Goal: Task Accomplishment & Management: Manage account settings

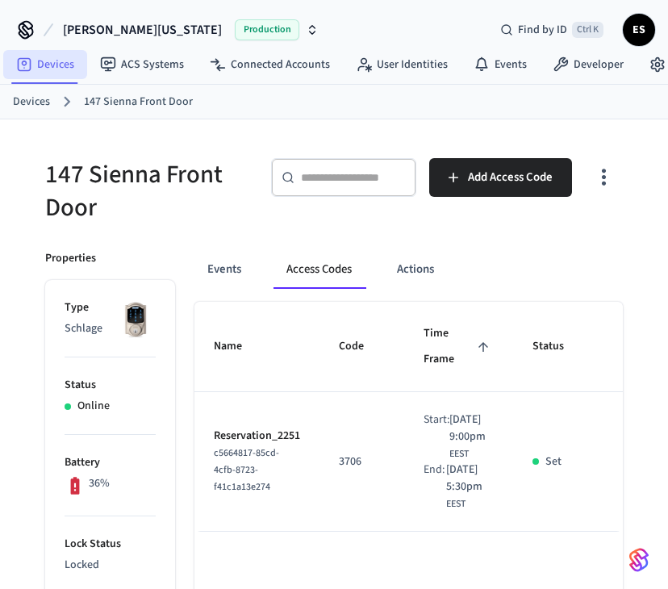
click at [50, 52] on link "Devices" at bounding box center [45, 64] width 84 height 29
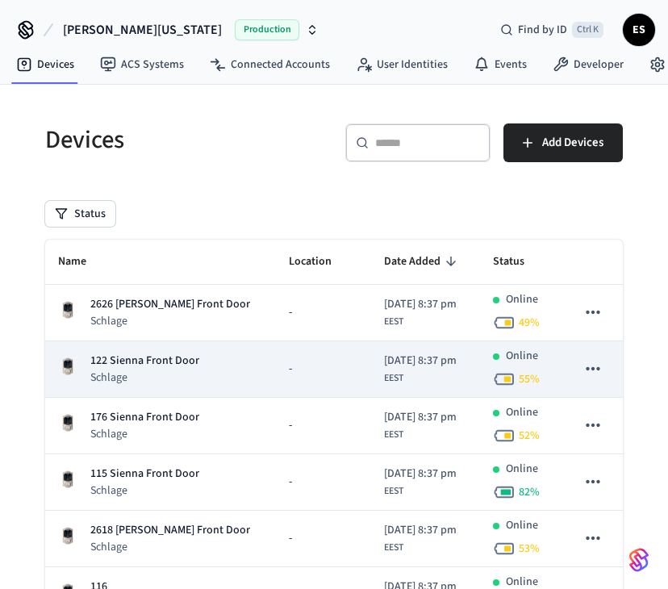
click at [126, 352] on p "122 Sienna Front Door" at bounding box center [144, 360] width 109 height 17
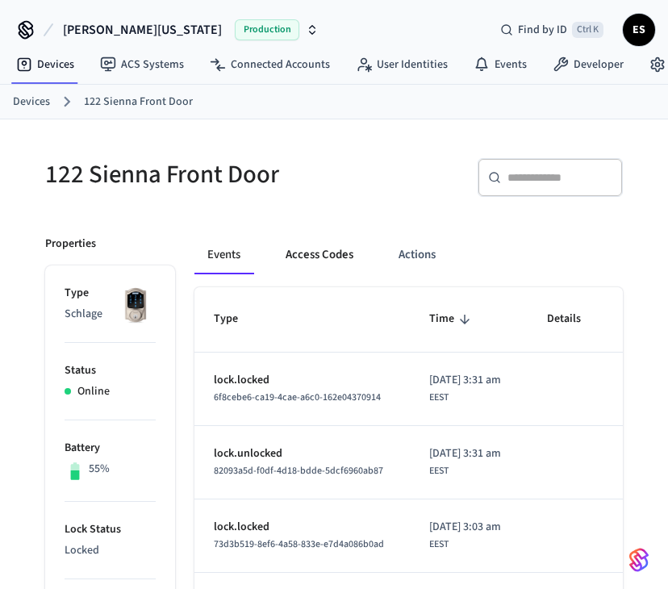
click at [313, 255] on button "Access Codes" at bounding box center [320, 254] width 94 height 39
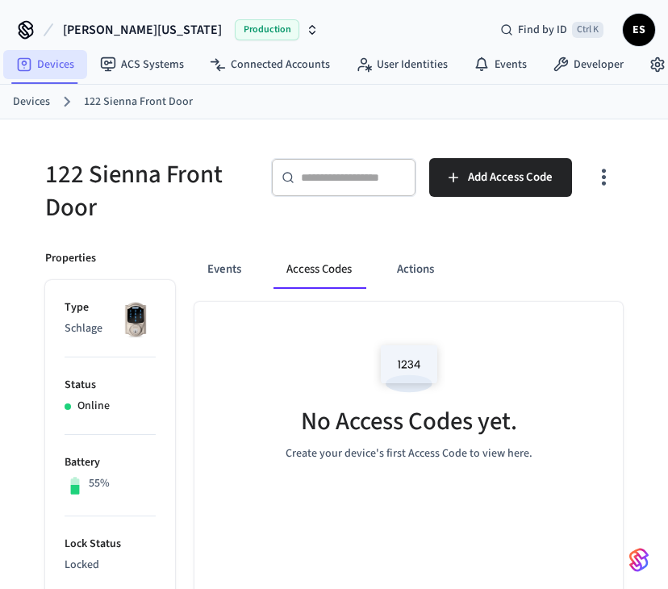
click at [52, 62] on link "Devices" at bounding box center [45, 64] width 84 height 29
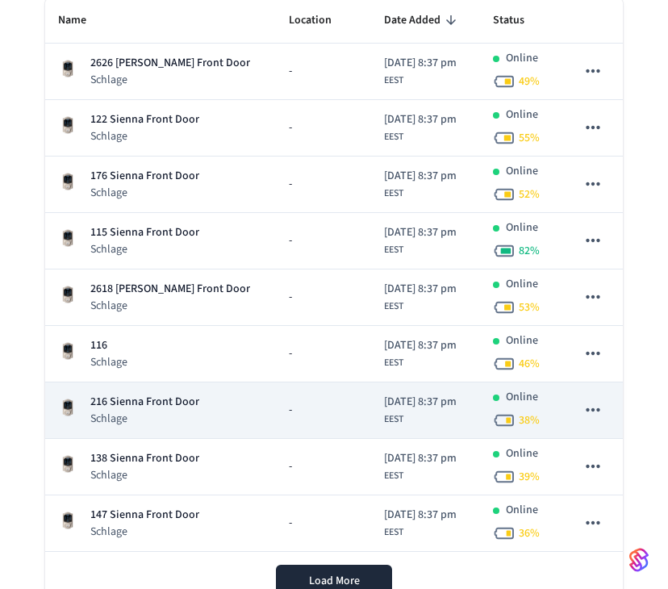
scroll to position [242, 0]
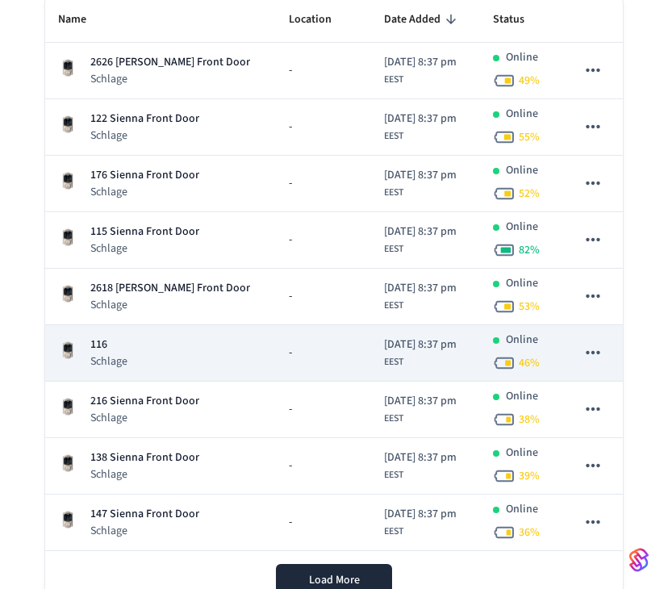
click at [106, 344] on p "116" at bounding box center [108, 344] width 37 height 17
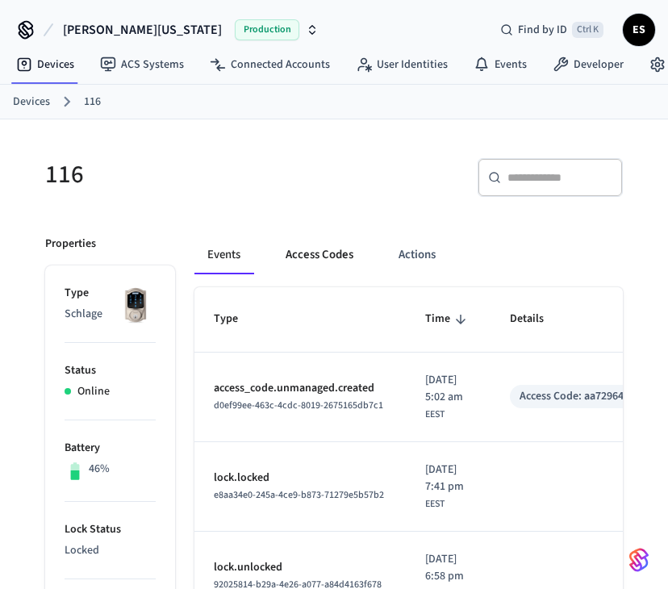
click at [323, 249] on button "Access Codes" at bounding box center [320, 254] width 94 height 39
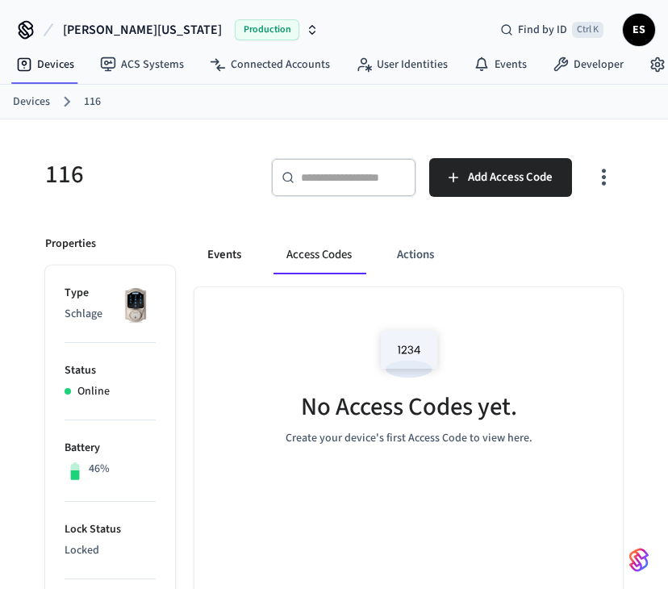
click at [235, 249] on button "Events" at bounding box center [224, 254] width 60 height 39
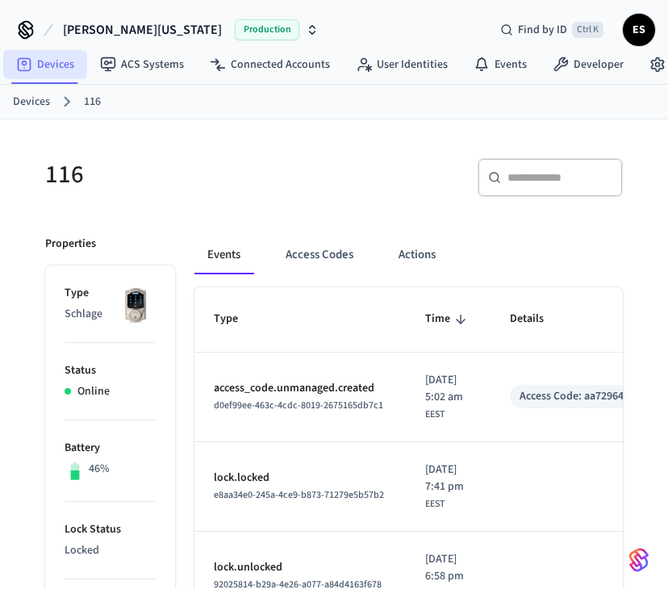
click at [39, 63] on link "Devices" at bounding box center [45, 64] width 84 height 29
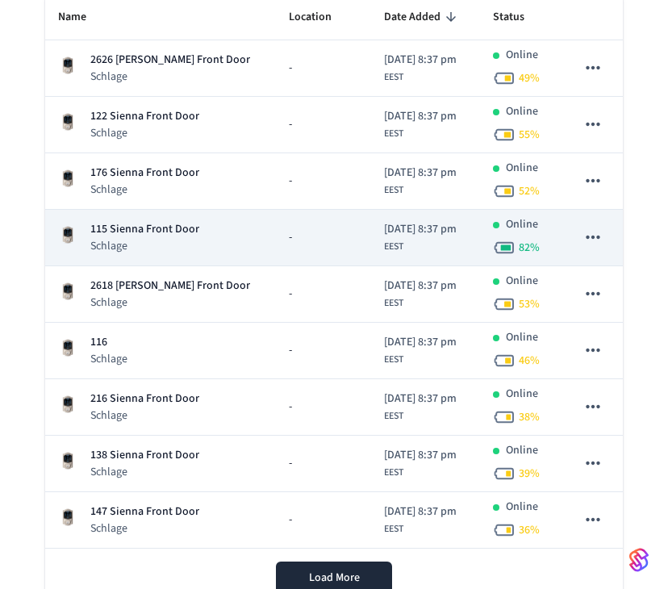
scroll to position [323, 0]
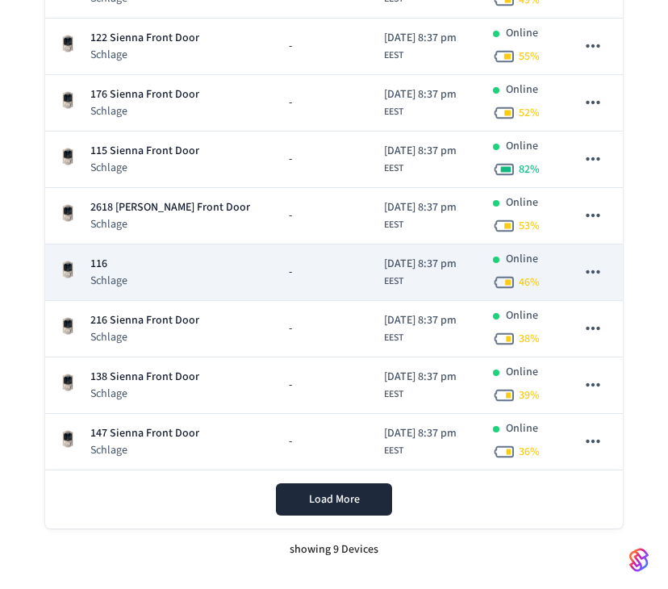
click at [593, 270] on icon "sticky table" at bounding box center [592, 271] width 14 height 3
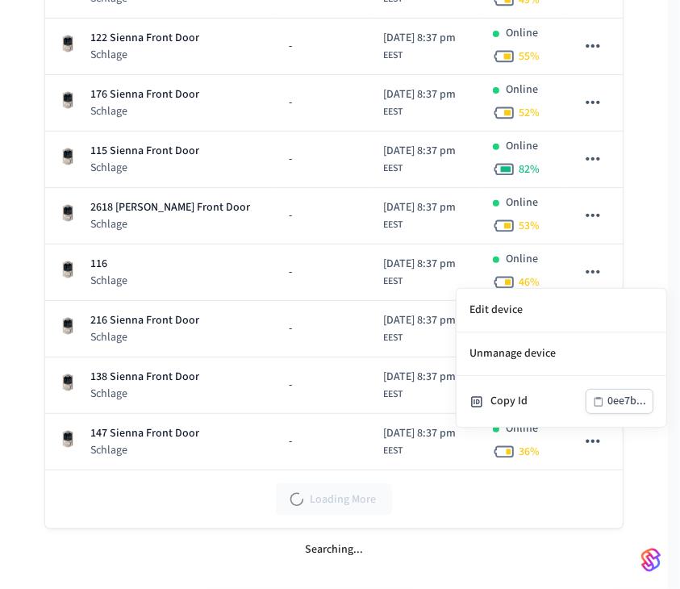
click at [109, 257] on div at bounding box center [340, 294] width 680 height 589
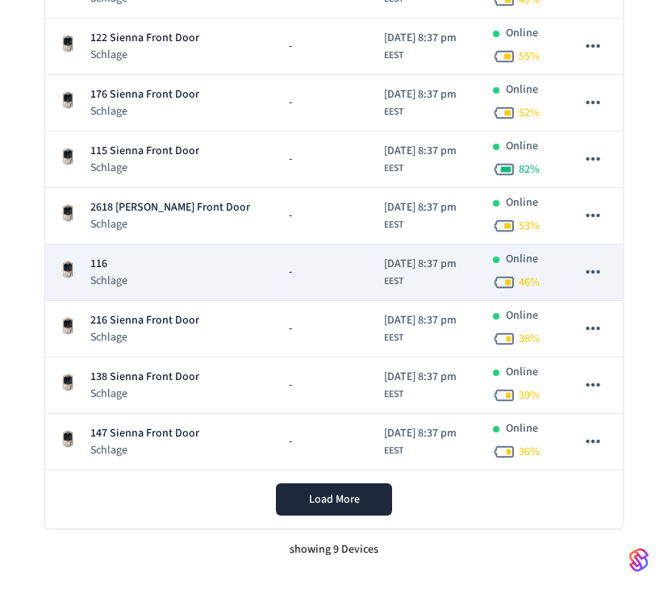
click at [105, 273] on p "Schlage" at bounding box center [108, 281] width 37 height 16
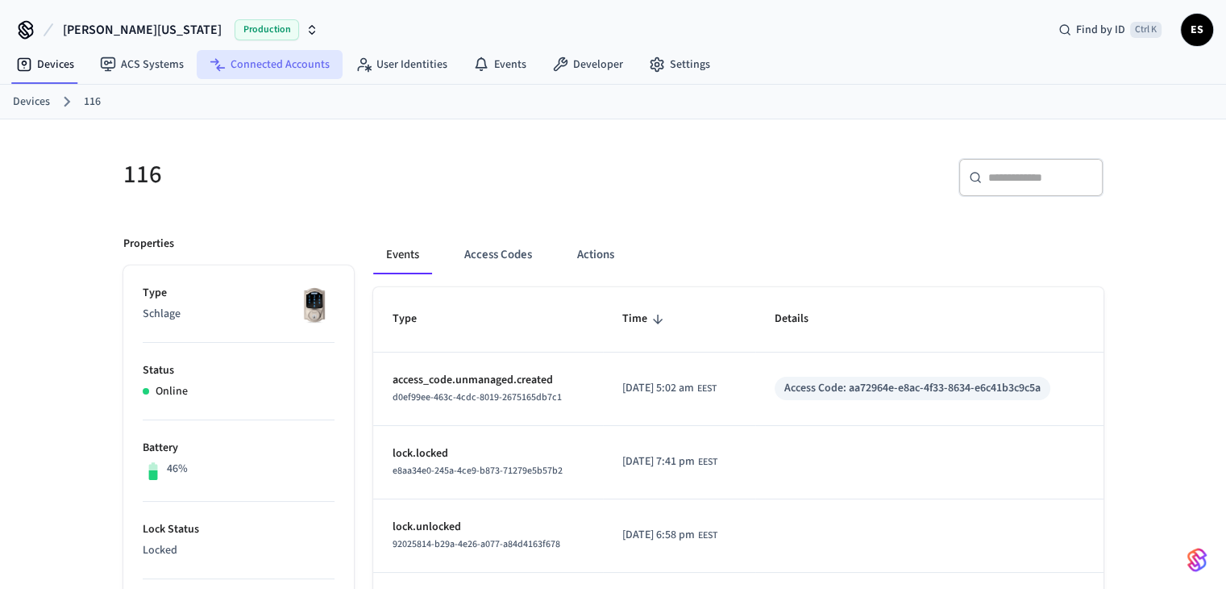
click at [252, 67] on link "Connected Accounts" at bounding box center [270, 64] width 146 height 29
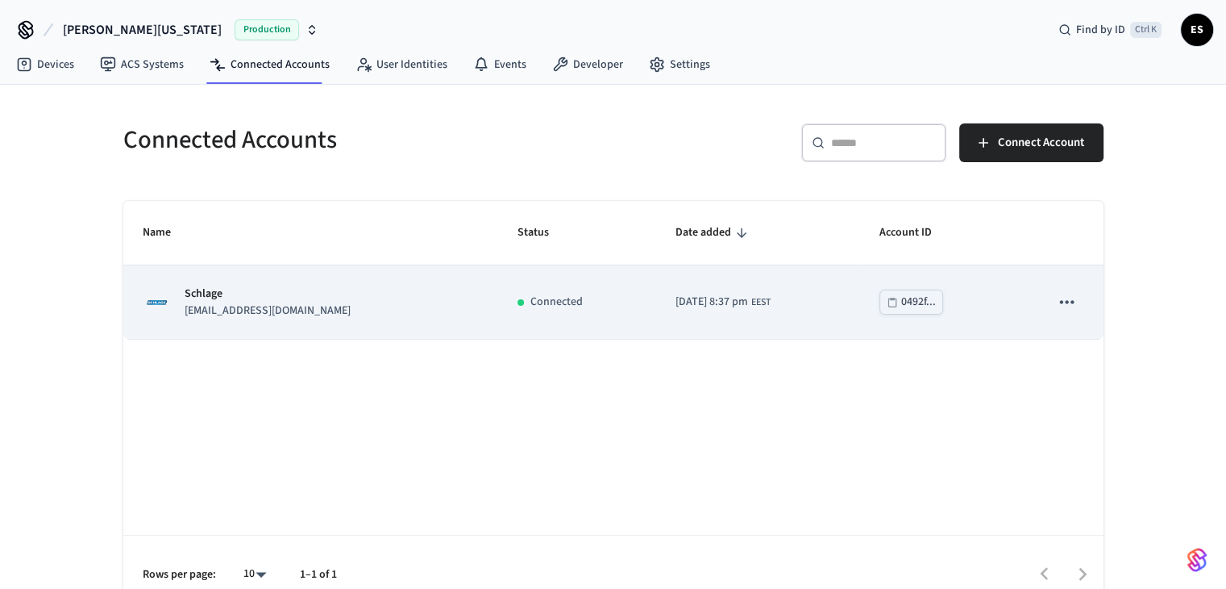
click at [260, 302] on p "[EMAIL_ADDRESS][DOMAIN_NAME]" at bounding box center [268, 310] width 166 height 17
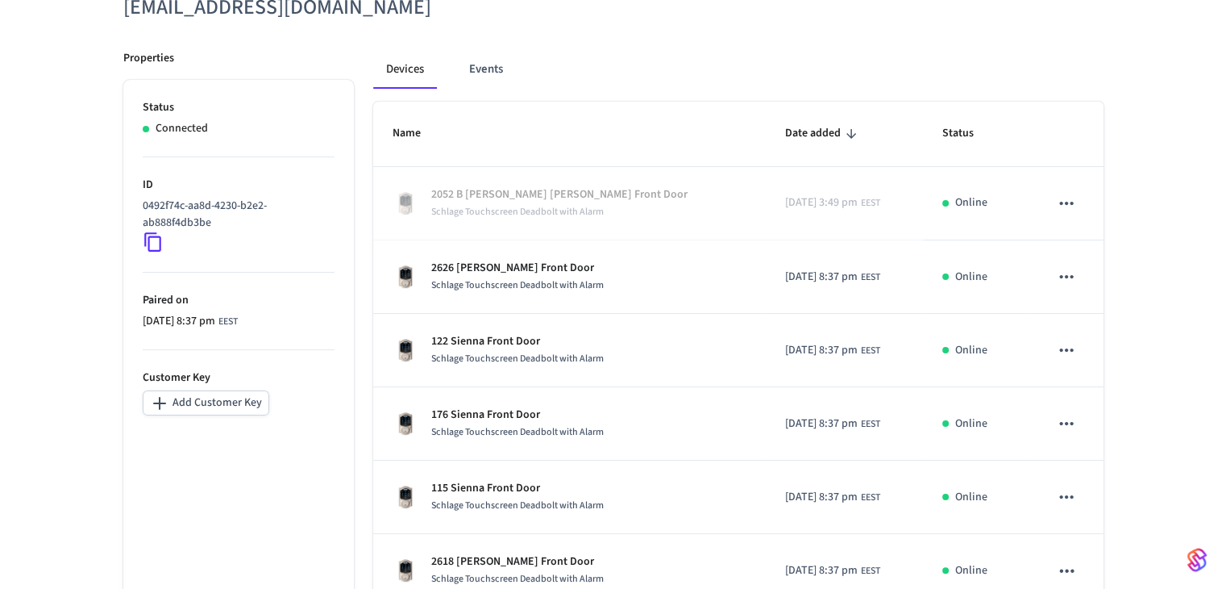
scroll to position [242, 0]
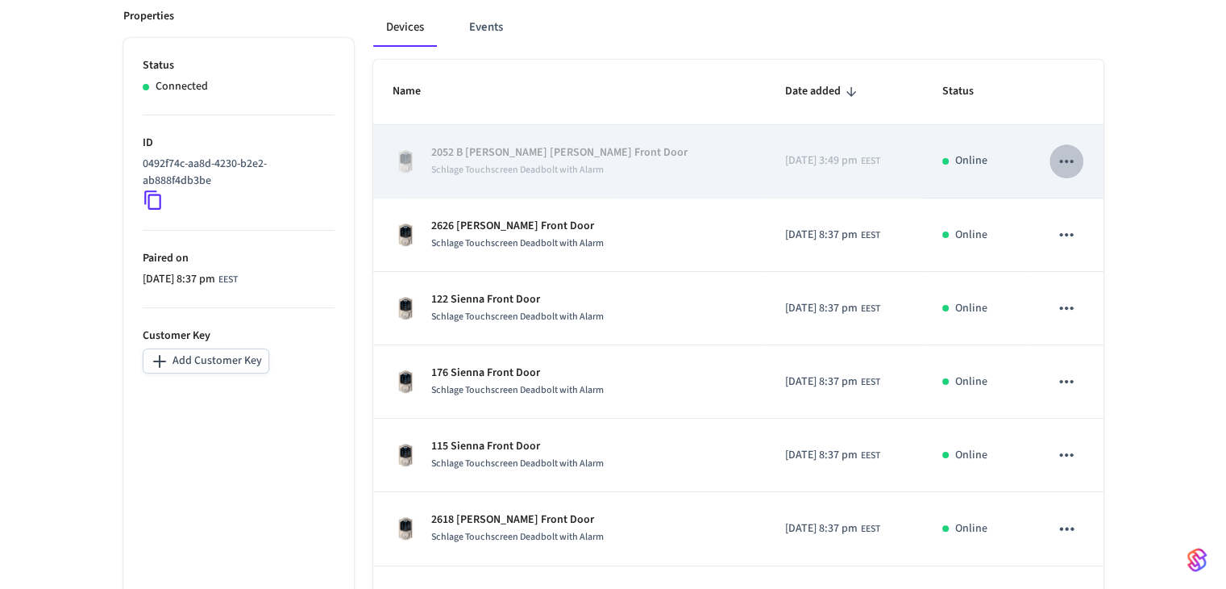
click at [667, 161] on icon "sticky table" at bounding box center [1066, 161] width 21 height 21
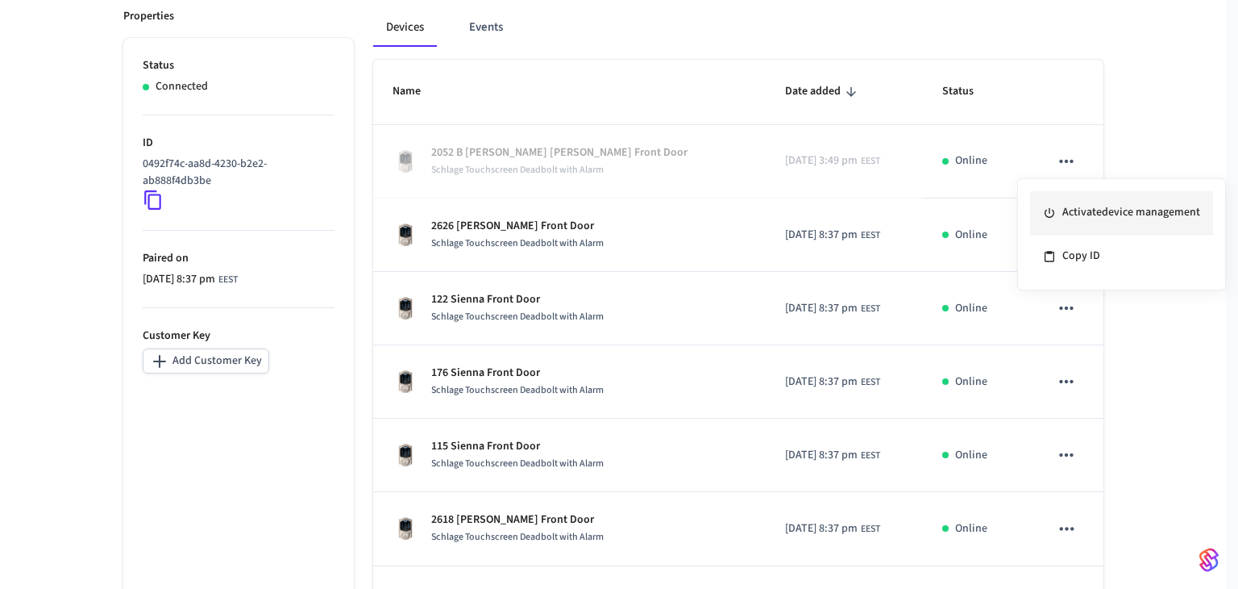
click at [667, 213] on li "Activate device management" at bounding box center [1121, 213] width 183 height 44
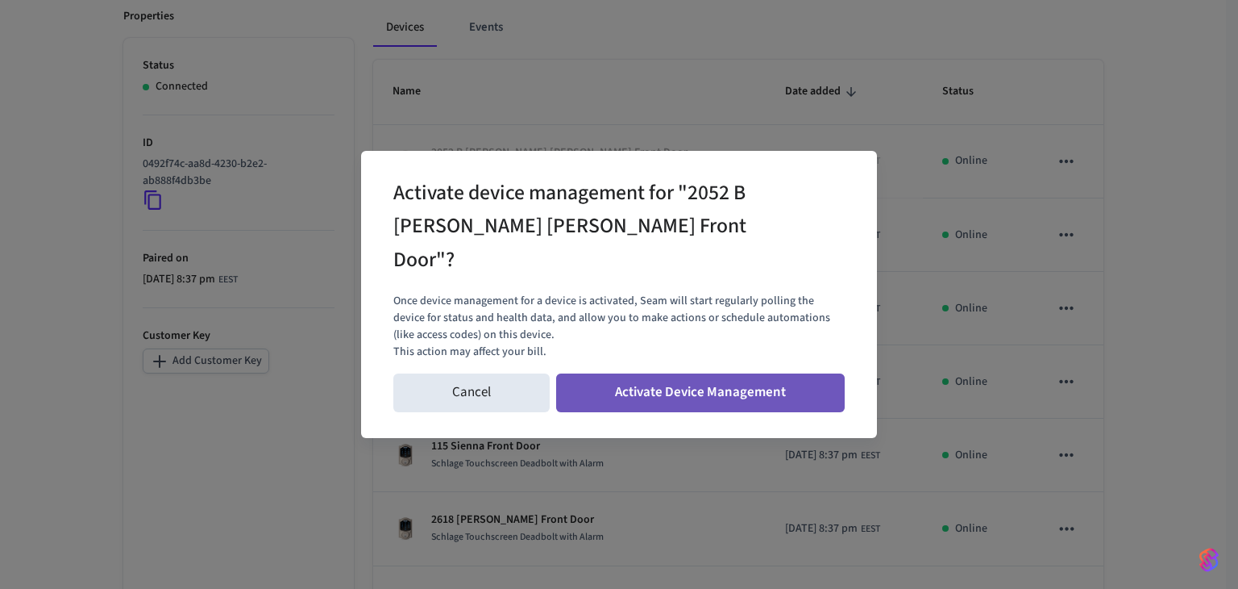
click at [667, 377] on button "Activate Device Management" at bounding box center [700, 392] width 289 height 39
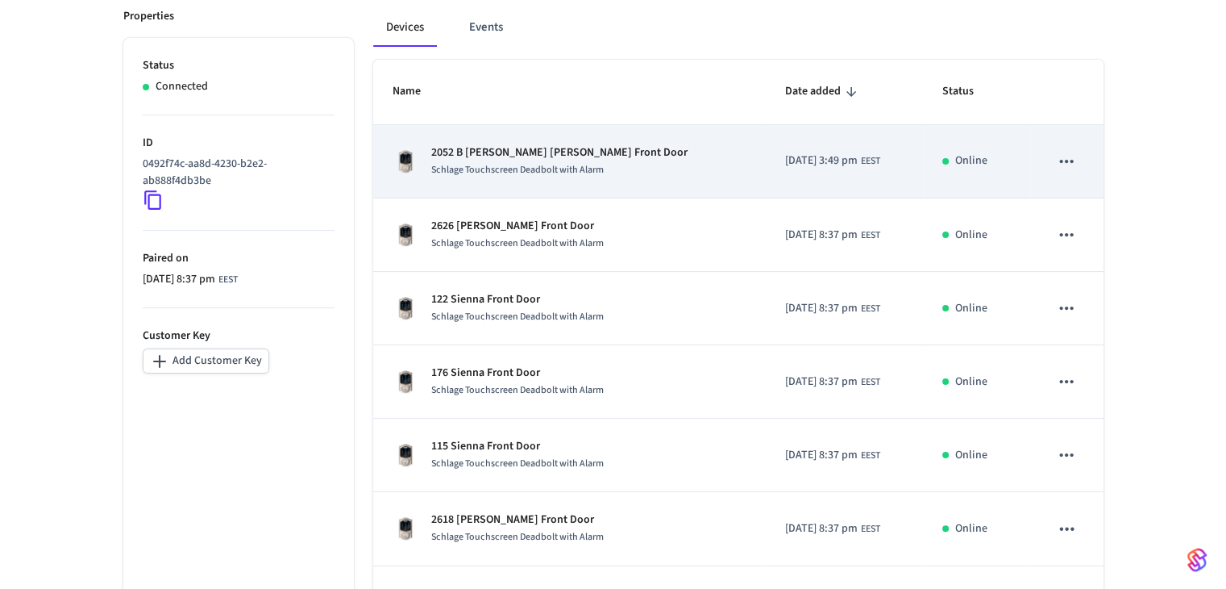
click at [532, 152] on p "2052 B [PERSON_NAME] [PERSON_NAME] Front Door" at bounding box center [559, 152] width 256 height 17
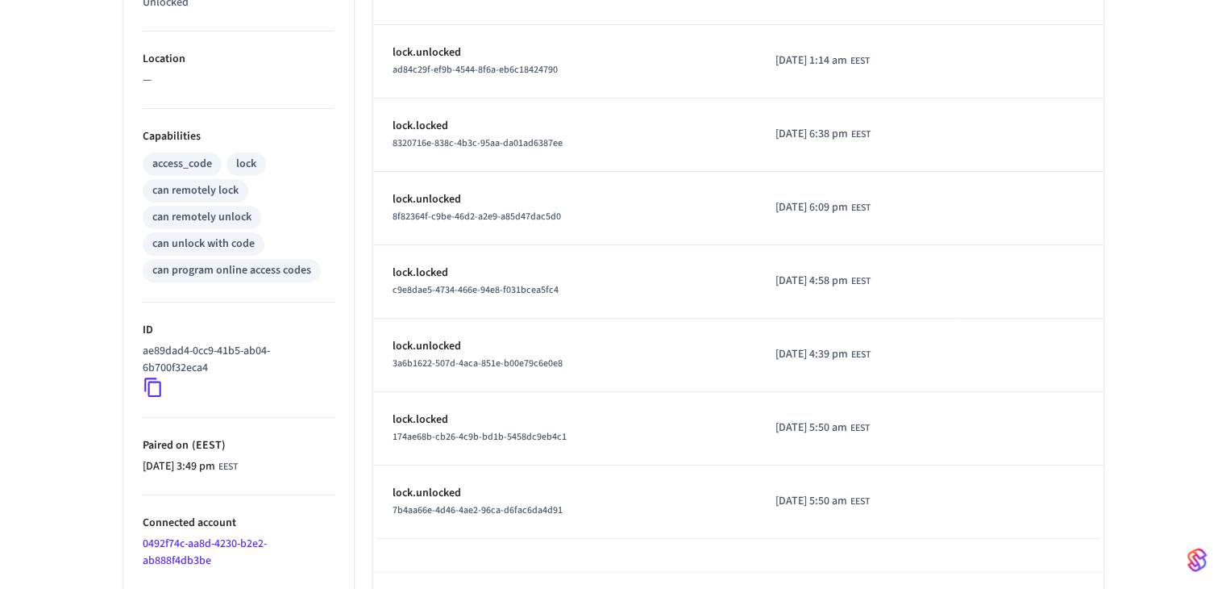
scroll to position [564, 0]
drag, startPoint x: 213, startPoint y: 349, endPoint x: 143, endPoint y: 328, distance: 73.2
click at [143, 340] on p "ae89dad4-0cc9-41b5-ab04-6b700f32eca4" at bounding box center [235, 357] width 185 height 34
copy p "ae89dad4-0cc9-41b5-ab04-6b700f32eca4"
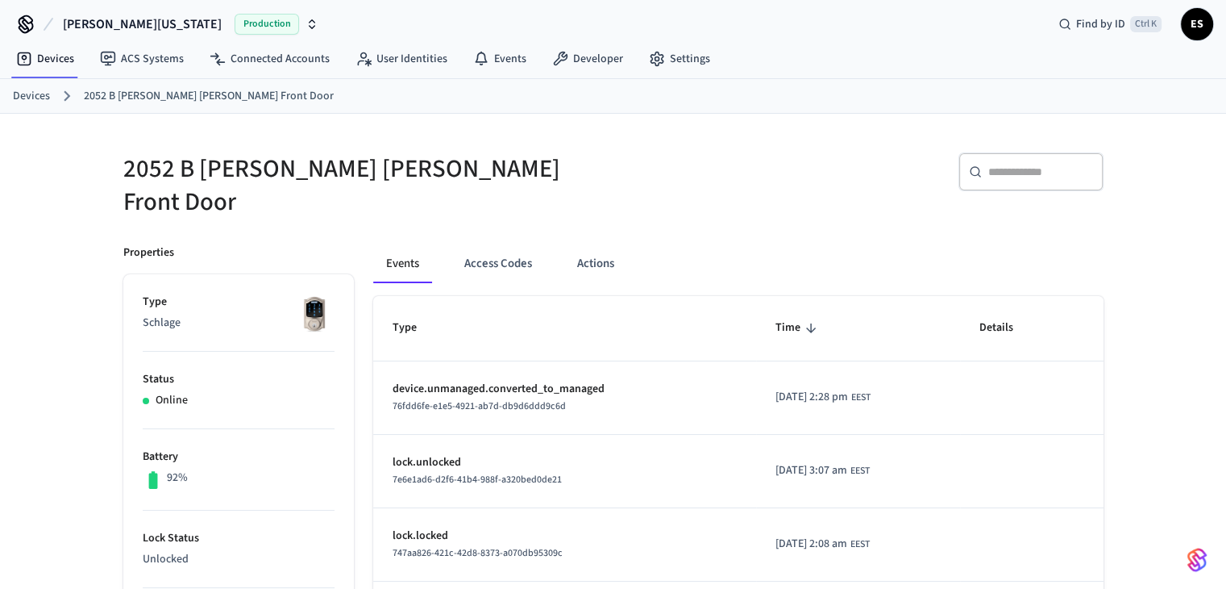
scroll to position [0, 0]
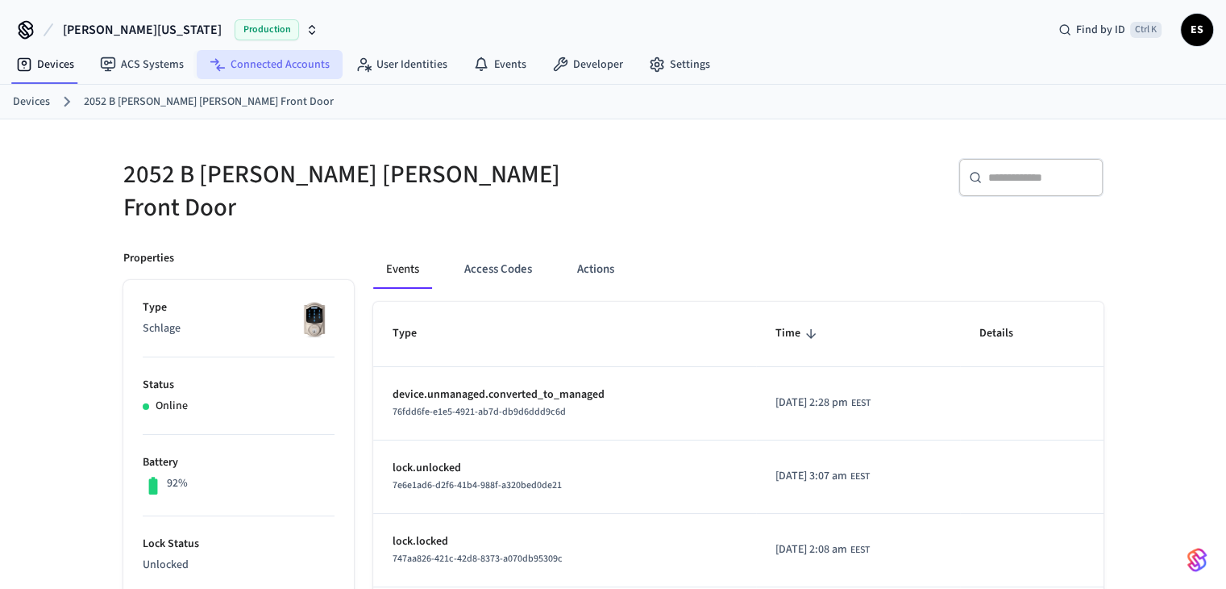
click at [242, 55] on link "Connected Accounts" at bounding box center [270, 64] width 146 height 29
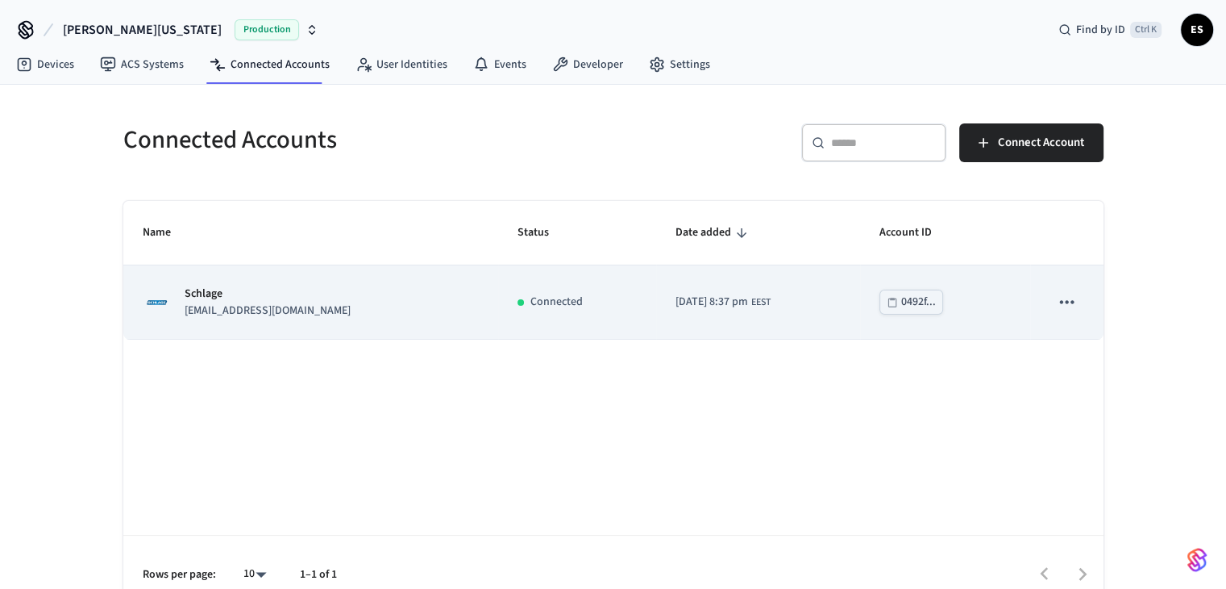
click at [274, 309] on p "[EMAIL_ADDRESS][DOMAIN_NAME]" at bounding box center [268, 310] width 166 height 17
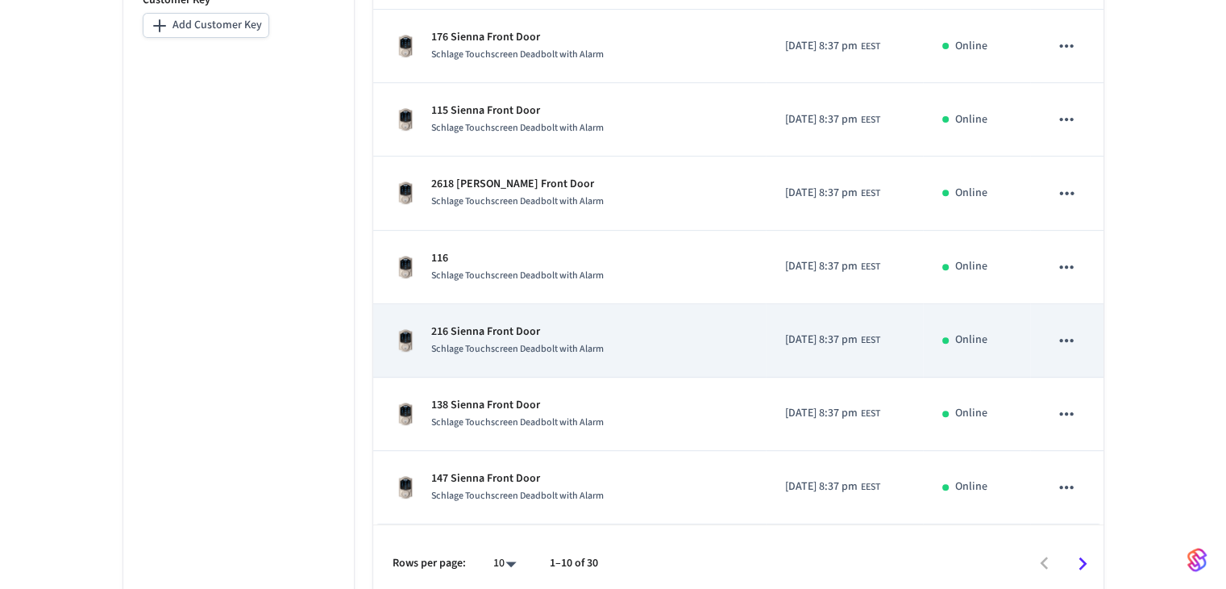
scroll to position [589, 0]
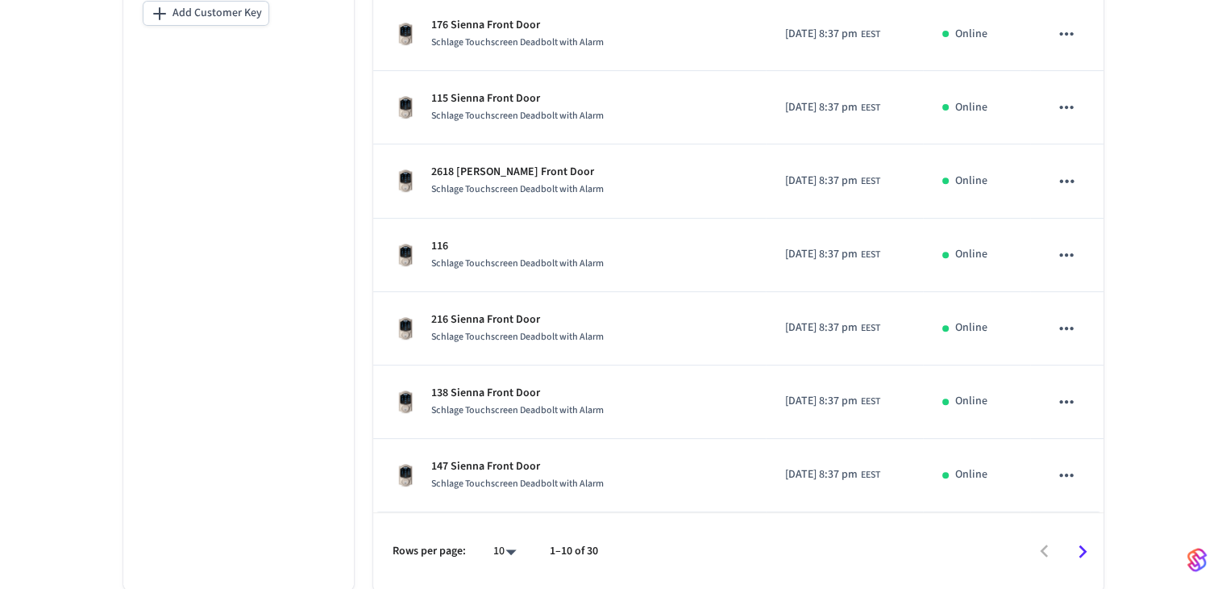
click at [667, 545] on icon "Go to next page" at bounding box center [1083, 551] width 8 height 13
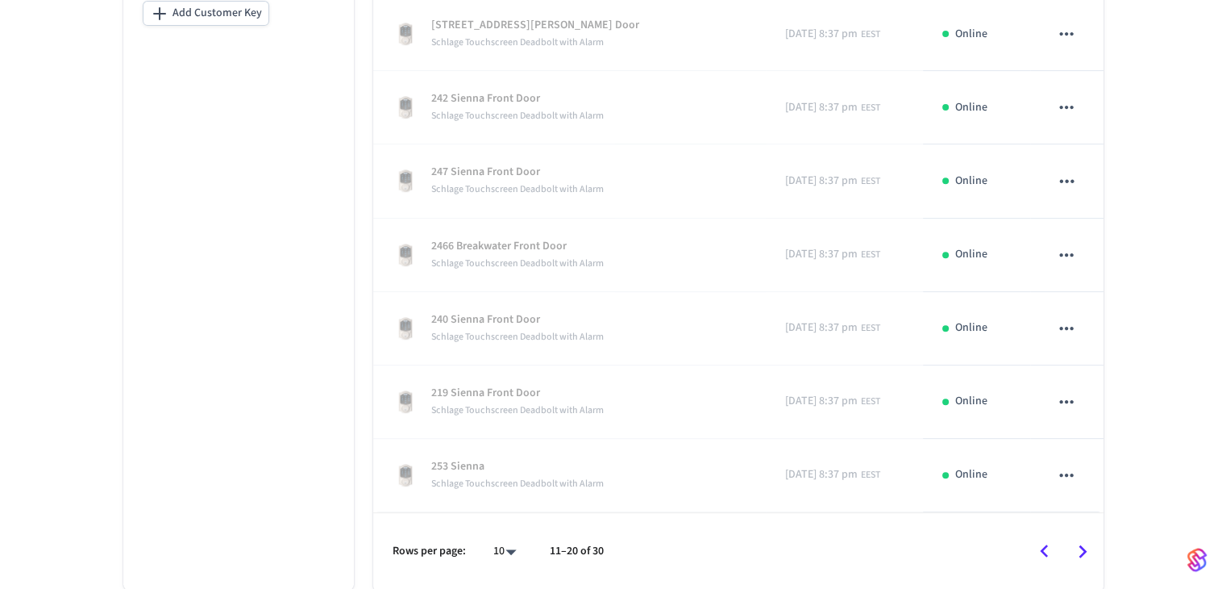
click at [667, 548] on icon "Go to next page" at bounding box center [1082, 551] width 25 height 25
click at [667, 553] on icon "Go to previous page" at bounding box center [1044, 550] width 8 height 13
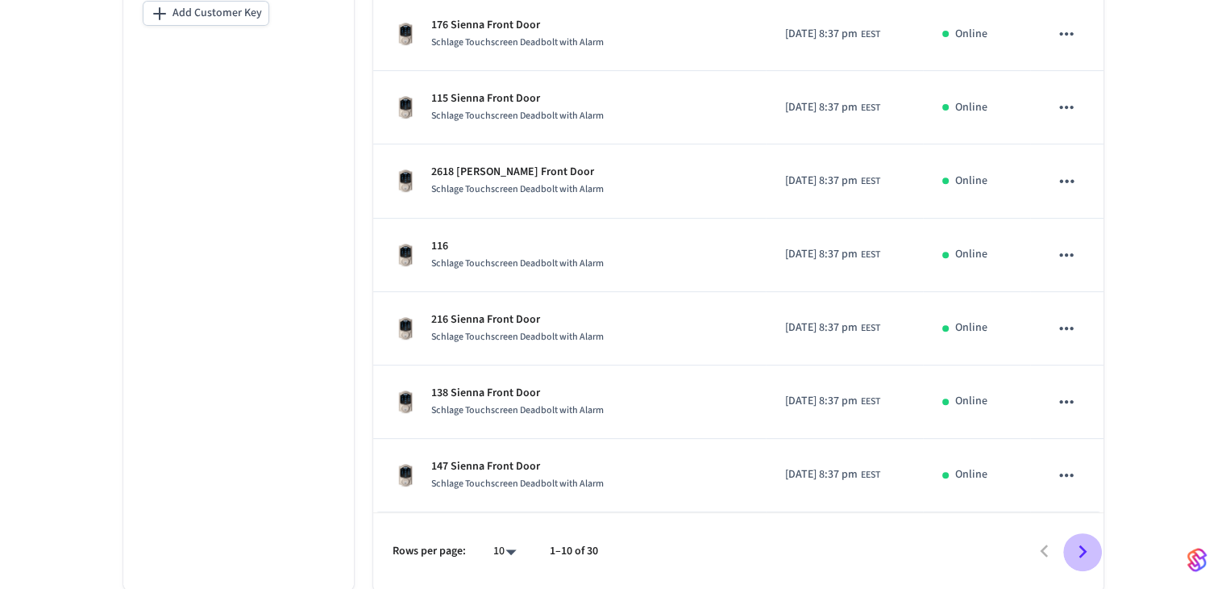
click at [667, 547] on icon "Go to next page" at bounding box center [1082, 551] width 25 height 25
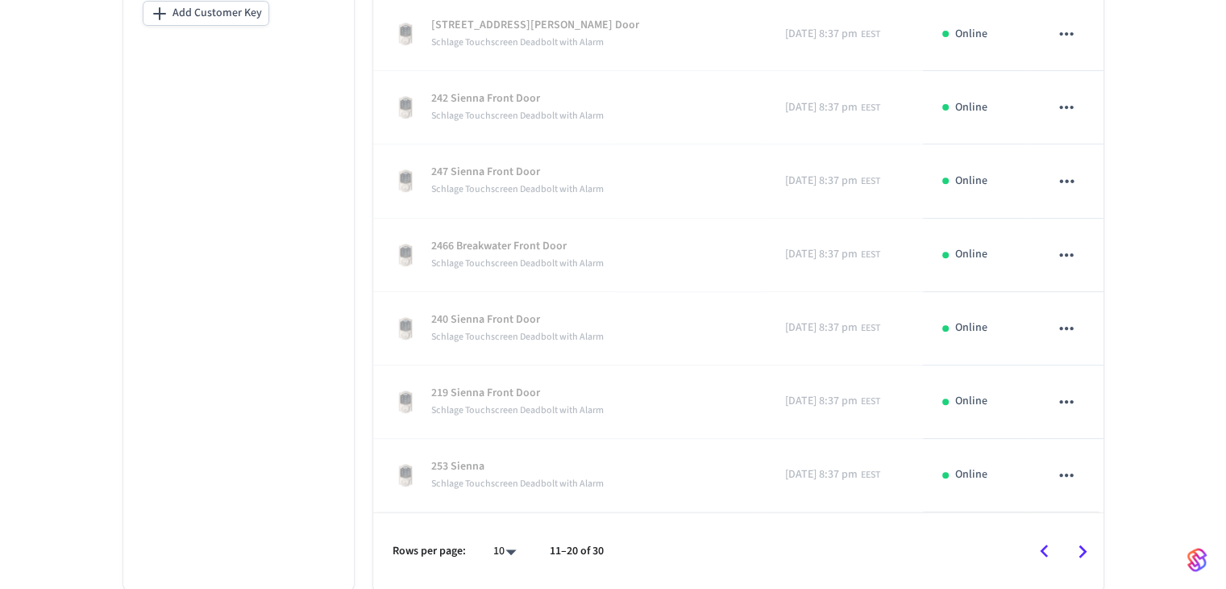
click at [667, 550] on icon "Go to previous page" at bounding box center [1044, 551] width 25 height 25
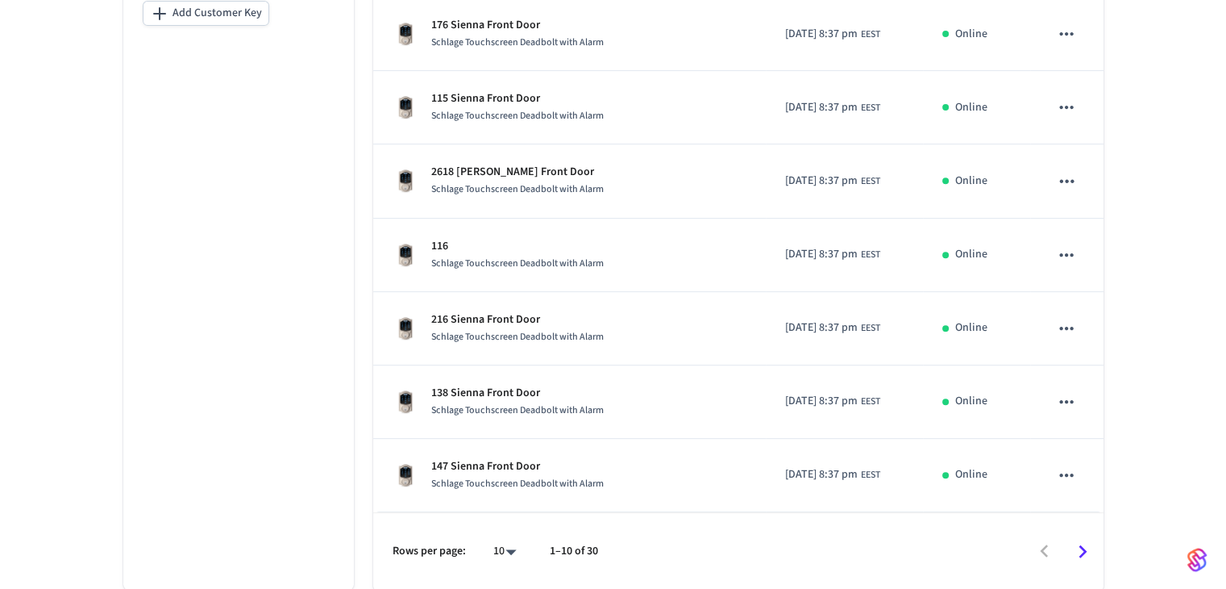
click at [667, 548] on icon "Go to next page" at bounding box center [1083, 551] width 8 height 13
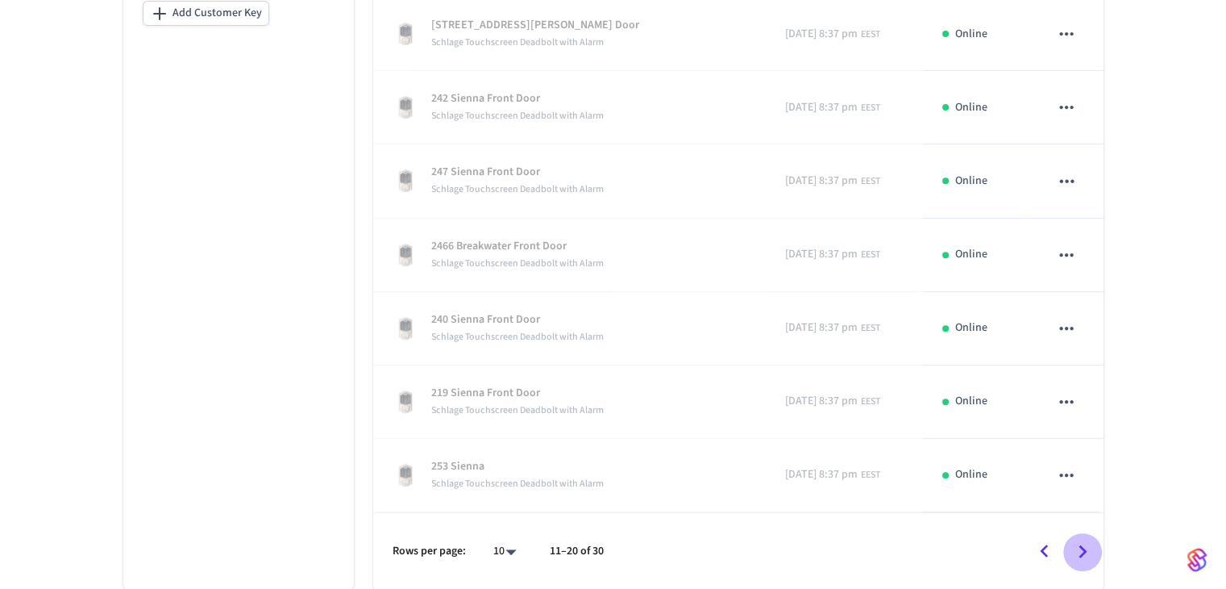
click at [667, 543] on icon "Go to next page" at bounding box center [1082, 551] width 25 height 25
click at [667, 550] on icon "Go to previous page" at bounding box center [1044, 551] width 25 height 25
click at [667, 546] on icon "Go to previous page" at bounding box center [1044, 551] width 25 height 25
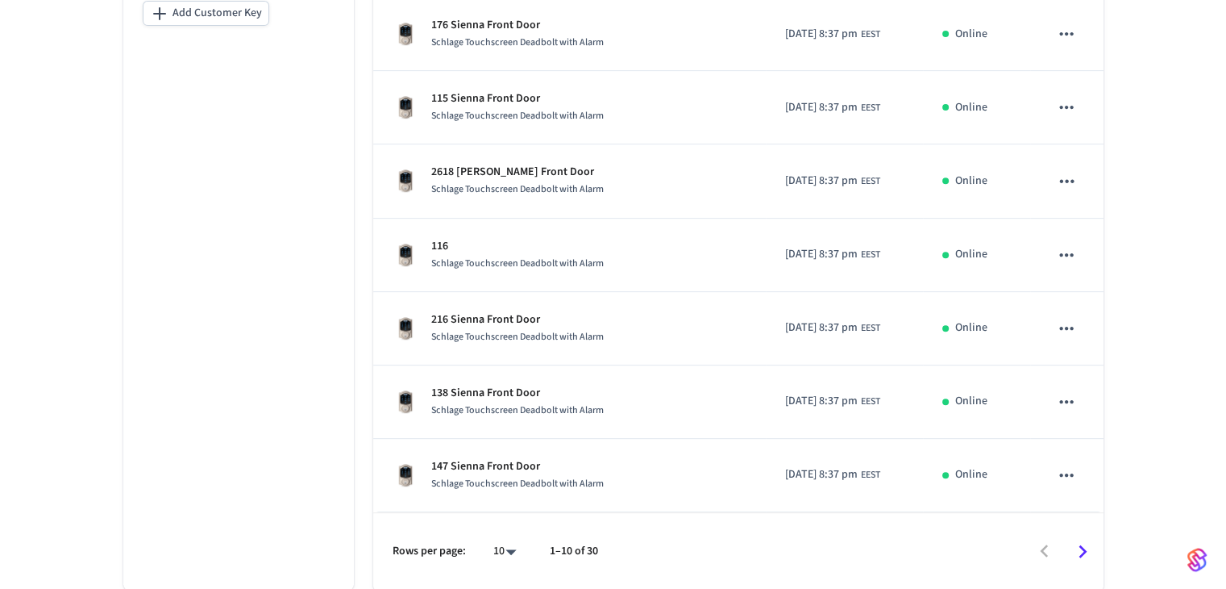
click at [667, 546] on icon "Go to next page" at bounding box center [1082, 551] width 25 height 25
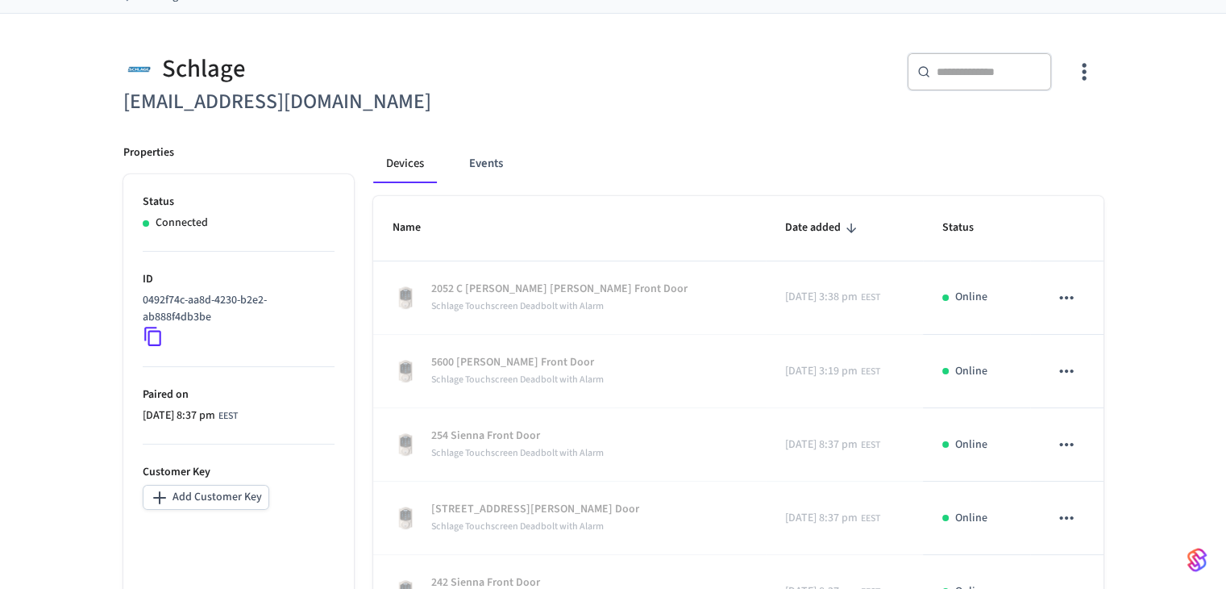
scroll to position [25, 0]
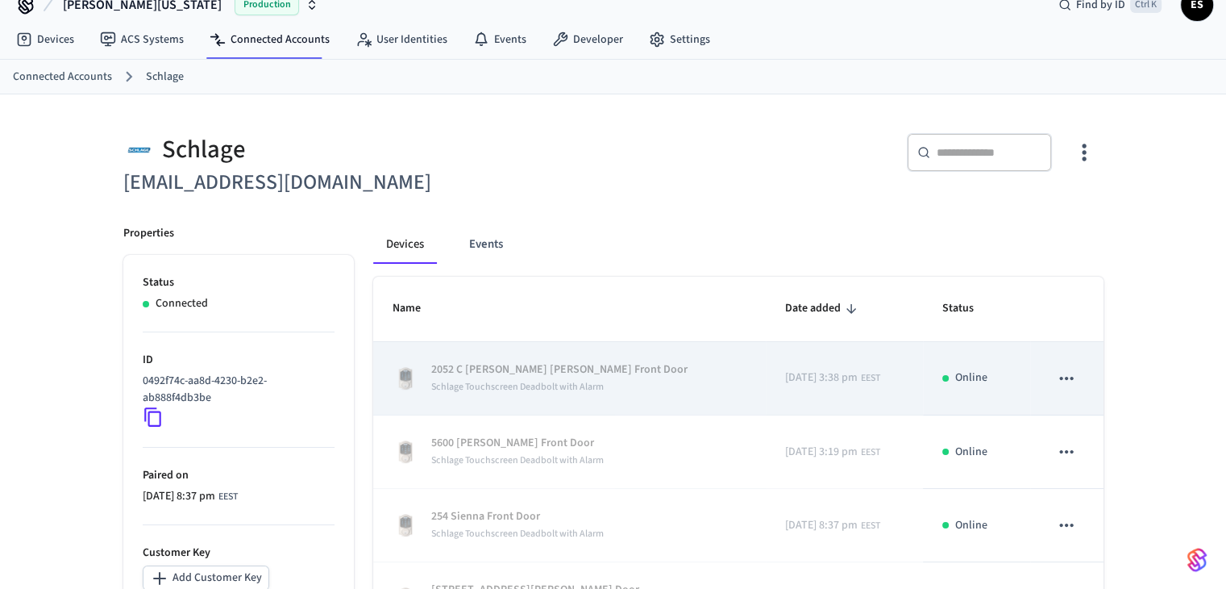
click at [667, 377] on icon "sticky table" at bounding box center [1066, 378] width 21 height 21
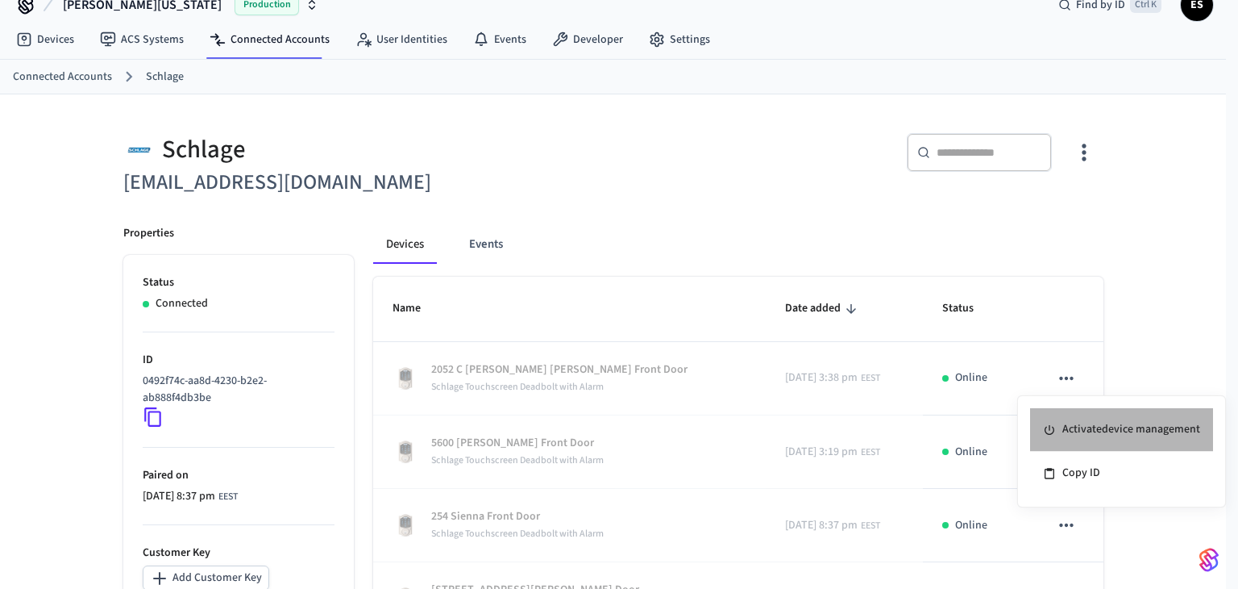
click at [667, 429] on li "Activate device management" at bounding box center [1121, 430] width 183 height 44
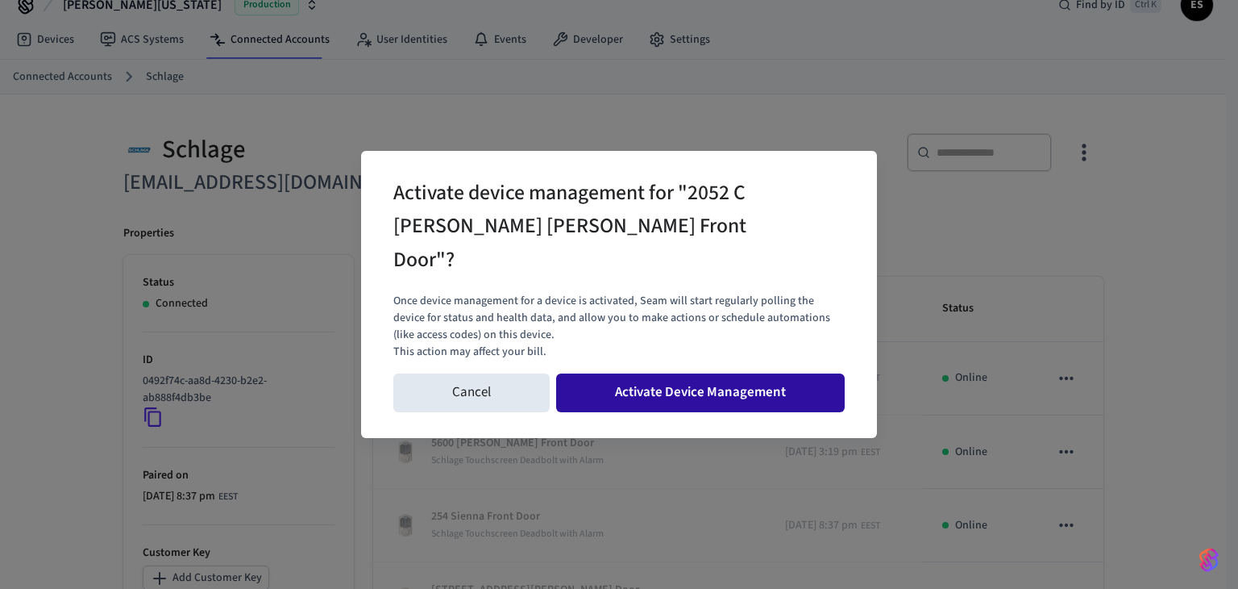
click at [667, 379] on button "Activate Device Management" at bounding box center [700, 392] width 289 height 39
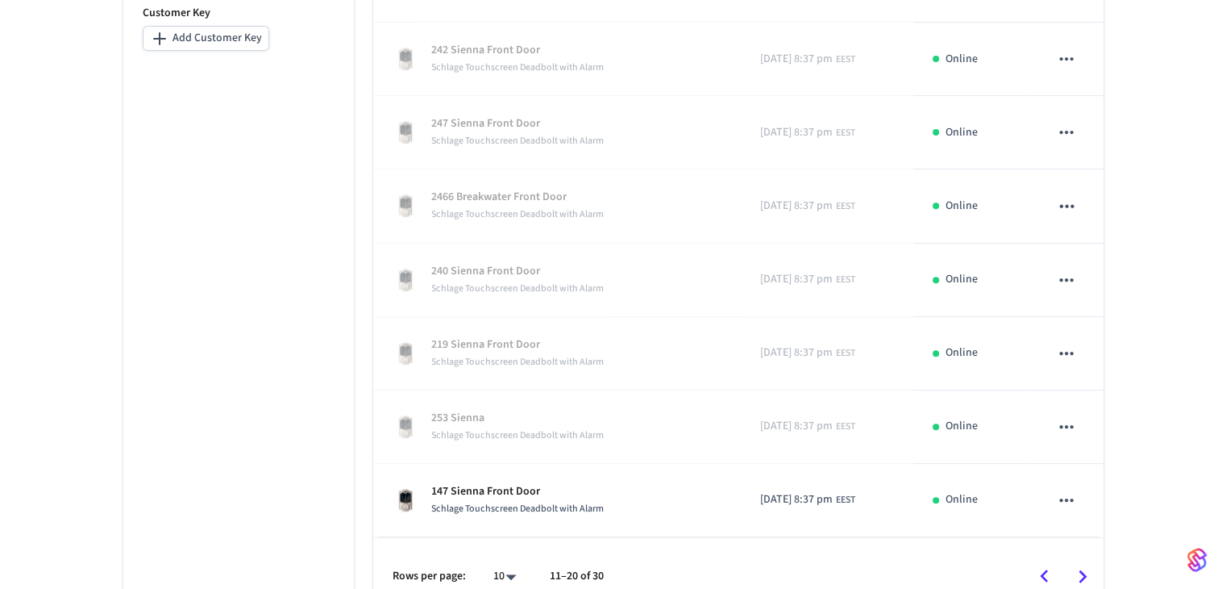
scroll to position [589, 0]
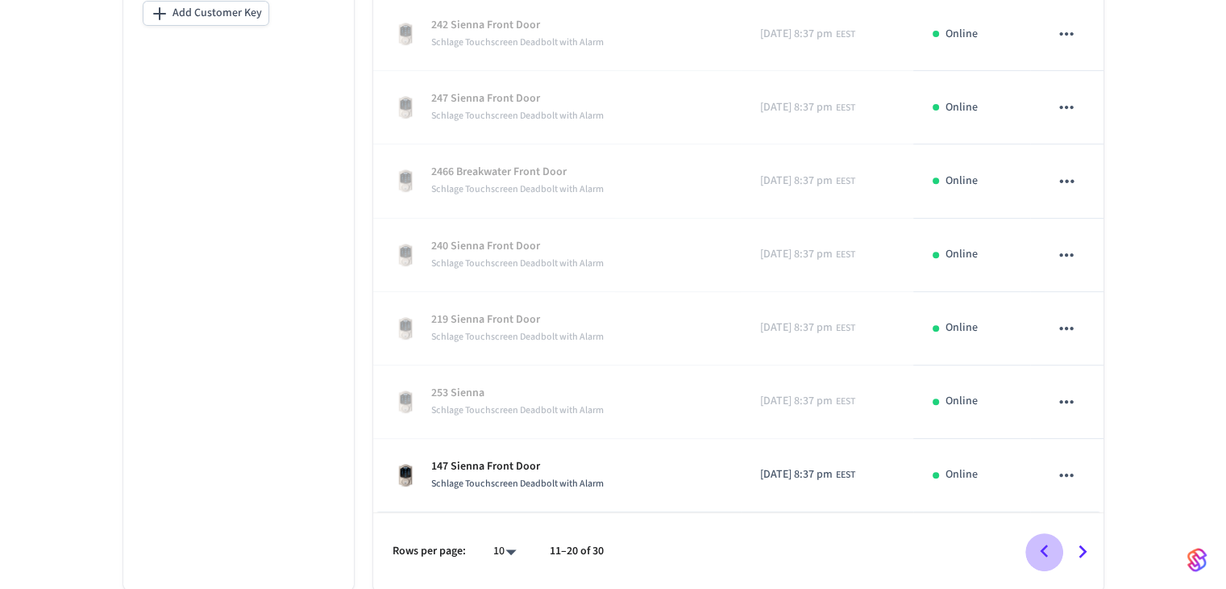
click at [667, 546] on icon "Go to previous page" at bounding box center [1044, 550] width 8 height 13
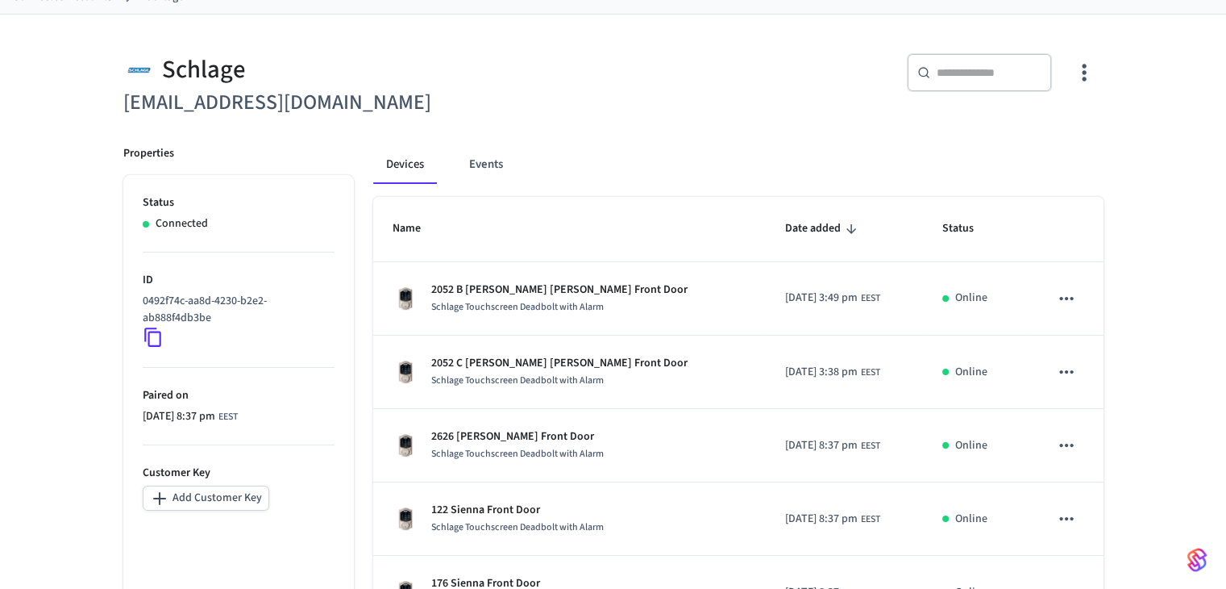
scroll to position [106, 0]
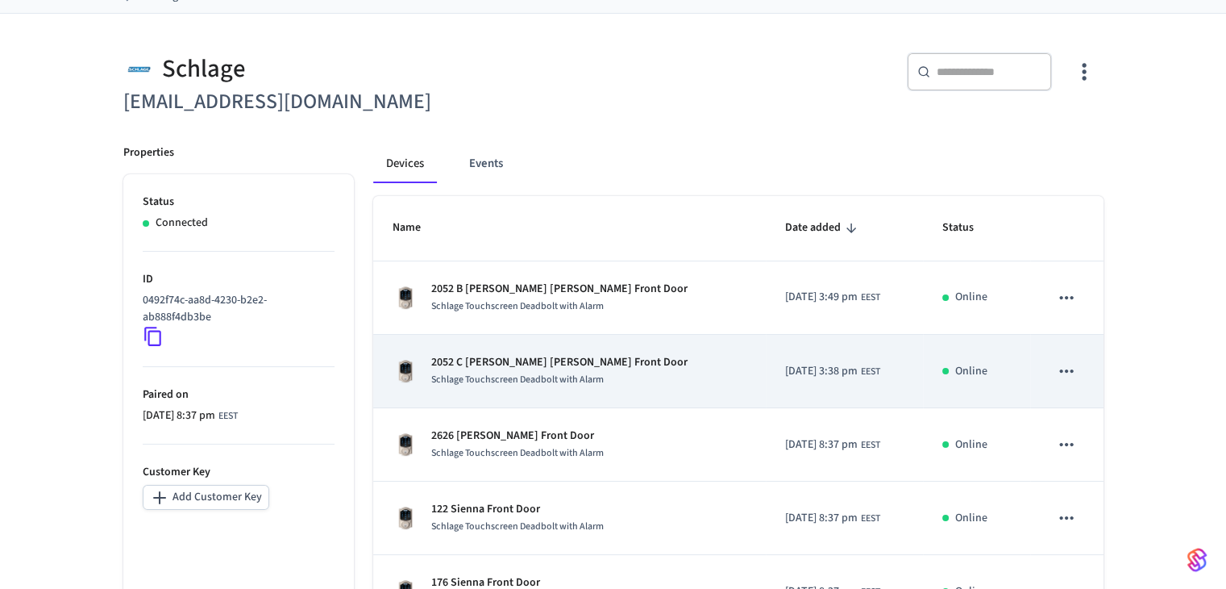
click at [497, 361] on p "2052 C [PERSON_NAME] [PERSON_NAME] Front Door" at bounding box center [559, 362] width 256 height 17
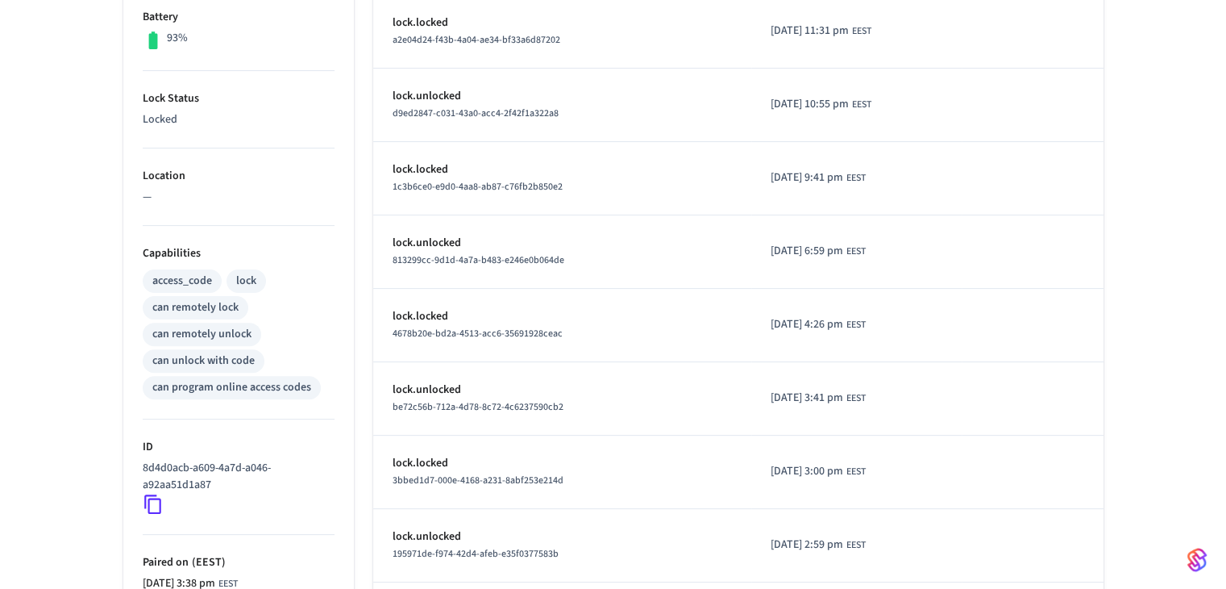
scroll to position [484, 0]
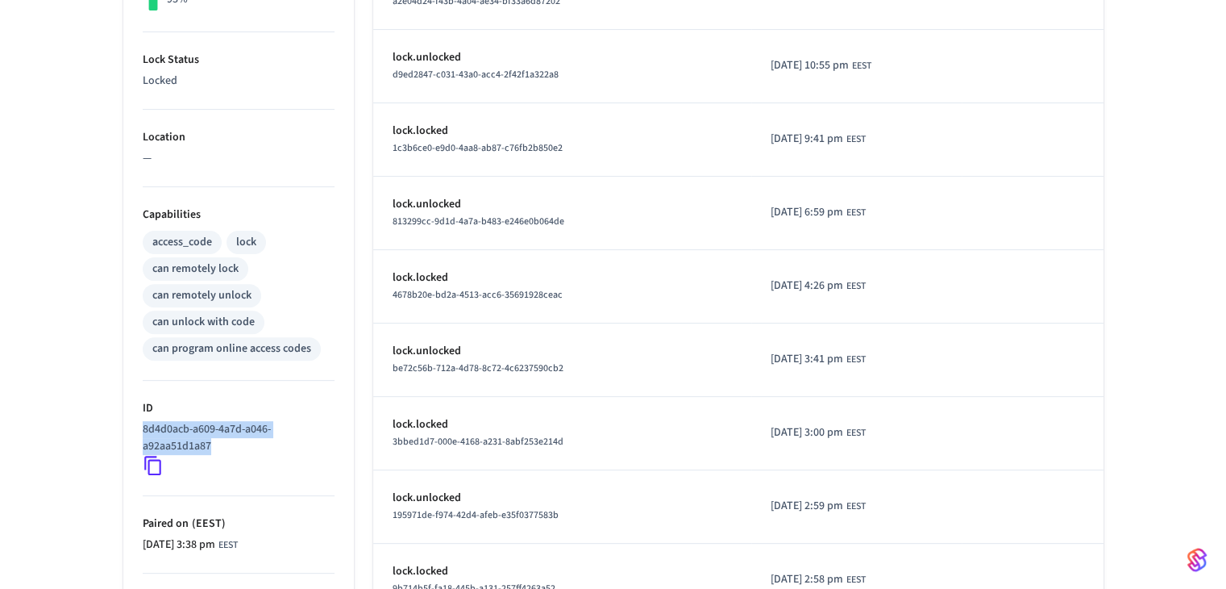
drag, startPoint x: 216, startPoint y: 424, endPoint x: 142, endPoint y: 415, distance: 74.7
click at [143, 421] on p "8d4d0acb-a609-4a7d-a046-a92aa51d1a87" at bounding box center [235, 438] width 185 height 34
copy p "8d4d0acb-a609-4a7d-a046-a92aa51d1a87"
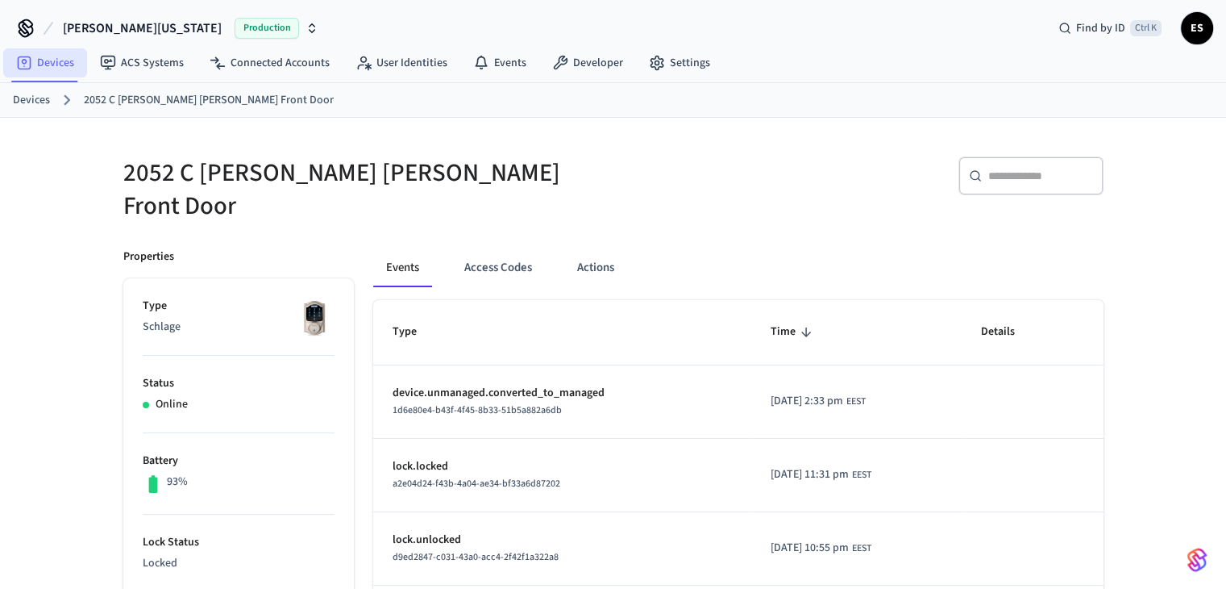
scroll to position [0, 0]
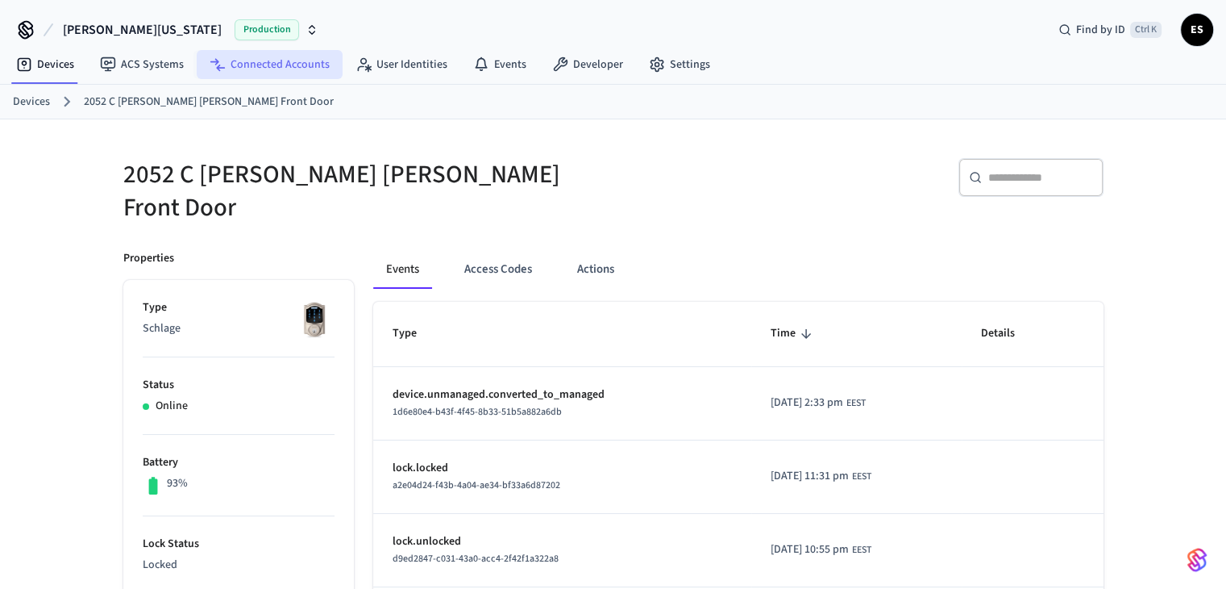
click at [252, 61] on link "Connected Accounts" at bounding box center [270, 64] width 146 height 29
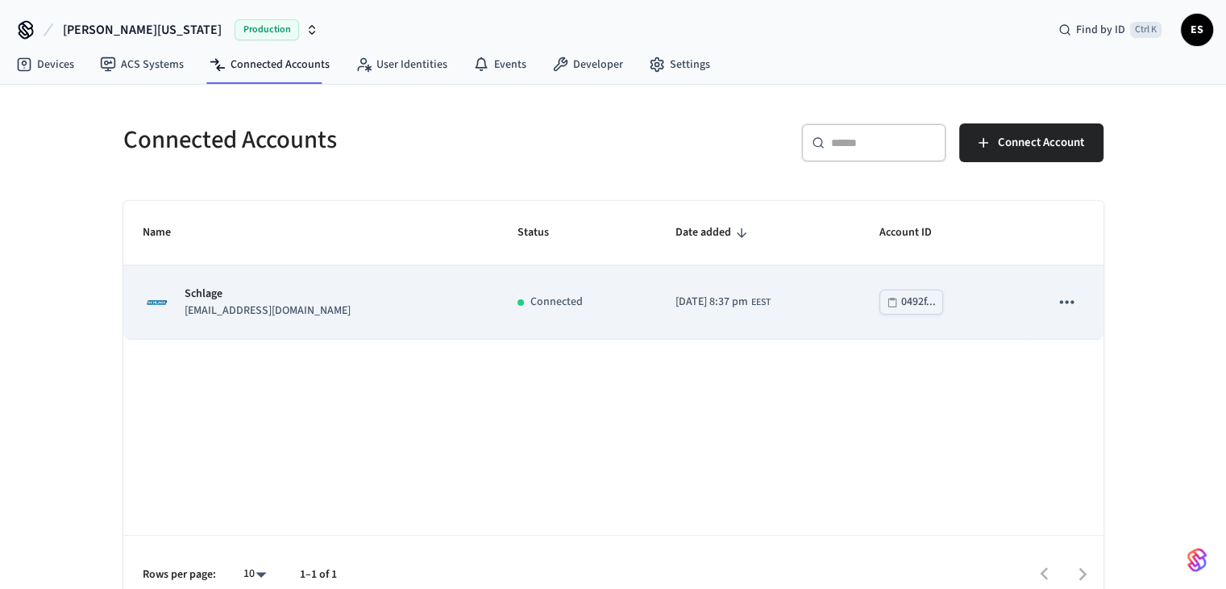
click at [261, 293] on p "Schlage" at bounding box center [268, 293] width 166 height 17
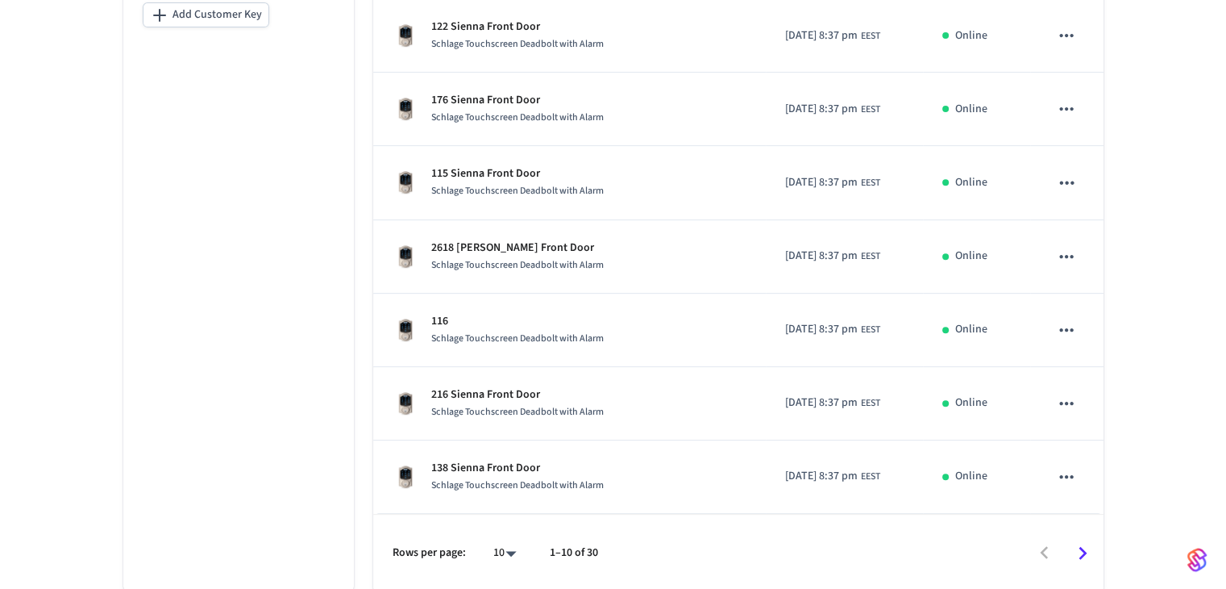
scroll to position [589, 0]
click at [667, 549] on icon "Go to next page" at bounding box center [1082, 551] width 25 height 25
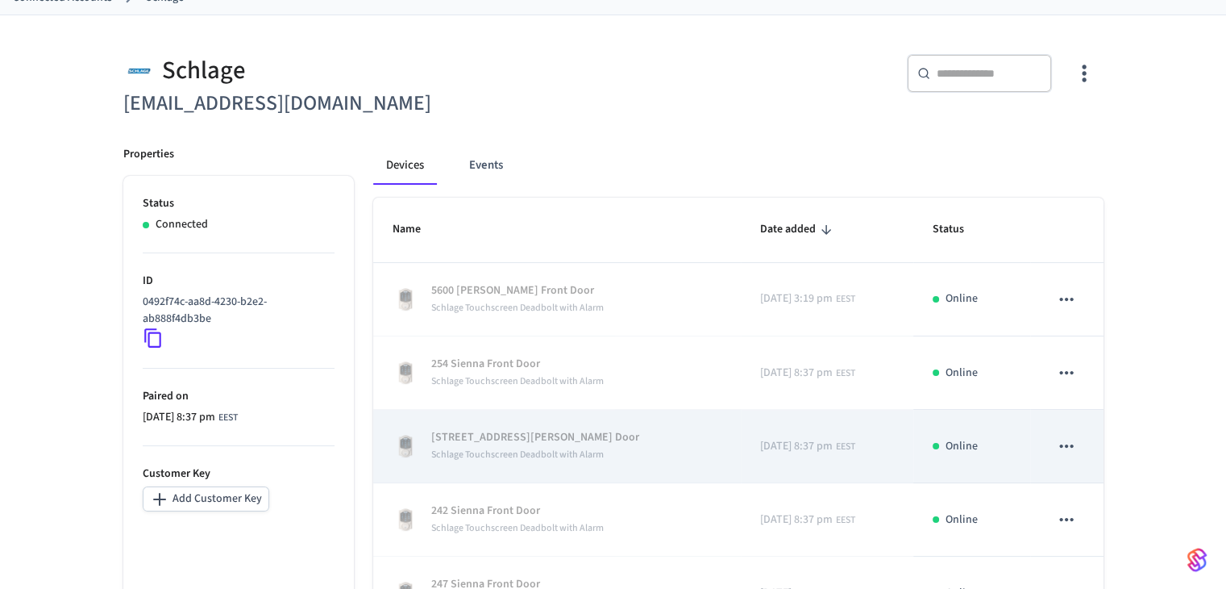
scroll to position [106, 0]
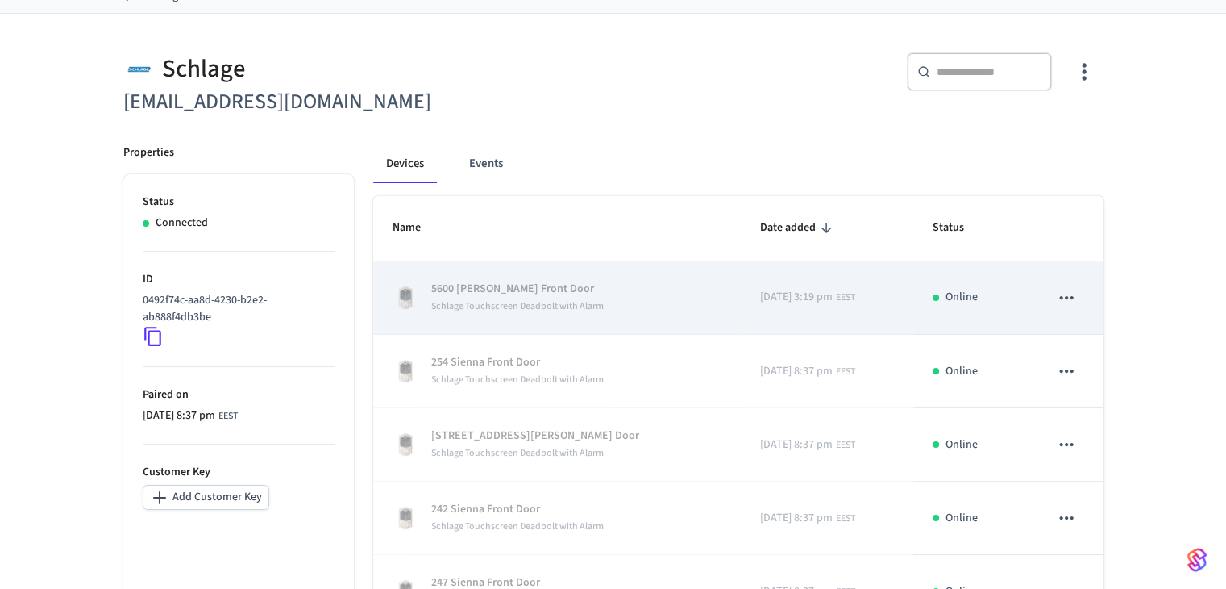
click at [667, 289] on icon "sticky table" at bounding box center [1066, 297] width 21 height 21
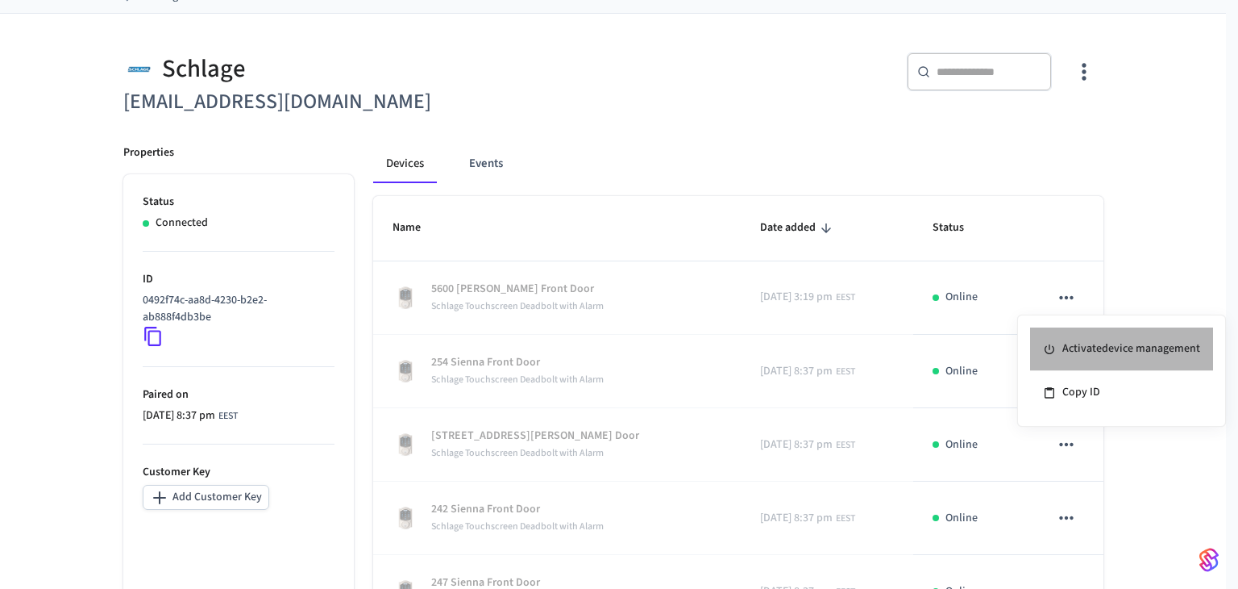
click at [667, 340] on li "Activate device management" at bounding box center [1121, 349] width 183 height 44
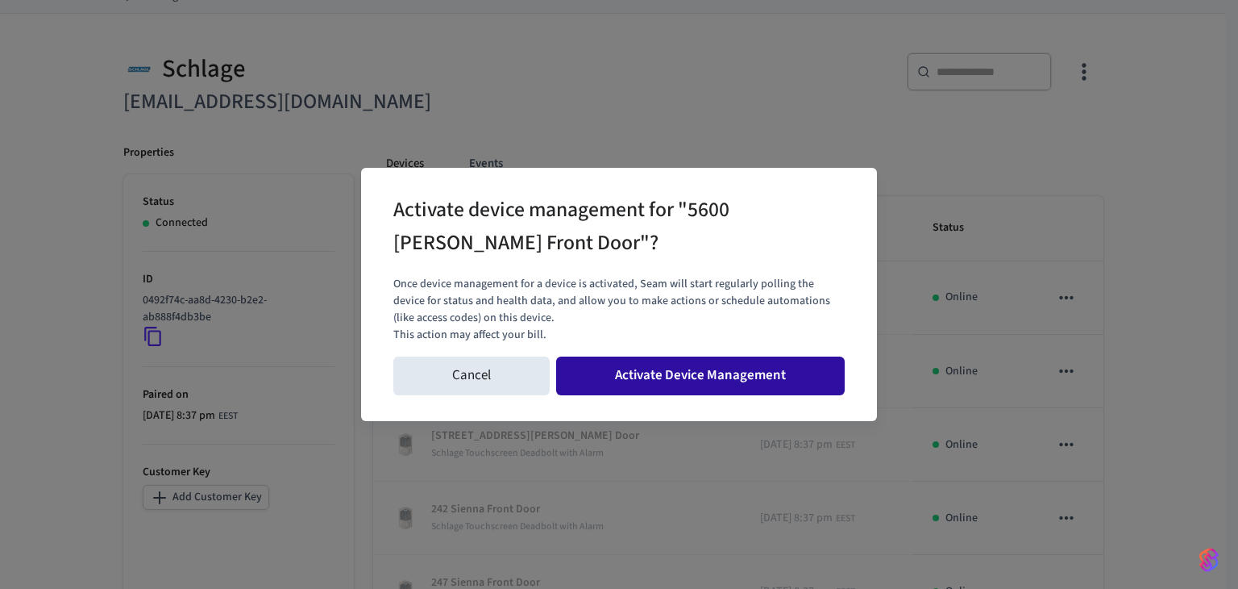
click at [667, 373] on button "Activate Device Management" at bounding box center [700, 375] width 289 height 39
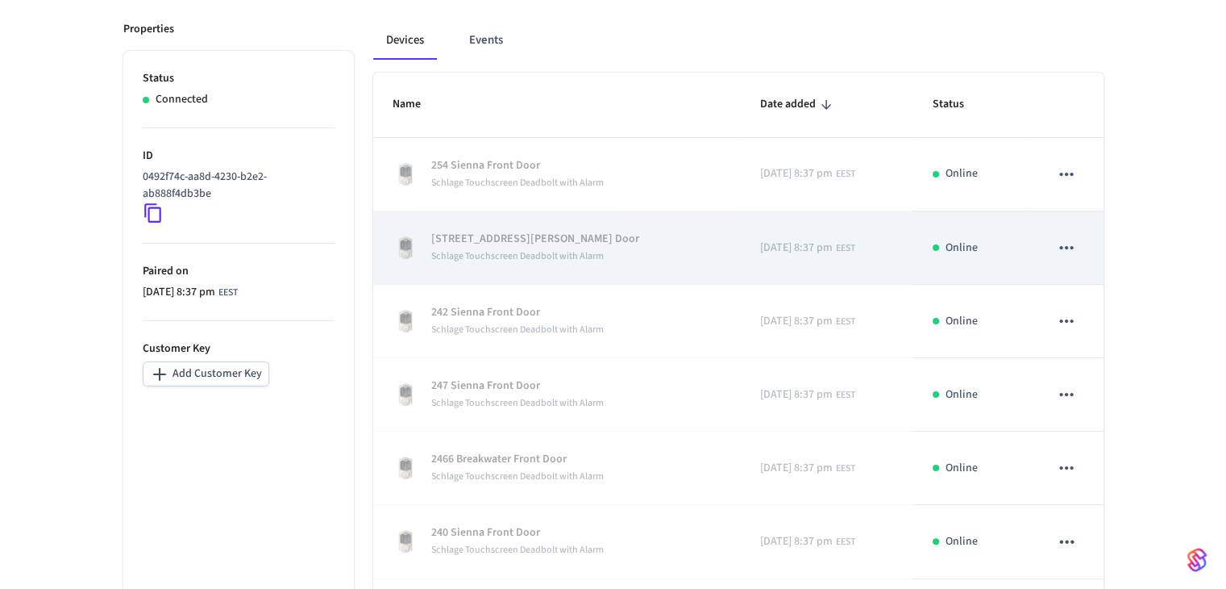
scroll to position [589, 0]
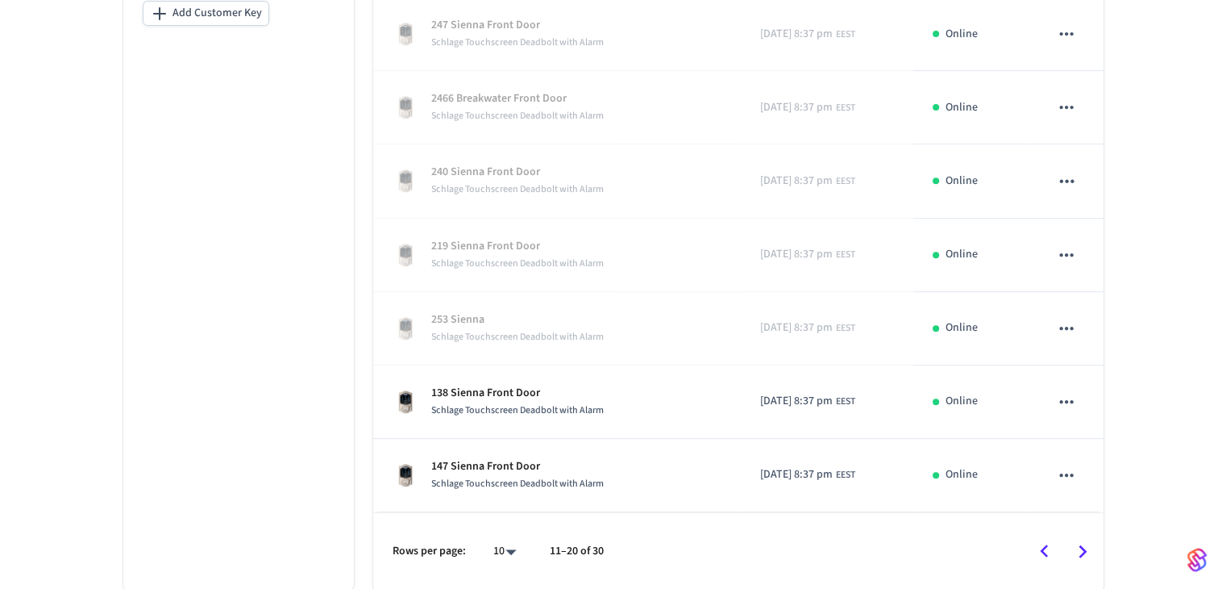
click at [667, 548] on icon "Go to previous page" at bounding box center [1044, 551] width 25 height 25
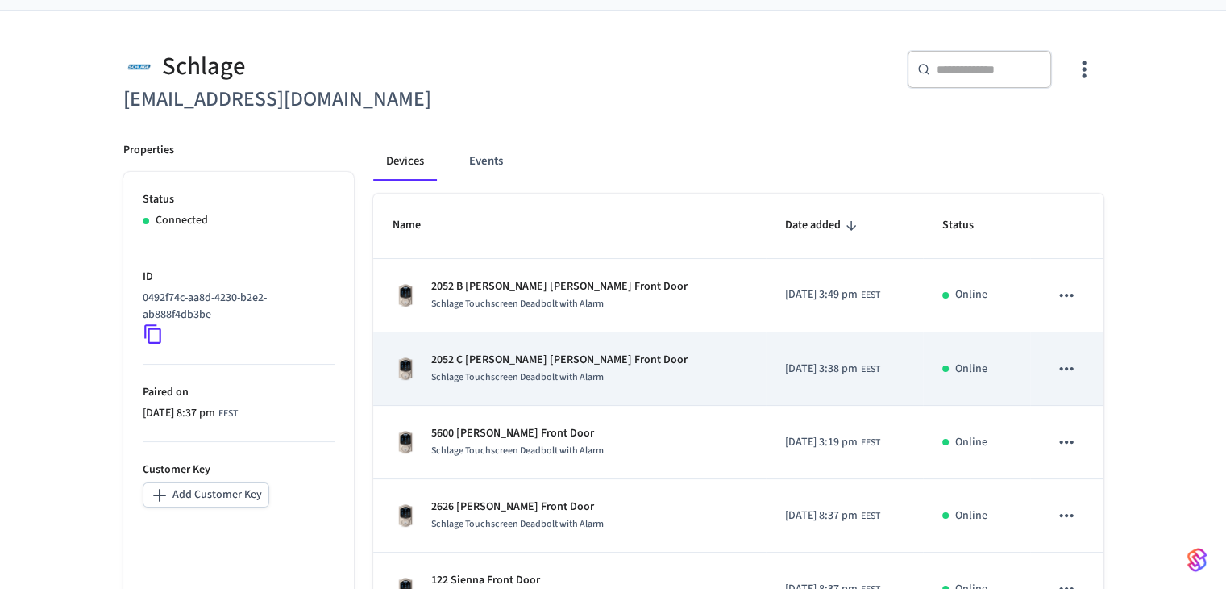
scroll to position [161, 0]
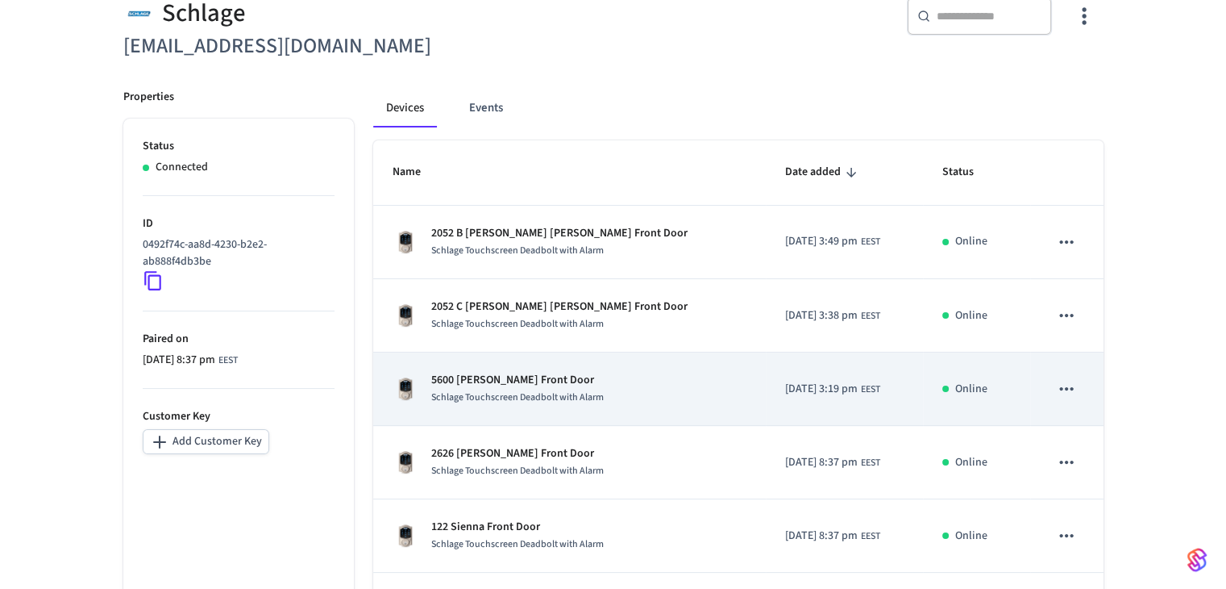
click at [476, 372] on p "5600 [PERSON_NAME] Front Door" at bounding box center [517, 380] width 173 height 17
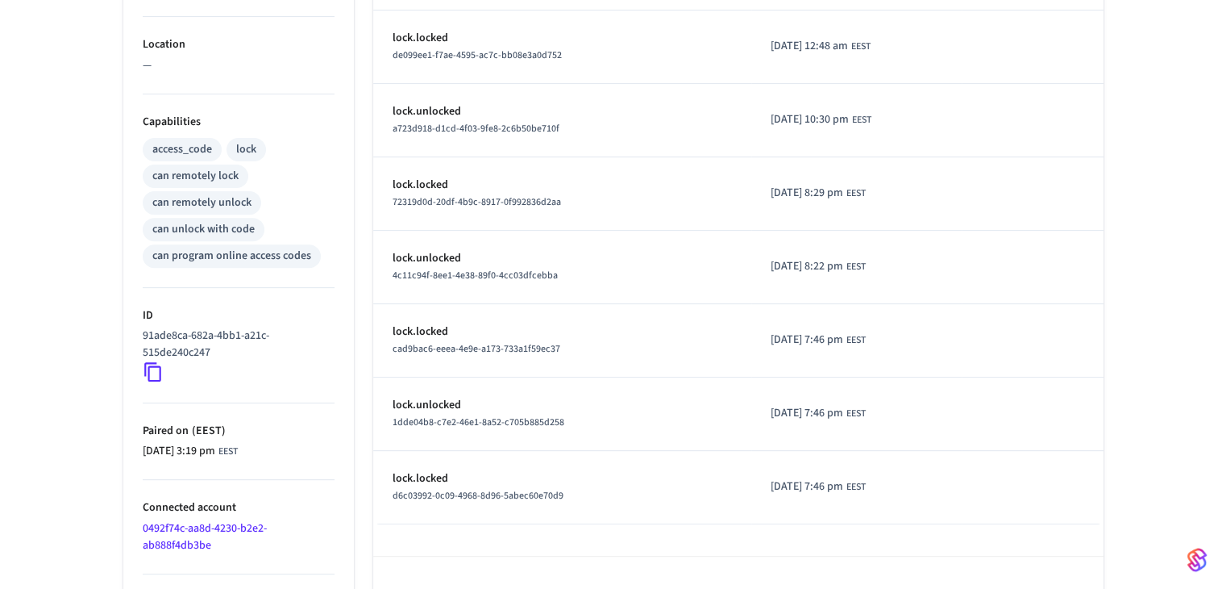
scroll to position [564, 0]
drag, startPoint x: 225, startPoint y: 346, endPoint x: 140, endPoint y: 335, distance: 85.4
click at [140, 335] on ul "Type Schlage Status Online Battery 90% Lock Status Locked Location — Capabiliti…" at bounding box center [238, 166] width 231 height 930
copy p "91ade8ca-682a-4bb1-a21c-515de240c247"
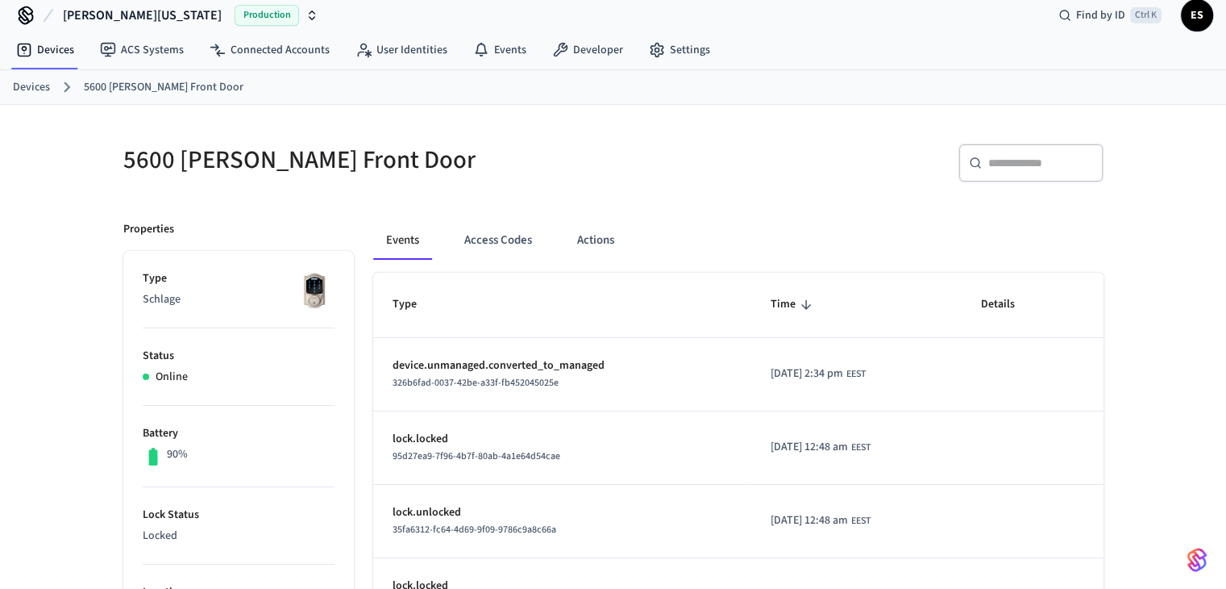
scroll to position [0, 0]
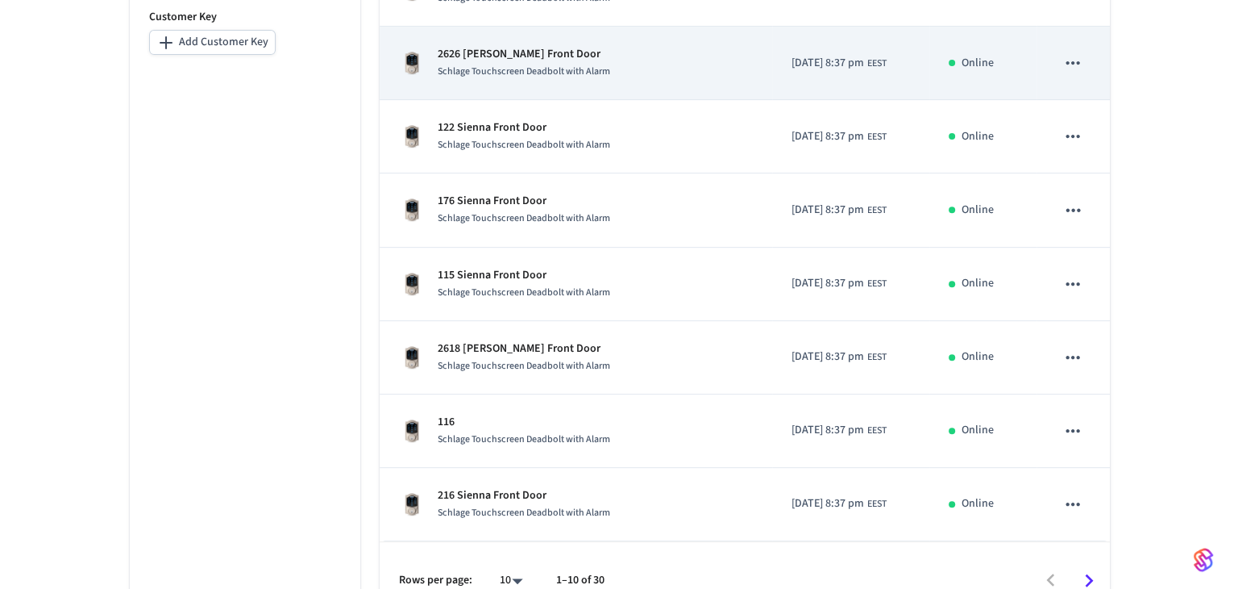
scroll to position [589, 0]
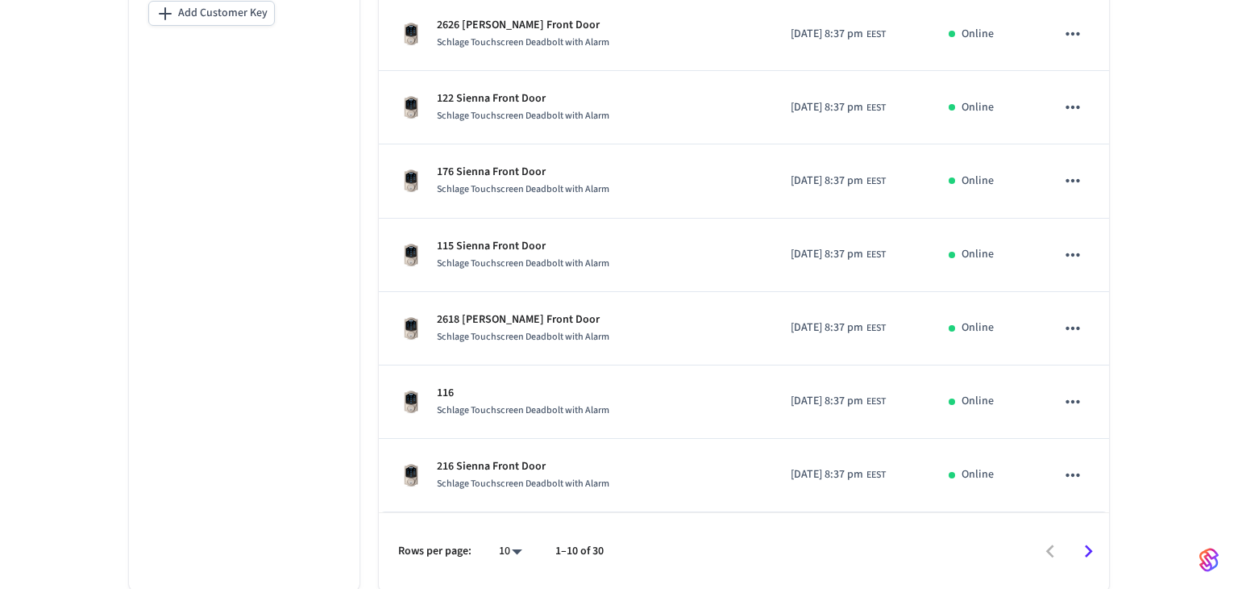
click at [512, 539] on body "[PERSON_NAME] [US_STATE] Production Find by ID Ctrl K ES Devices ACS Systems Co…" at bounding box center [619, 1] width 1238 height 1180
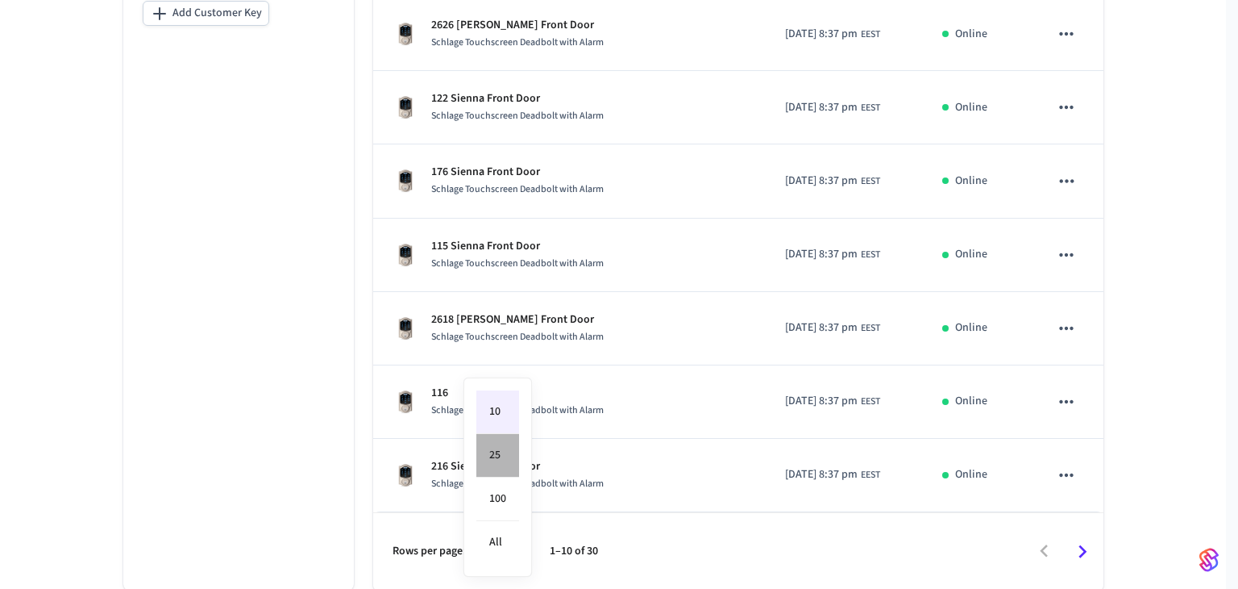
click at [501, 452] on li "25" at bounding box center [498, 456] width 43 height 44
type input "**"
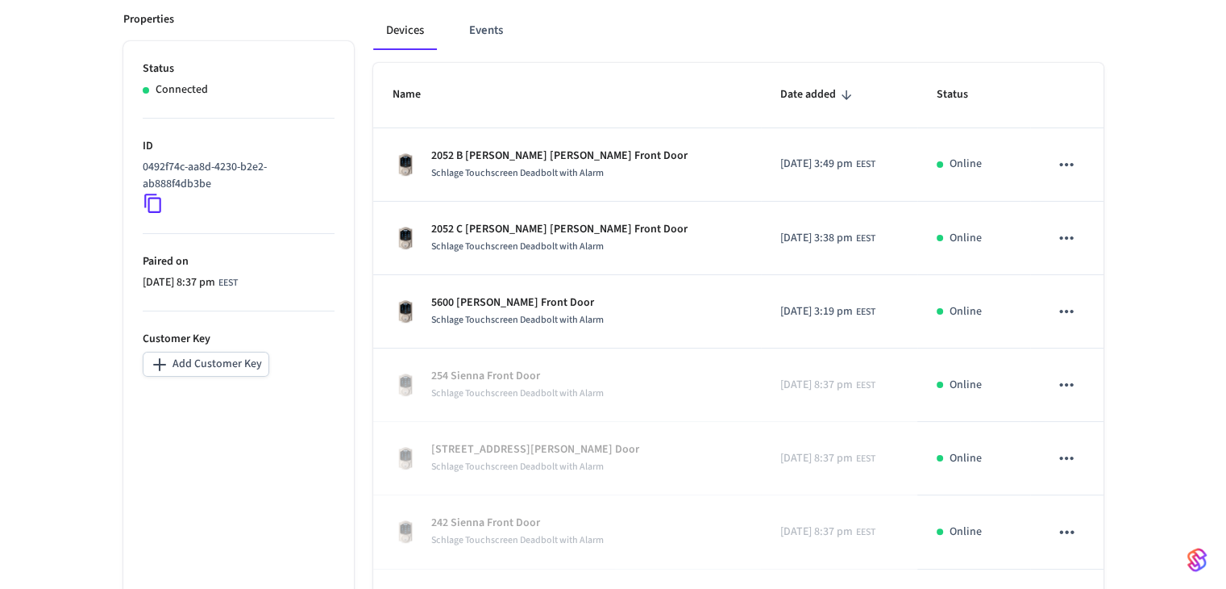
scroll to position [318, 0]
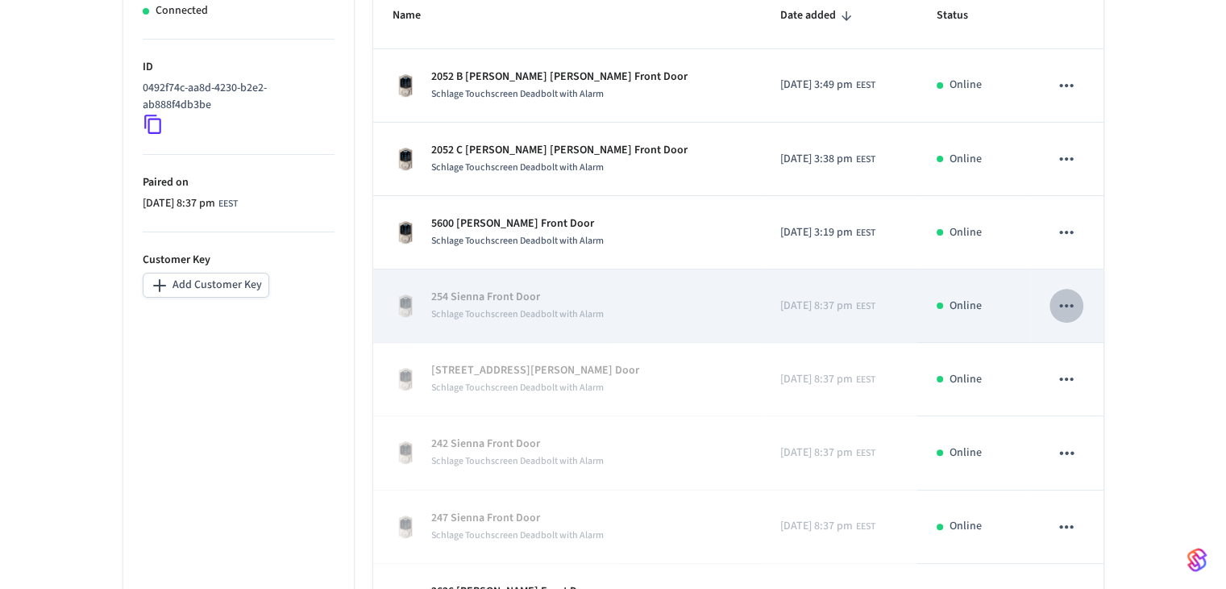
click at [667, 302] on icon "sticky table" at bounding box center [1066, 305] width 21 height 21
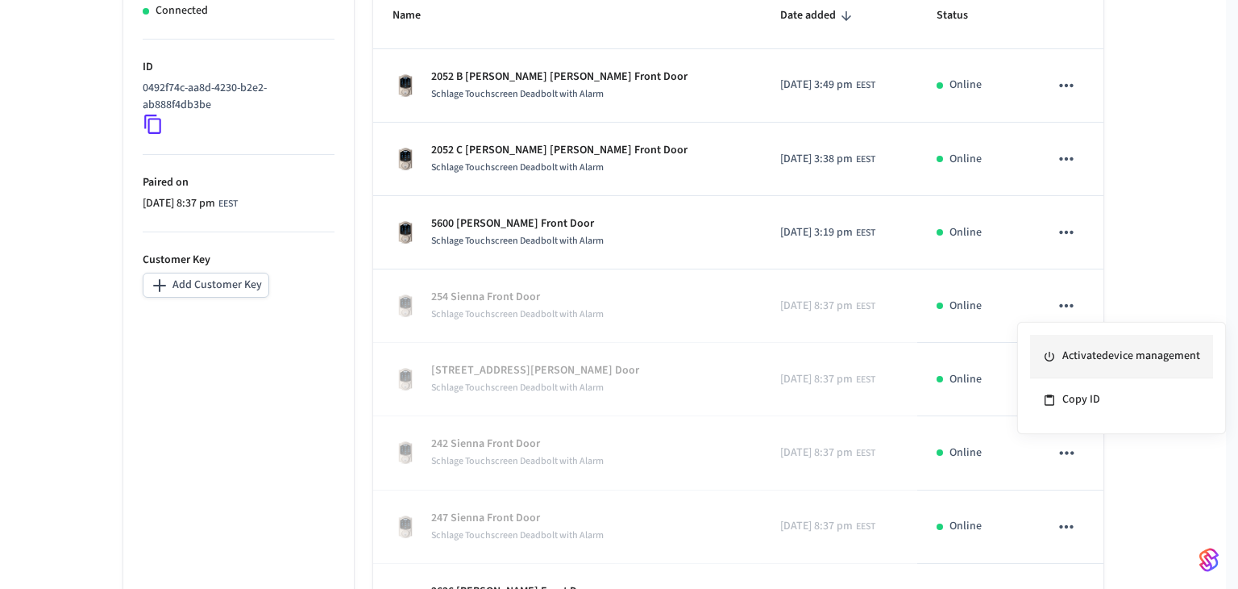
click at [667, 356] on li "Activate device management" at bounding box center [1121, 357] width 183 height 44
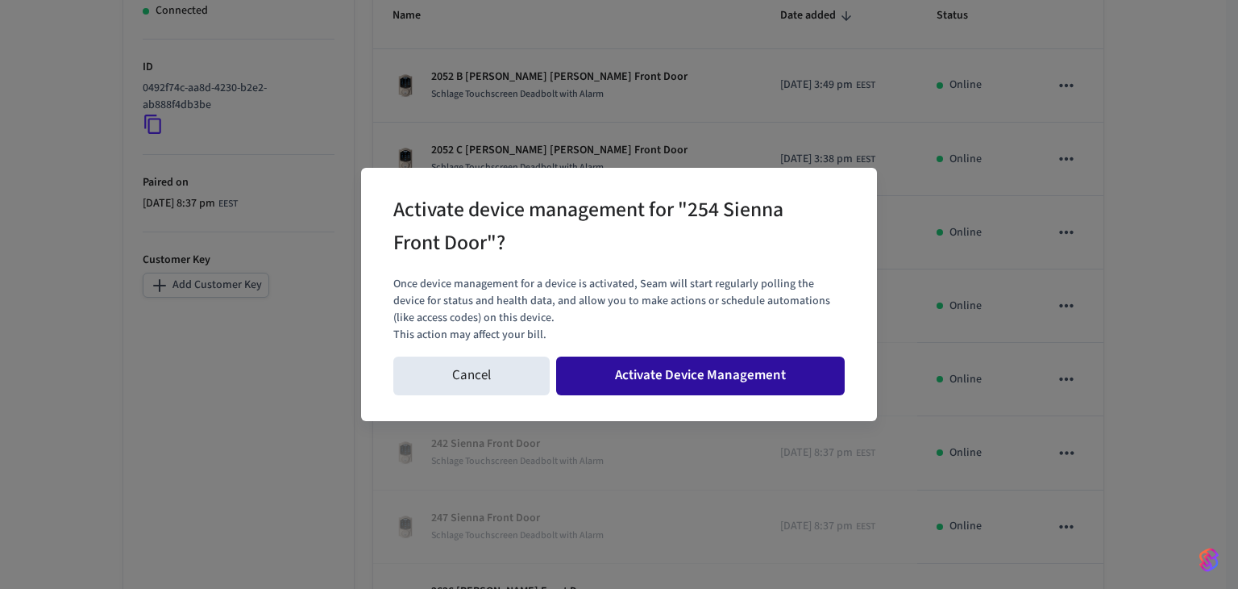
click at [667, 374] on button "Activate Device Management" at bounding box center [700, 375] width 289 height 39
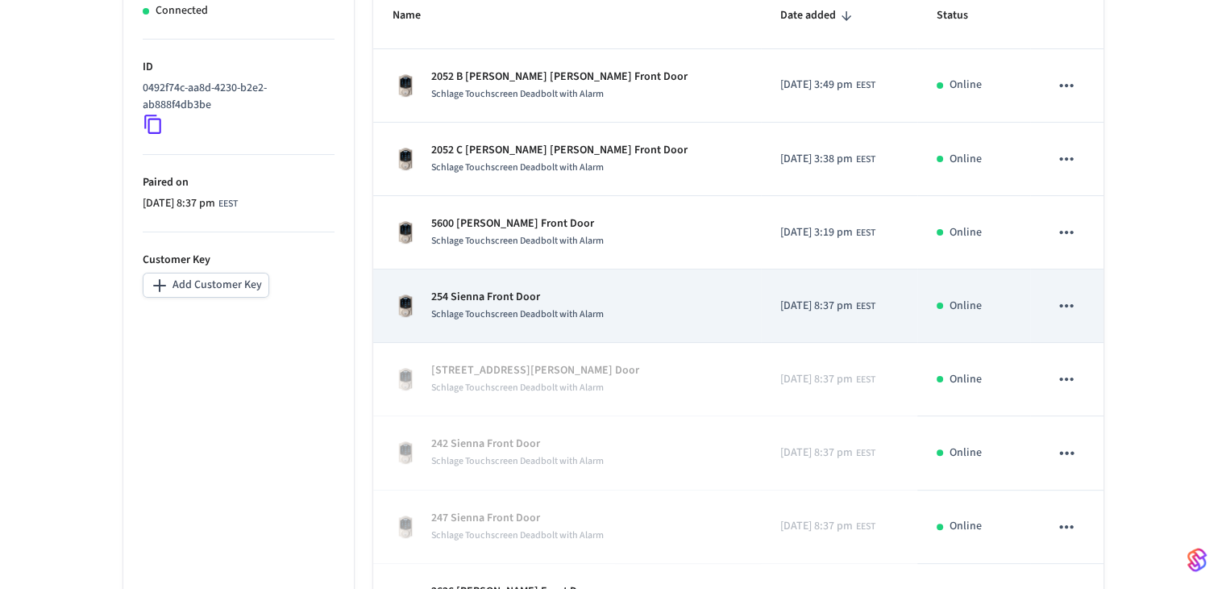
click at [513, 296] on p "254 Sienna Front Door" at bounding box center [517, 297] width 173 height 17
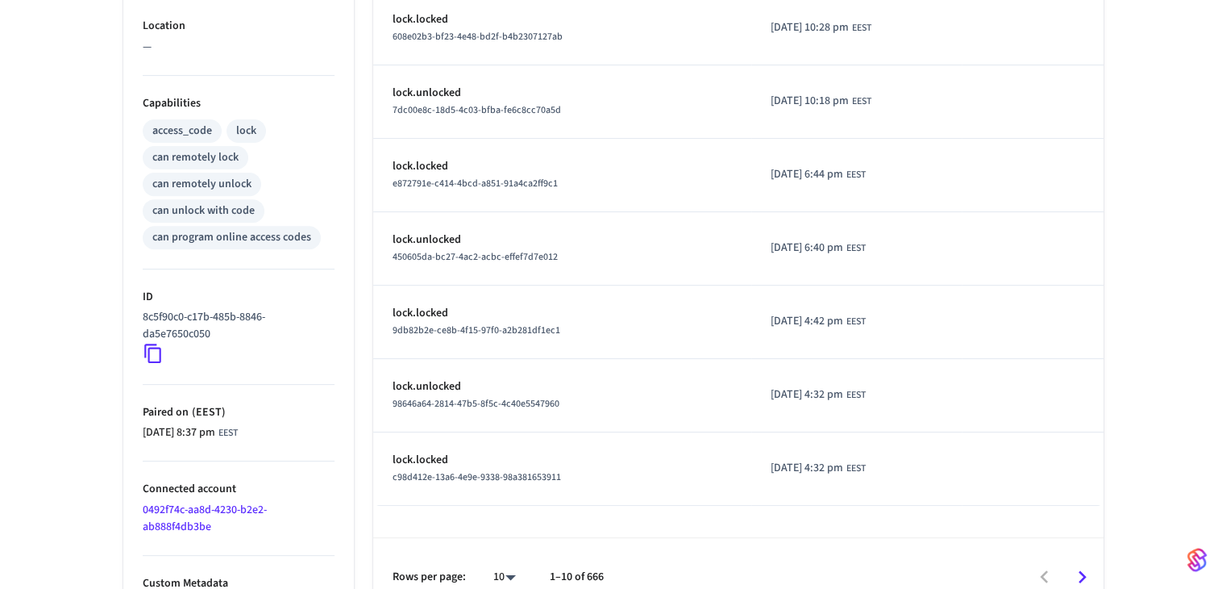
scroll to position [606, 0]
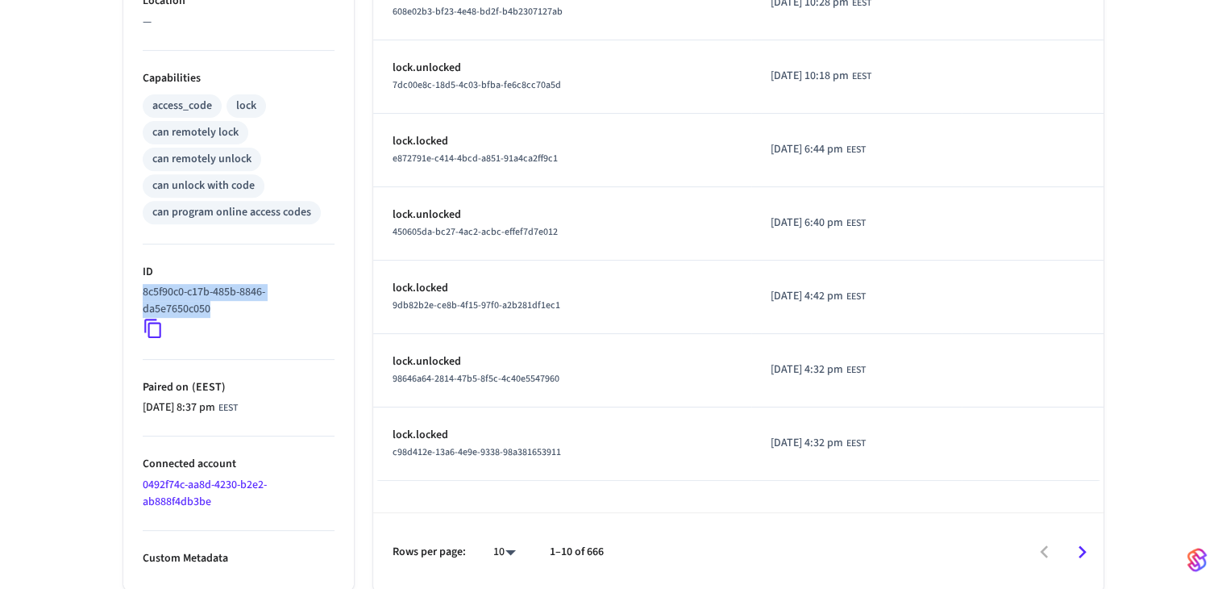
drag, startPoint x: 219, startPoint y: 306, endPoint x: 131, endPoint y: 294, distance: 87.8
click at [131, 294] on ul "Type Schlage Status Online Battery 53% Lock Status Locked Location — Capabiliti…" at bounding box center [238, 125] width 231 height 930
copy p "8c5f90c0-c17b-485b-8846-da5e7650c050"
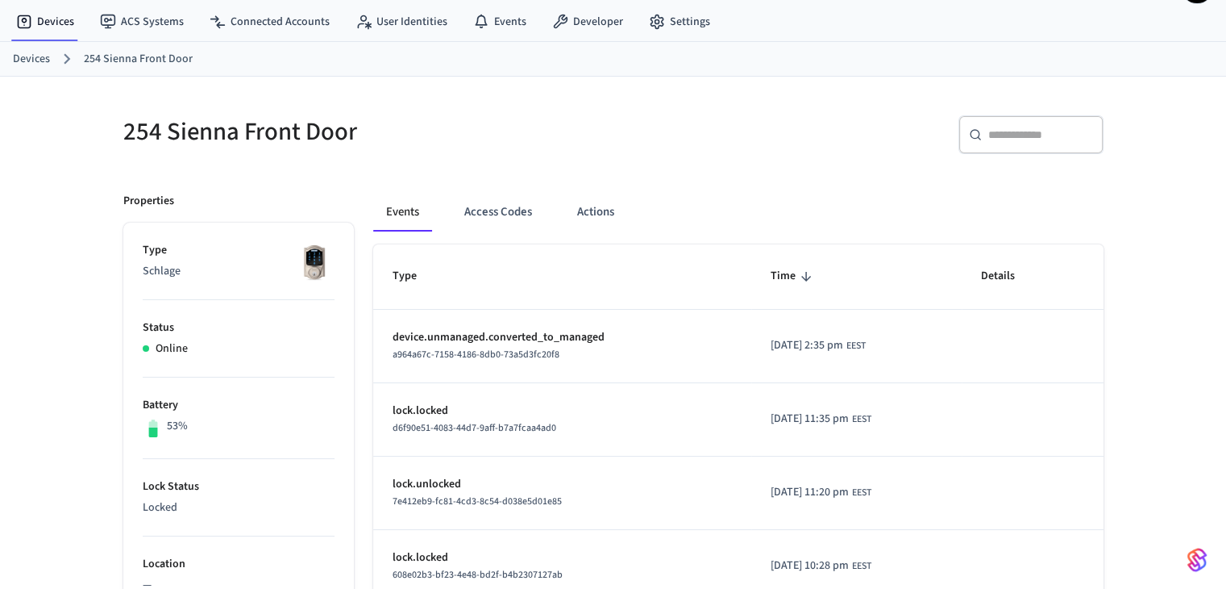
scroll to position [41, 0]
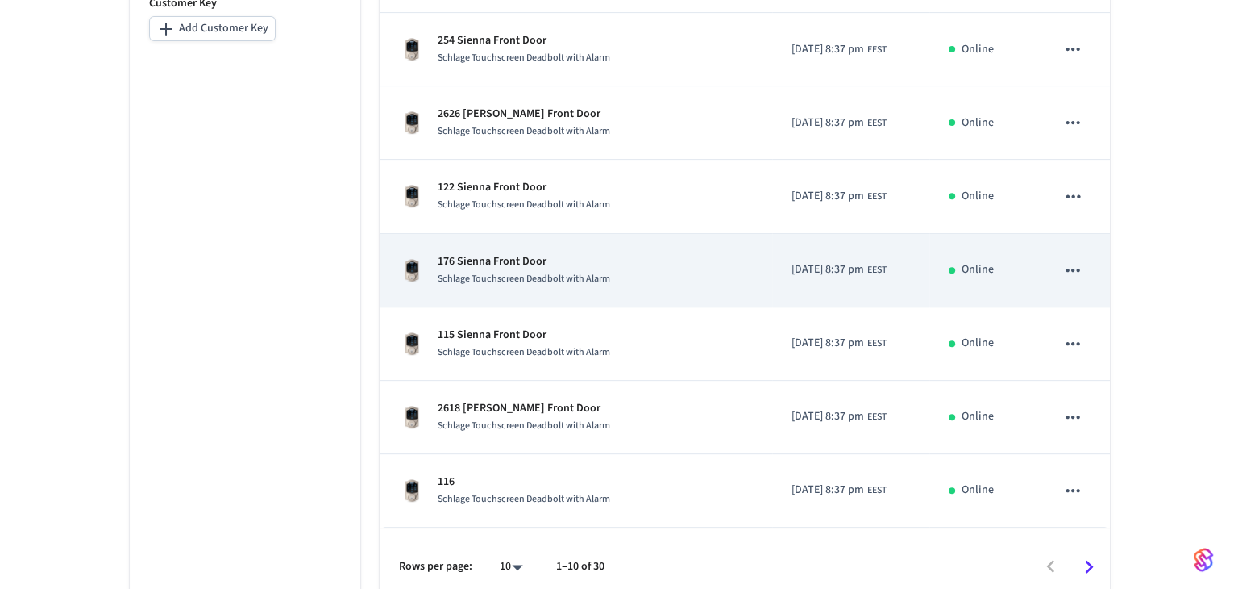
scroll to position [589, 0]
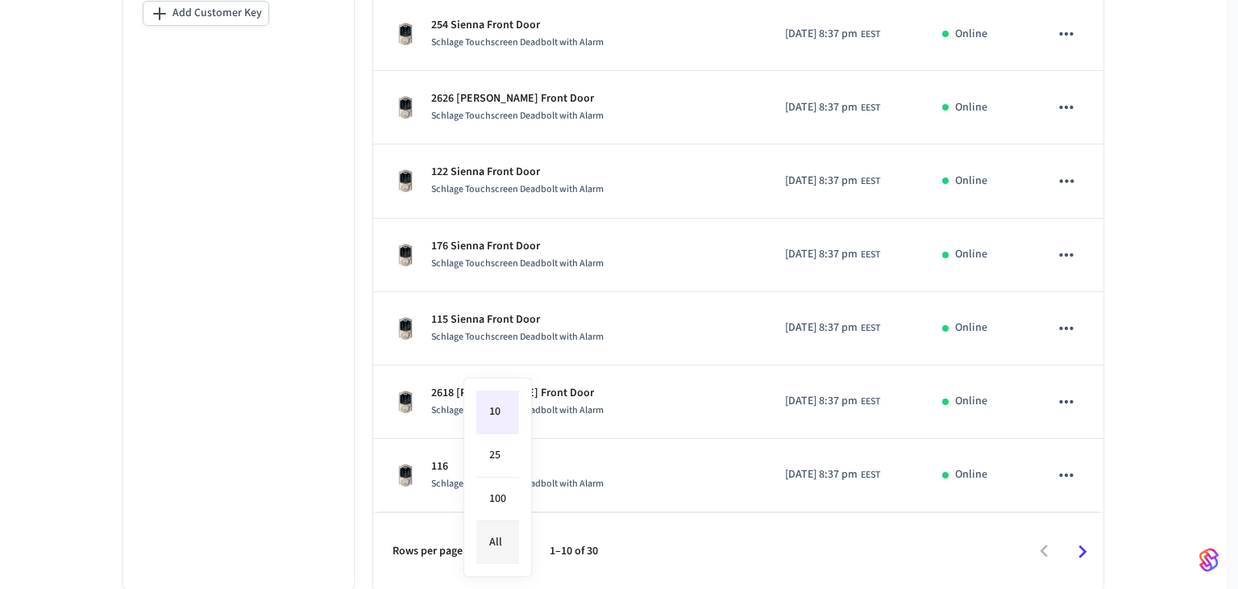
click at [510, 552] on body "[PERSON_NAME] [US_STATE] Production Find by ID Ctrl K ES Devices ACS Systems Co…" at bounding box center [619, 1] width 1238 height 1180
click at [501, 458] on li "25" at bounding box center [498, 456] width 43 height 44
type input "**"
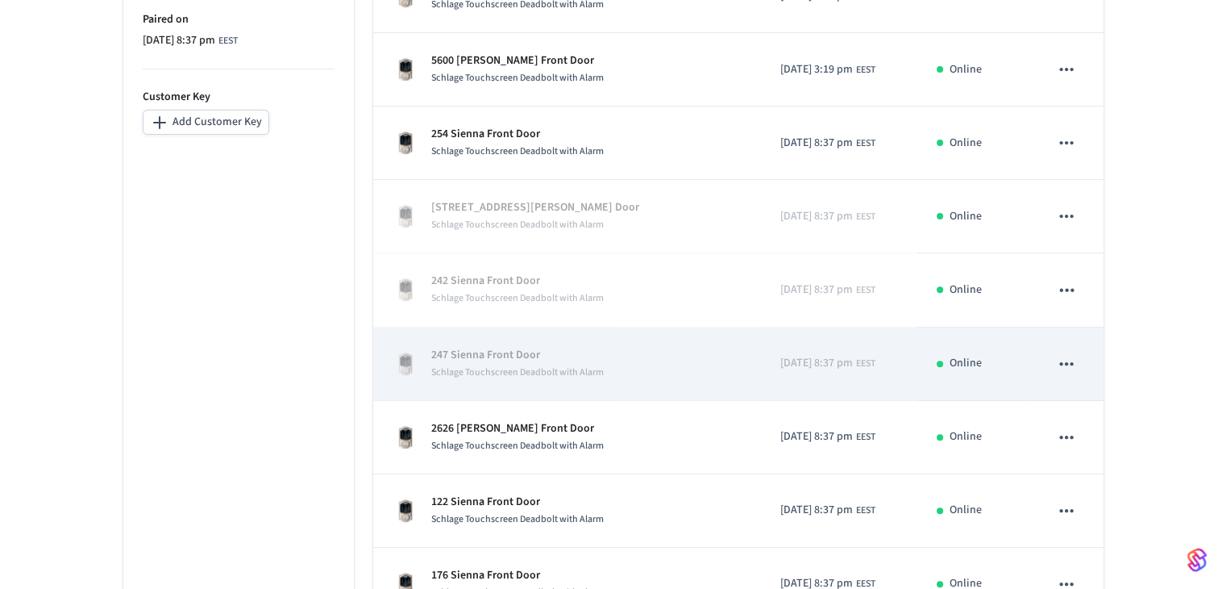
scroll to position [479, 0]
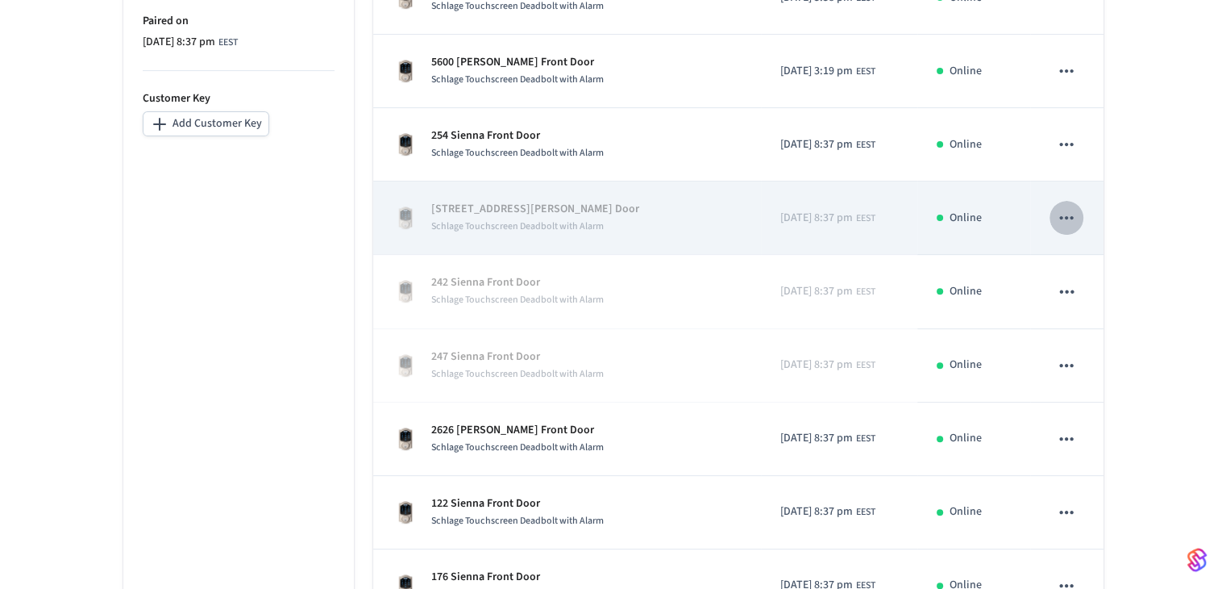
click at [667, 219] on icon "sticky table" at bounding box center [1066, 217] width 21 height 21
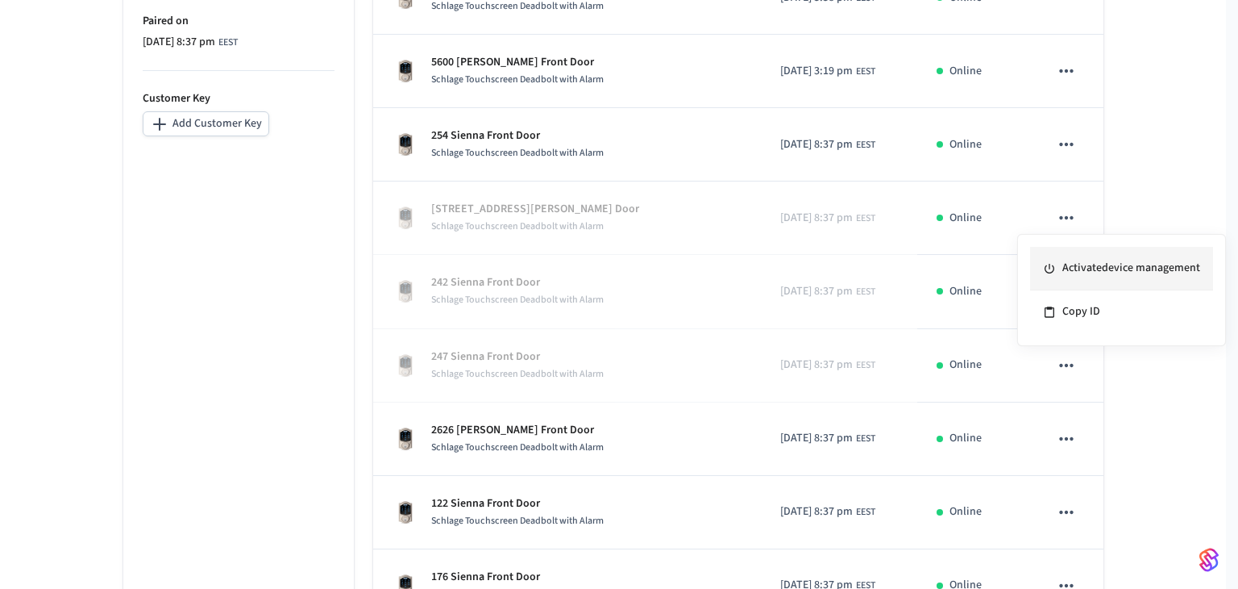
click at [667, 266] on li "Activate device management" at bounding box center [1121, 269] width 183 height 44
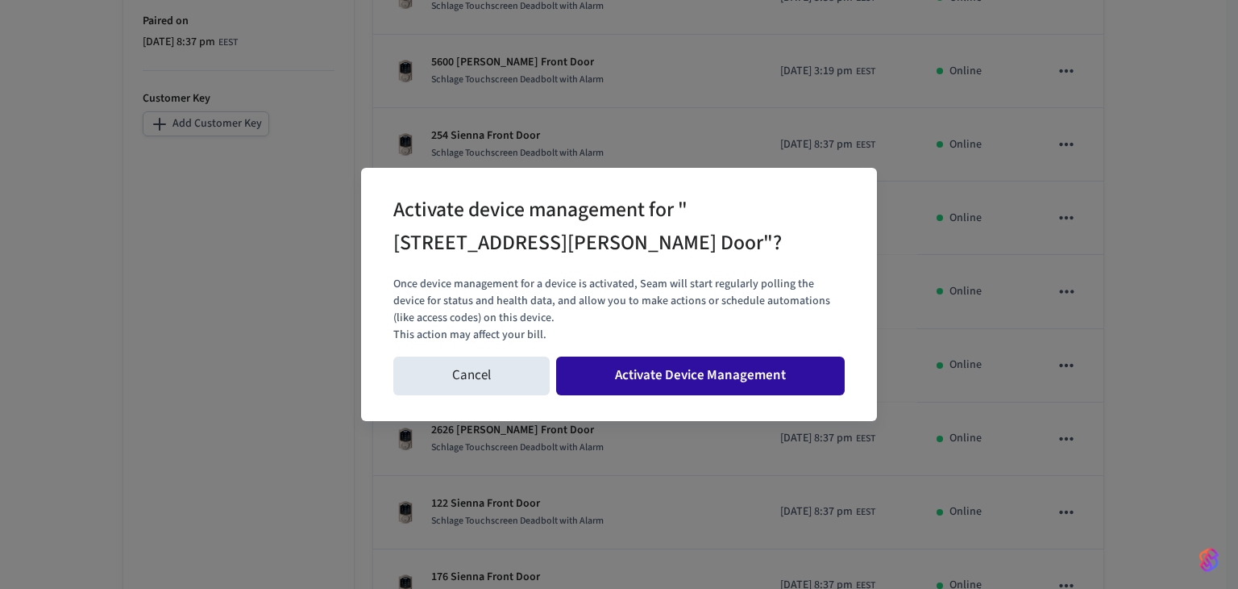
click at [667, 373] on button "Activate Device Management" at bounding box center [700, 375] width 289 height 39
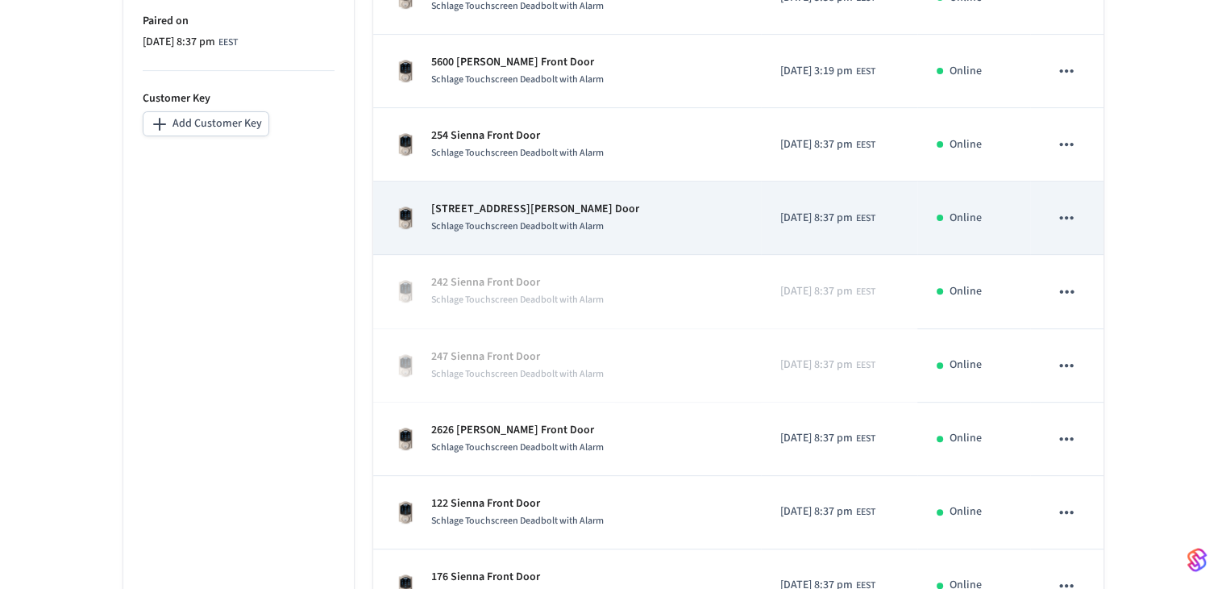
click at [518, 205] on p "[STREET_ADDRESS][PERSON_NAME] Door" at bounding box center [535, 209] width 208 height 17
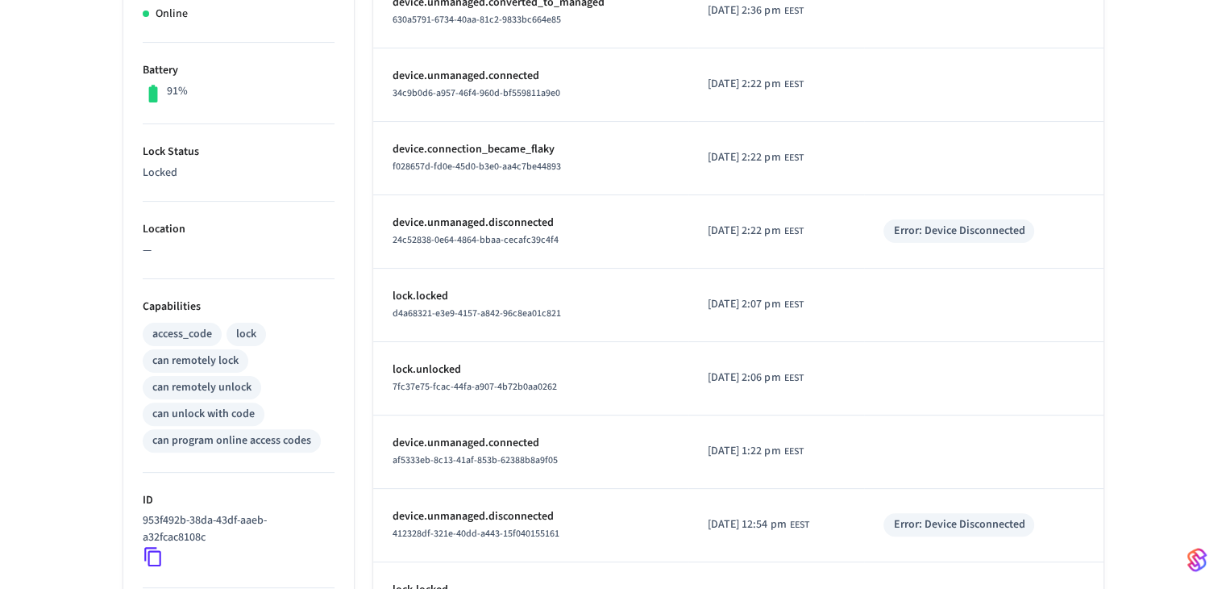
scroll to position [564, 0]
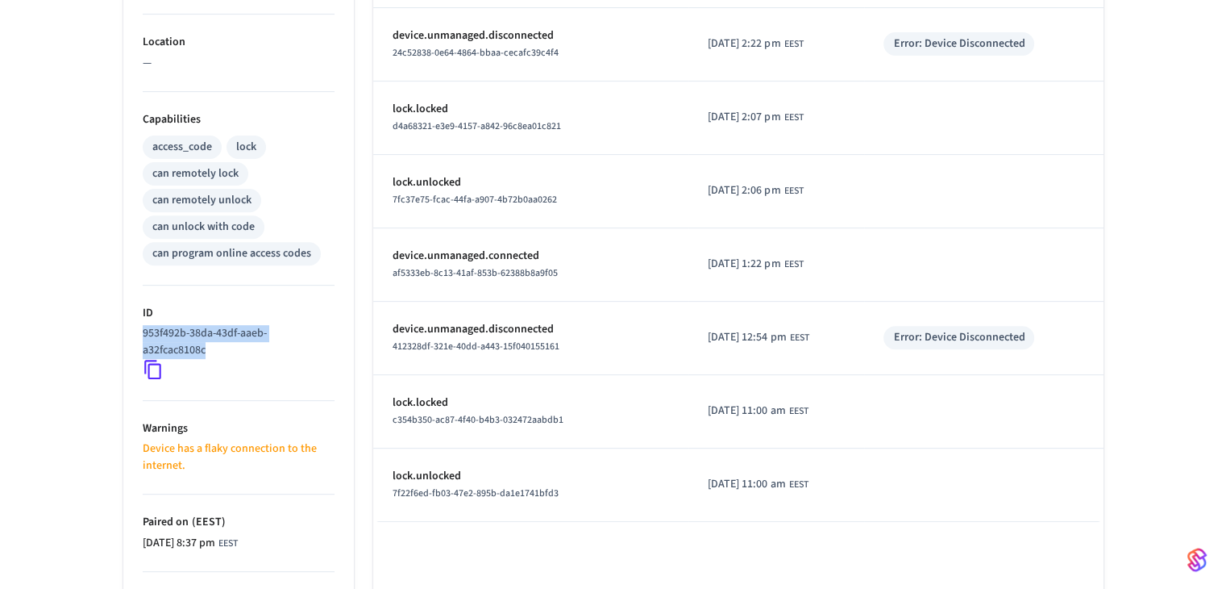
drag, startPoint x: 219, startPoint y: 348, endPoint x: 143, endPoint y: 334, distance: 77.2
click at [143, 334] on p "953f492b-38da-43df-aaeb-a32fcac8108c" at bounding box center [235, 342] width 185 height 34
copy p "953f492b-38da-43df-aaeb-a32fcac8108c"
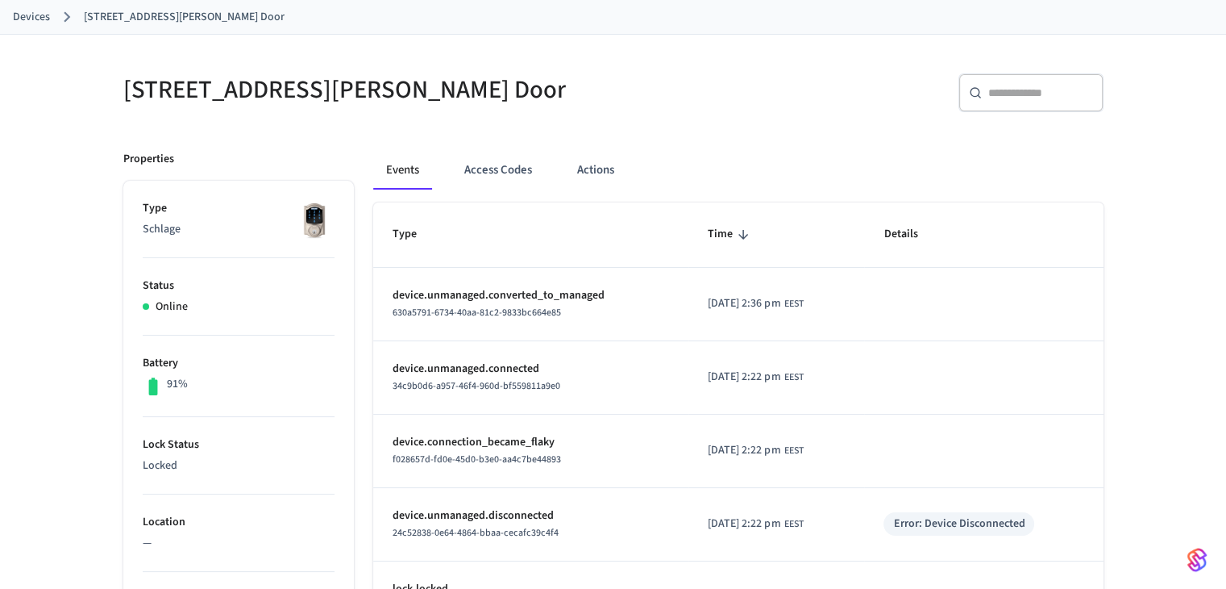
scroll to position [81, 0]
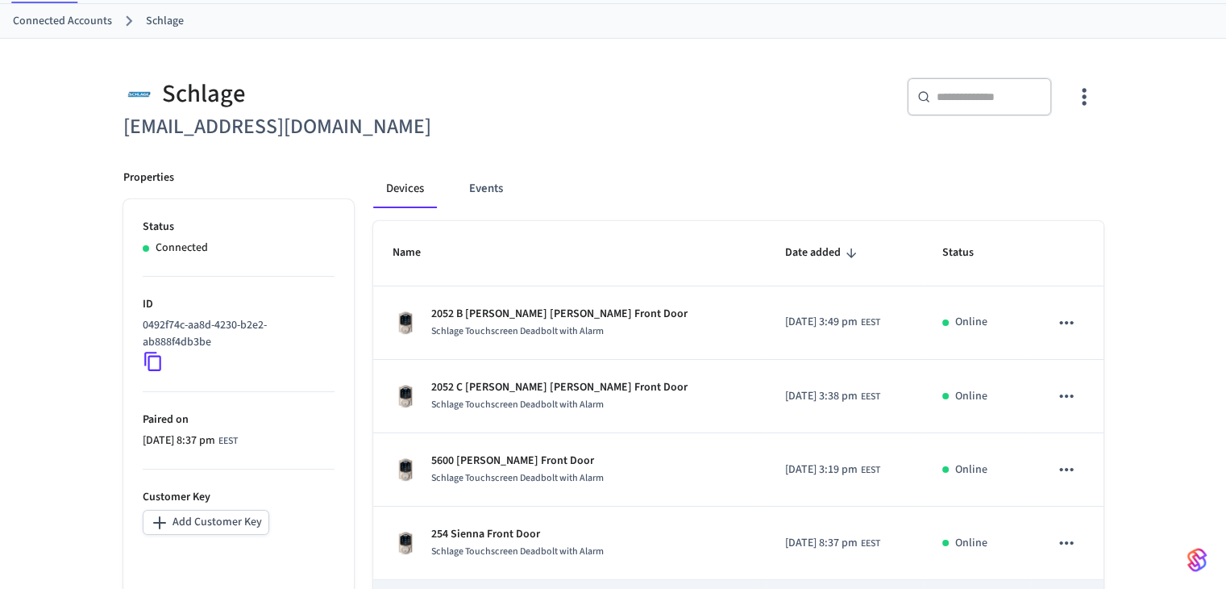
scroll to position [479, 0]
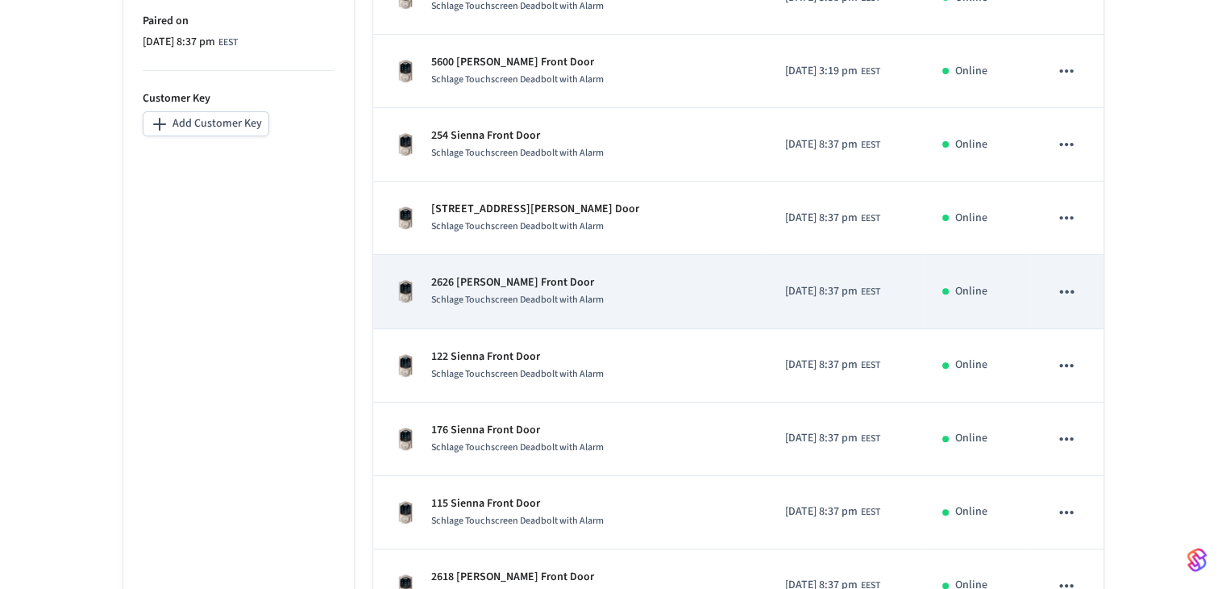
click at [497, 283] on p "2626 [PERSON_NAME] Front Door" at bounding box center [517, 282] width 173 height 17
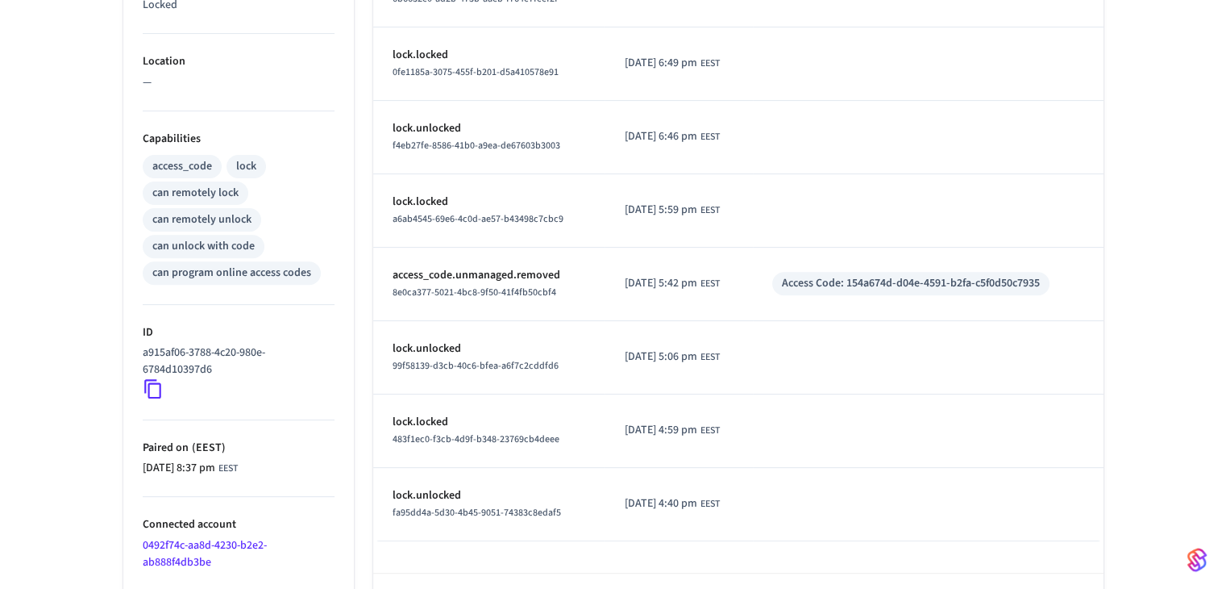
scroll to position [606, 0]
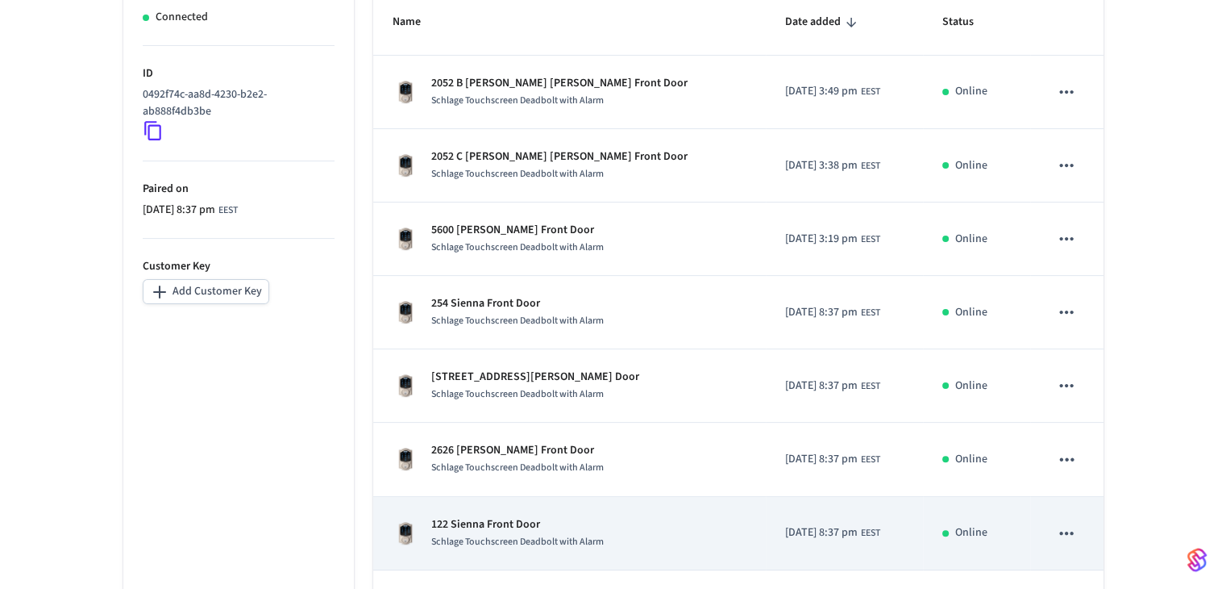
scroll to position [318, 0]
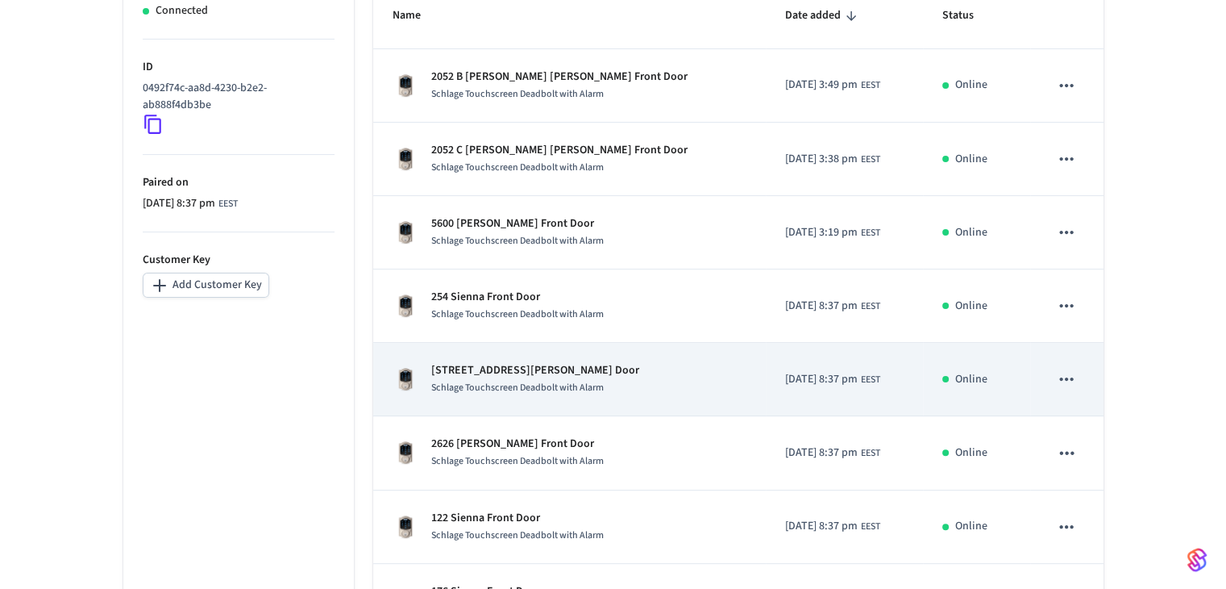
click at [473, 375] on p "[STREET_ADDRESS][PERSON_NAME] Door" at bounding box center [535, 370] width 208 height 17
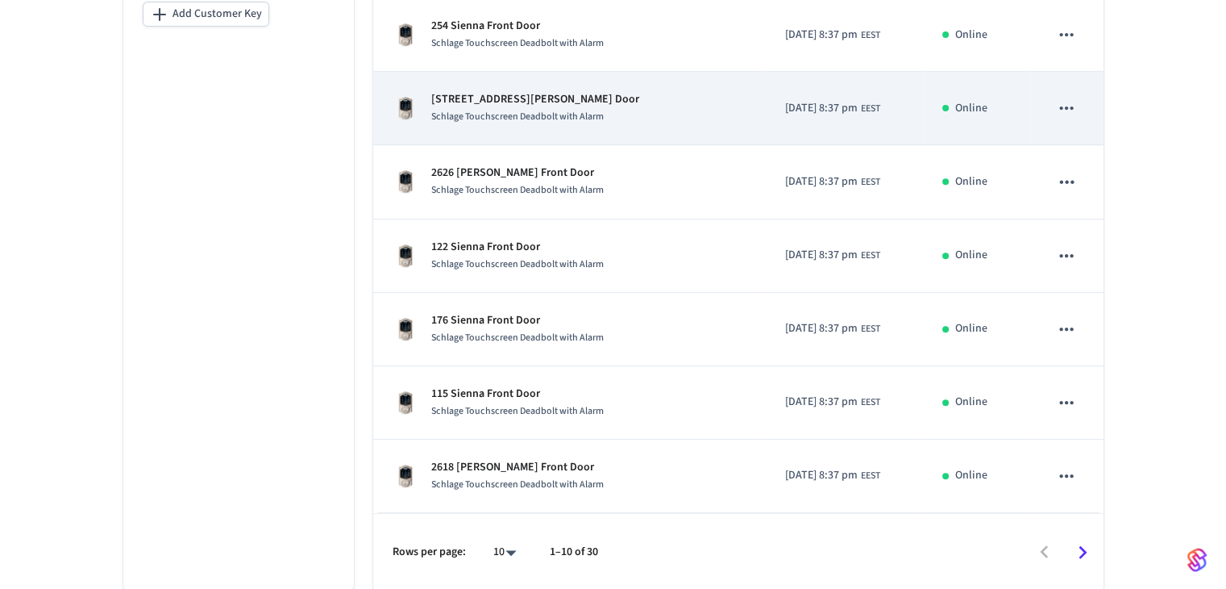
scroll to position [589, 0]
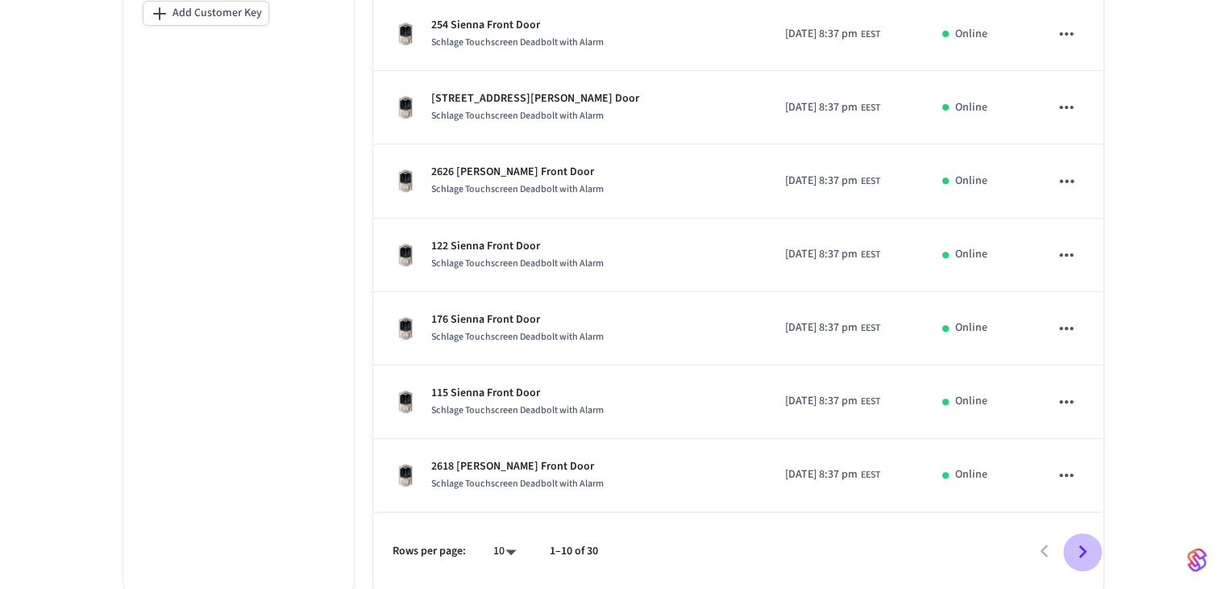
click at [667, 550] on icon "Go to next page" at bounding box center [1082, 551] width 25 height 25
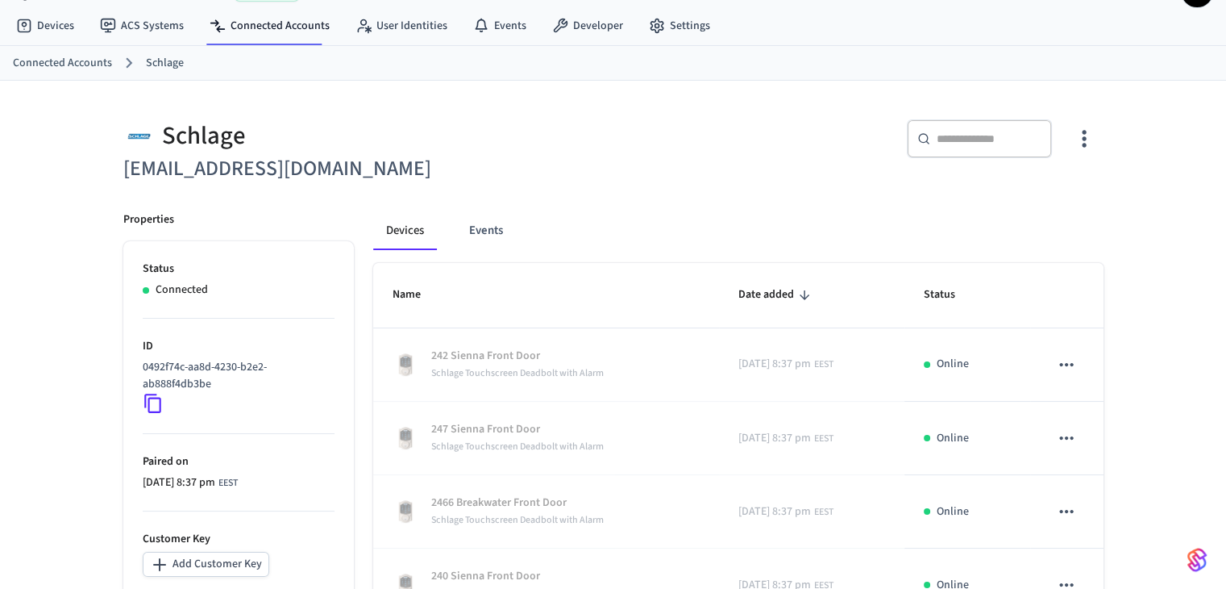
scroll to position [25, 0]
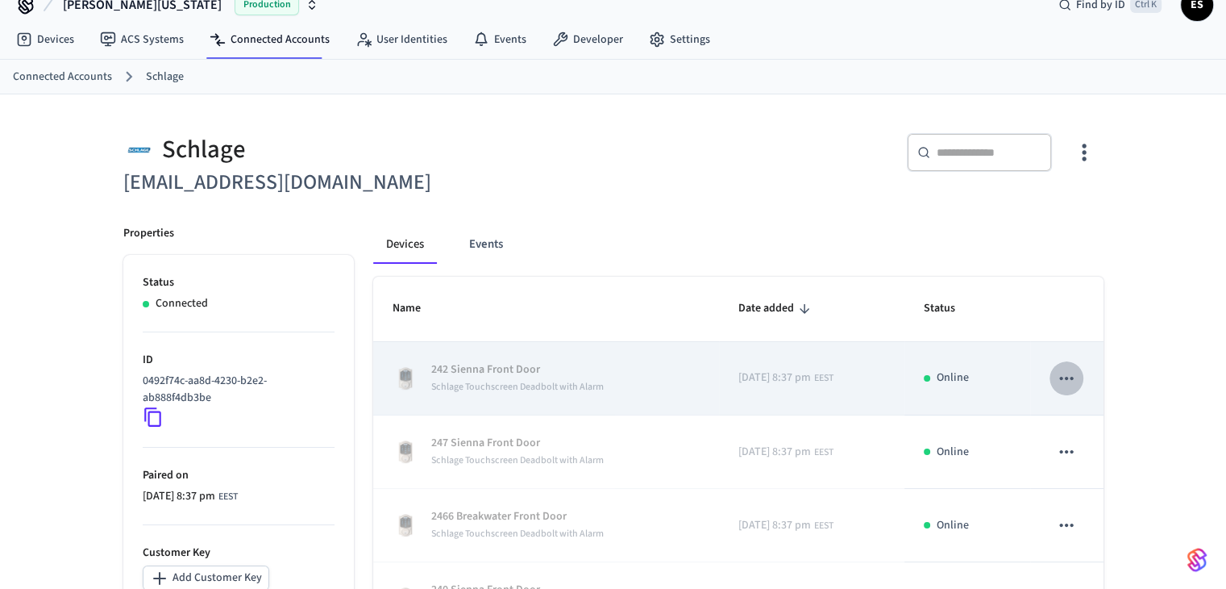
click at [667, 379] on icon "sticky table" at bounding box center [1066, 378] width 21 height 21
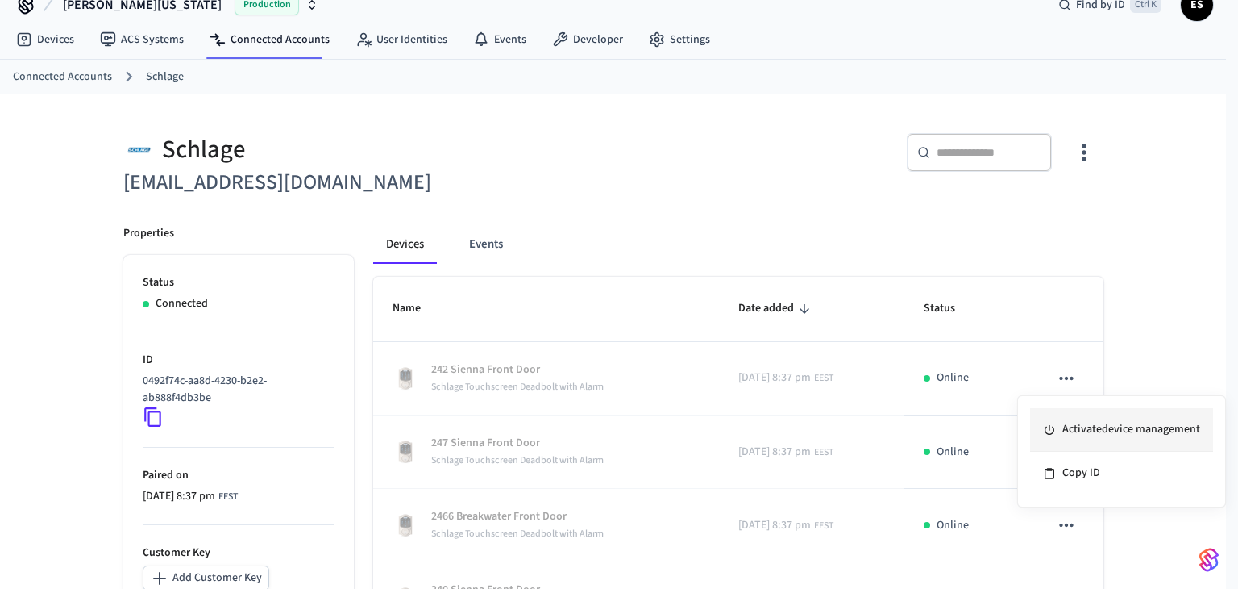
click at [667, 431] on li "Activate device management" at bounding box center [1121, 430] width 183 height 44
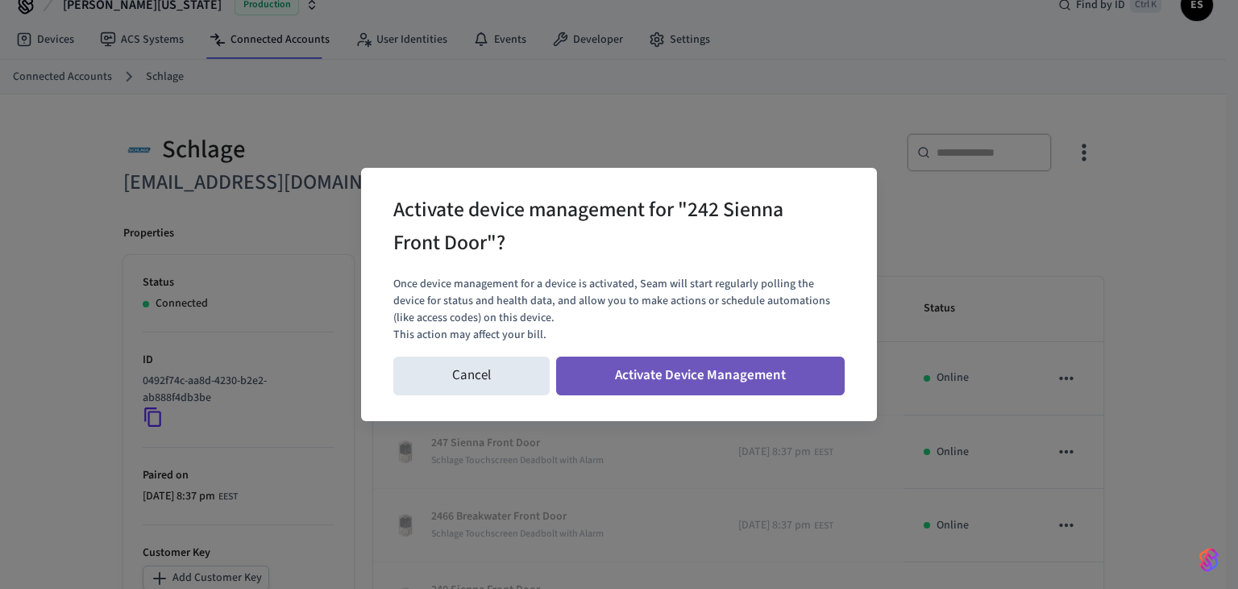
click at [667, 375] on button "Activate Device Management" at bounding box center [700, 375] width 289 height 39
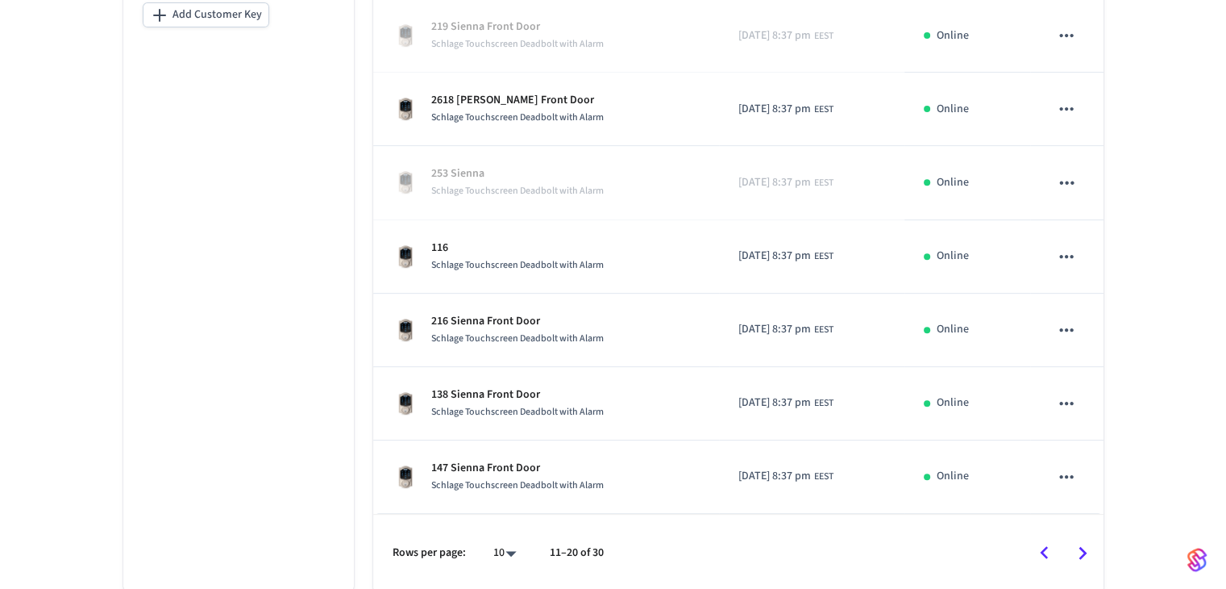
scroll to position [589, 0]
click at [667, 549] on icon "Go to previous page" at bounding box center [1044, 551] width 25 height 25
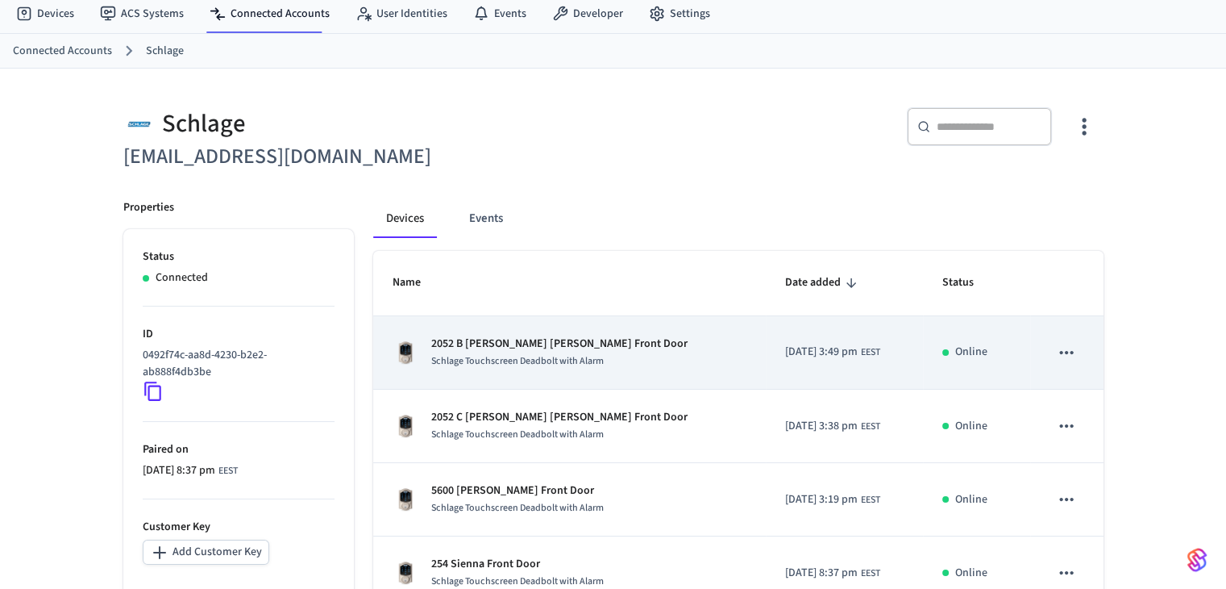
scroll to position [242, 0]
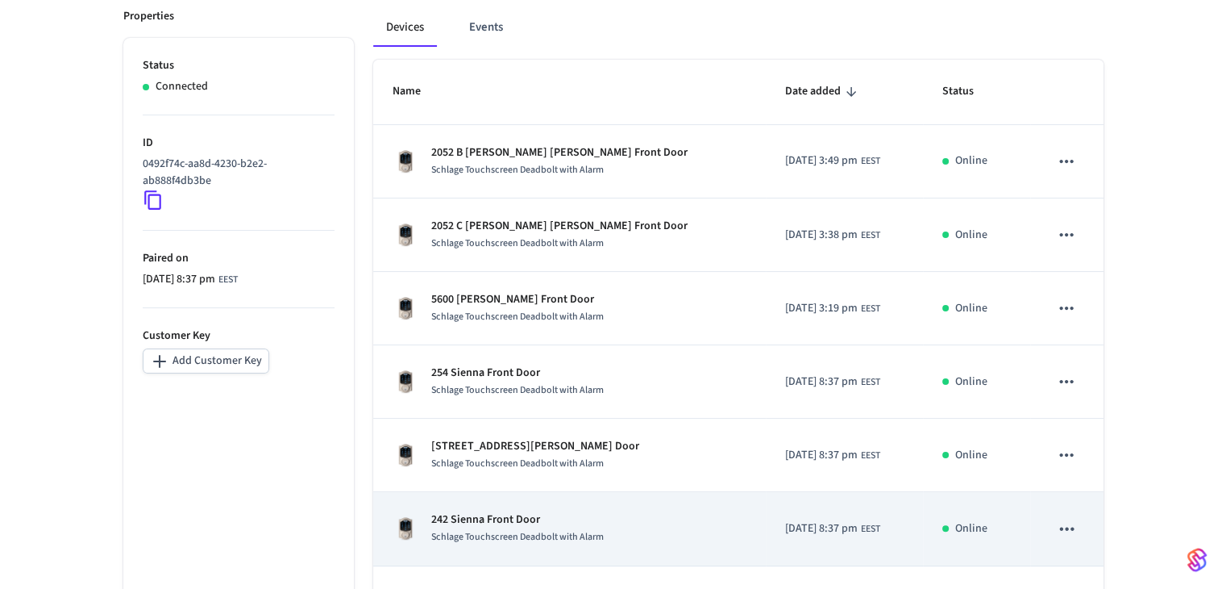
click at [525, 517] on p "242 Sienna Front Door" at bounding box center [517, 519] width 173 height 17
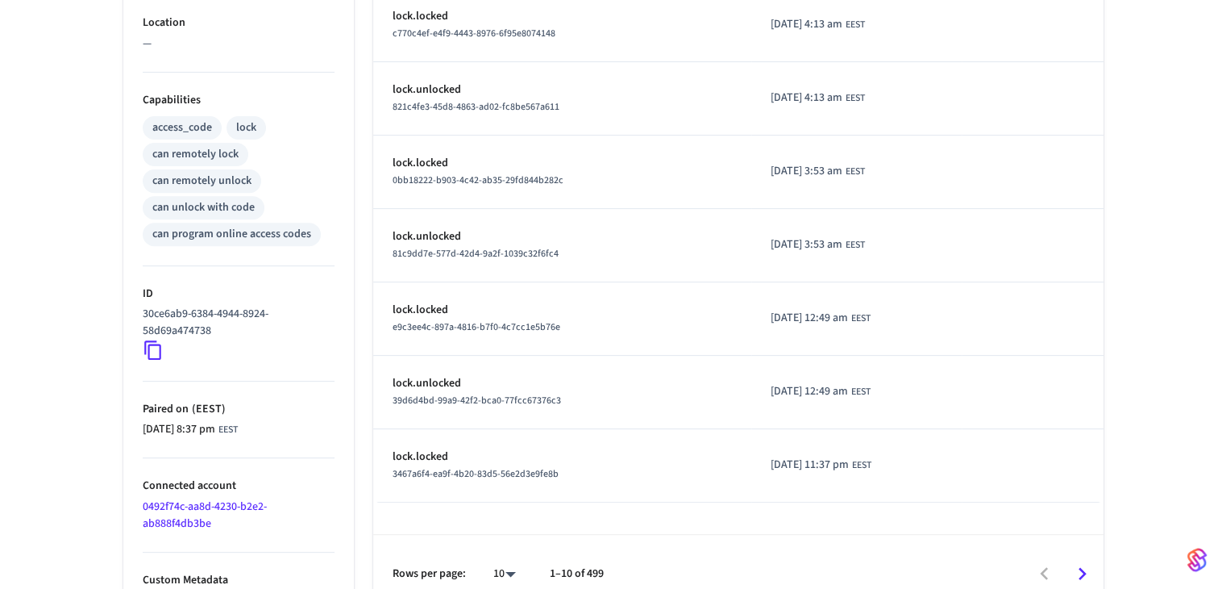
scroll to position [606, 0]
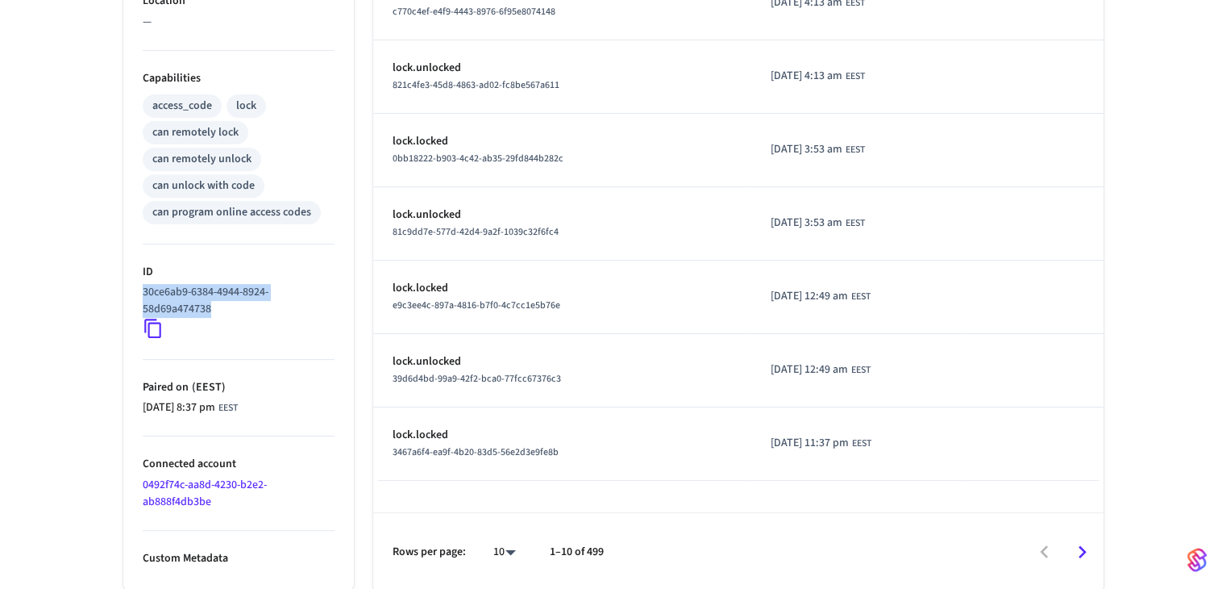
drag, startPoint x: 226, startPoint y: 306, endPoint x: 138, endPoint y: 291, distance: 89.2
click at [138, 291] on ul "Type Schlage Status Online Battery 100% Lock Status Locked Location — Capabilit…" at bounding box center [238, 125] width 231 height 930
copy p "30ce6ab9-6384-4944-8924-58d69a474738"
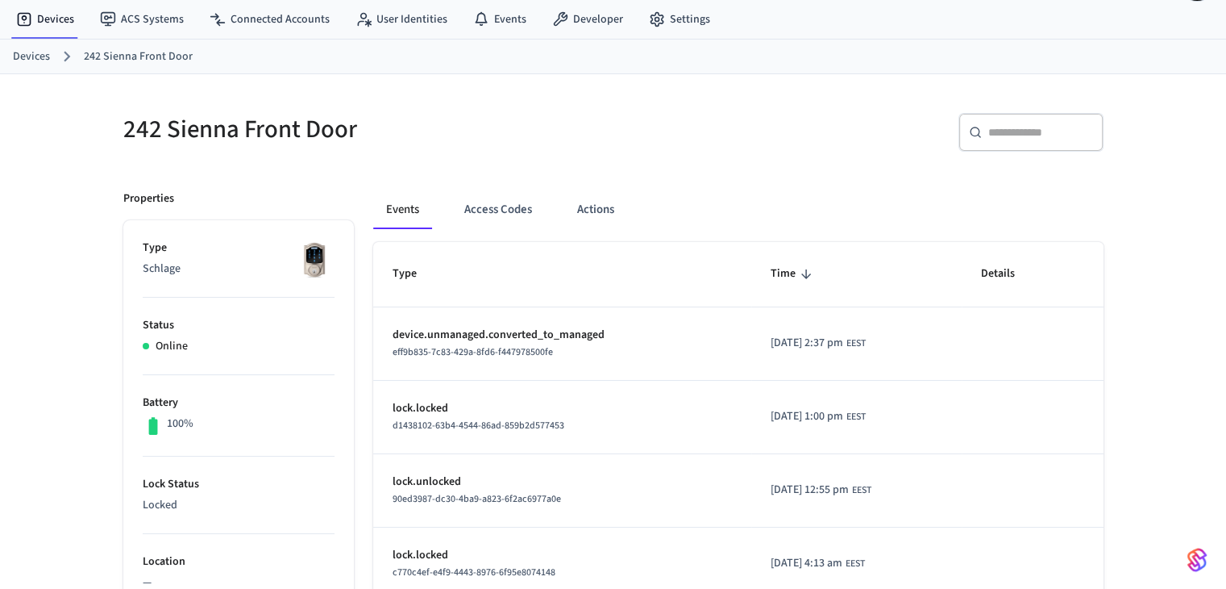
scroll to position [0, 0]
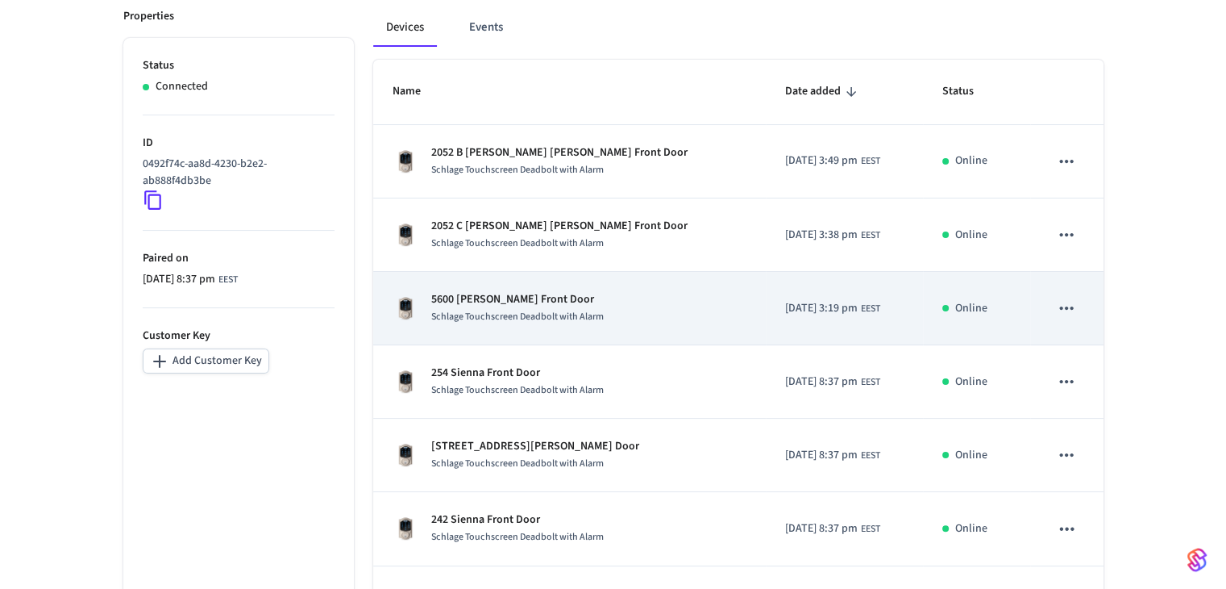
scroll to position [589, 0]
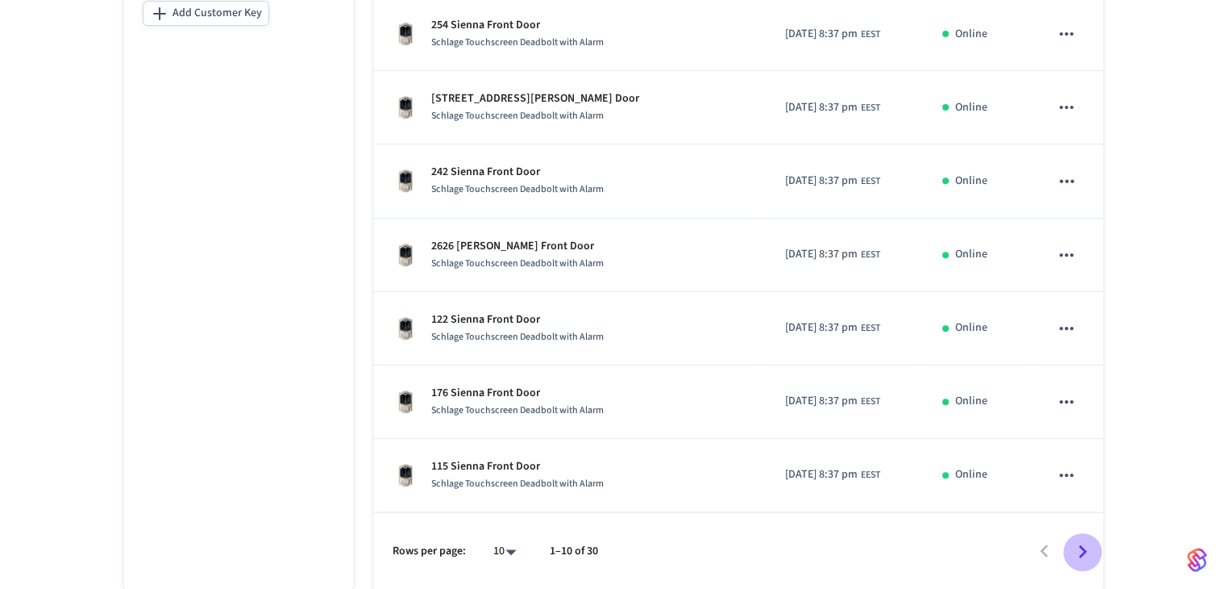
click at [667, 552] on icon "Go to next page" at bounding box center [1082, 551] width 25 height 25
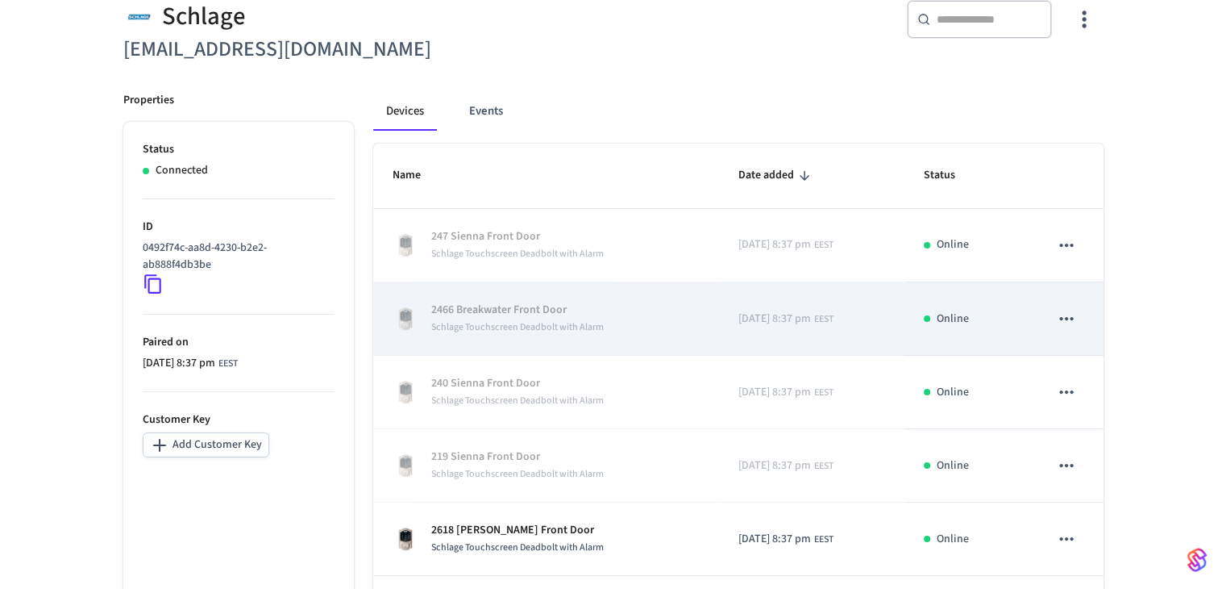
scroll to position [161, 0]
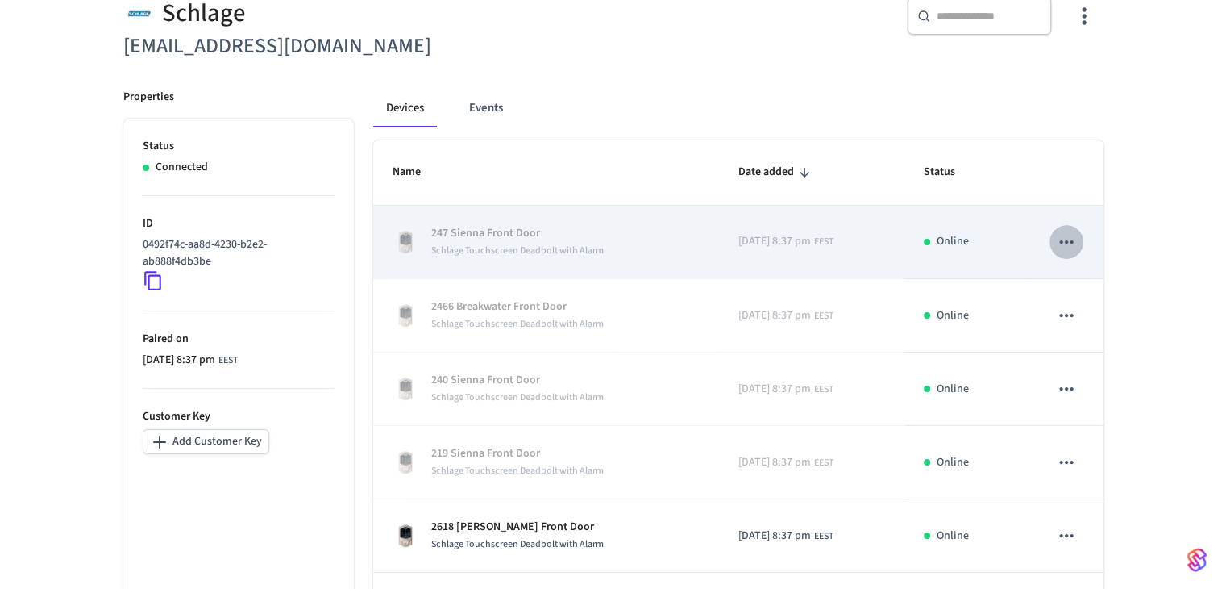
click at [667, 245] on icon "sticky table" at bounding box center [1066, 241] width 21 height 21
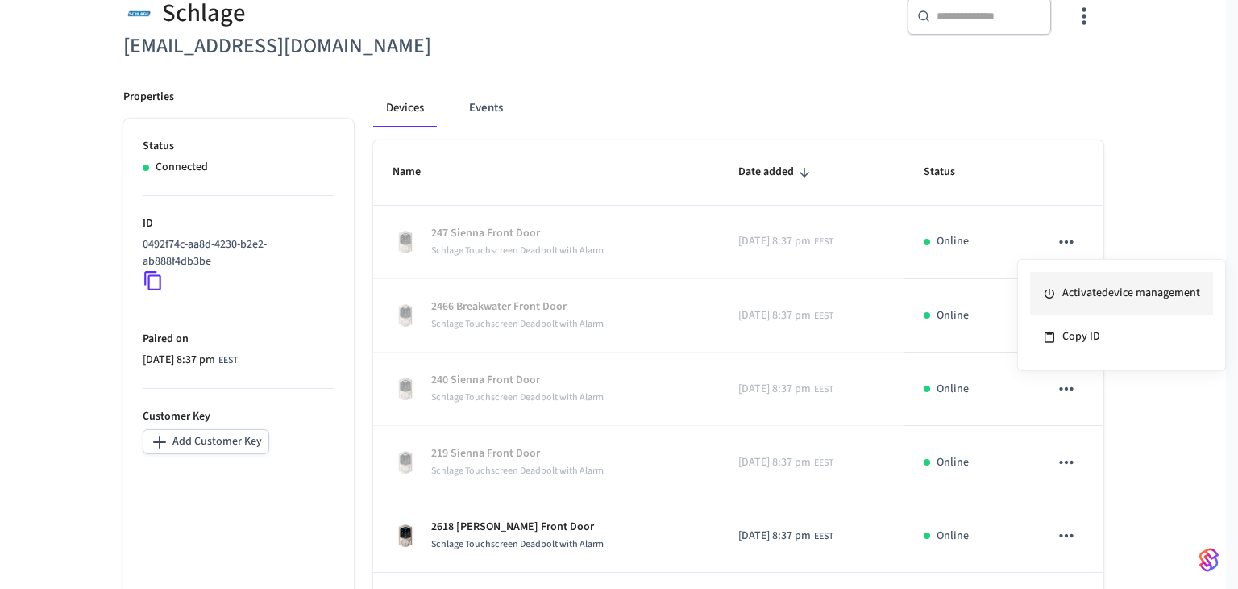
click at [667, 296] on li "Activate device management" at bounding box center [1121, 294] width 183 height 44
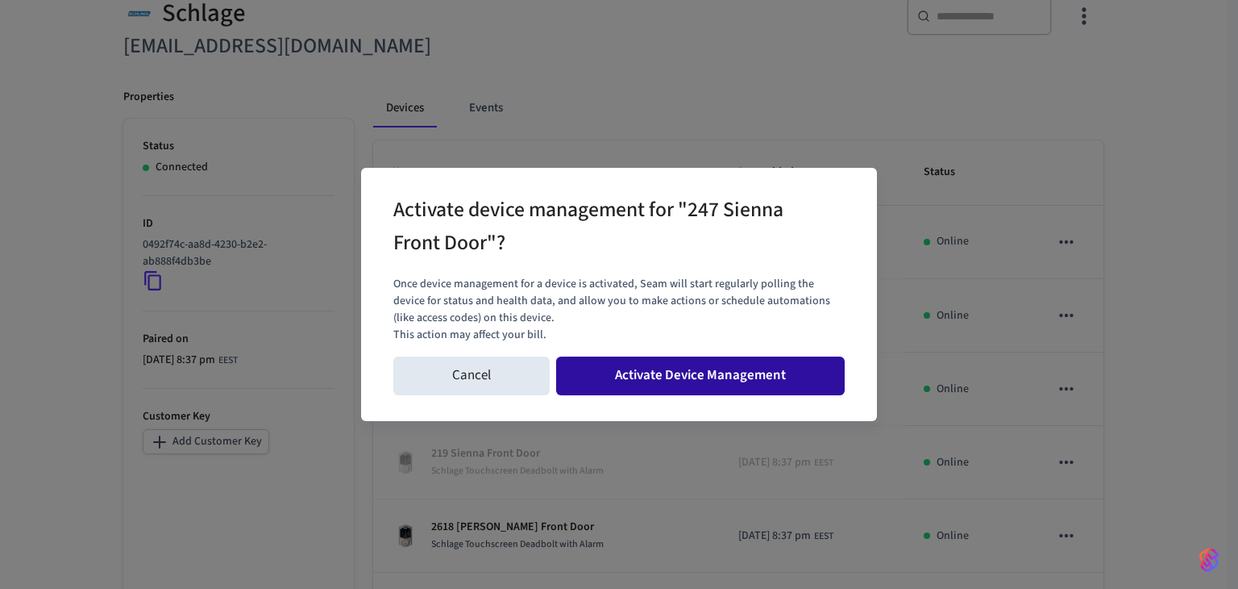
click at [667, 379] on button "Activate Device Management" at bounding box center [700, 375] width 289 height 39
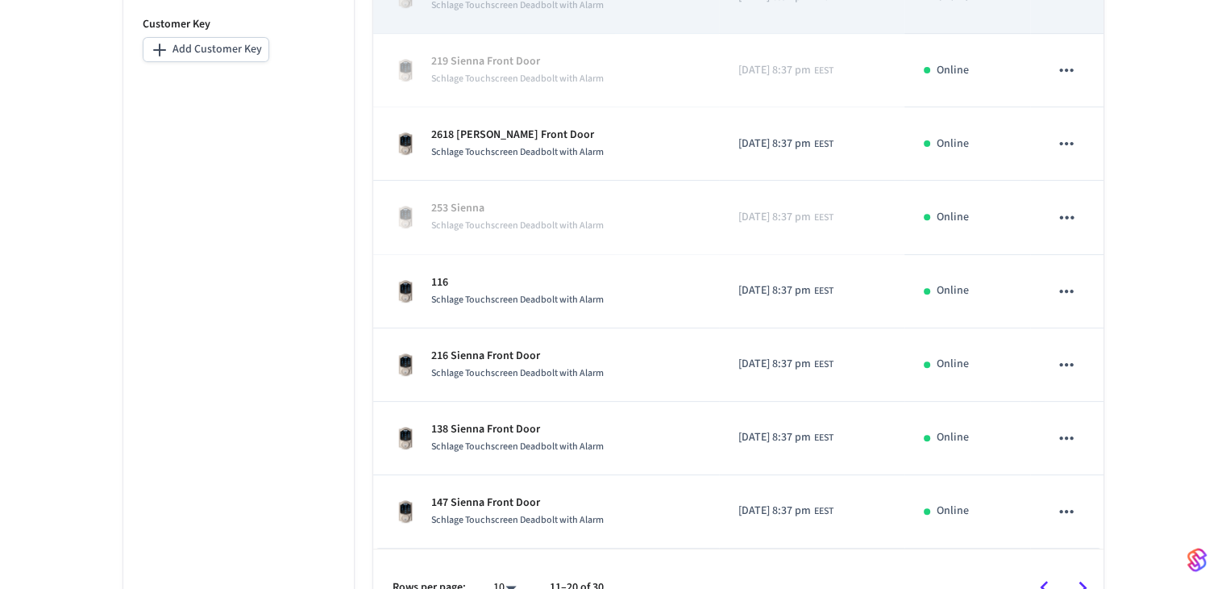
scroll to position [589, 0]
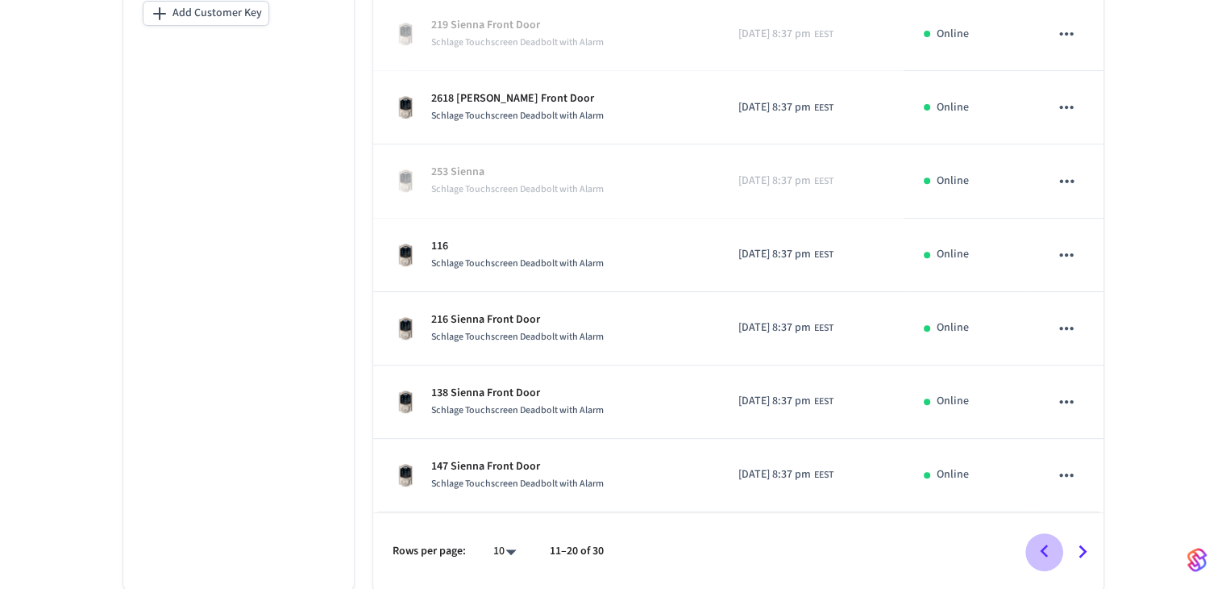
click at [667, 552] on icon "Go to previous page" at bounding box center [1044, 551] width 25 height 25
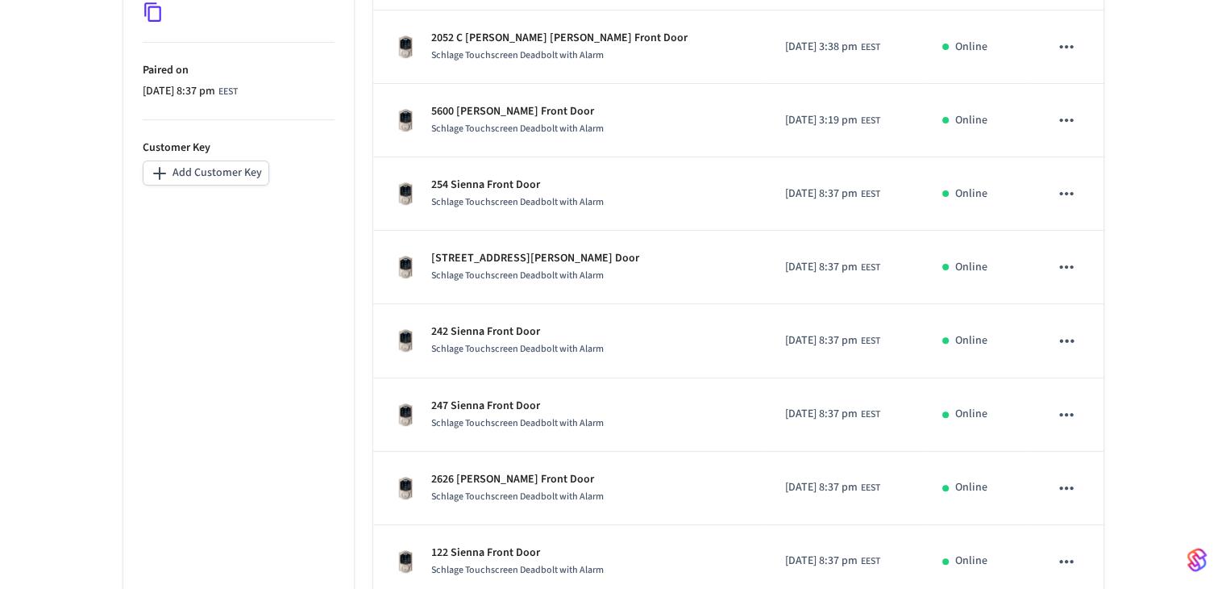
scroll to position [428, 0]
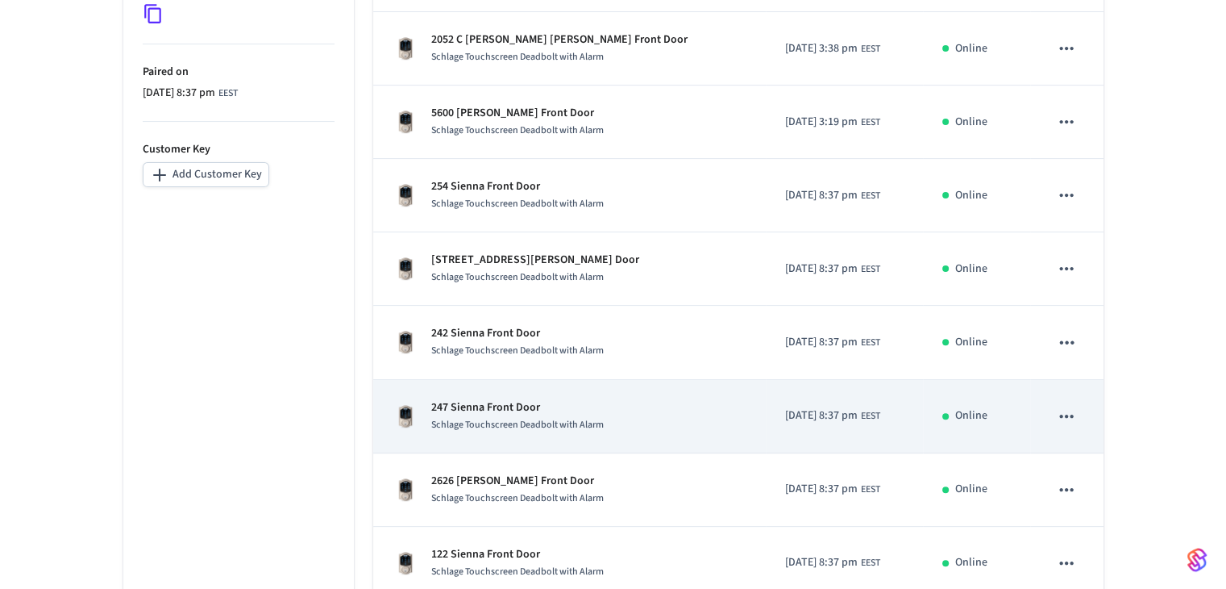
click at [493, 411] on p "247 Sienna Front Door" at bounding box center [517, 407] width 173 height 17
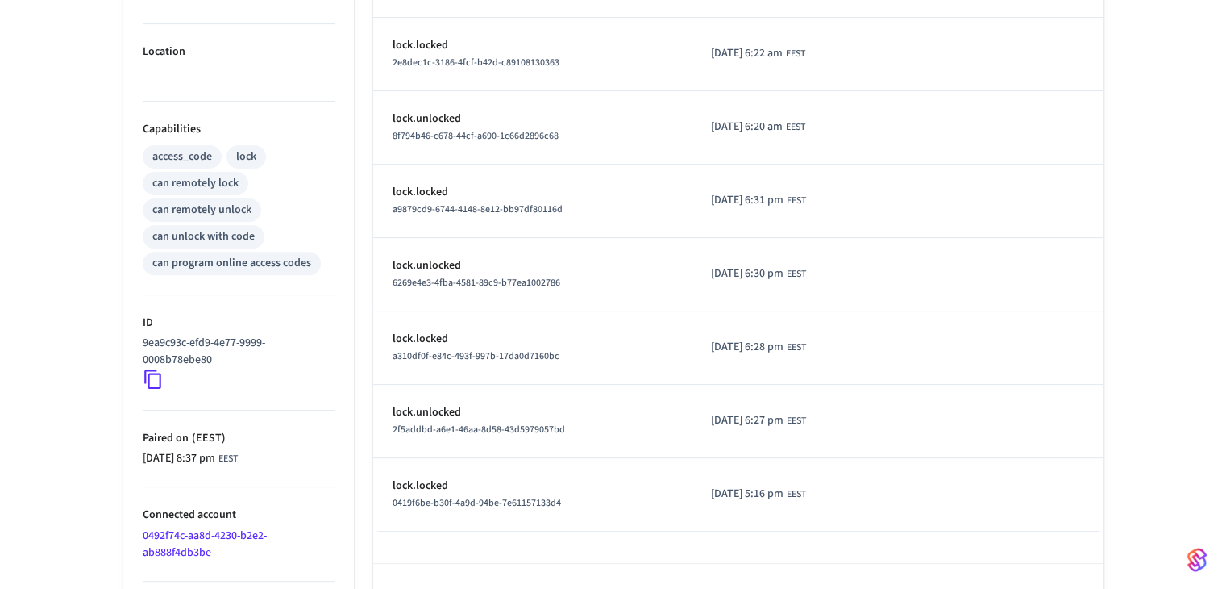
scroll to position [564, 0]
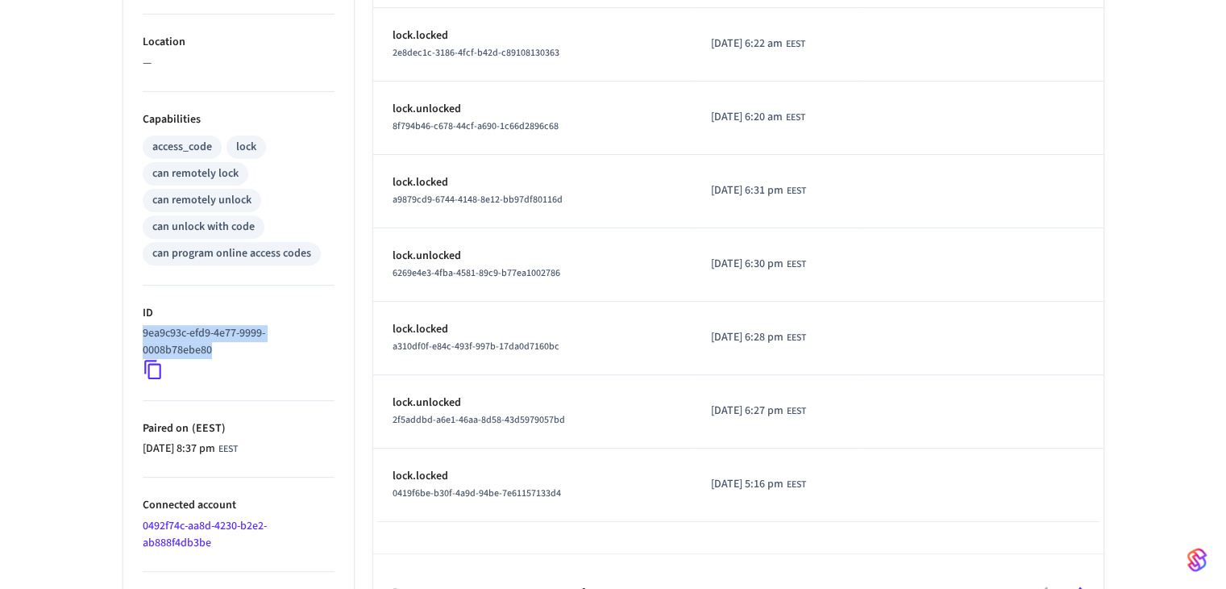
drag, startPoint x: 228, startPoint y: 347, endPoint x: 136, endPoint y: 335, distance: 92.6
click at [136, 335] on ul "Type Schlage Status Online Battery 57% Lock Status Locked Location — Capabiliti…" at bounding box center [238, 166] width 231 height 930
copy p "9ea9c93c-efd9-4e77-9999-0008b78ebe80"
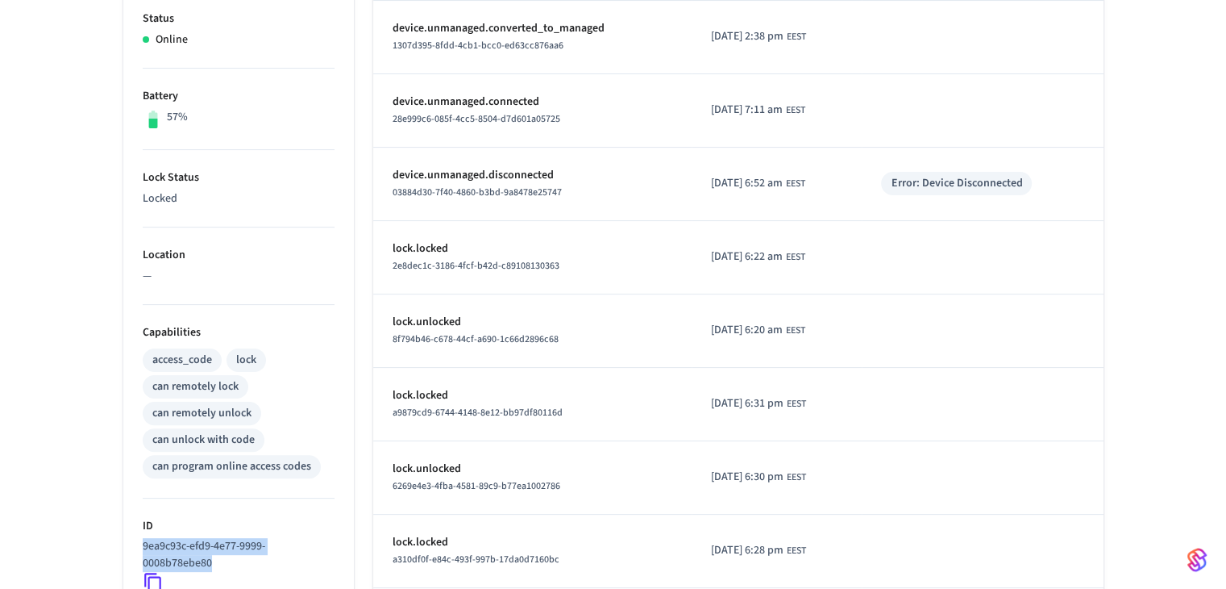
scroll to position [0, 0]
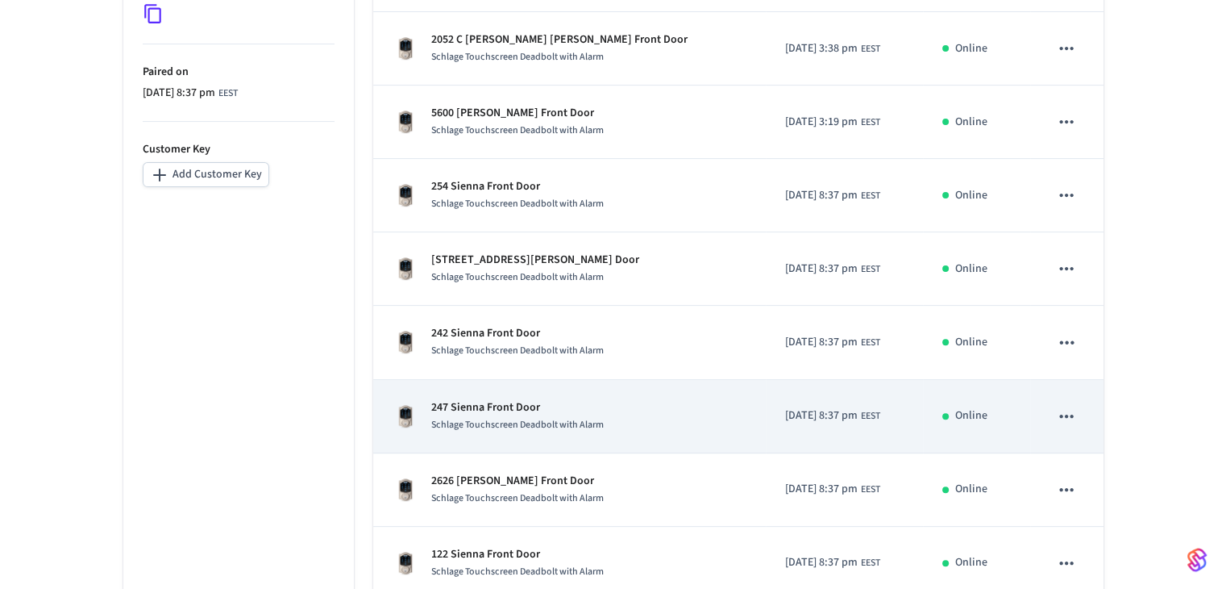
scroll to position [589, 0]
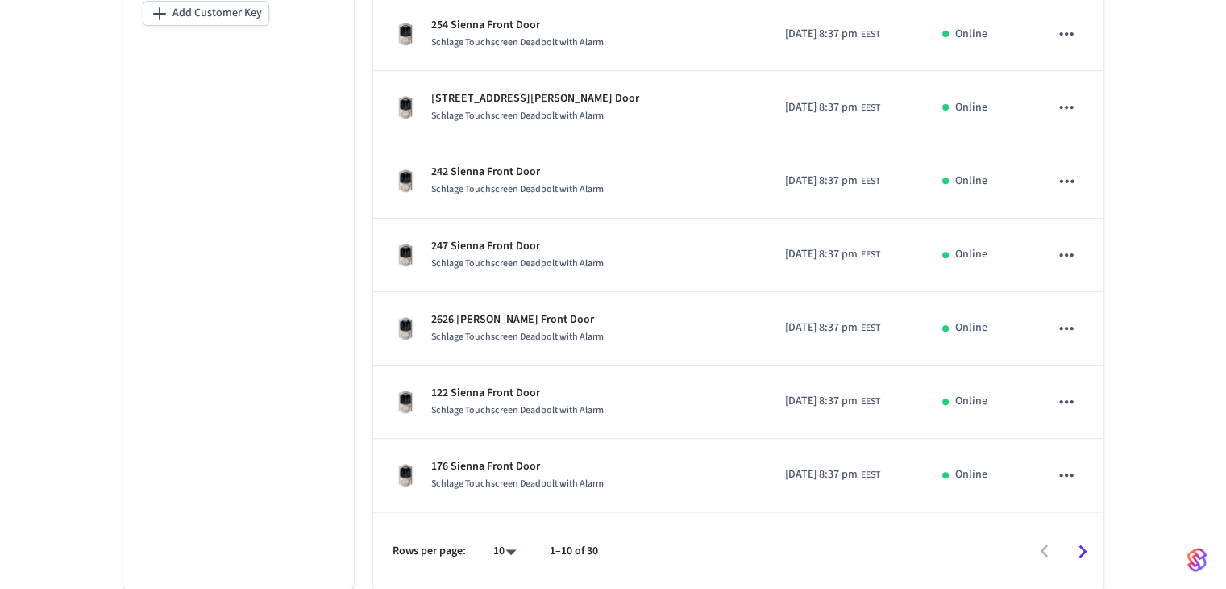
click at [667, 547] on icon "Go to next page" at bounding box center [1082, 551] width 25 height 25
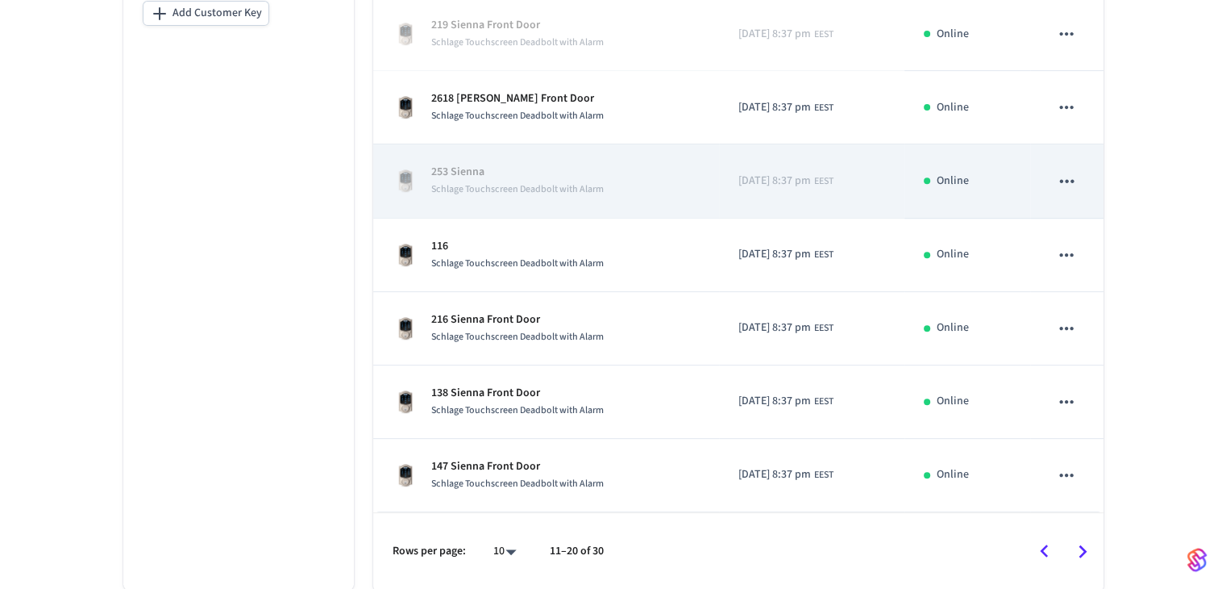
click at [667, 179] on icon "sticky table" at bounding box center [1067, 180] width 14 height 3
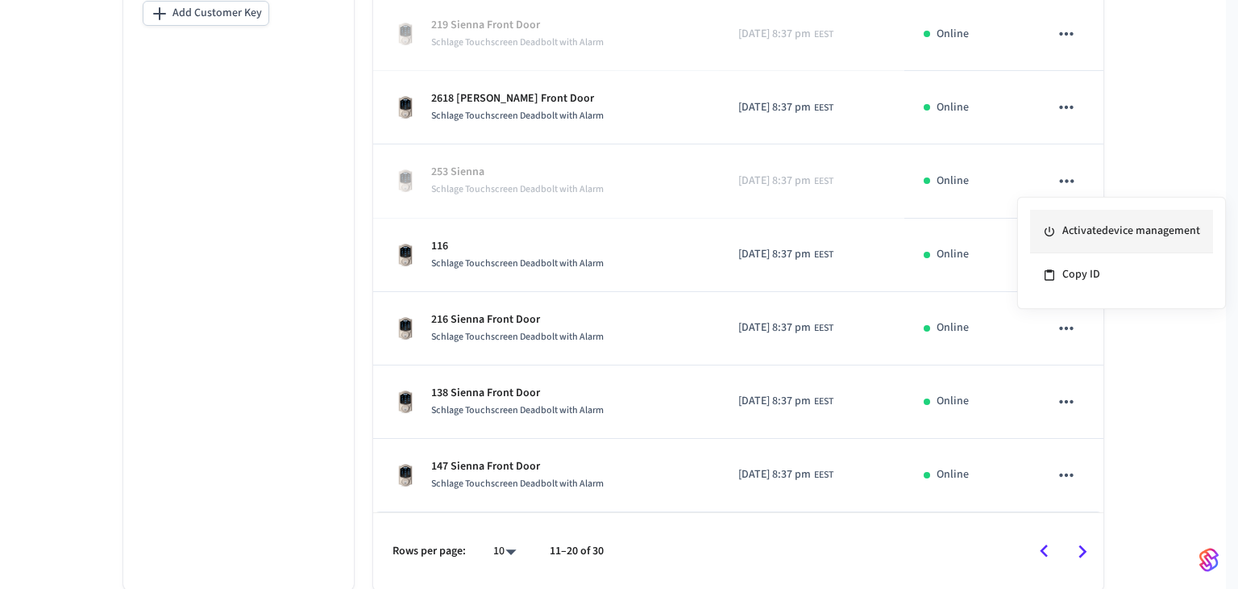
click at [667, 233] on li "Activate device management" at bounding box center [1121, 232] width 183 height 44
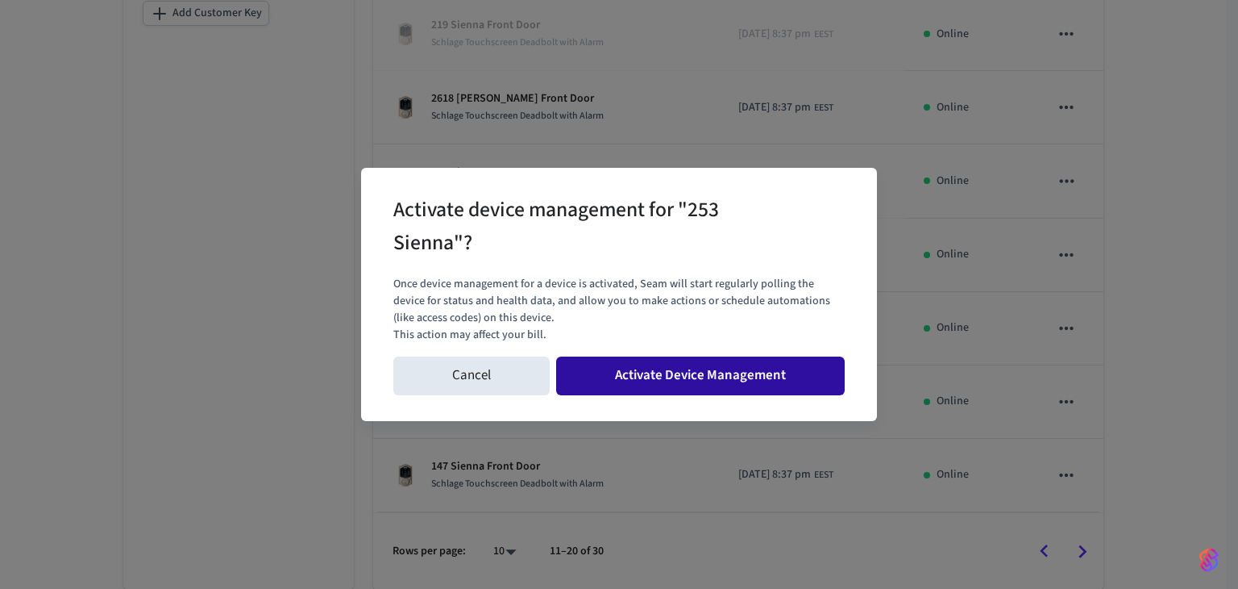
click at [667, 377] on button "Activate Device Management" at bounding box center [700, 375] width 289 height 39
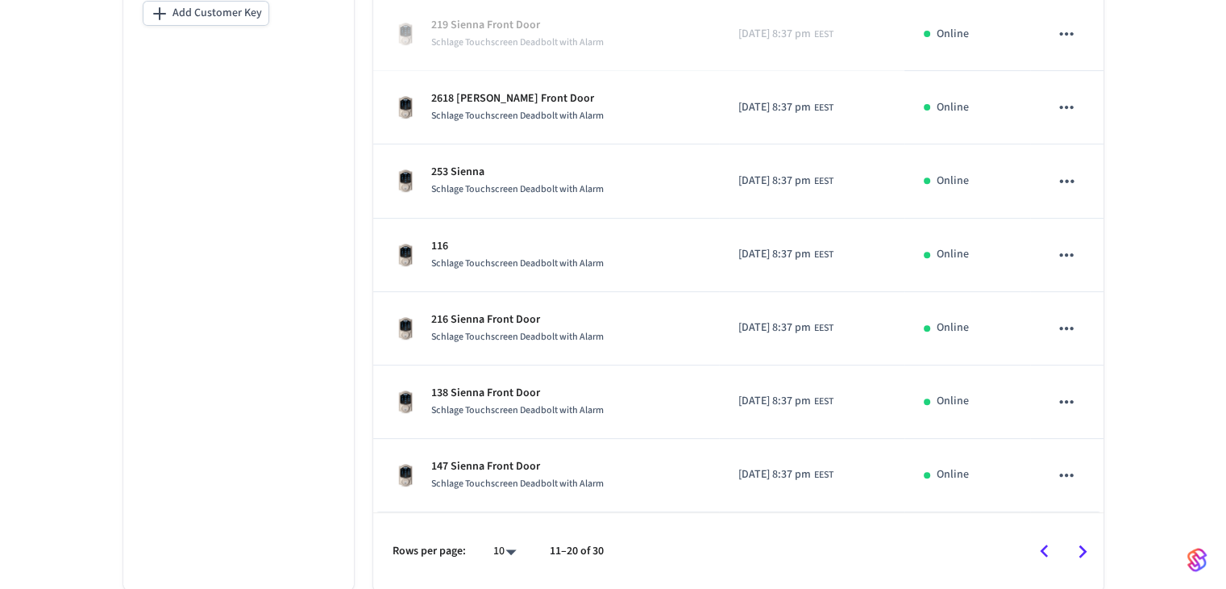
click at [667, 552] on icon "Go to previous page" at bounding box center [1044, 551] width 25 height 25
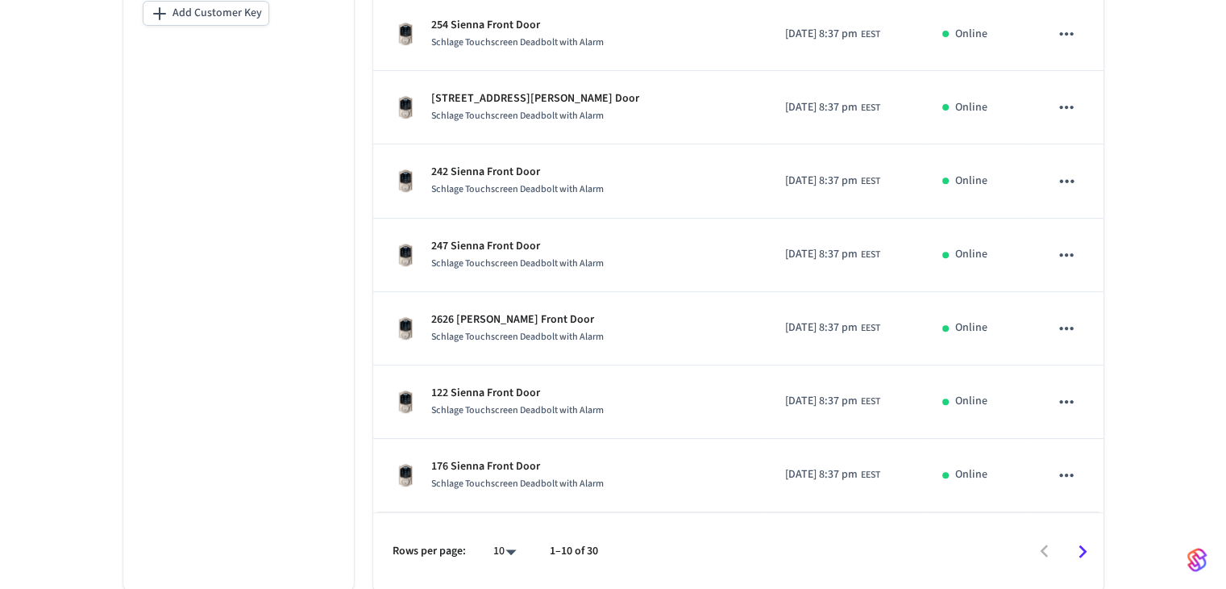
click at [667, 552] on icon "Go to next page" at bounding box center [1083, 551] width 8 height 13
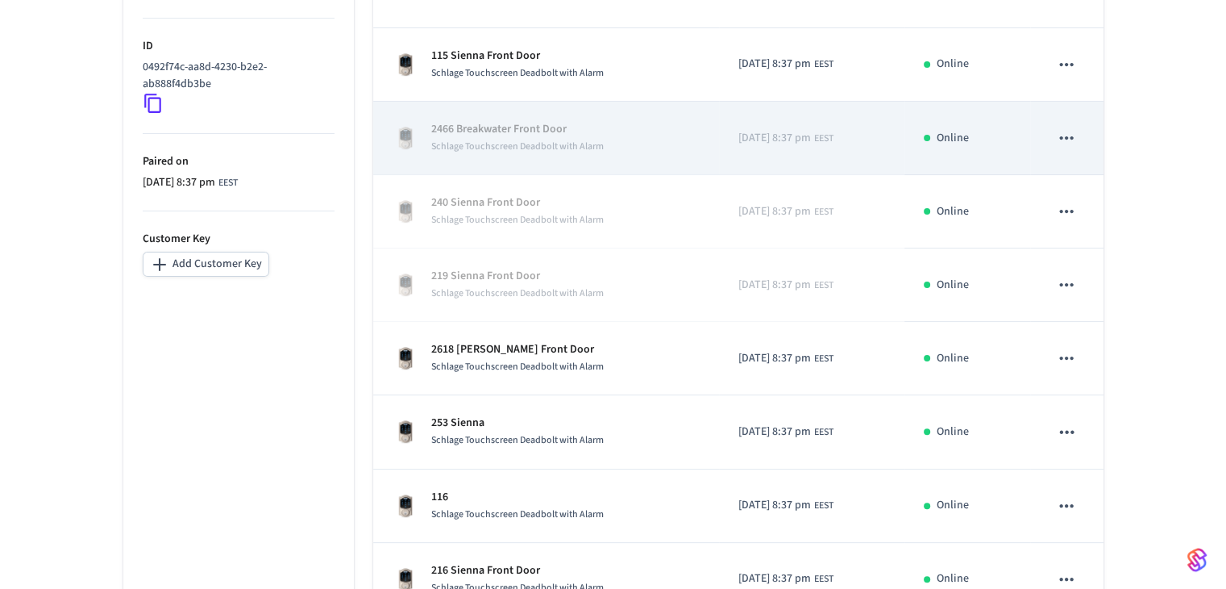
scroll to position [348, 0]
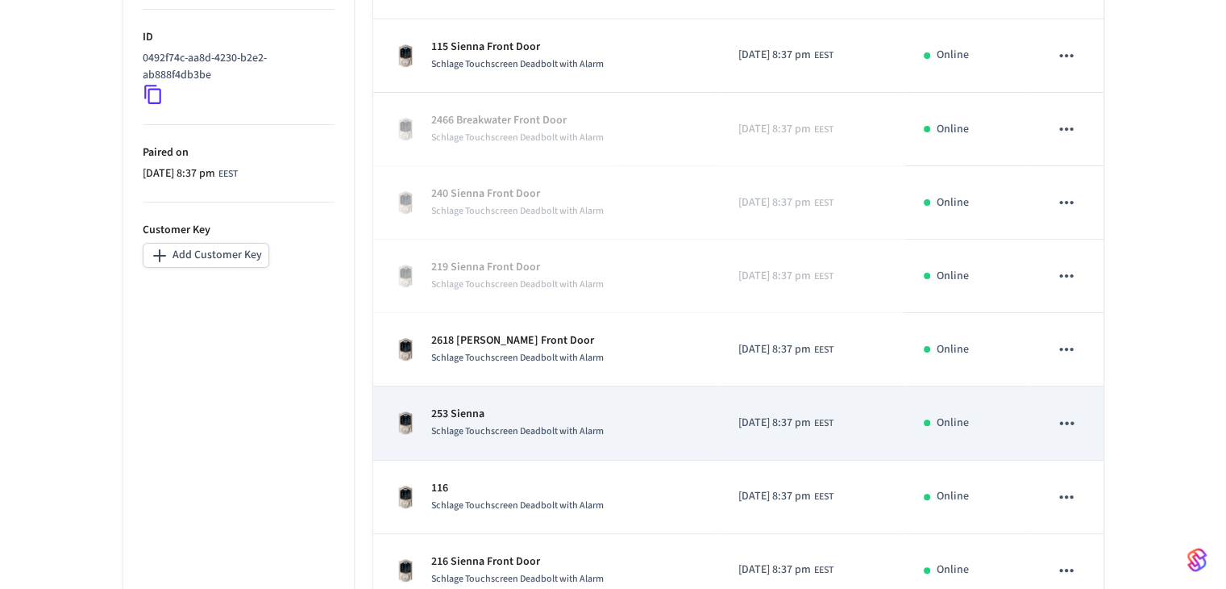
click at [485, 426] on span "Schlage Touchscreen Deadbolt with Alarm" at bounding box center [517, 431] width 173 height 14
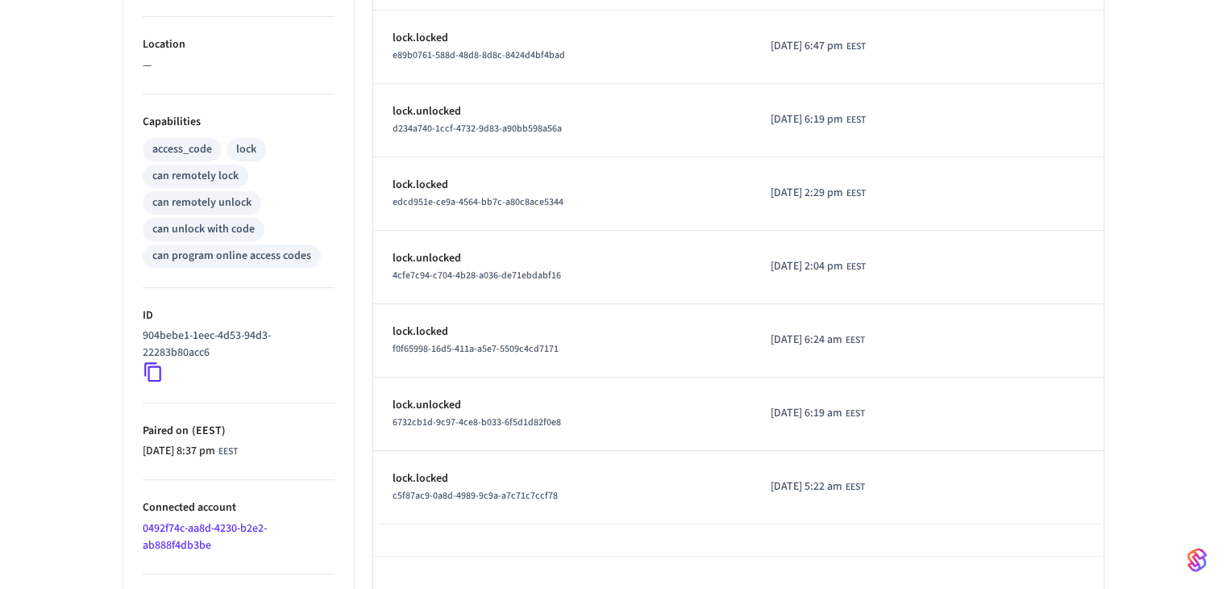
scroll to position [564, 0]
drag, startPoint x: 219, startPoint y: 344, endPoint x: 132, endPoint y: 339, distance: 87.3
click at [132, 339] on ul "Type Schlage Status Online Battery 60% Lock Status Locked Location — Capabiliti…" at bounding box center [238, 166] width 231 height 930
copy p "904bebe1-1eec-4d53-94d3-22283b80acc6"
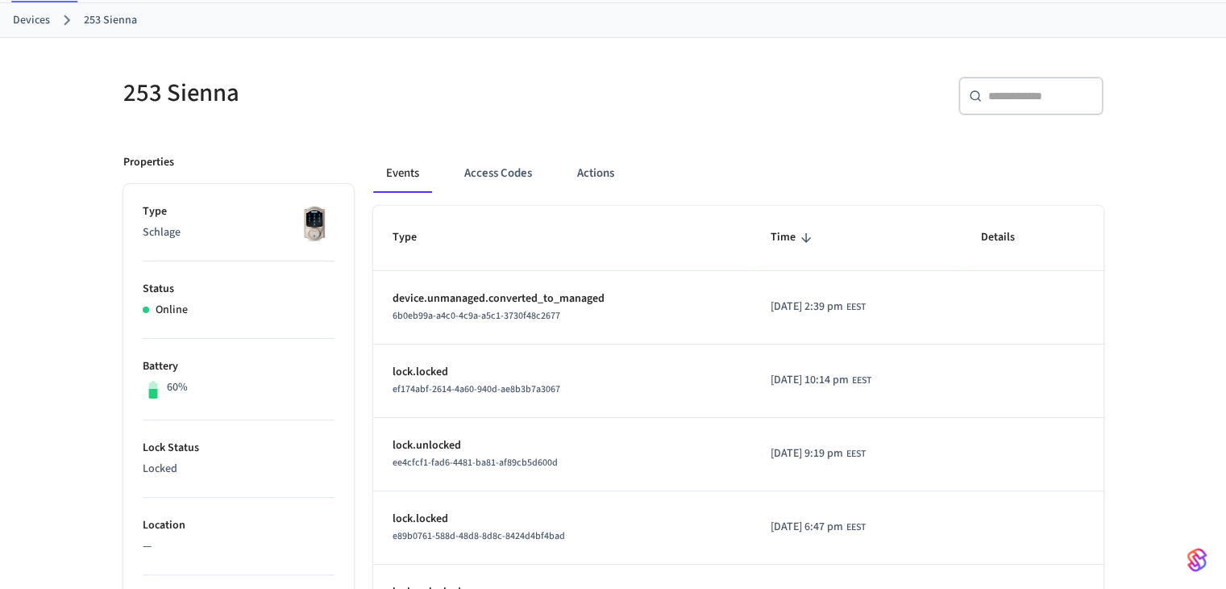
scroll to position [81, 0]
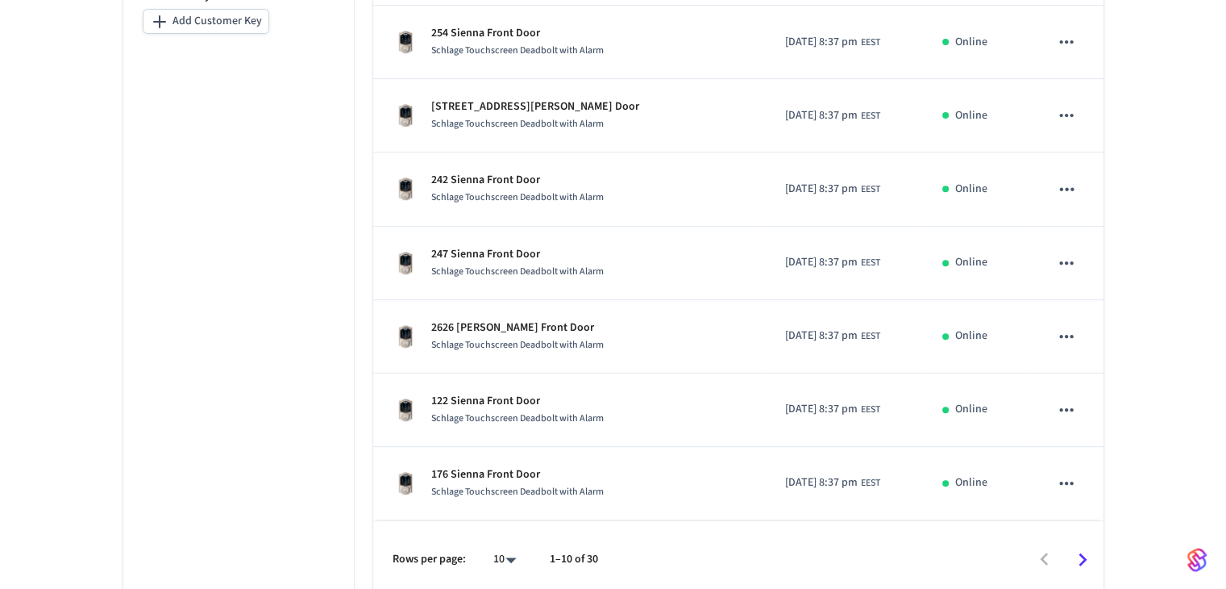
scroll to position [589, 0]
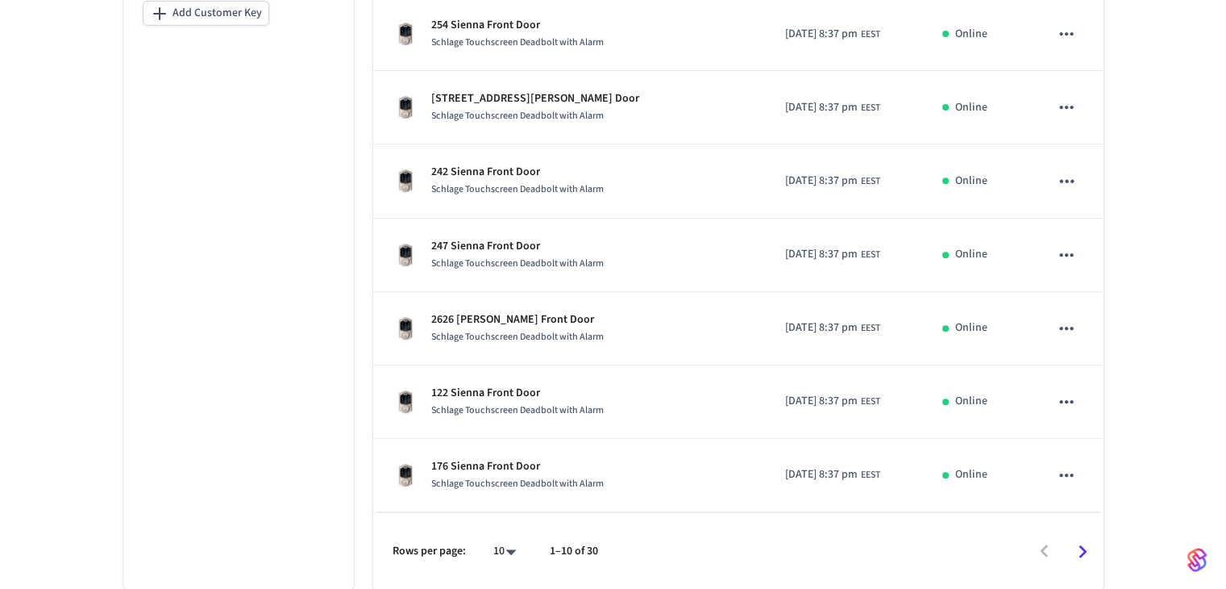
click at [667, 548] on icon "Go to next page" at bounding box center [1082, 551] width 25 height 25
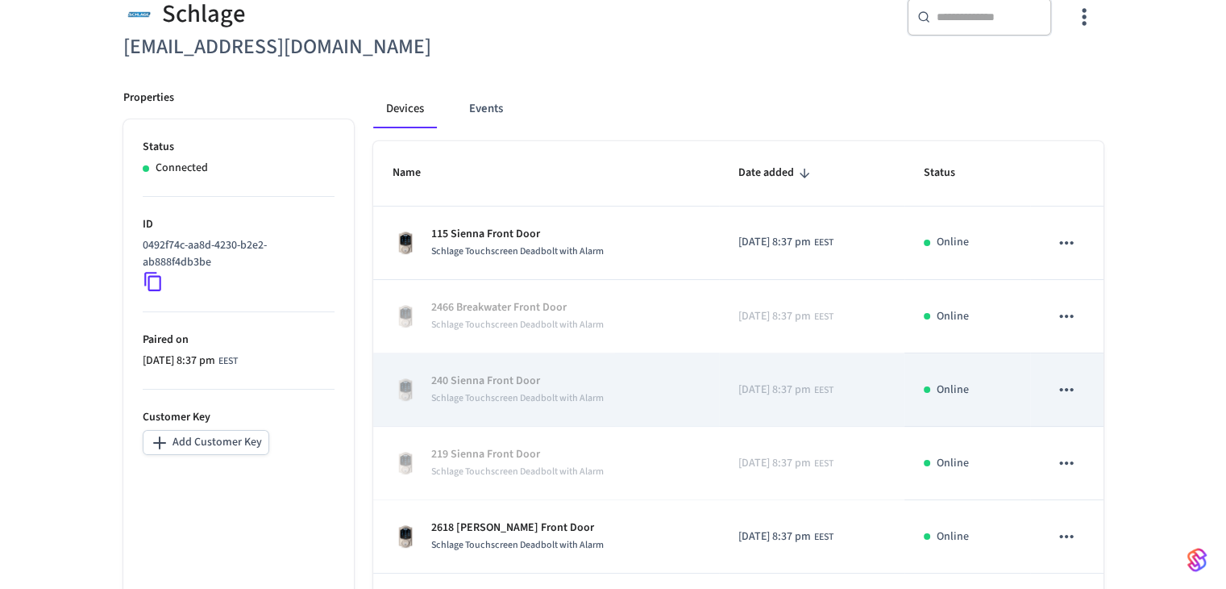
scroll to position [186, 0]
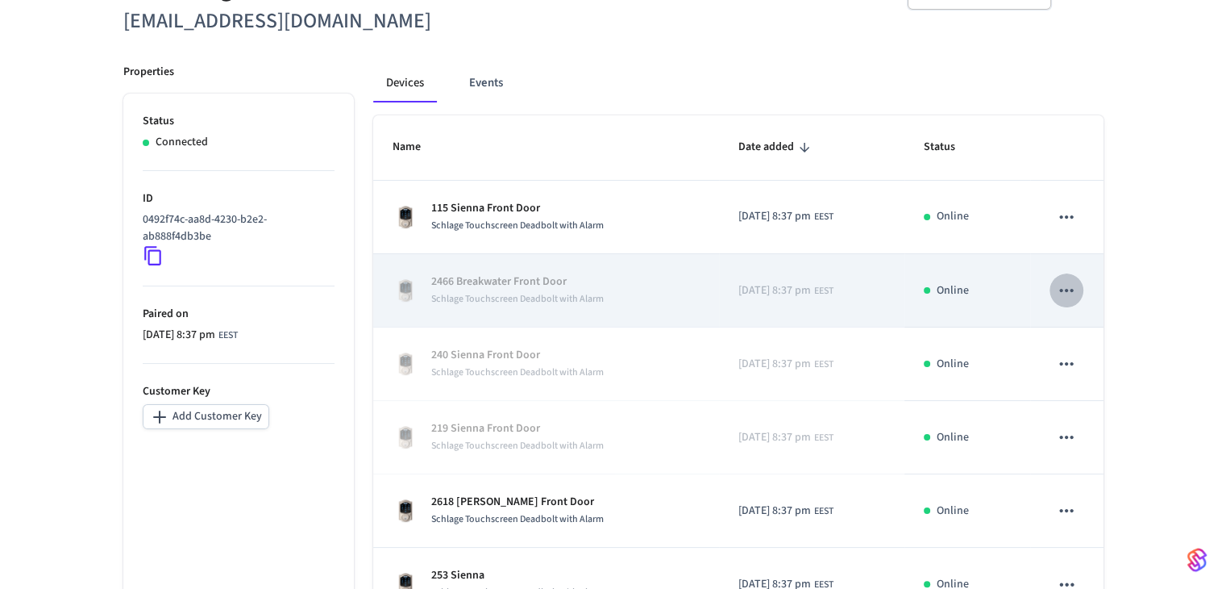
click at [667, 291] on icon "sticky table" at bounding box center [1067, 290] width 14 height 3
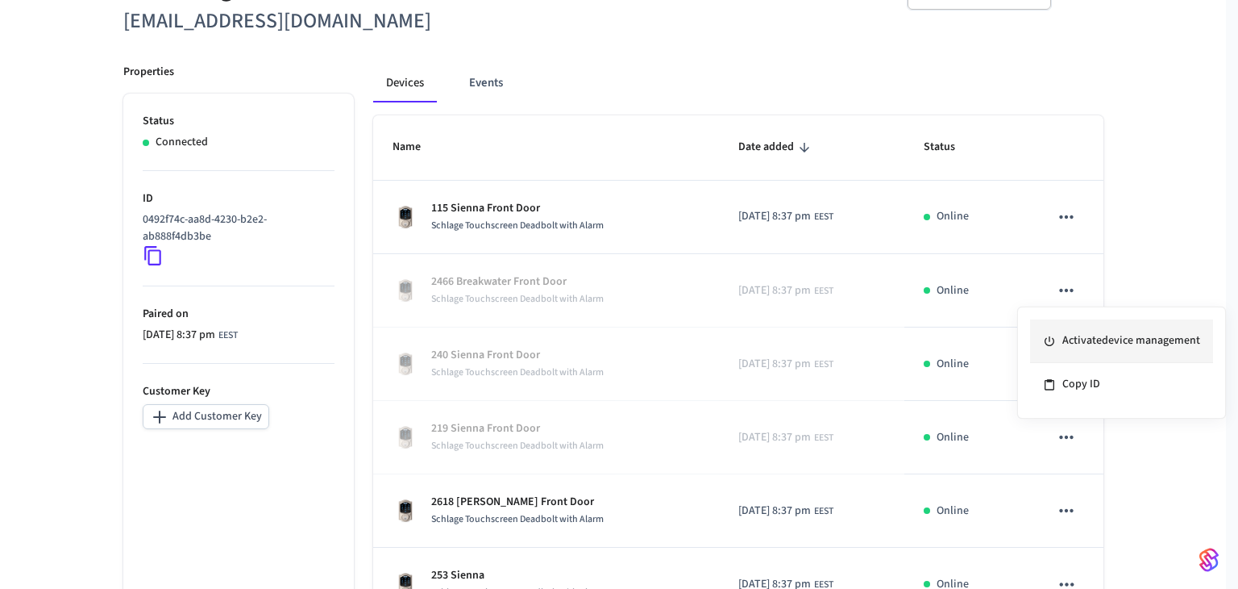
click at [667, 342] on li "Activate device management" at bounding box center [1121, 341] width 183 height 44
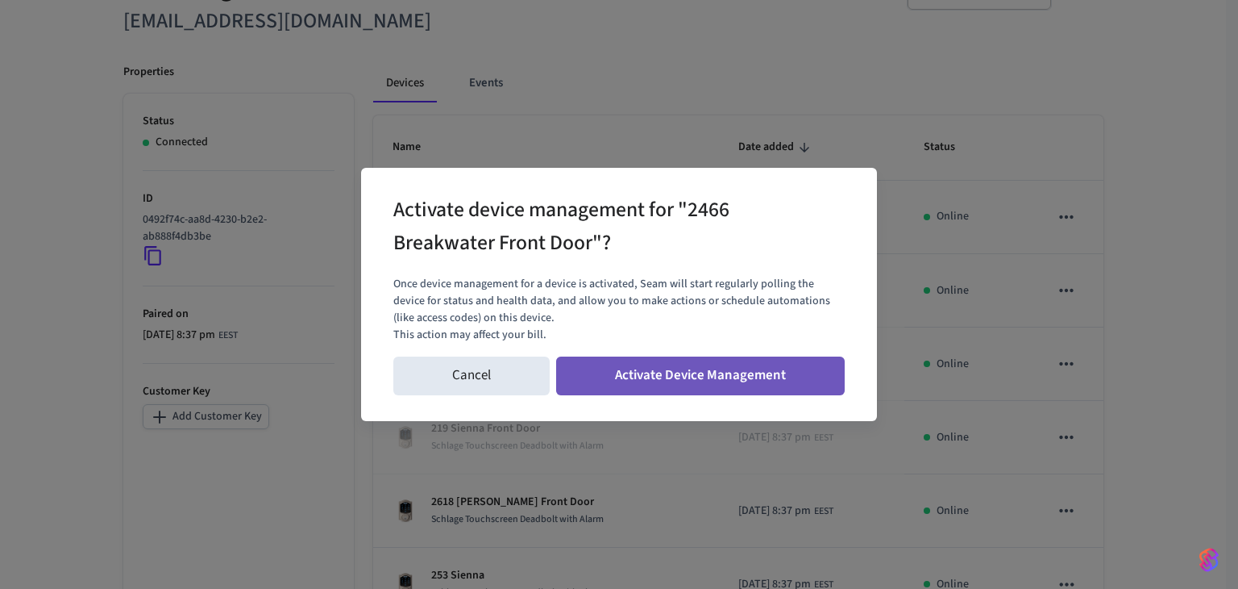
click at [667, 382] on button "Activate Device Management" at bounding box center [700, 375] width 289 height 39
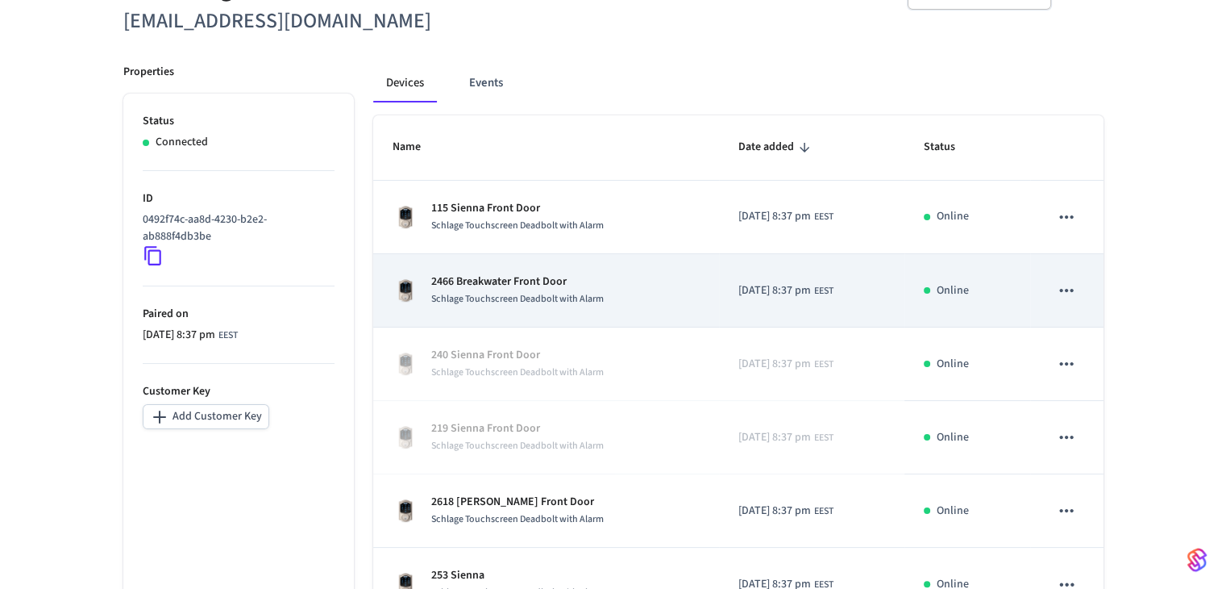
click at [514, 277] on p "2466 Breakwater Front Door" at bounding box center [517, 281] width 173 height 17
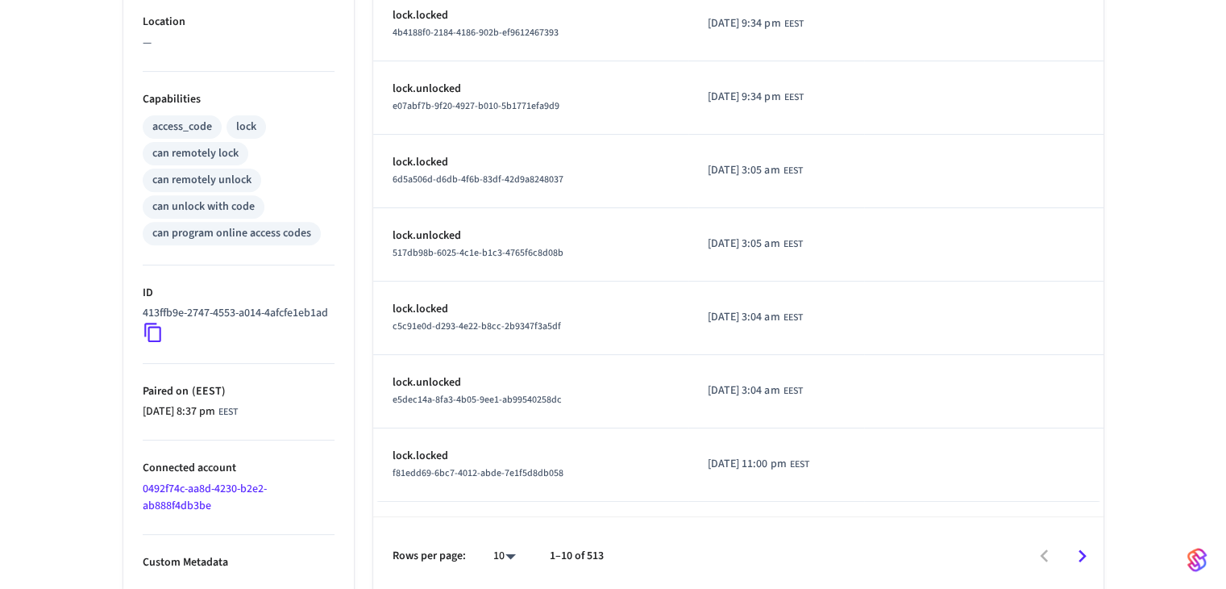
scroll to position [606, 0]
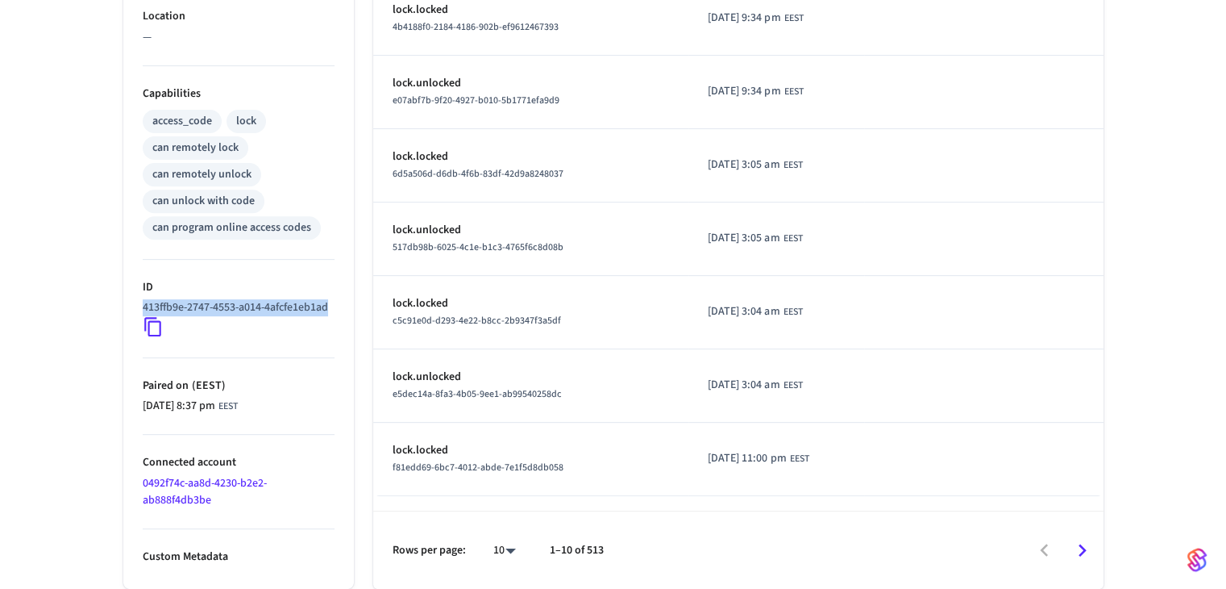
drag, startPoint x: 223, startPoint y: 302, endPoint x: 135, endPoint y: 293, distance: 87.5
click at [135, 293] on ul "Type Schlage Status Online Battery 54% Lock Status Locked Location — Capabiliti…" at bounding box center [238, 132] width 231 height 914
copy p "413ffb9e-2747-4553-a014-4afcfe1eb1ad"
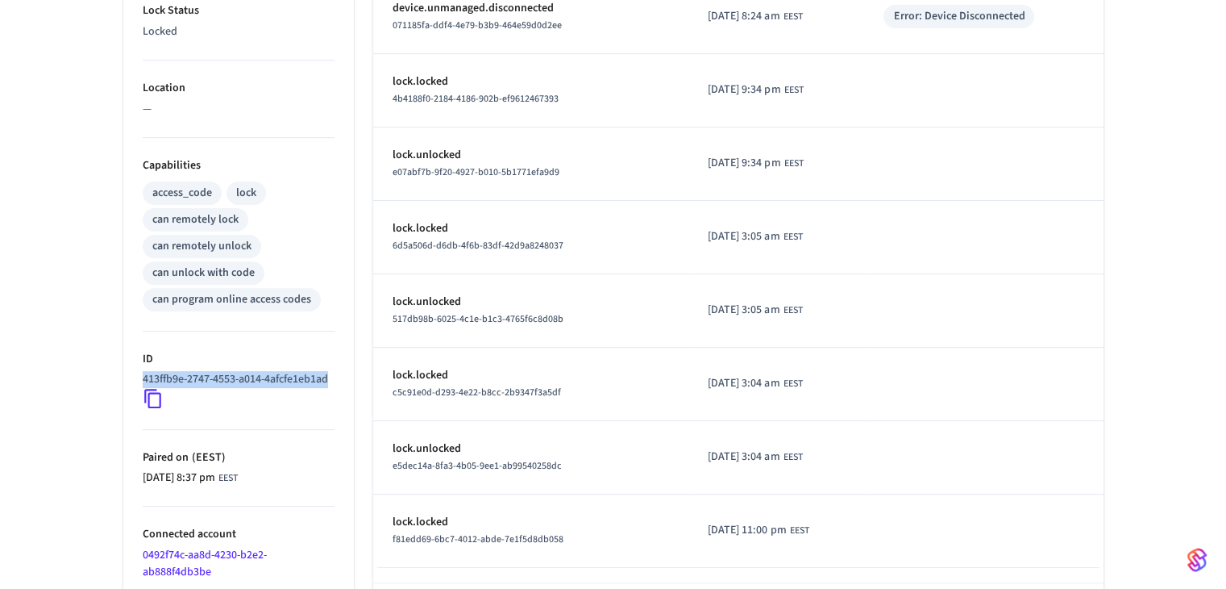
scroll to position [0, 0]
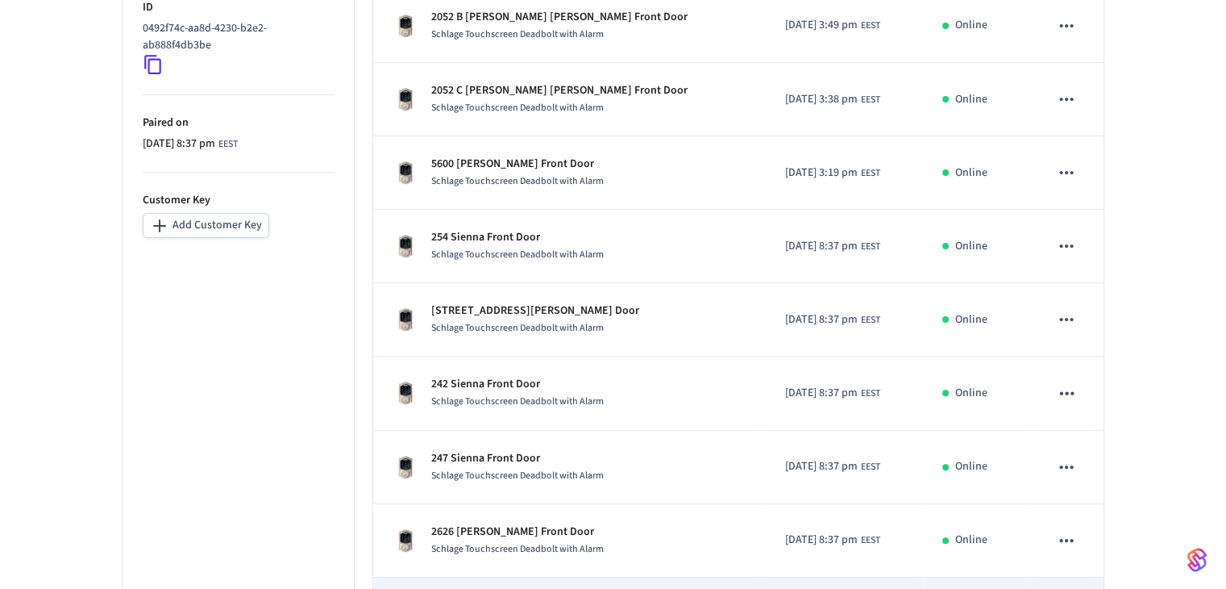
scroll to position [589, 0]
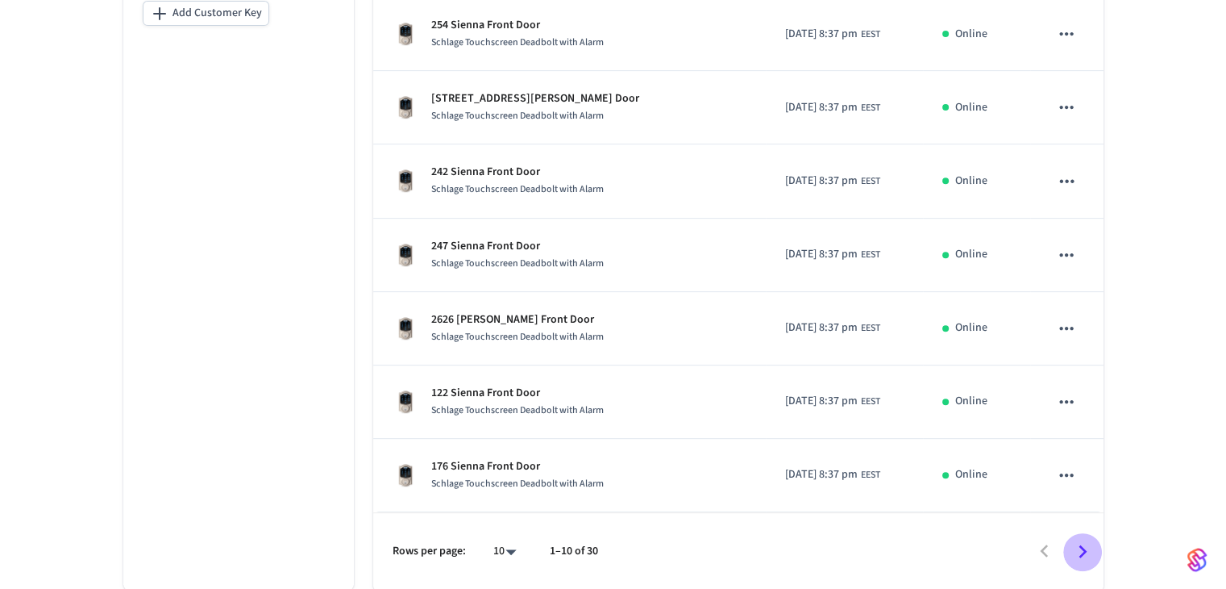
click at [667, 555] on icon "Go to next page" at bounding box center [1082, 551] width 25 height 25
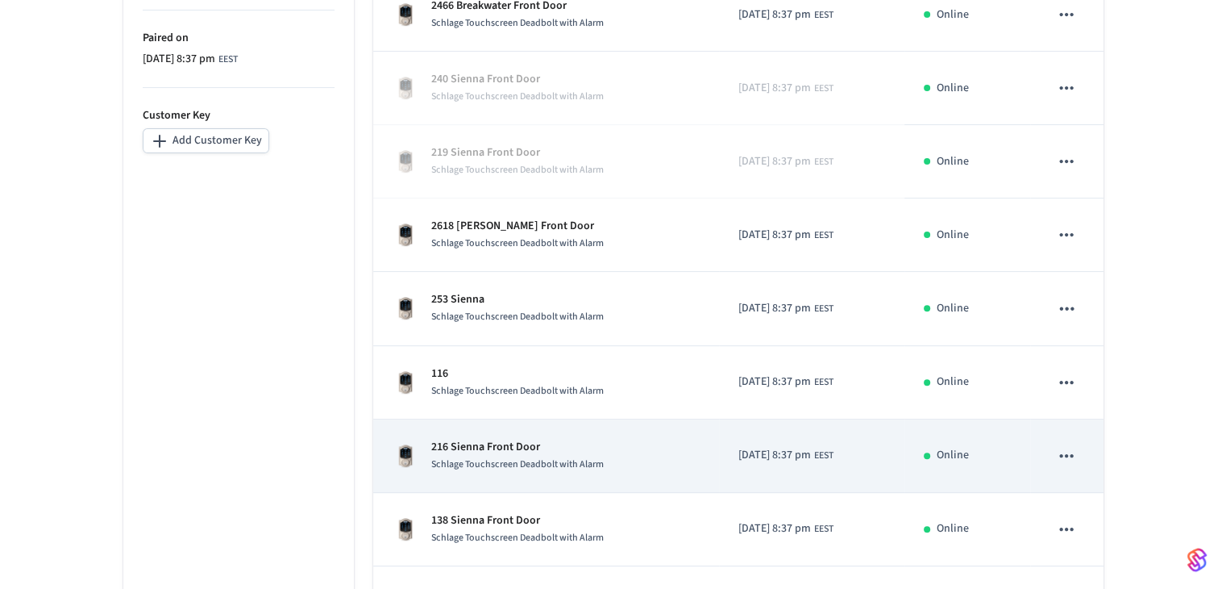
scroll to position [267, 0]
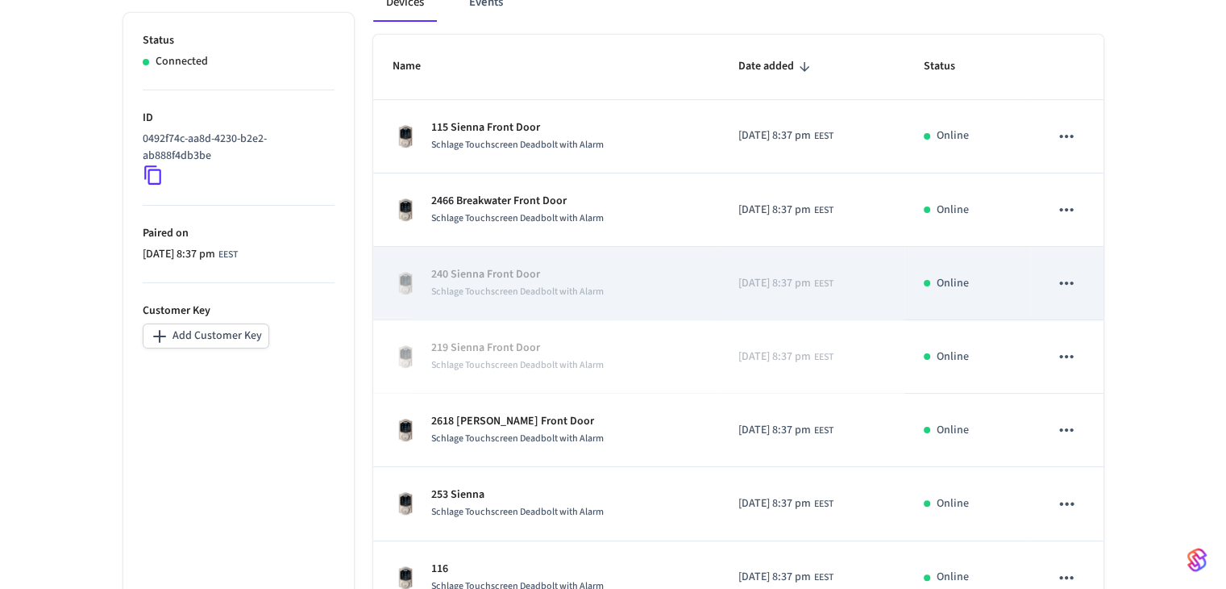
click at [667, 283] on icon "sticky table" at bounding box center [1067, 282] width 14 height 3
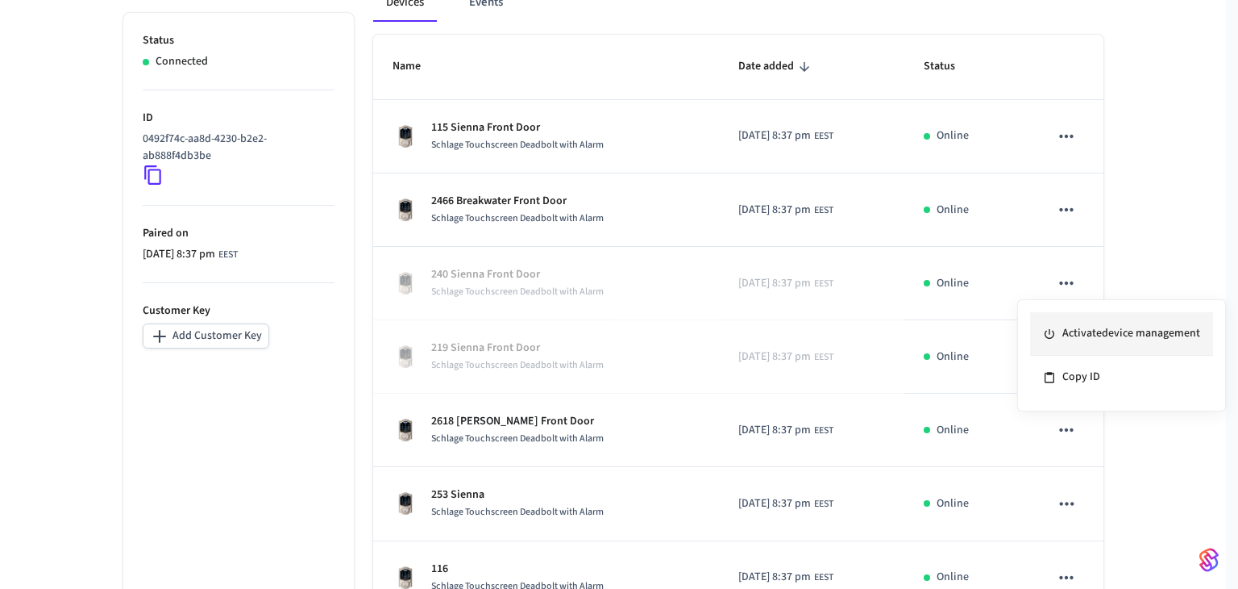
click at [667, 335] on li "Activate device management" at bounding box center [1121, 334] width 183 height 44
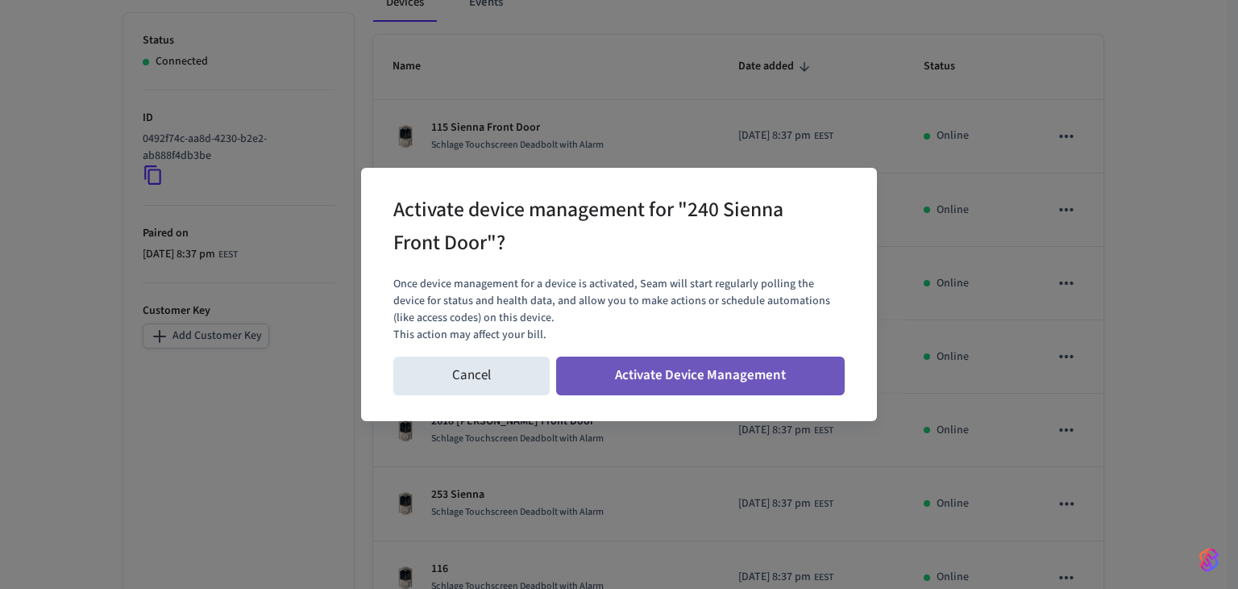
click at [667, 374] on button "Activate Device Management" at bounding box center [700, 375] width 289 height 39
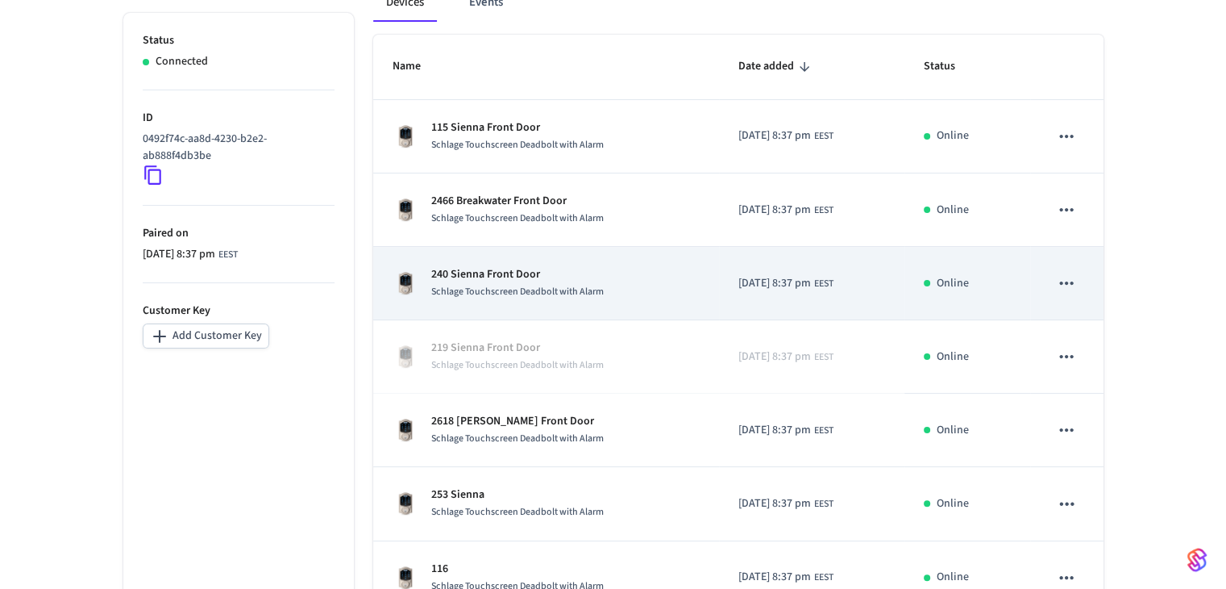
click at [463, 275] on p "240 Sienna Front Door" at bounding box center [517, 274] width 173 height 17
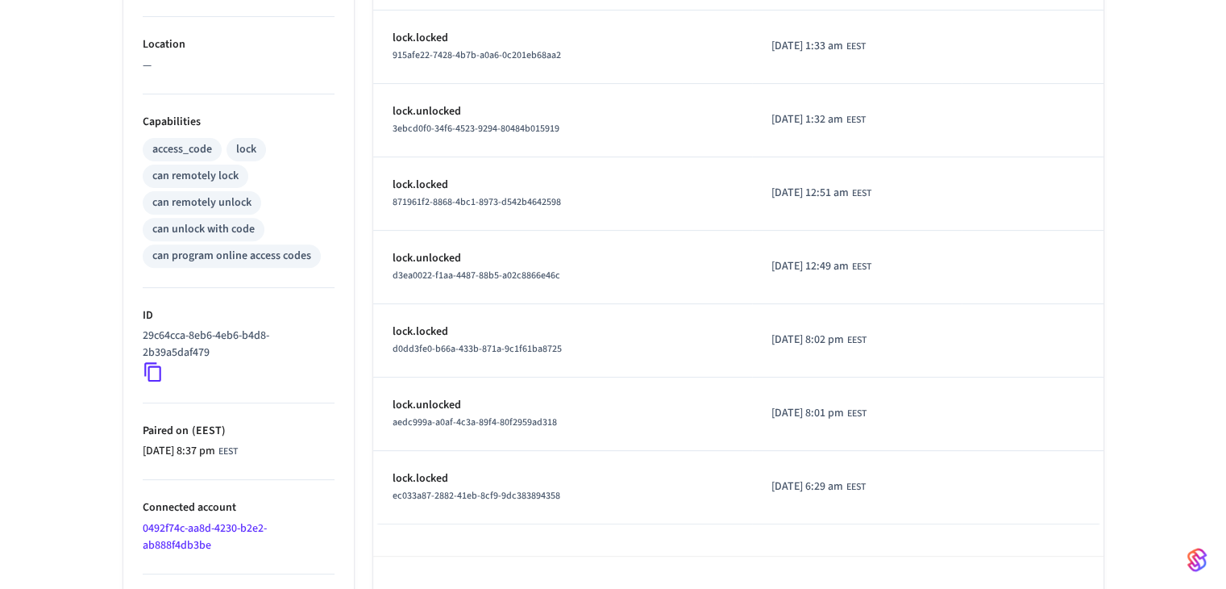
scroll to position [564, 0]
drag, startPoint x: 223, startPoint y: 351, endPoint x: 141, endPoint y: 335, distance: 82.9
click at [141, 335] on ul "Type Schlage Status Online Battery 97% Lock Status Locked Location — Capabiliti…" at bounding box center [238, 166] width 231 height 930
copy p "29c64cca-8eb6-4eb6-b4d8-2b39a5daf479"
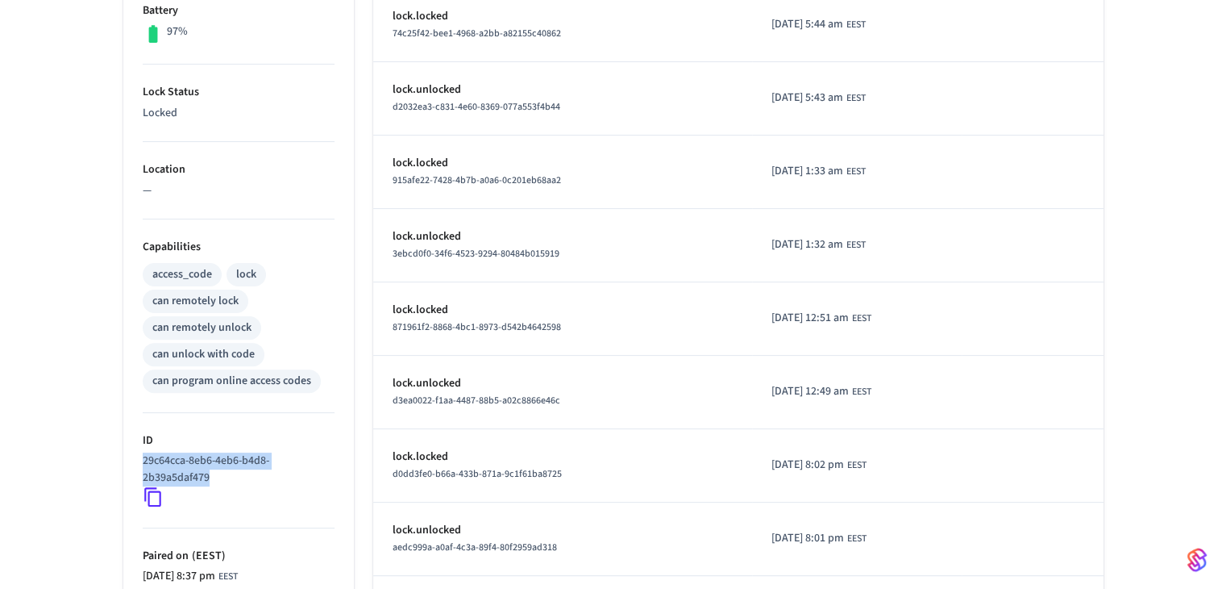
scroll to position [0, 0]
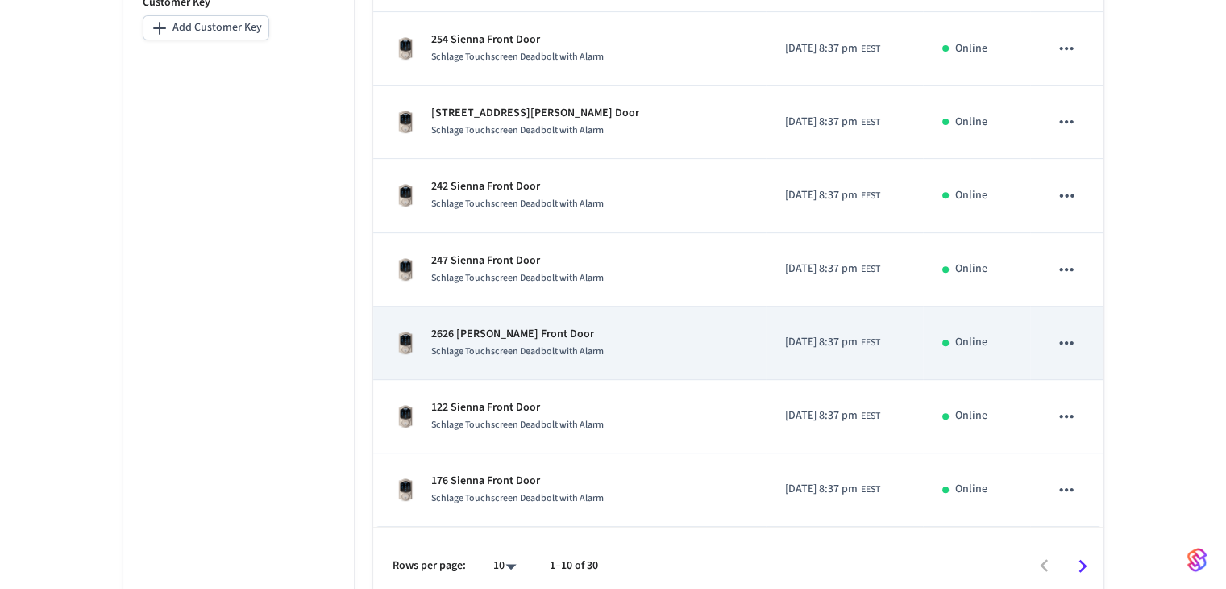
scroll to position [589, 0]
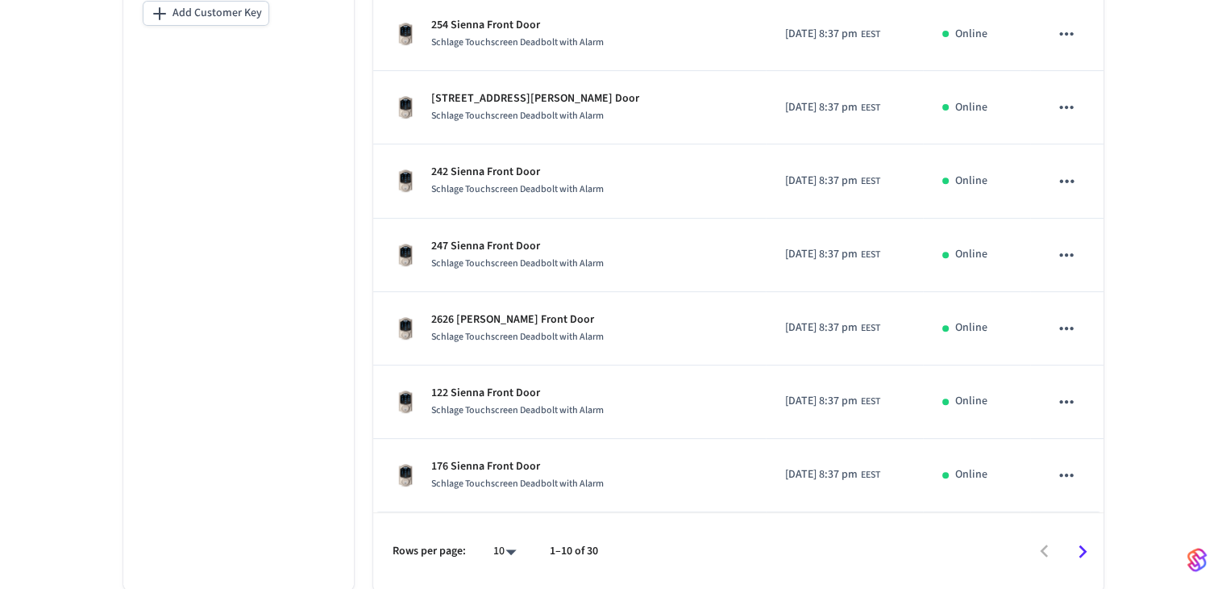
click at [667, 547] on icon "Go to next page" at bounding box center [1082, 551] width 25 height 25
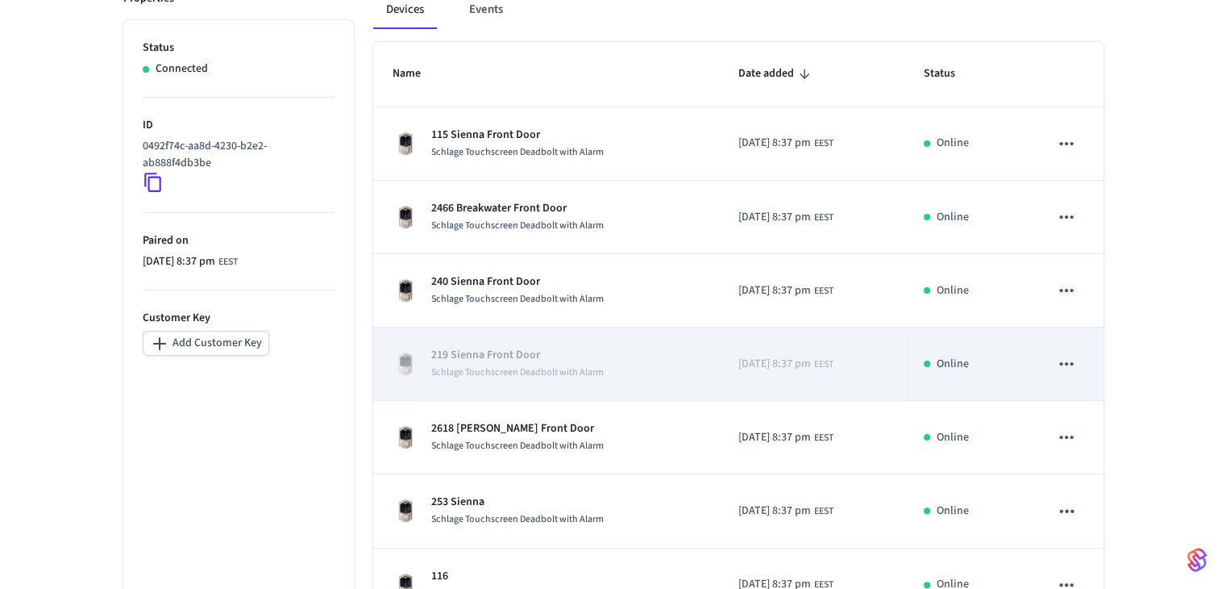
scroll to position [348, 0]
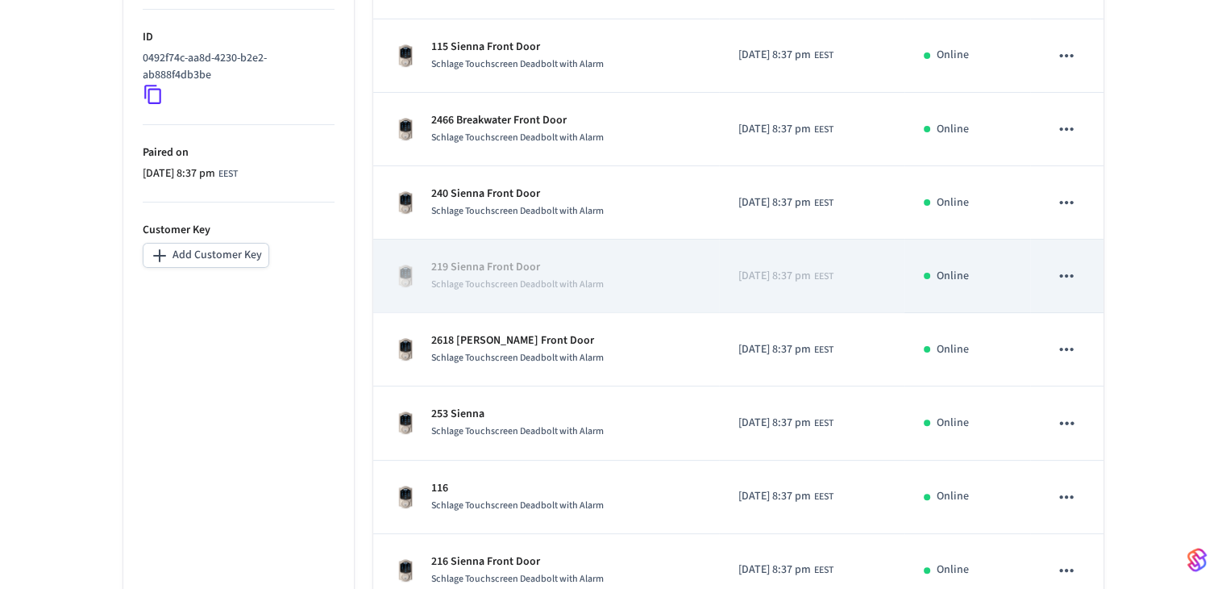
click at [667, 274] on icon "sticky table" at bounding box center [1066, 275] width 21 height 21
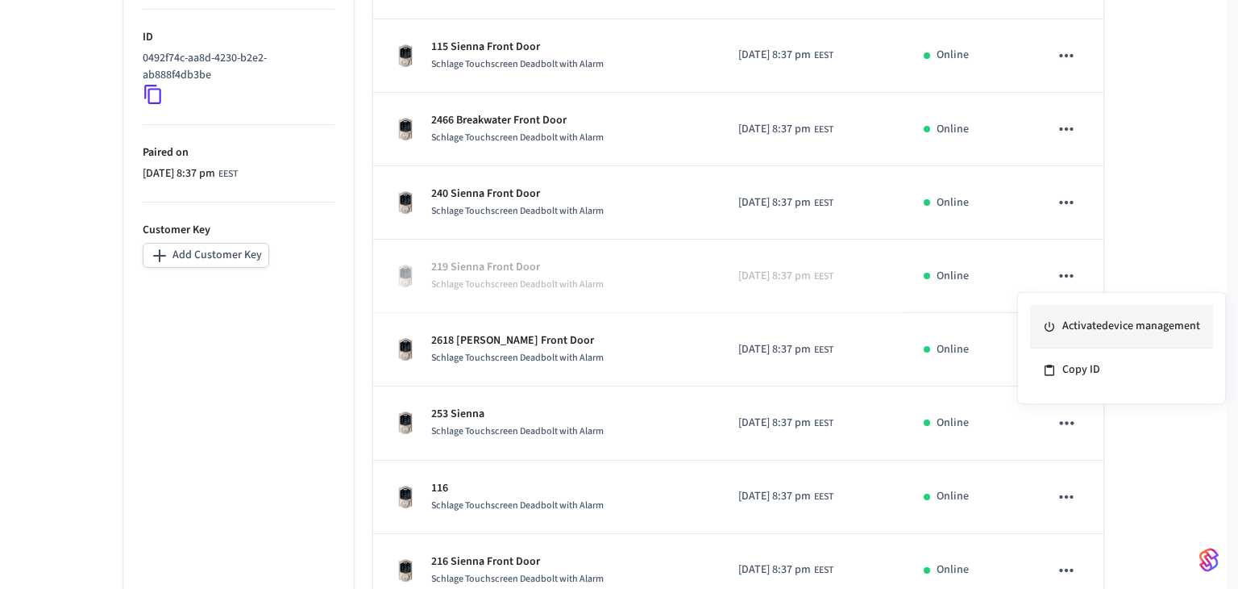
click at [667, 325] on li "Activate device management" at bounding box center [1121, 327] width 183 height 44
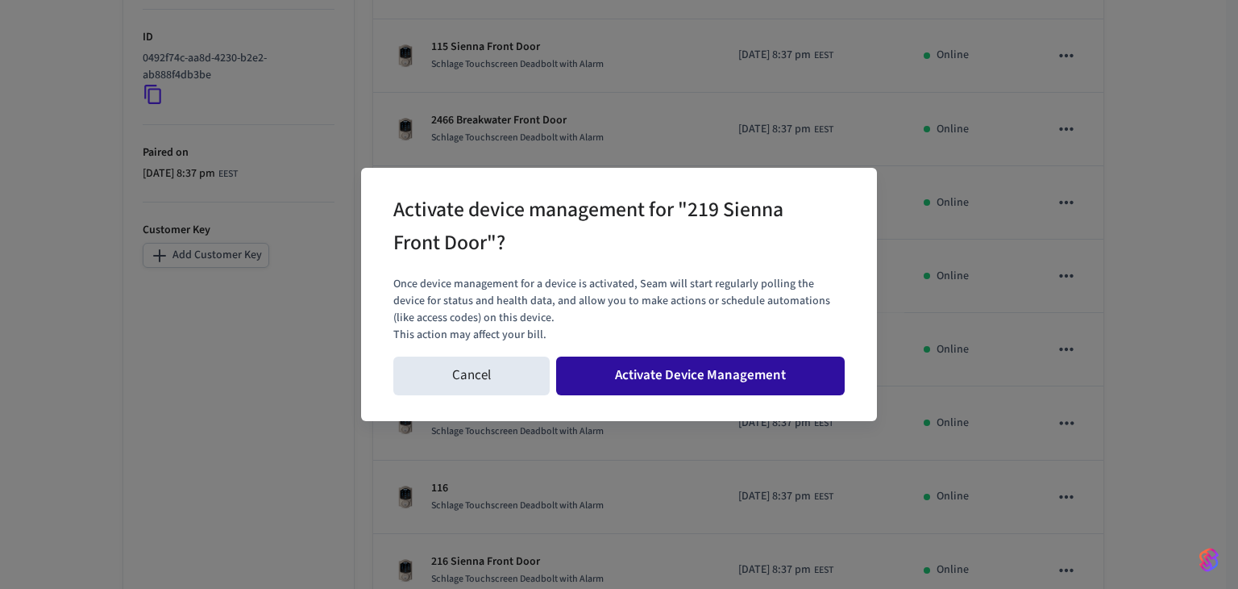
click at [667, 378] on button "Activate Device Management" at bounding box center [700, 375] width 289 height 39
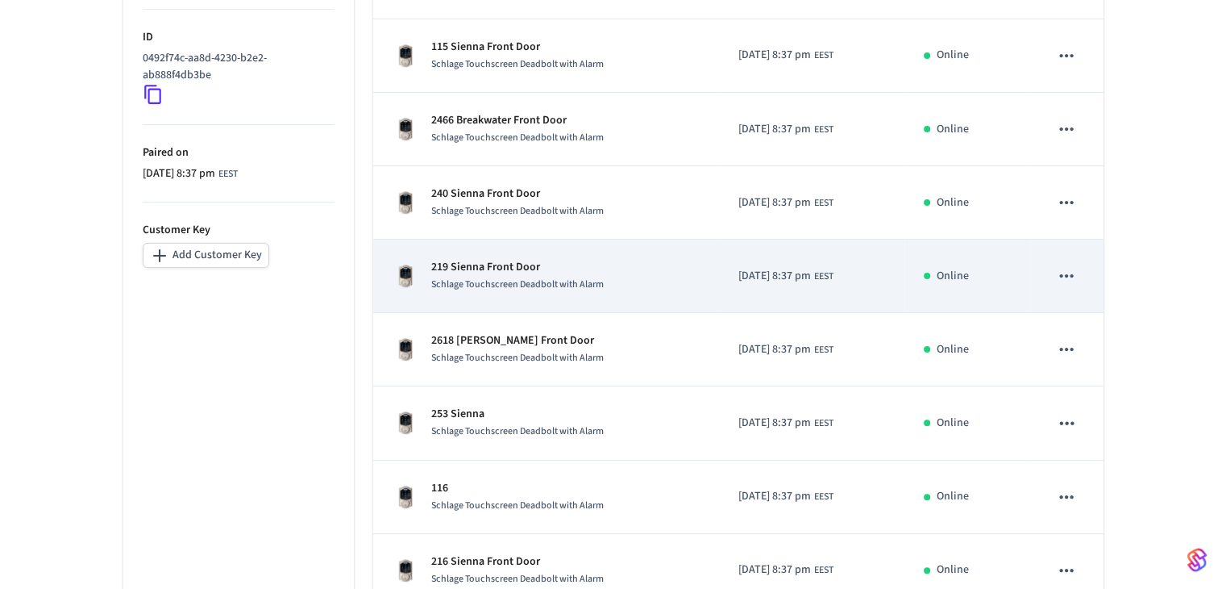
click at [527, 266] on p "219 Sienna Front Door" at bounding box center [517, 267] width 173 height 17
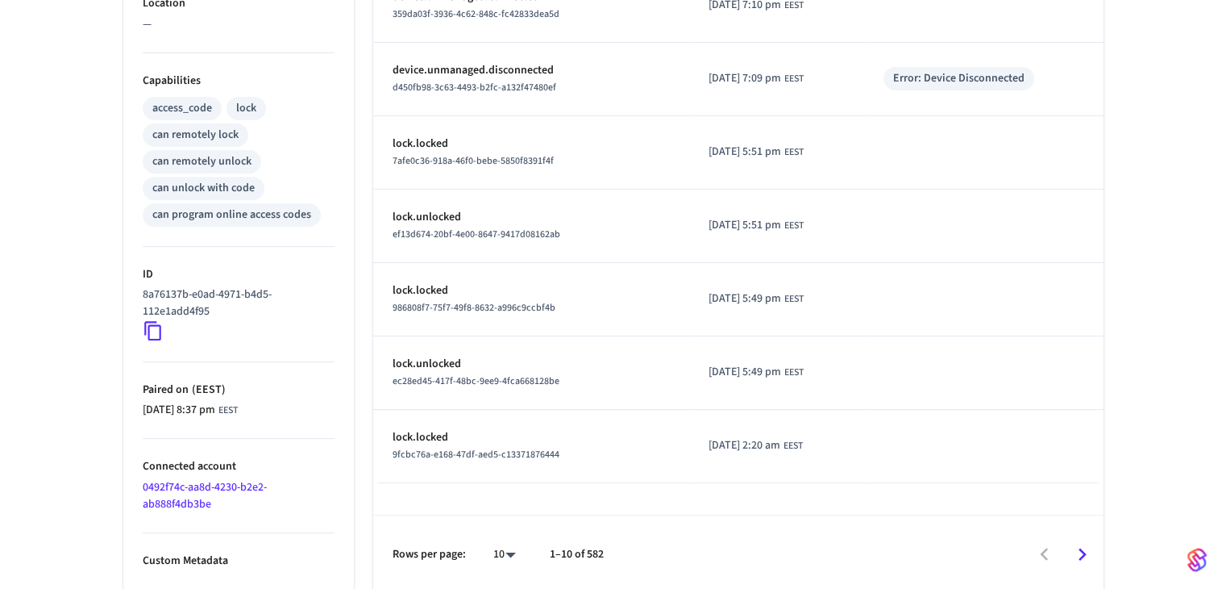
scroll to position [606, 0]
drag, startPoint x: 214, startPoint y: 306, endPoint x: 142, endPoint y: 290, distance: 73.4
click at [143, 290] on p "8a76137b-e0ad-4971-b4d5-112e1add4f95" at bounding box center [235, 301] width 185 height 34
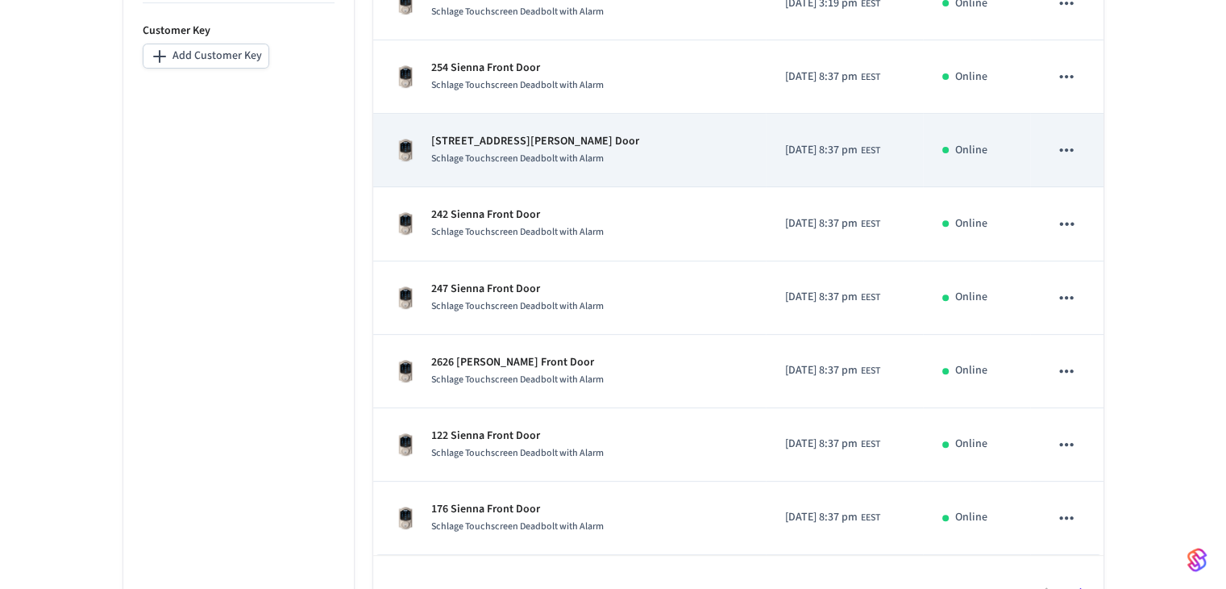
scroll to position [589, 0]
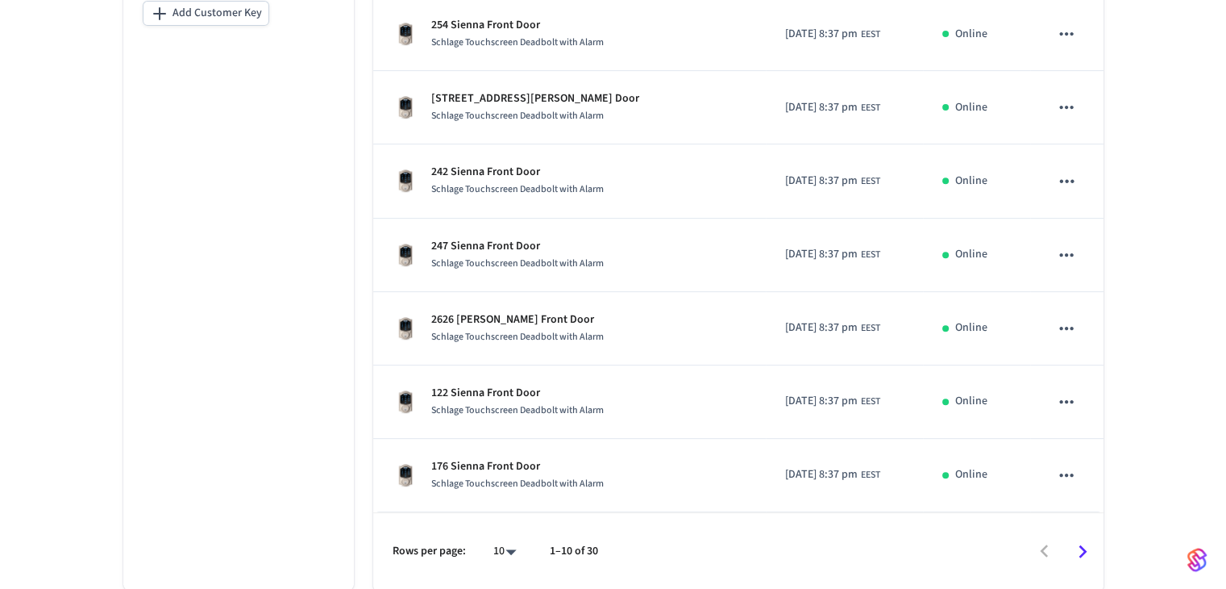
click at [667, 546] on icon "Go to next page" at bounding box center [1082, 551] width 25 height 25
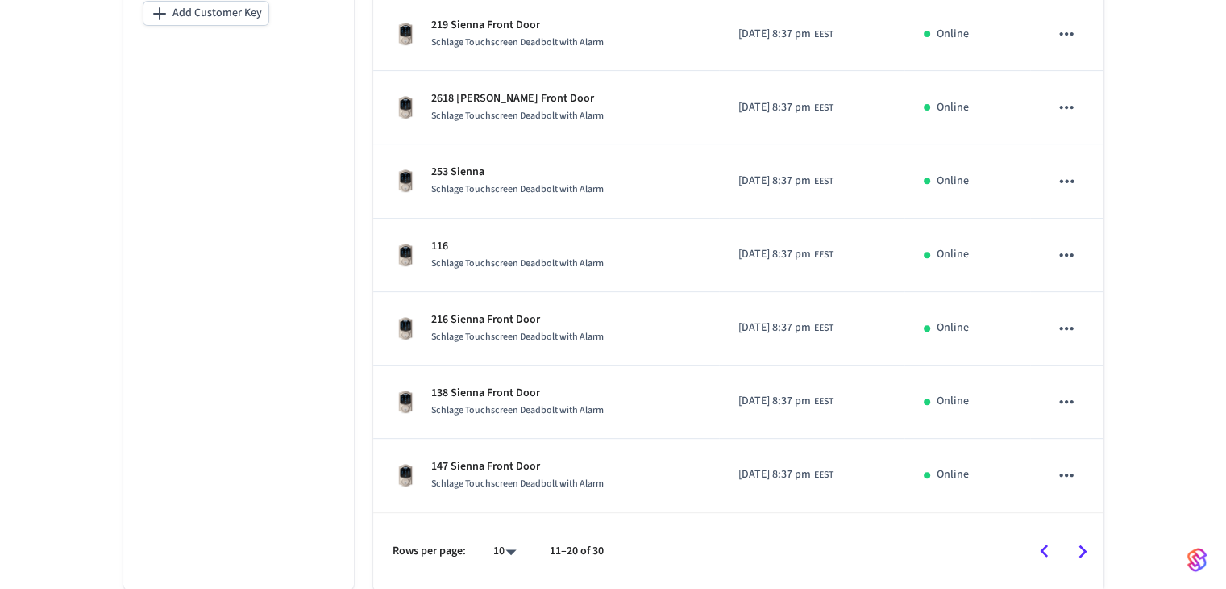
click at [667, 549] on icon "Go to next page" at bounding box center [1082, 551] width 25 height 25
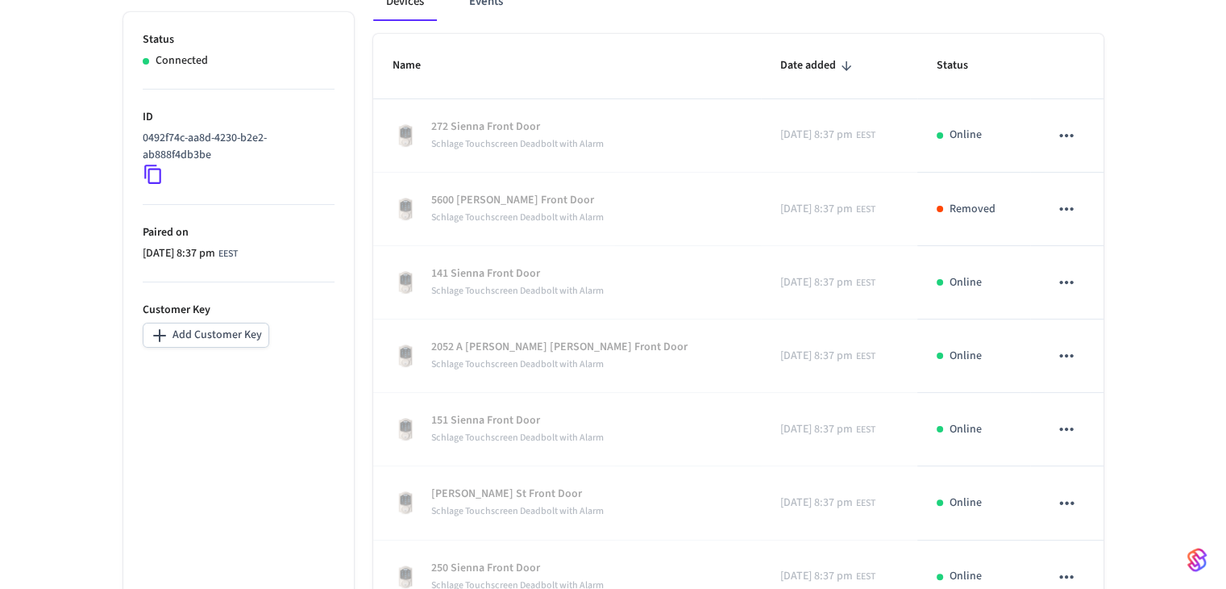
scroll to position [267, 0]
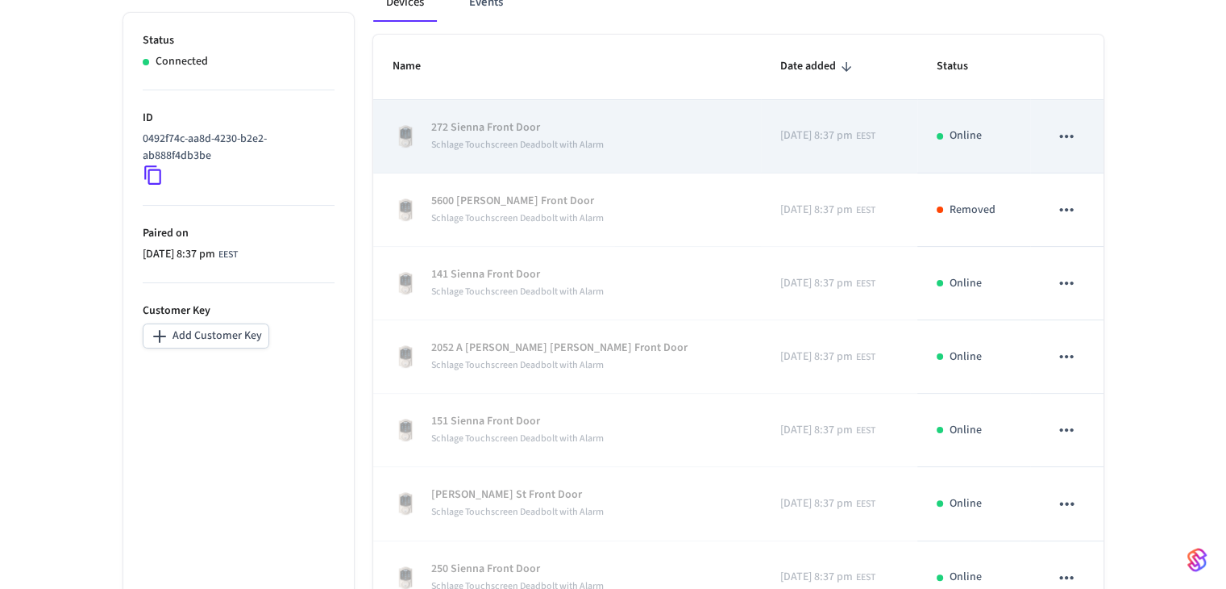
click at [667, 136] on icon "sticky table" at bounding box center [1066, 136] width 21 height 21
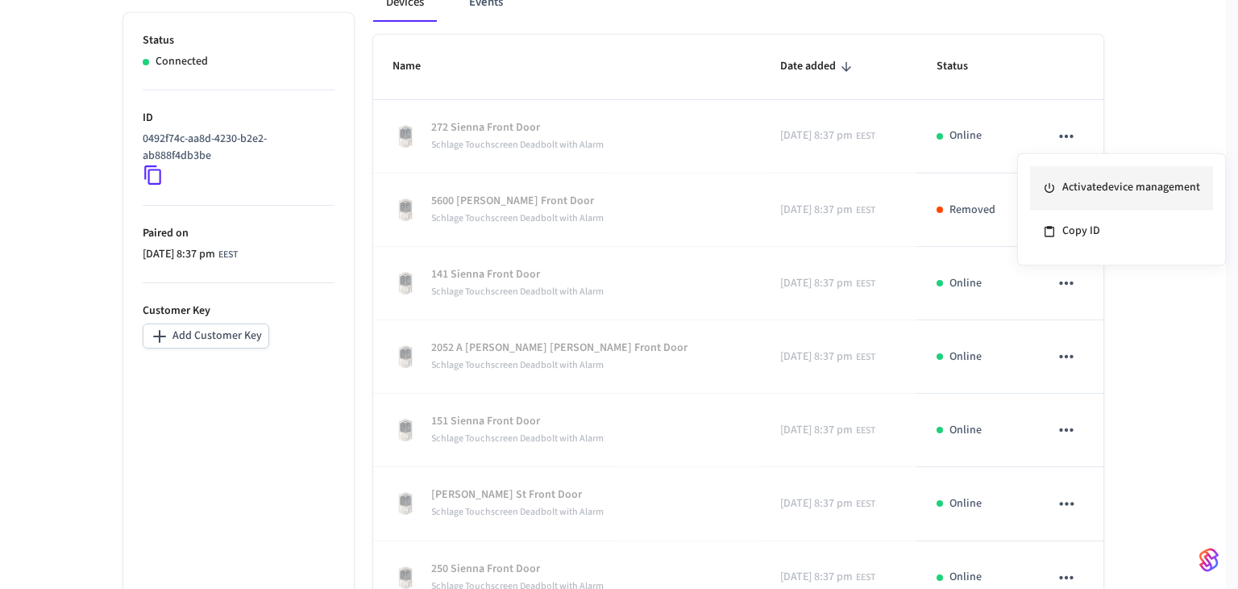
click at [667, 189] on li "Activate device management" at bounding box center [1121, 188] width 183 height 44
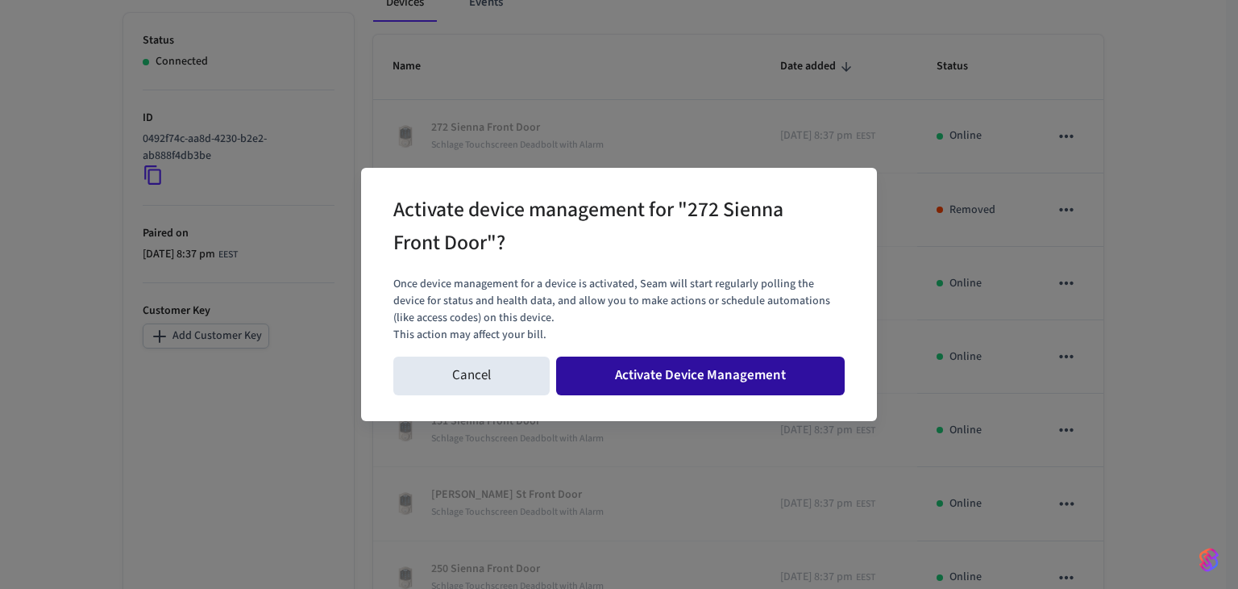
click at [667, 379] on button "Activate Device Management" at bounding box center [700, 375] width 289 height 39
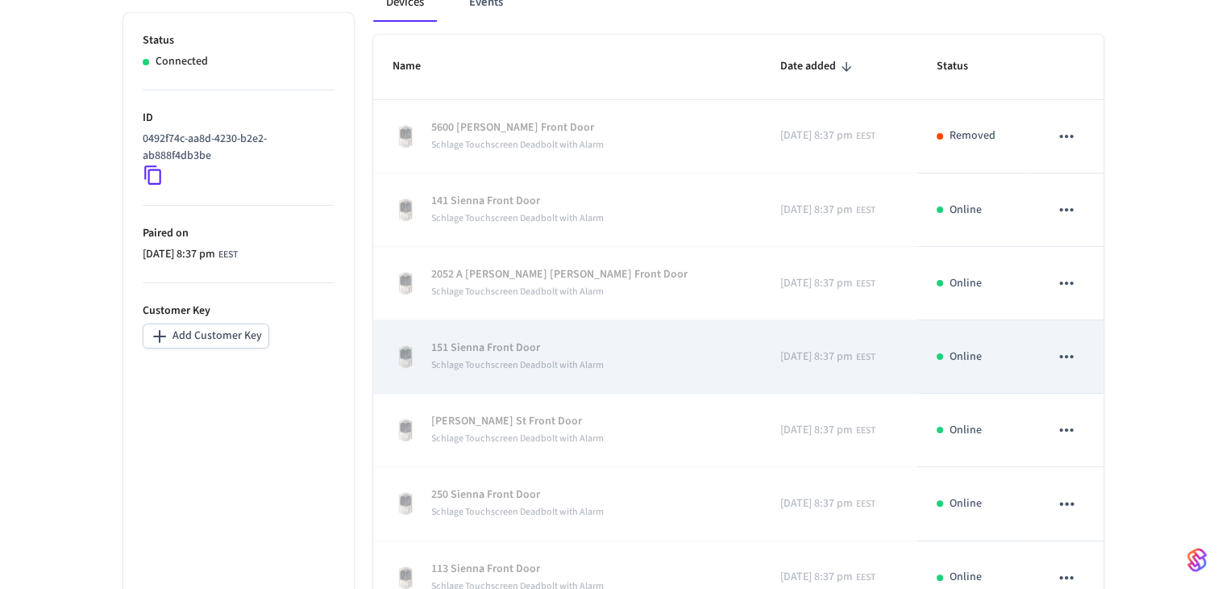
scroll to position [589, 0]
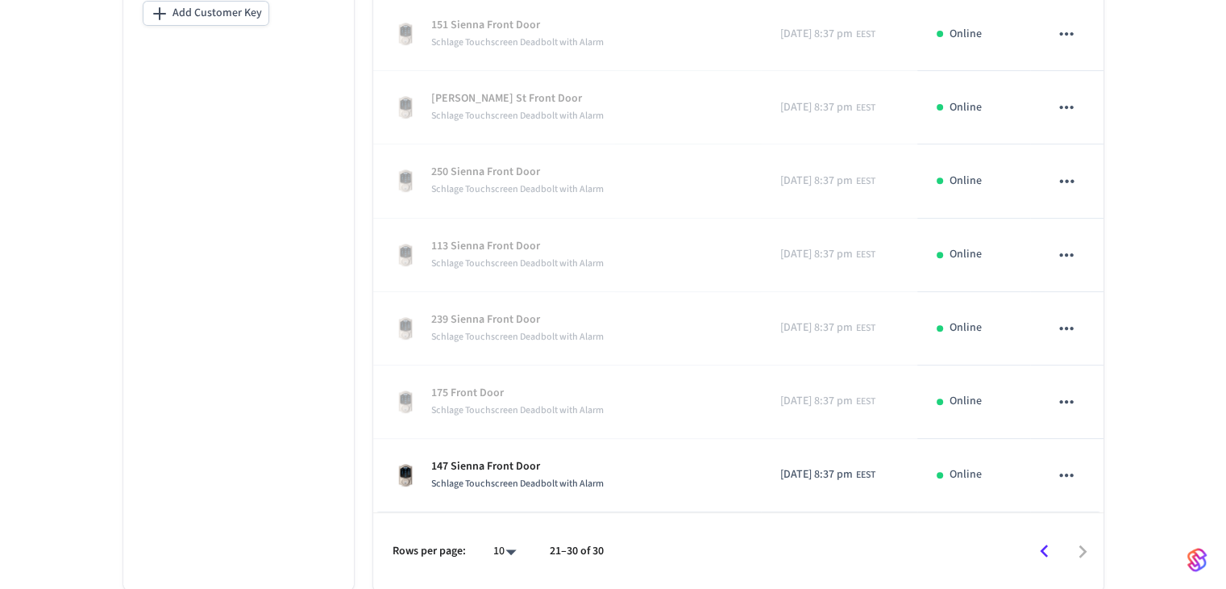
click at [667, 552] on icon "Go to previous page" at bounding box center [1044, 550] width 8 height 13
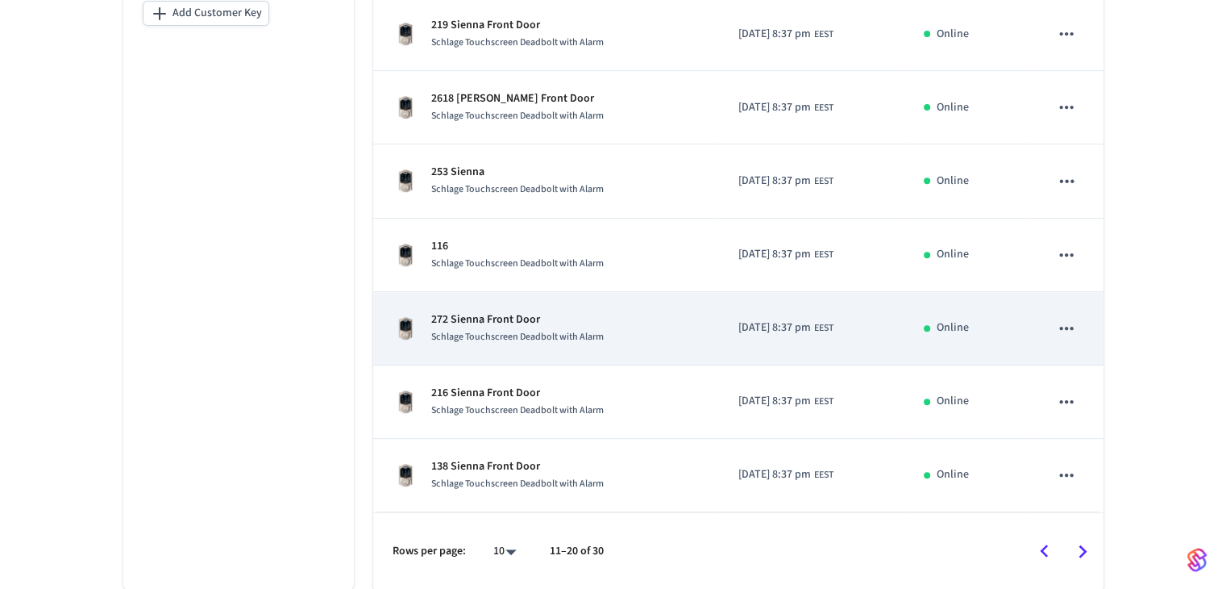
click at [486, 328] on div "Schlage Touchscreen Deadbolt with Alarm" at bounding box center [517, 336] width 173 height 17
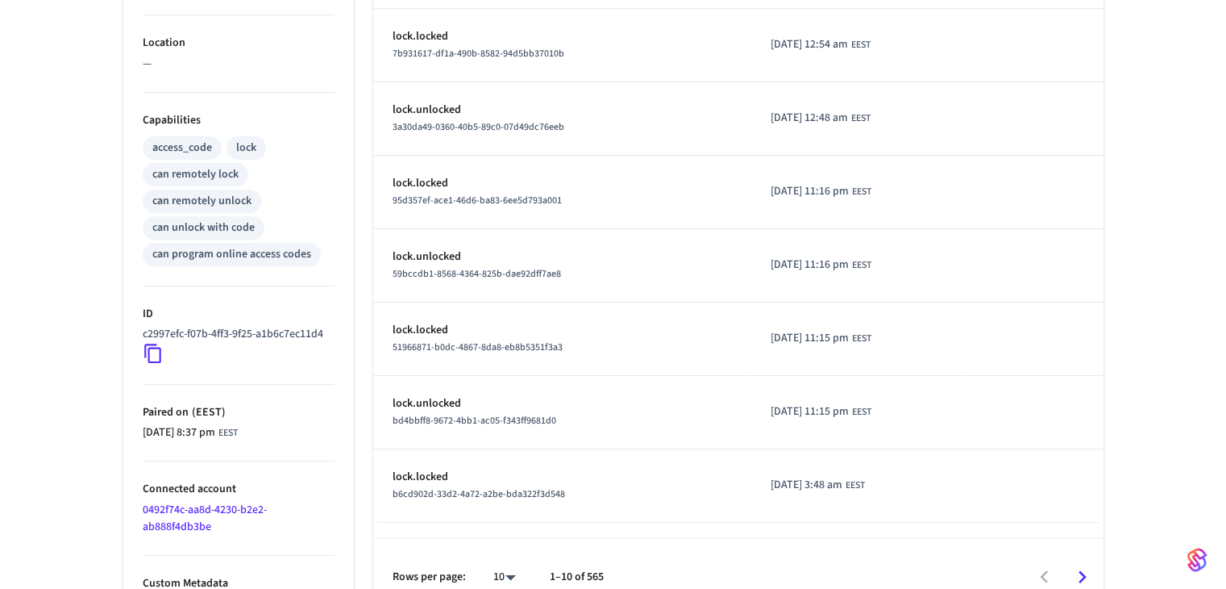
scroll to position [564, 0]
drag, startPoint x: 331, startPoint y: 330, endPoint x: 139, endPoint y: 326, distance: 191.9
click at [139, 326] on ul "Type Schlage Status Online Battery 76% Lock Status Locked Location — Capabiliti…" at bounding box center [238, 158] width 231 height 914
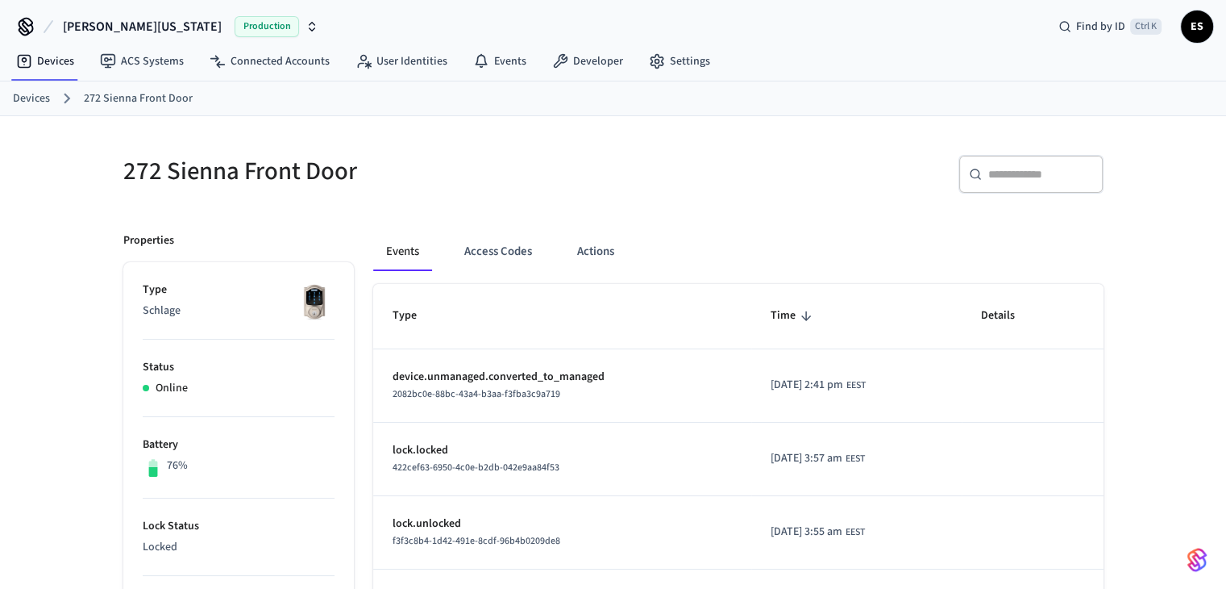
scroll to position [0, 0]
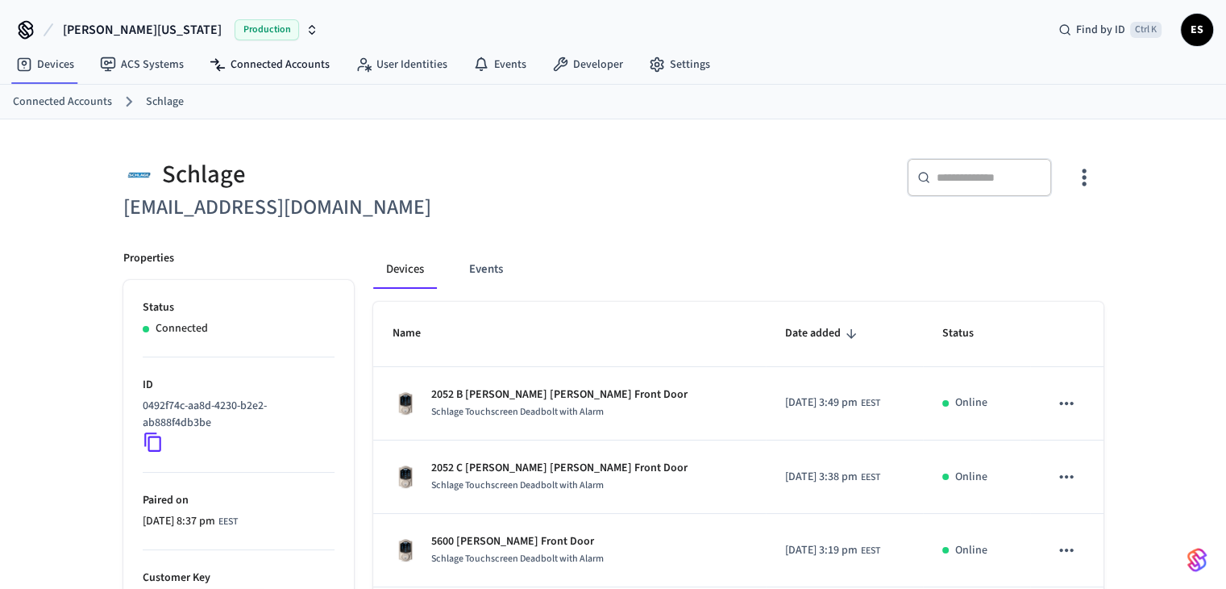
scroll to position [589, 0]
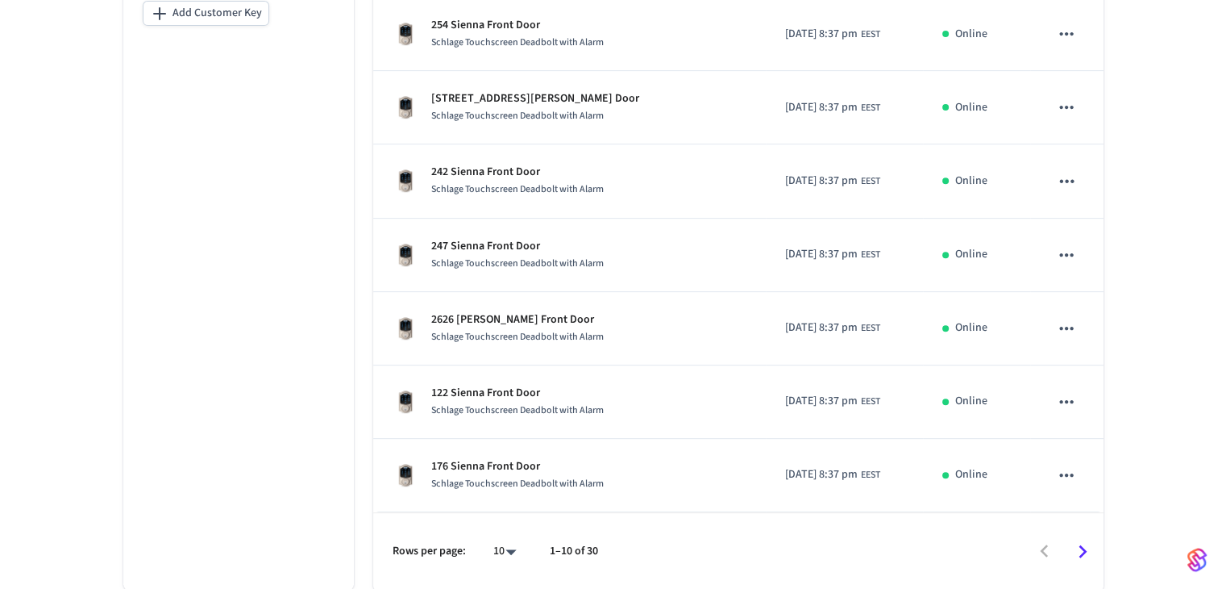
click at [667, 551] on icon "Go to next page" at bounding box center [1082, 551] width 25 height 25
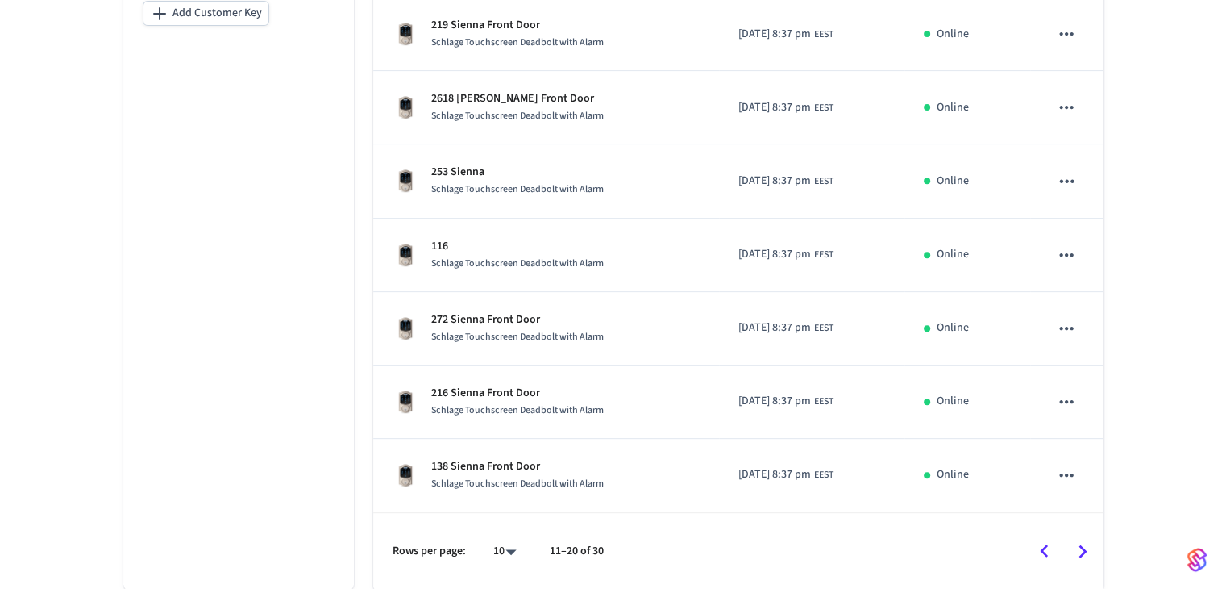
click at [667, 551] on icon "Go to next page" at bounding box center [1082, 551] width 25 height 25
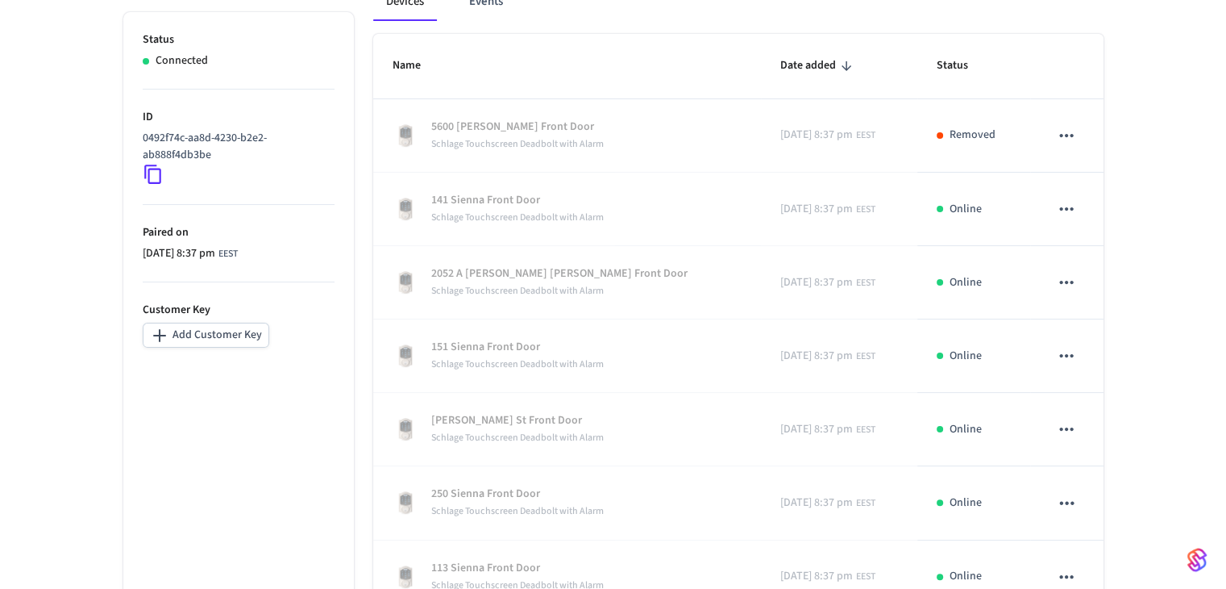
scroll to position [186, 0]
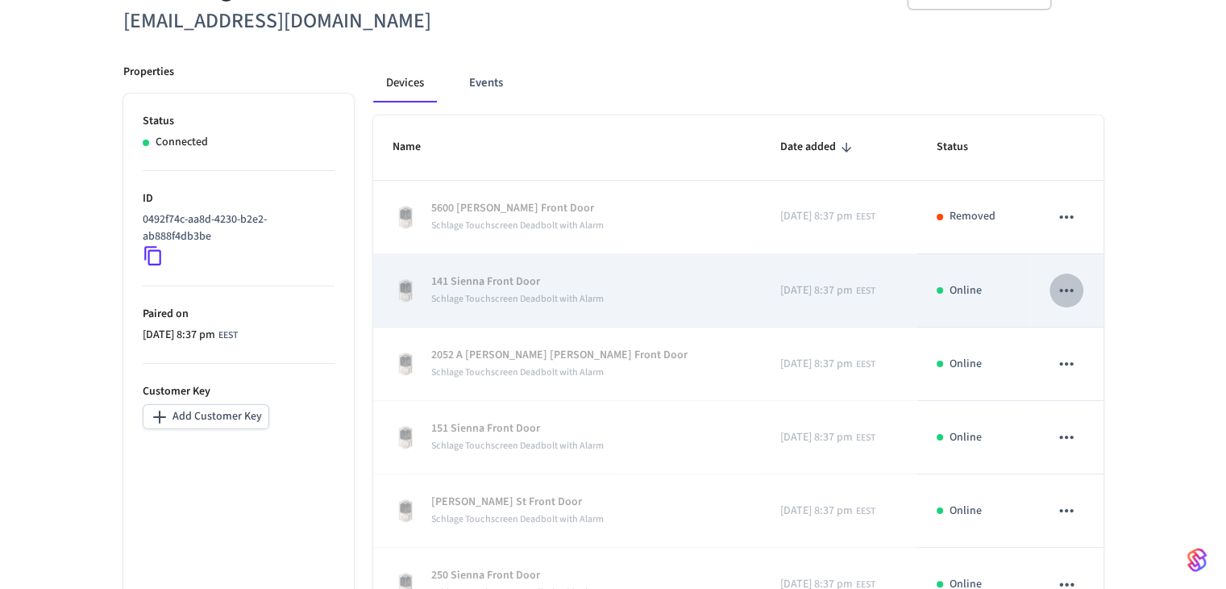
click at [667, 288] on icon "sticky table" at bounding box center [1066, 290] width 21 height 21
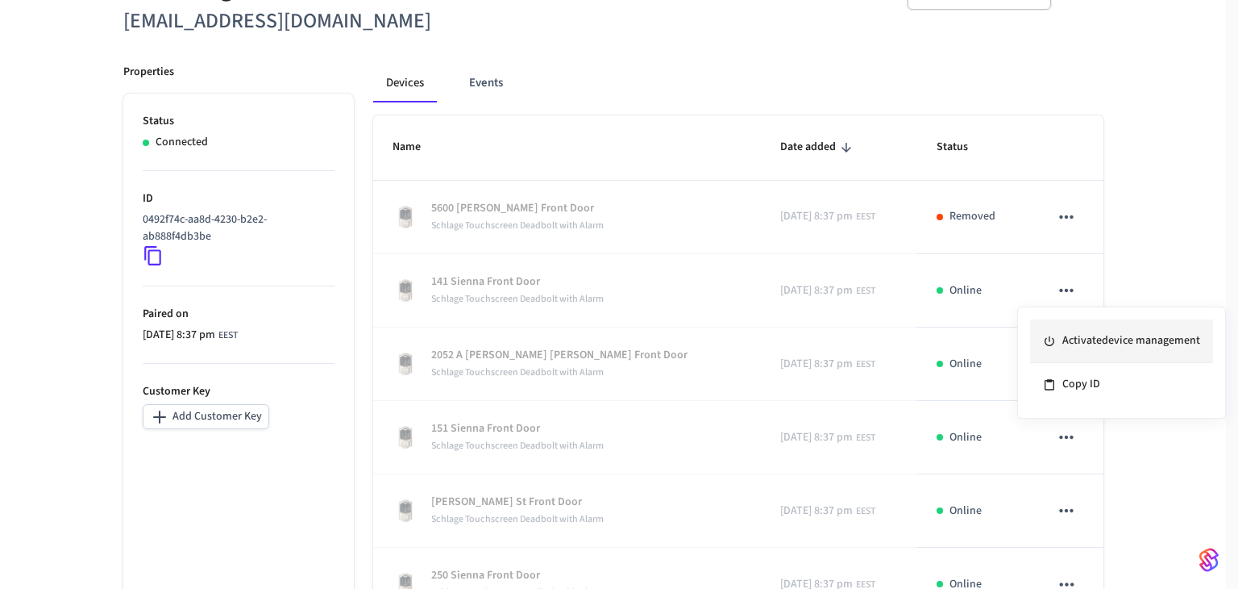
click at [667, 346] on li "Activate device management" at bounding box center [1121, 341] width 183 height 44
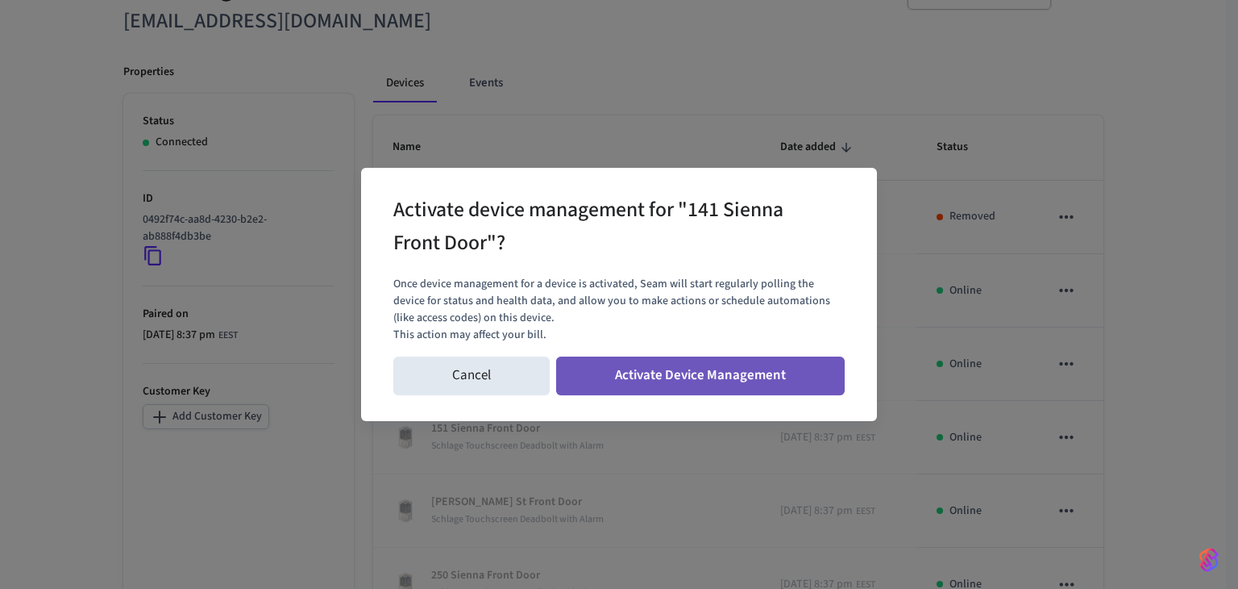
click at [667, 377] on button "Activate Device Management" at bounding box center [700, 375] width 289 height 39
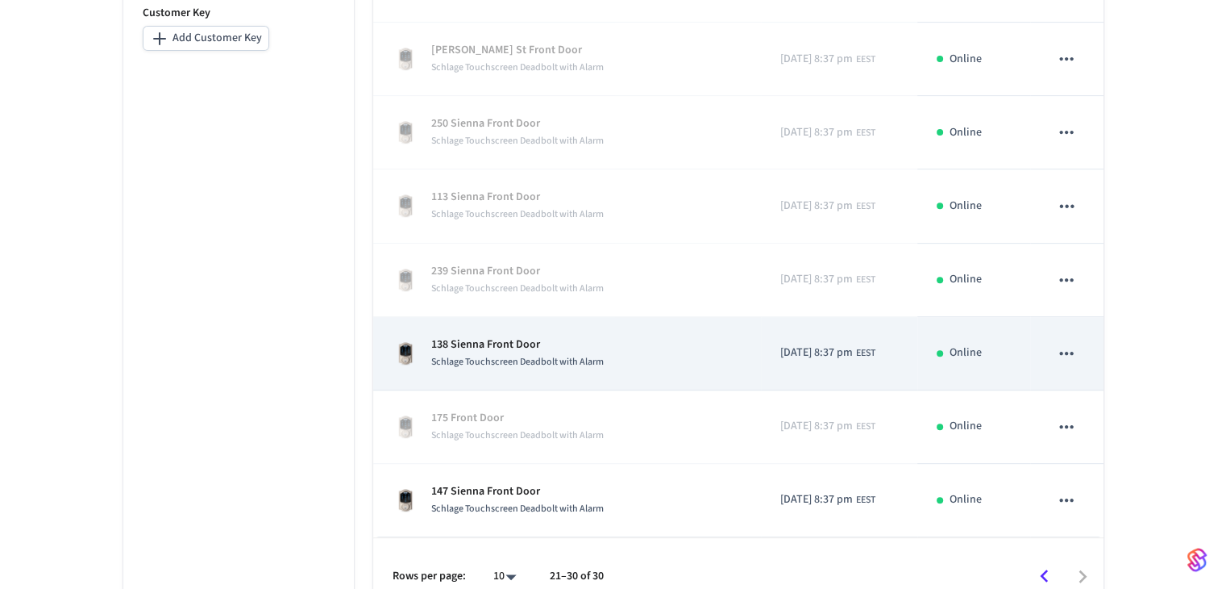
scroll to position [589, 0]
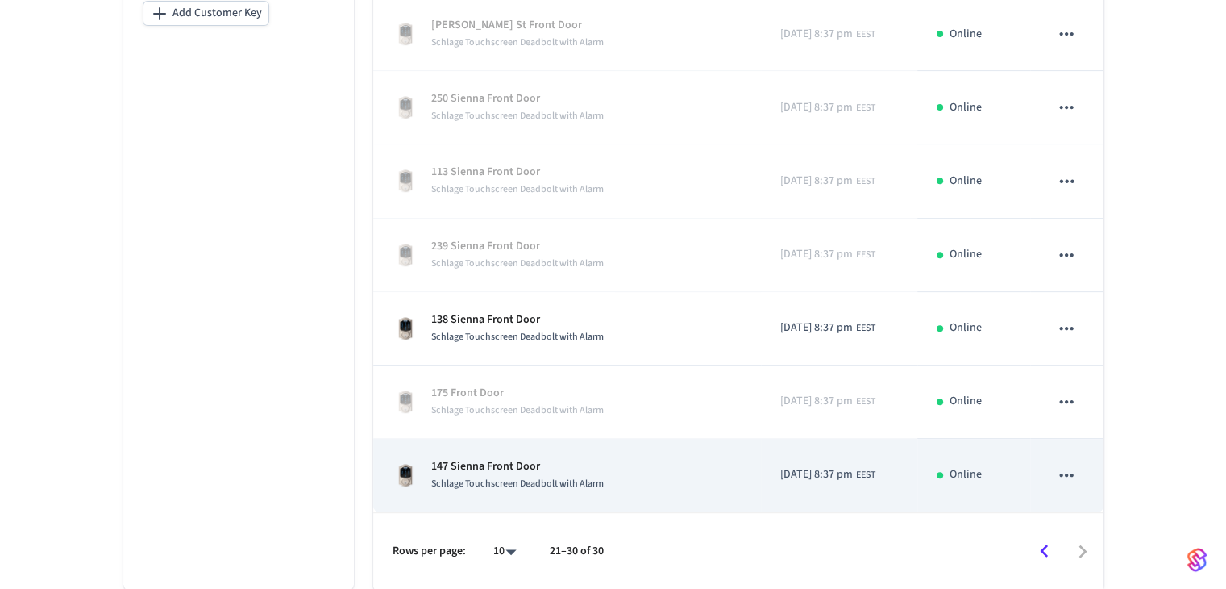
click at [510, 466] on p "147 Sienna Front Door" at bounding box center [517, 466] width 173 height 17
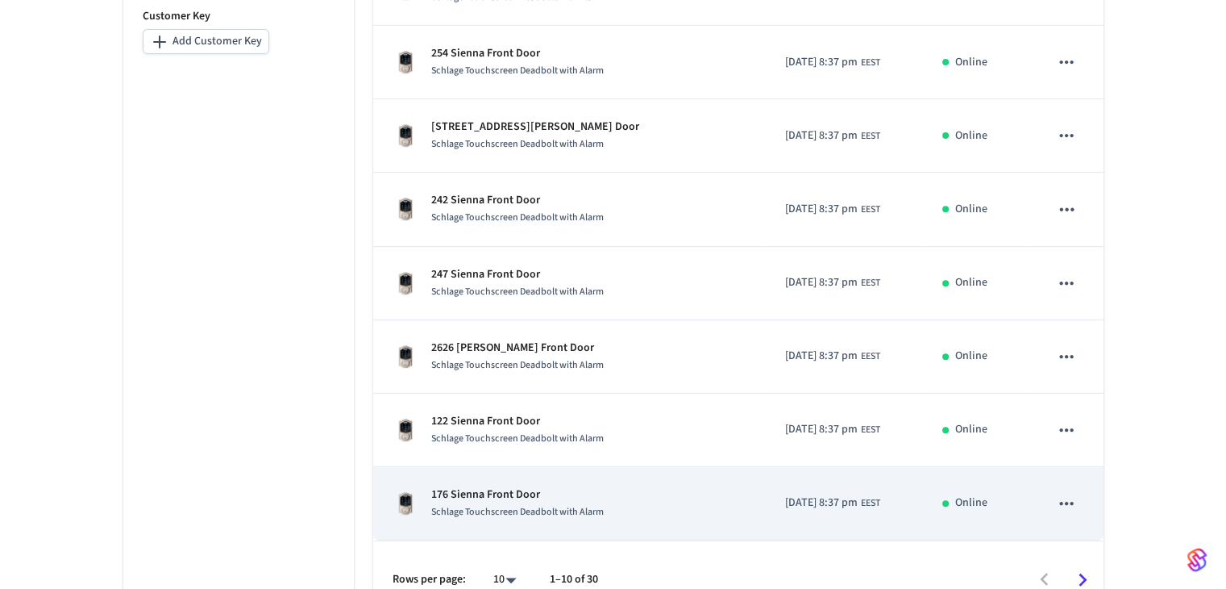
scroll to position [589, 0]
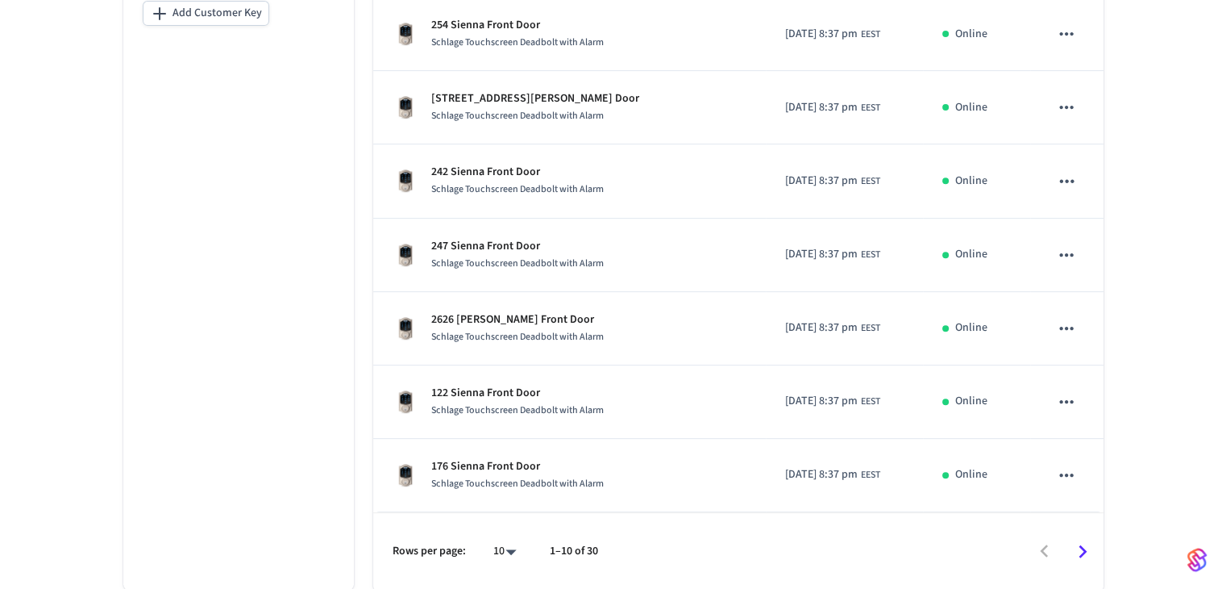
click at [667, 552] on icon "Go to next page" at bounding box center [1082, 551] width 25 height 25
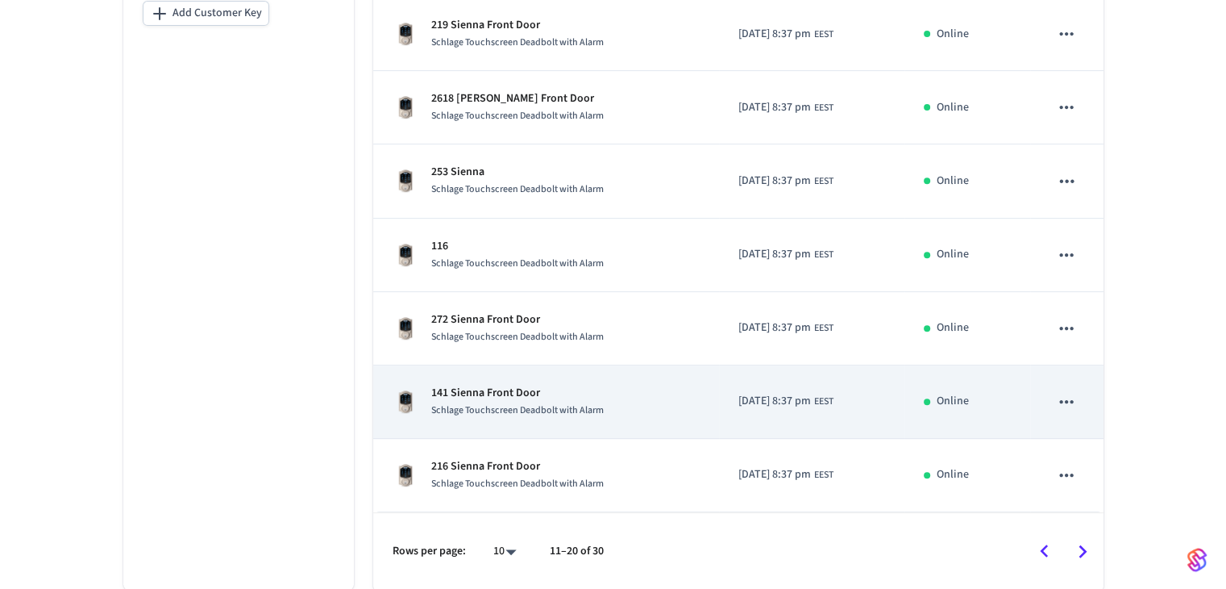
click at [490, 385] on p "141 Sienna Front Door" at bounding box center [517, 393] width 173 height 17
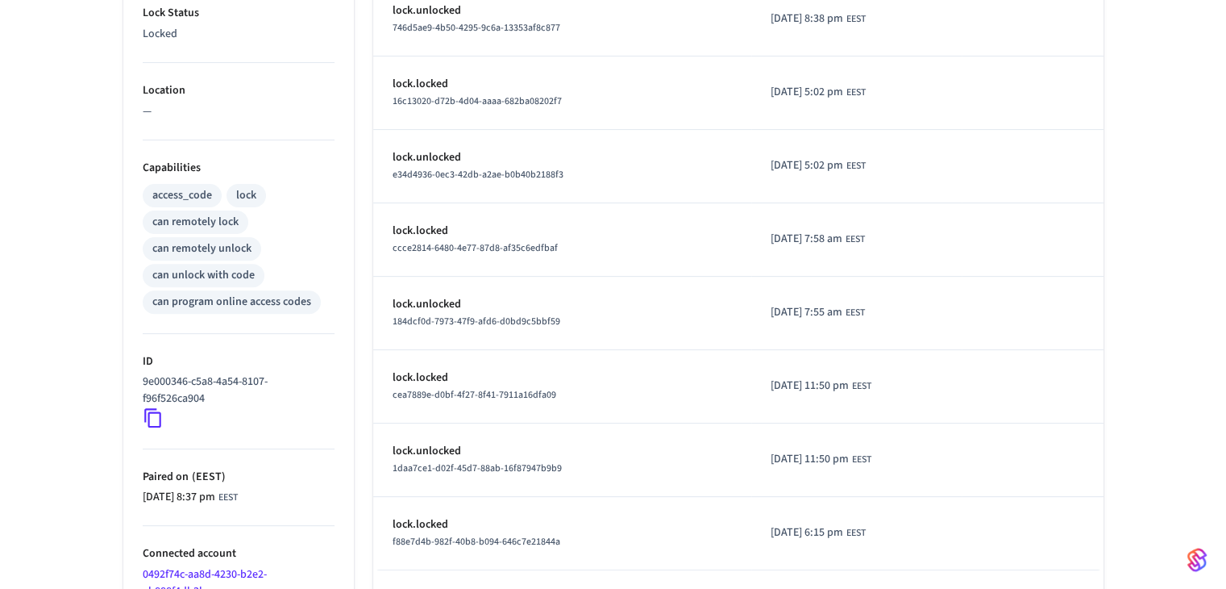
scroll to position [564, 0]
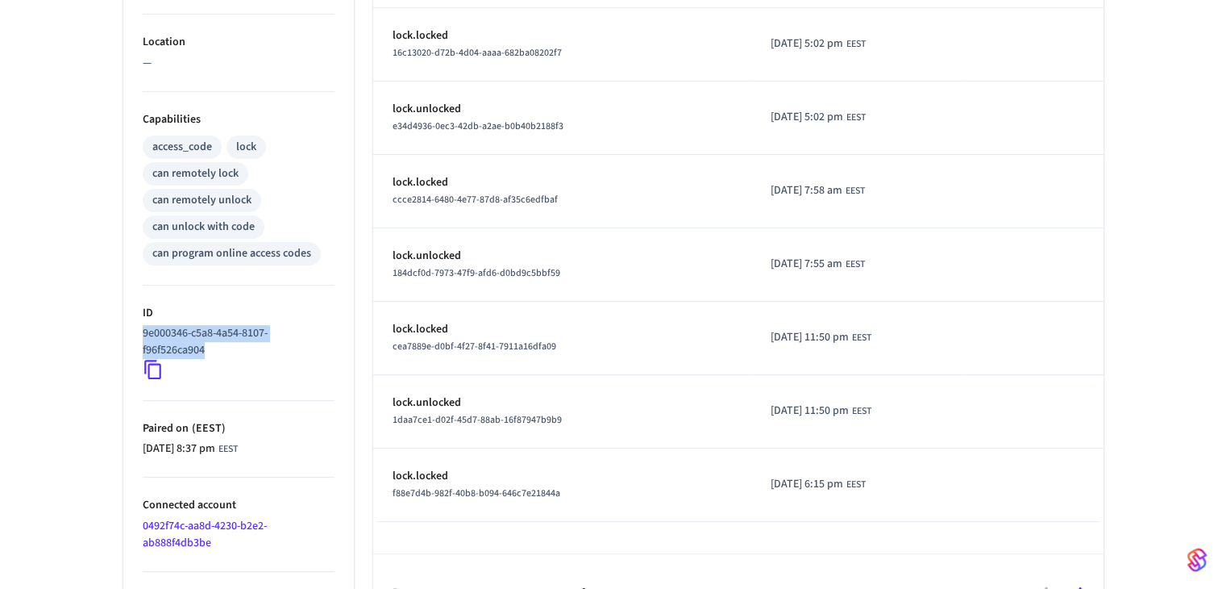
drag, startPoint x: 210, startPoint y: 349, endPoint x: 139, endPoint y: 330, distance: 74.3
click at [139, 330] on ul "Type Schlage Status Online Battery 56% Lock Status Locked Location — Capabiliti…" at bounding box center [238, 166] width 231 height 930
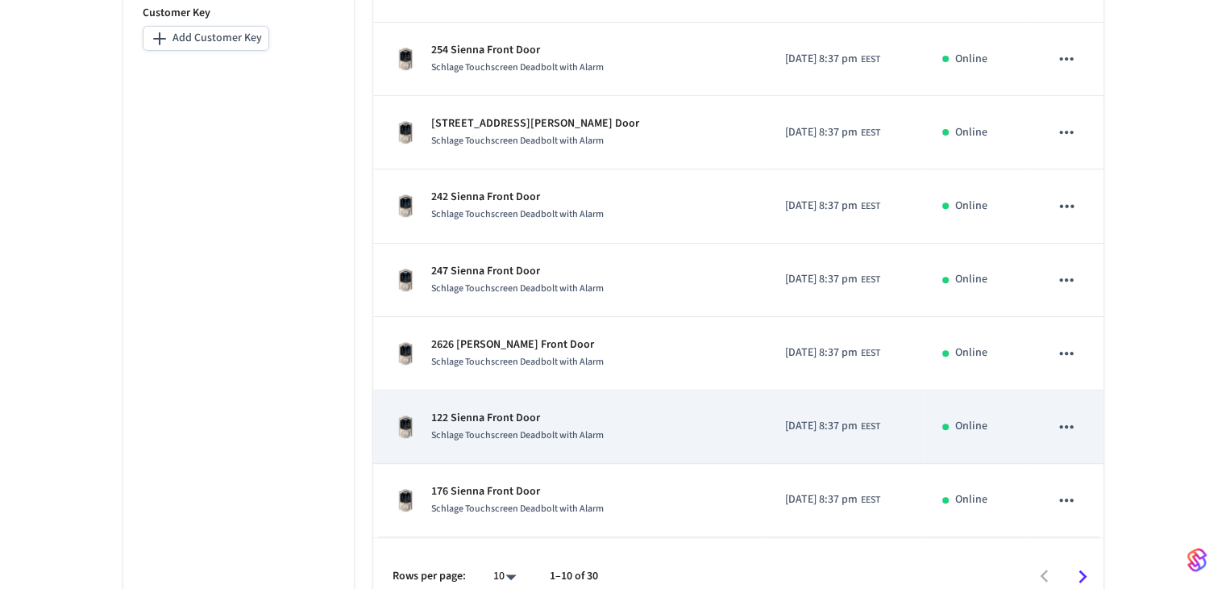
scroll to position [589, 0]
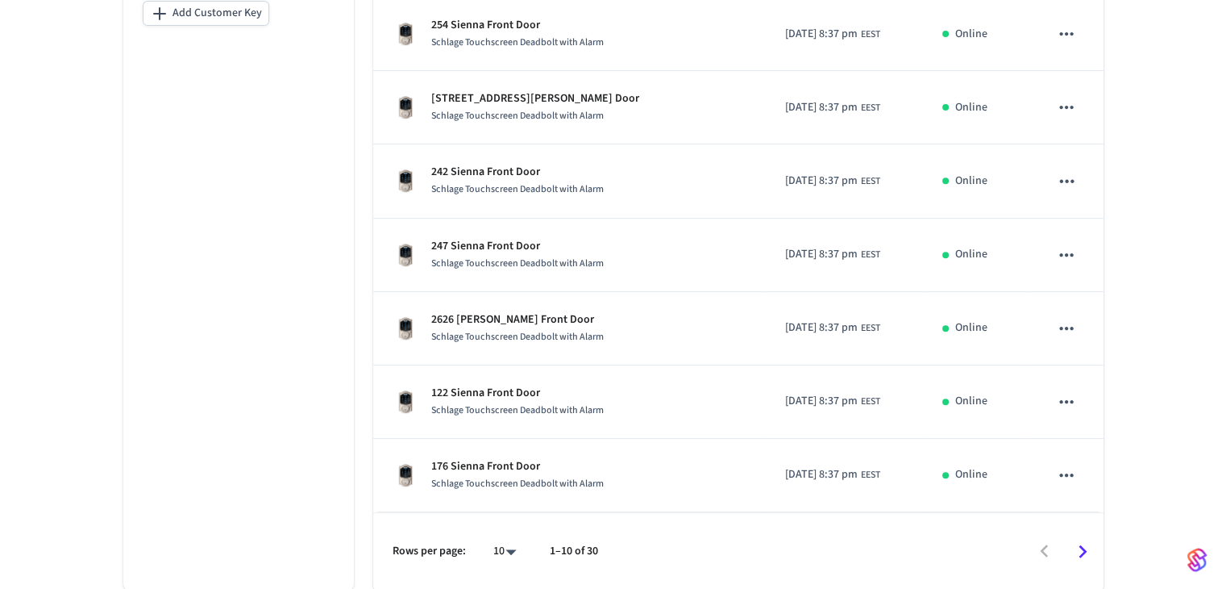
click at [667, 552] on icon "Go to next page" at bounding box center [1082, 551] width 25 height 25
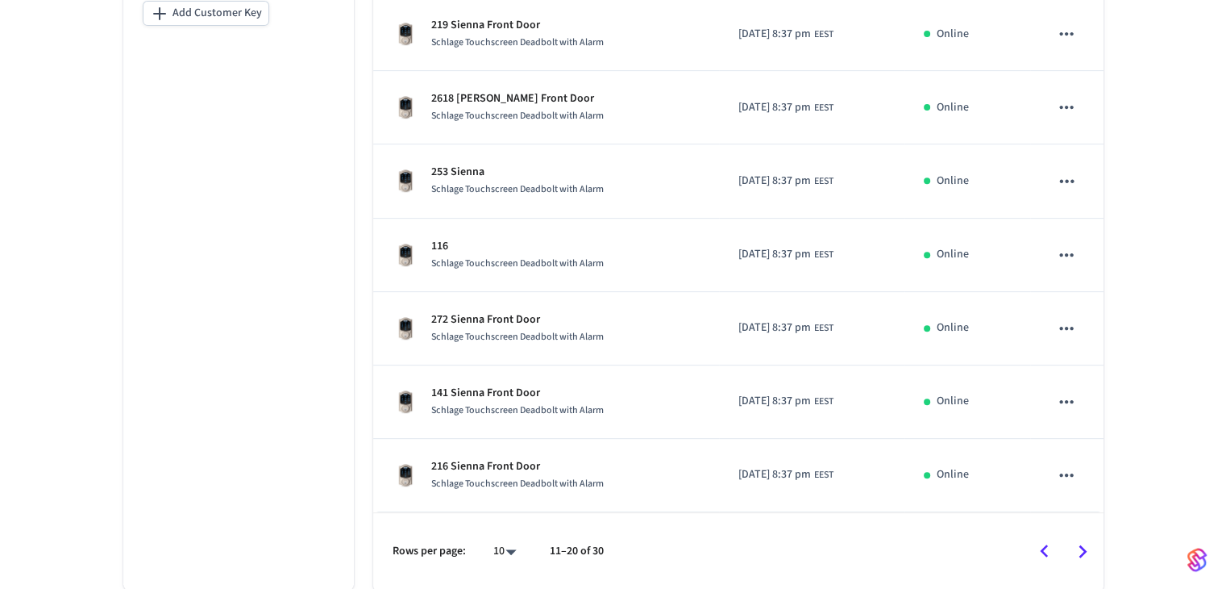
click at [667, 552] on icon "Go to next page" at bounding box center [1082, 551] width 25 height 25
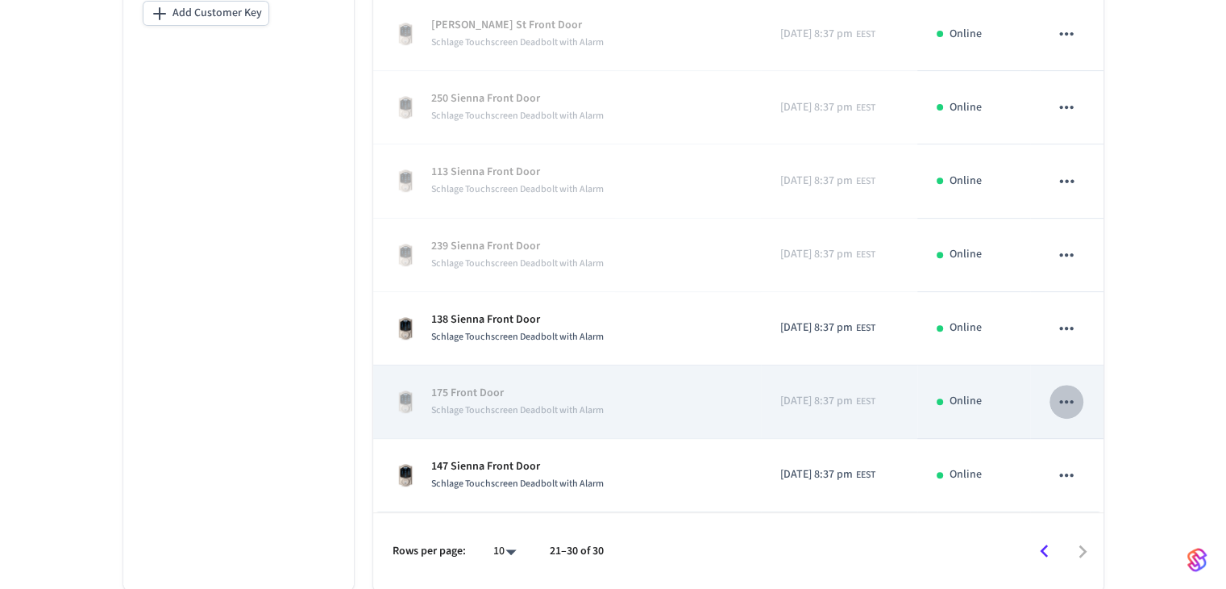
click at [667, 400] on icon "sticky table" at bounding box center [1067, 401] width 14 height 3
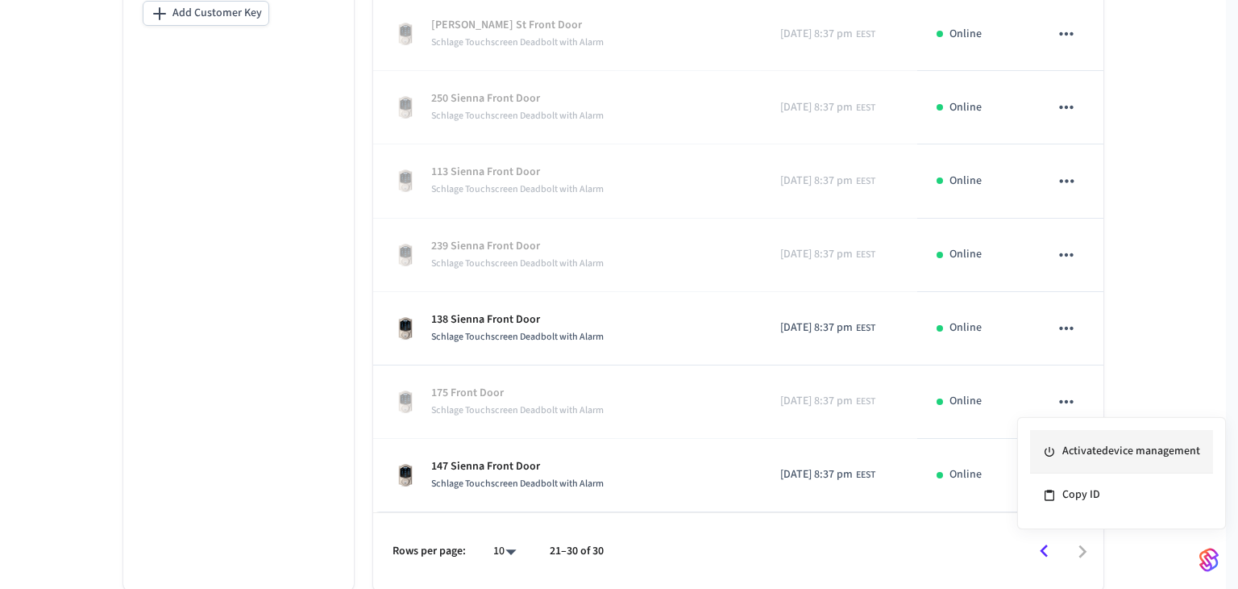
click at [667, 447] on li "Activate device management" at bounding box center [1121, 452] width 183 height 44
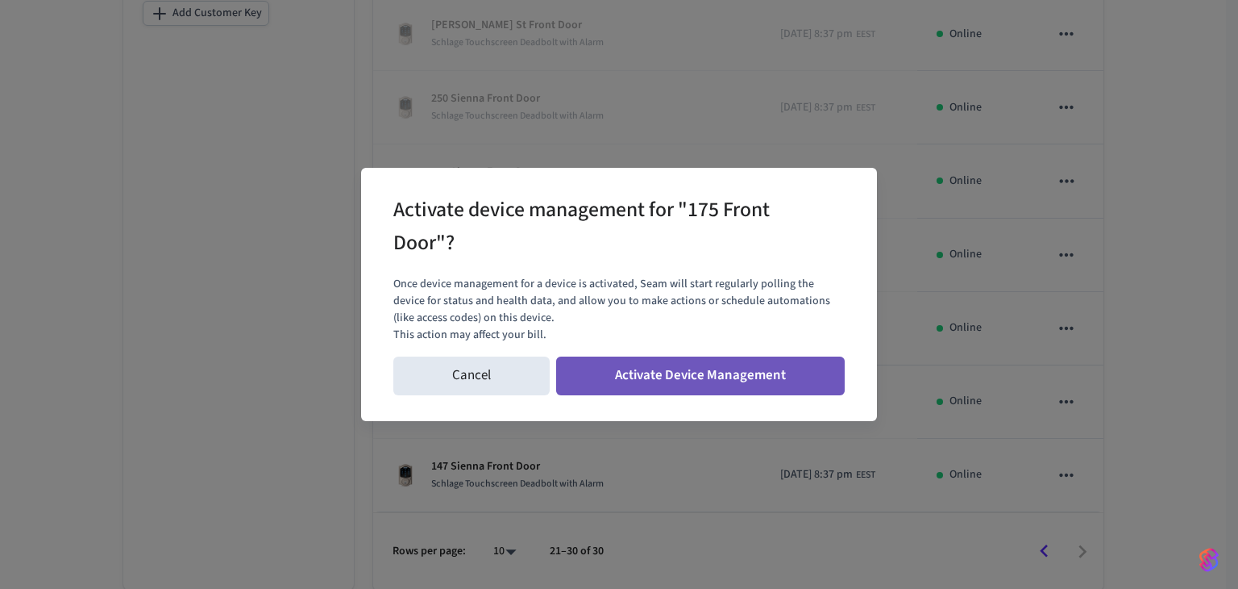
click at [667, 375] on button "Activate Device Management" at bounding box center [700, 375] width 289 height 39
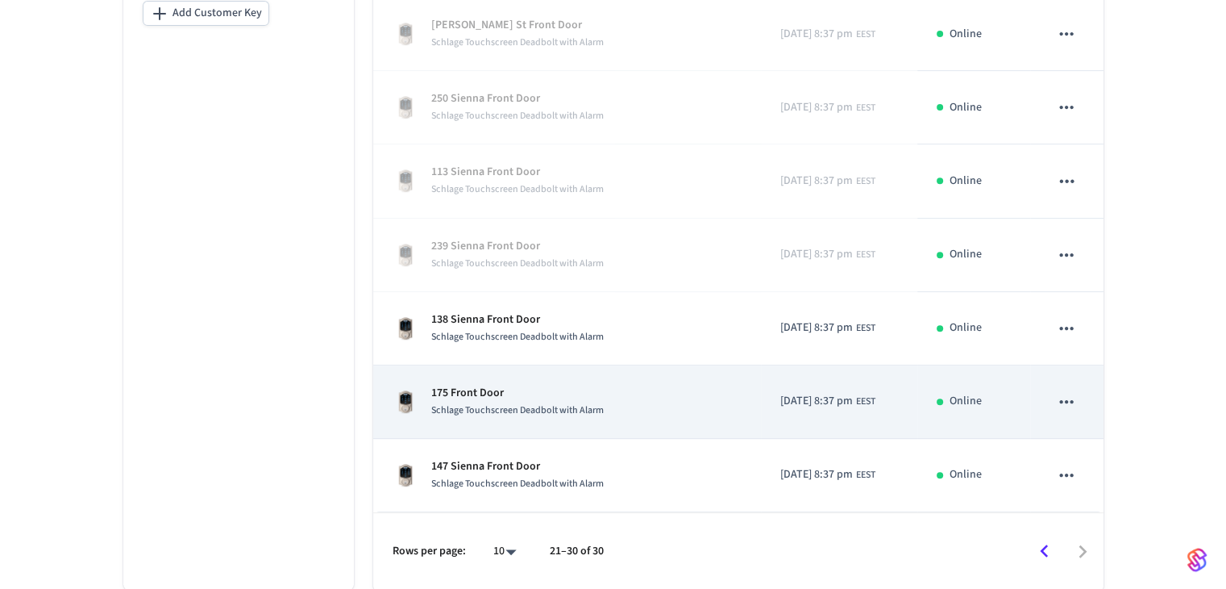
click at [477, 393] on p "175 Front Door" at bounding box center [517, 393] width 173 height 17
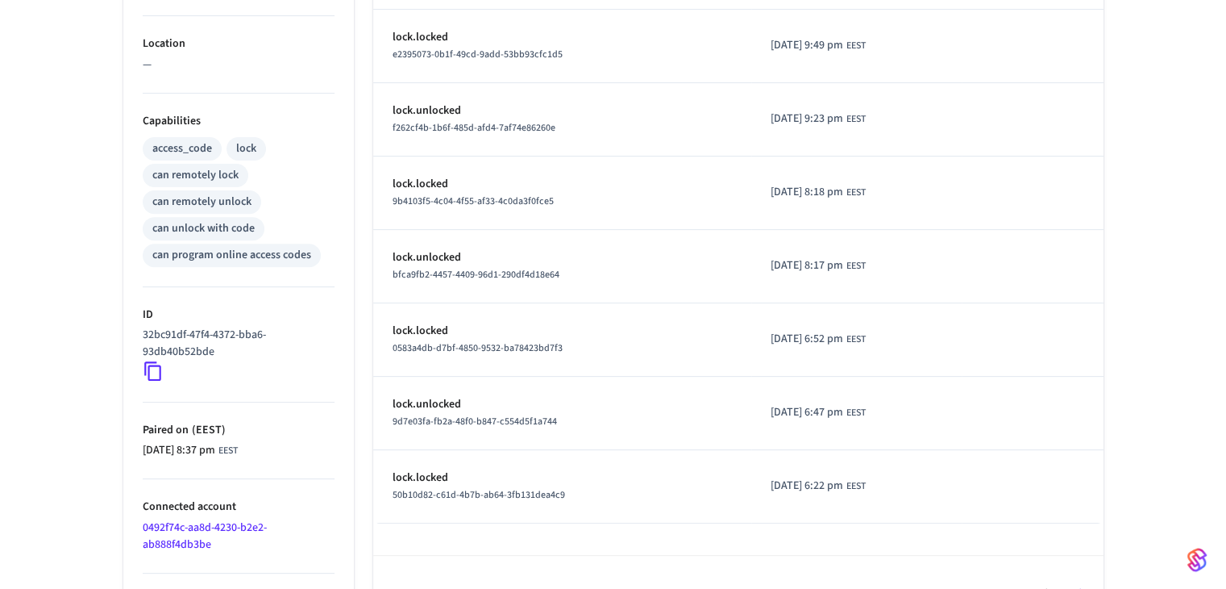
scroll to position [564, 0]
drag, startPoint x: 229, startPoint y: 345, endPoint x: 121, endPoint y: 336, distance: 108.4
click at [121, 336] on div "Properties Type Schlage Status Online Battery 59% Lock Status Locked Location —…" at bounding box center [229, 142] width 250 height 980
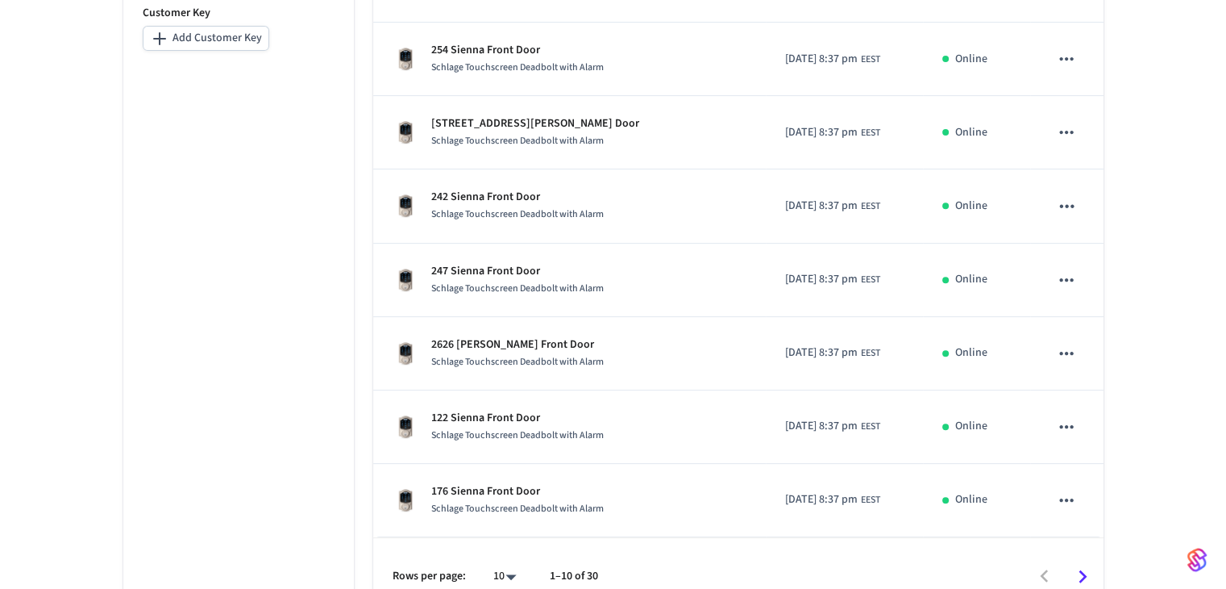
scroll to position [589, 0]
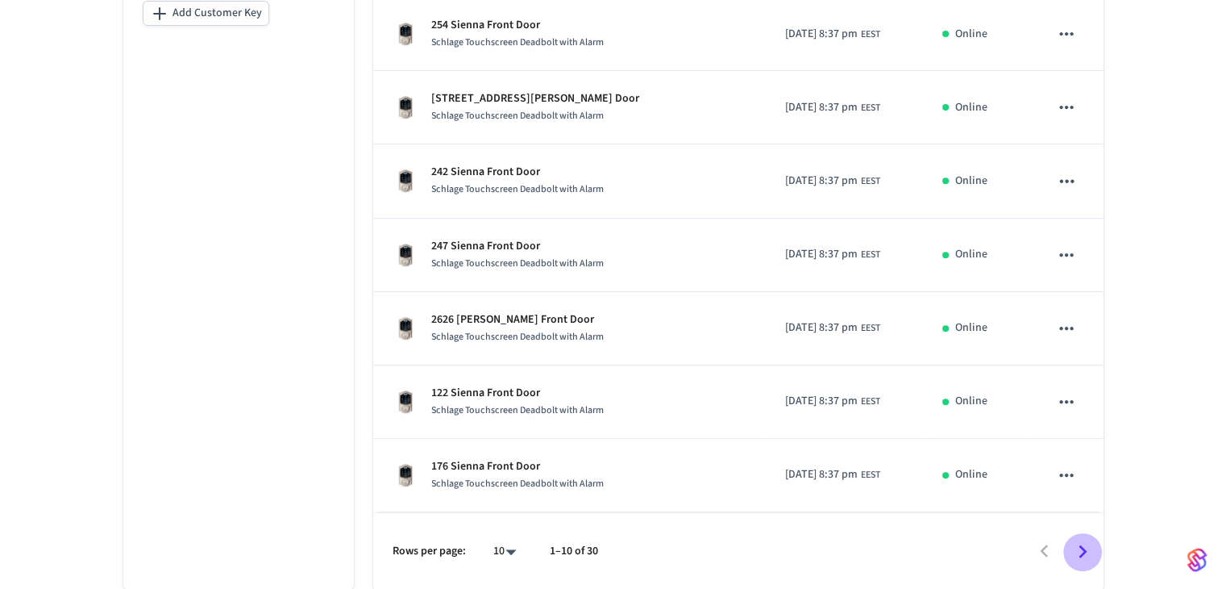
click at [667, 551] on icon "Go to next page" at bounding box center [1082, 551] width 25 height 25
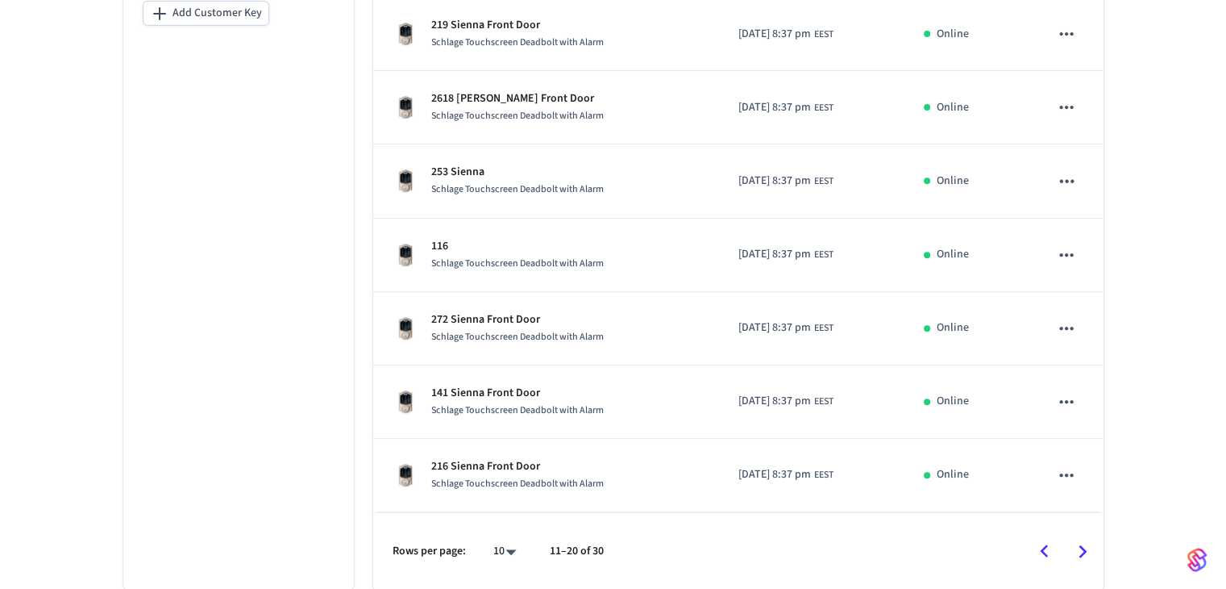
click at [667, 550] on icon "Go to next page" at bounding box center [1082, 551] width 25 height 25
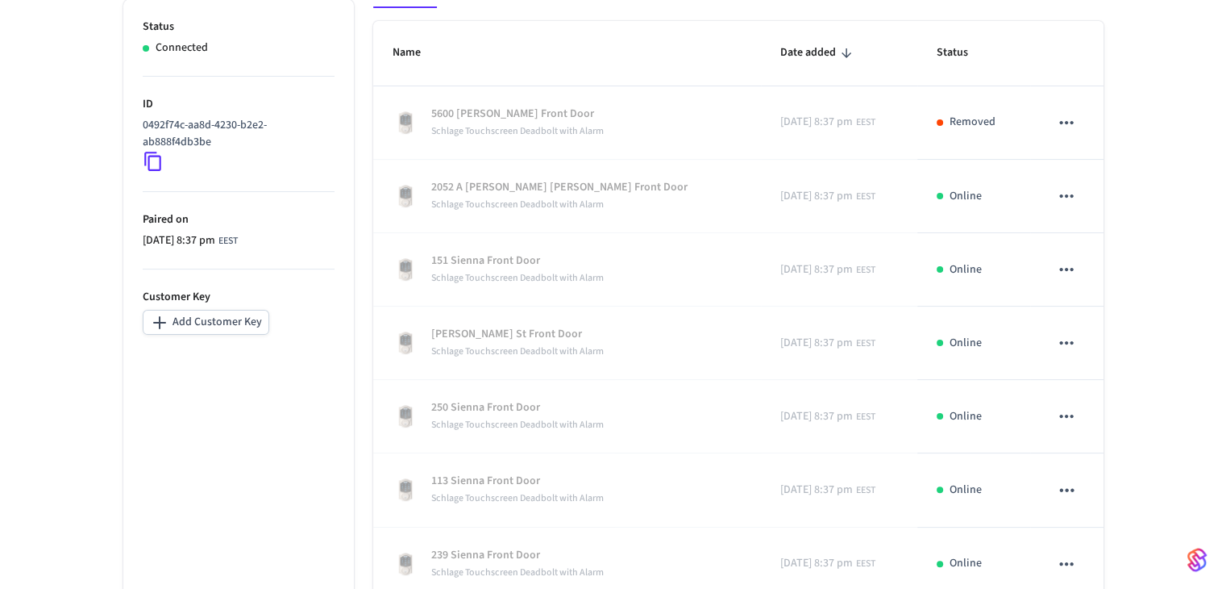
scroll to position [267, 0]
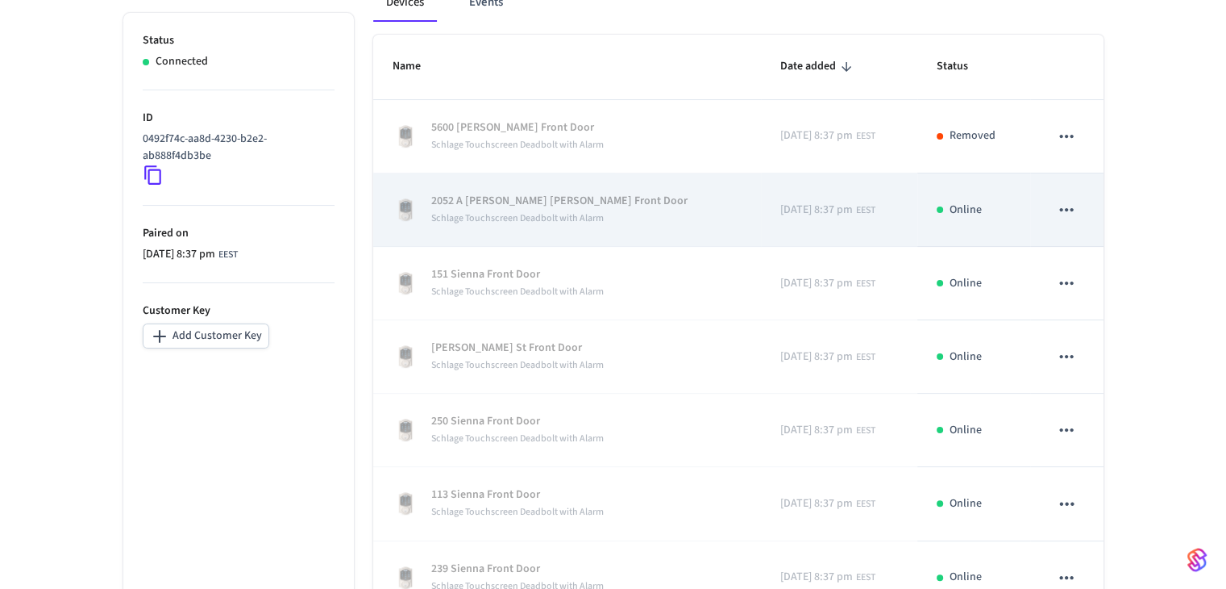
click at [667, 208] on icon "sticky table" at bounding box center [1067, 209] width 14 height 3
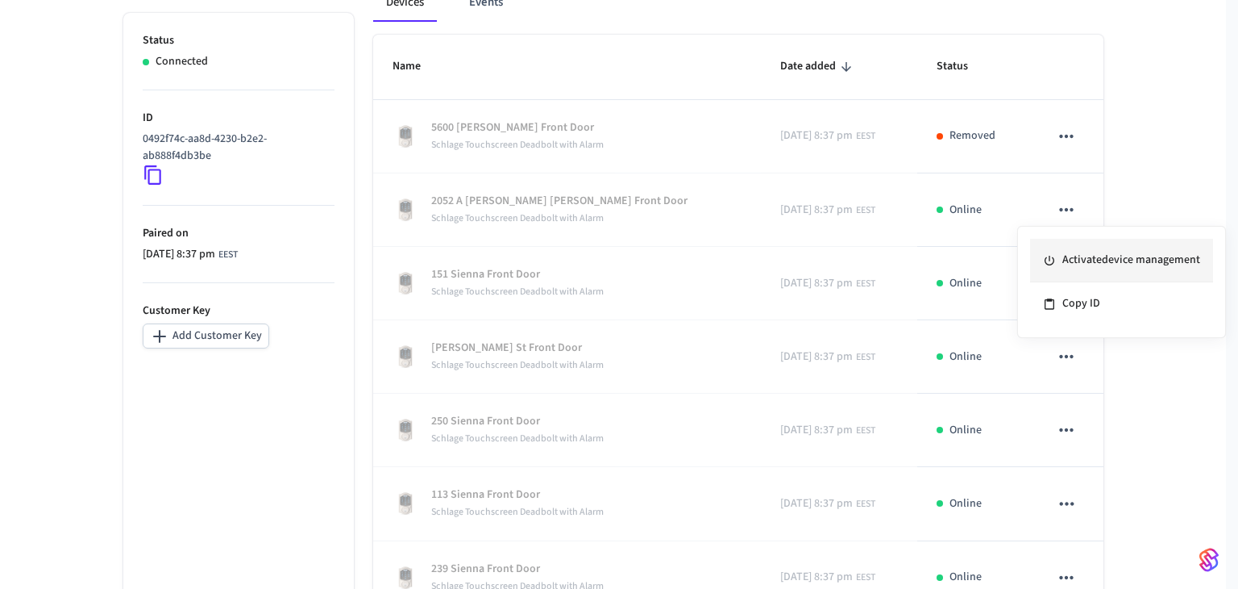
click at [667, 264] on li "Activate device management" at bounding box center [1121, 261] width 183 height 44
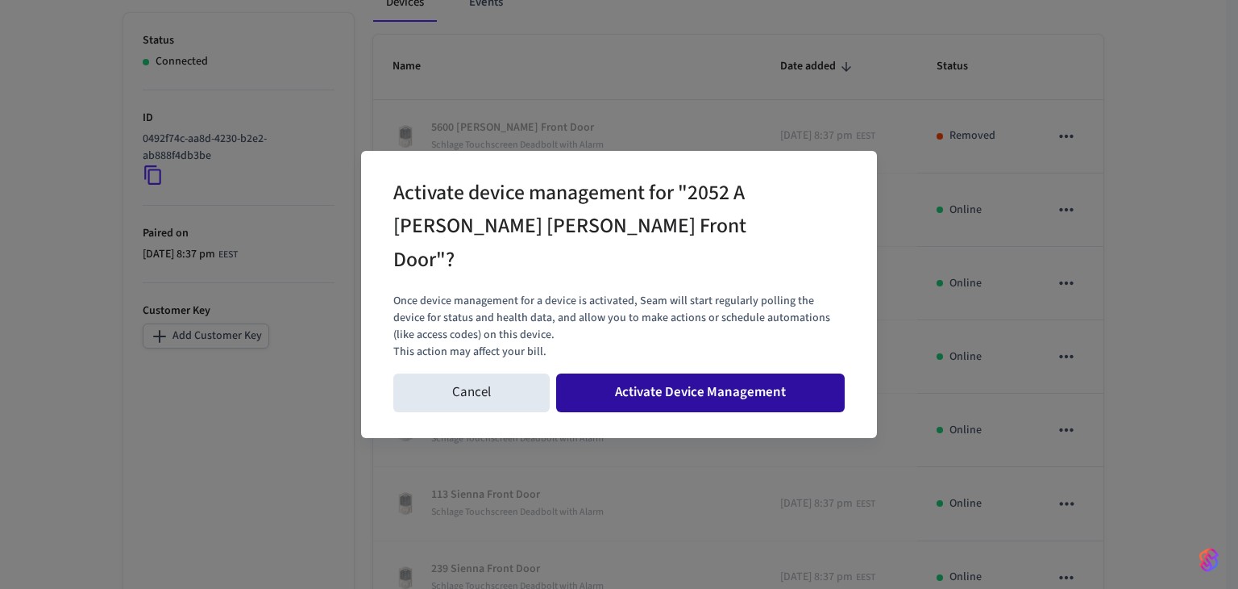
click at [667, 381] on button "Activate Device Management" at bounding box center [700, 392] width 289 height 39
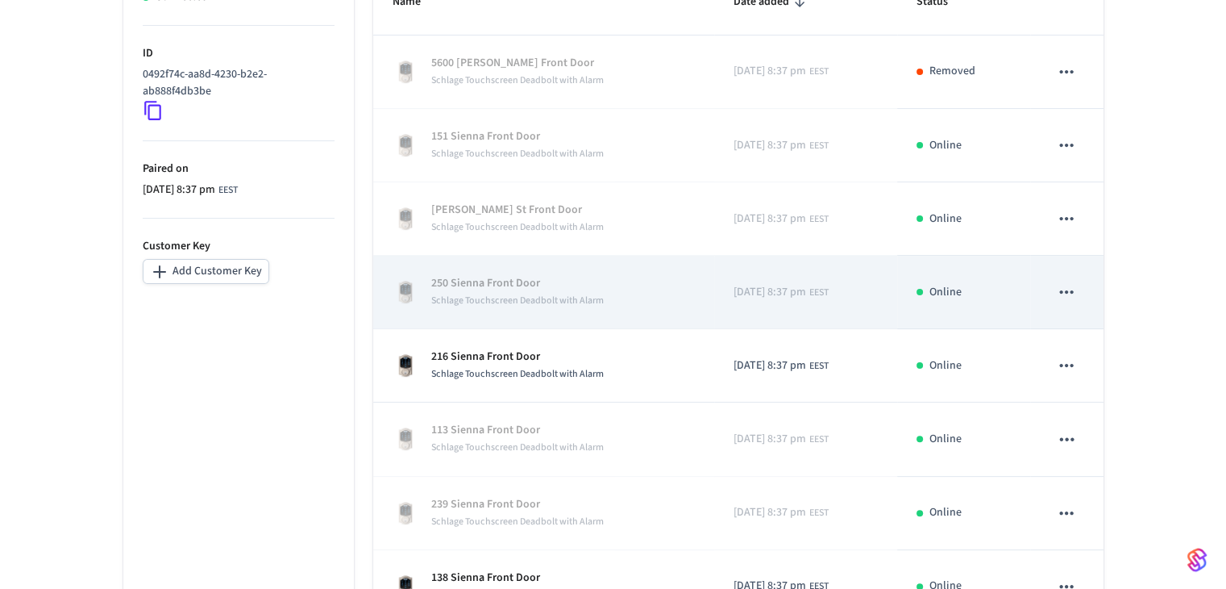
scroll to position [589, 0]
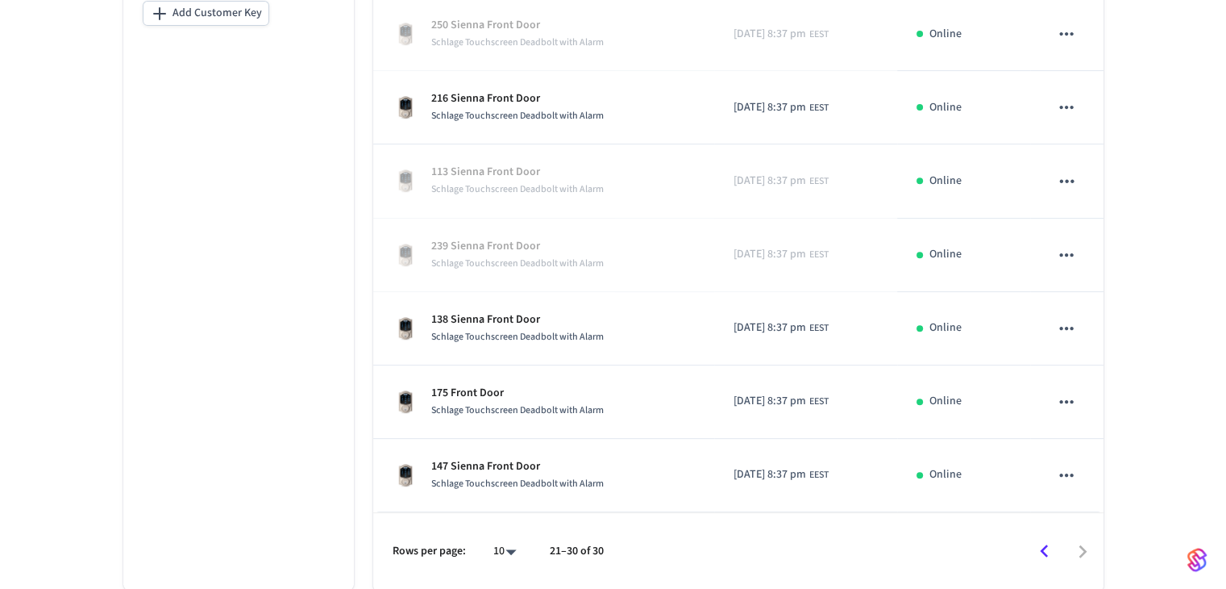
click at [667, 552] on icon "Go to previous page" at bounding box center [1044, 551] width 25 height 25
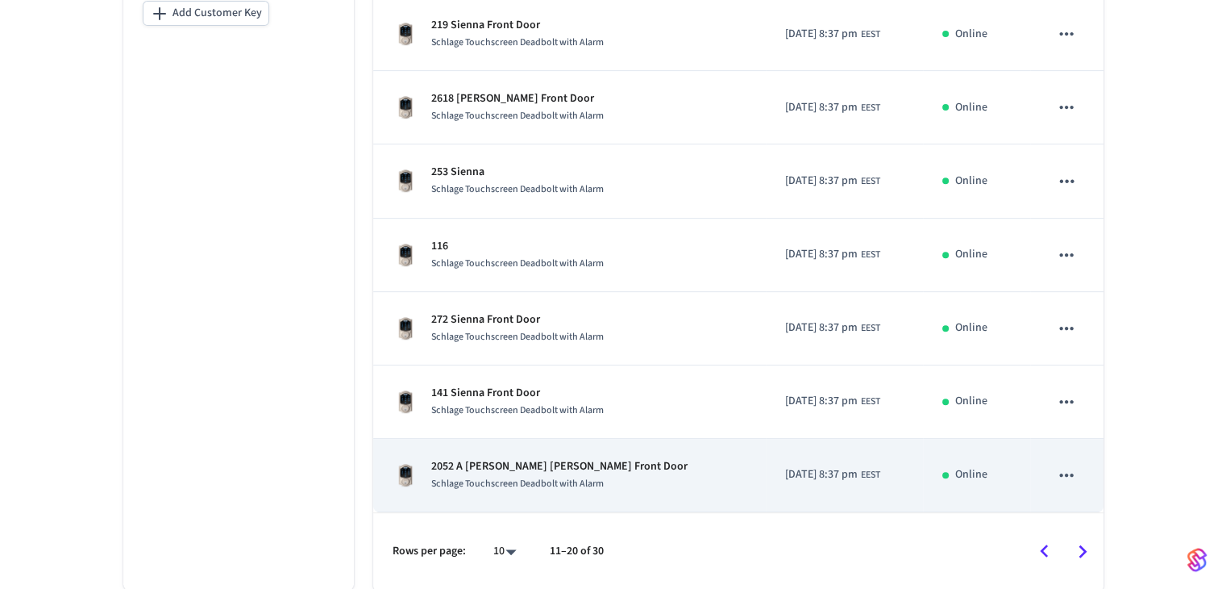
click at [514, 461] on p "2052 A [PERSON_NAME] [PERSON_NAME] Front Door" at bounding box center [559, 466] width 256 height 17
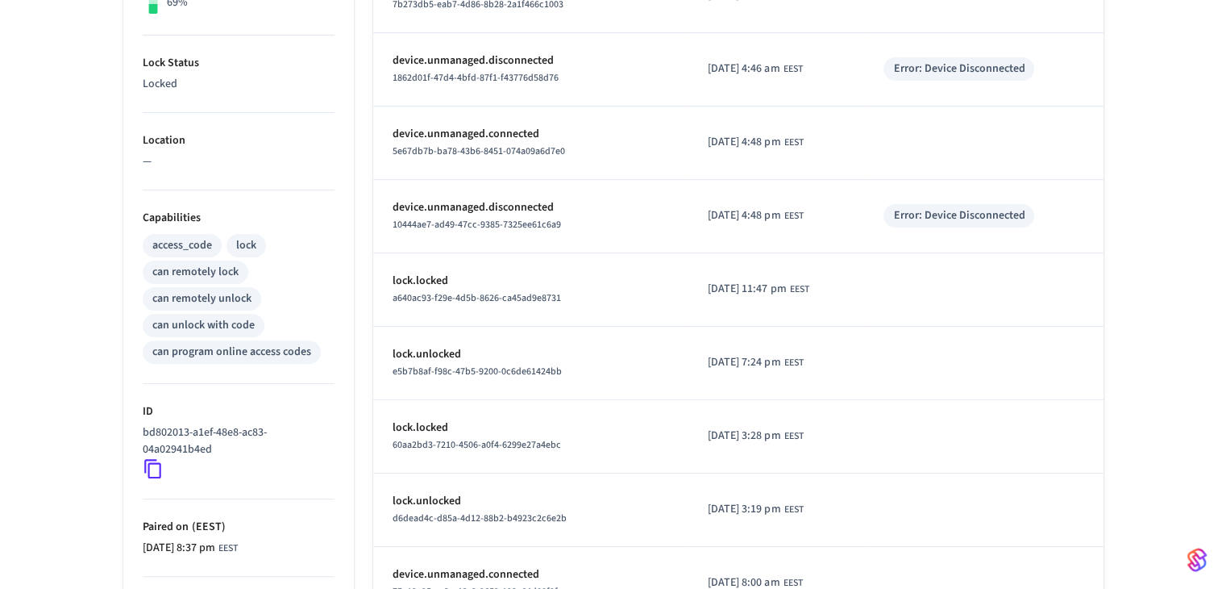
scroll to position [484, 0]
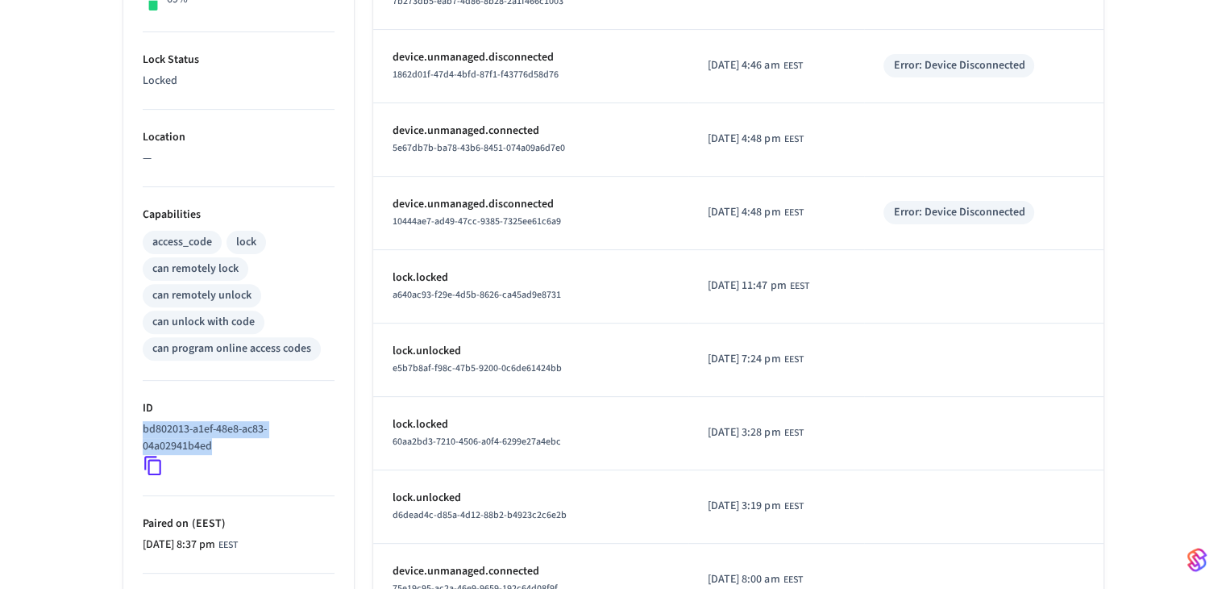
drag, startPoint x: 217, startPoint y: 434, endPoint x: 135, endPoint y: 409, distance: 85.2
click at [135, 409] on ul "Type Schlage Status Online Battery 69% Lock Status Locked Location — Capabiliti…" at bounding box center [238, 261] width 231 height 930
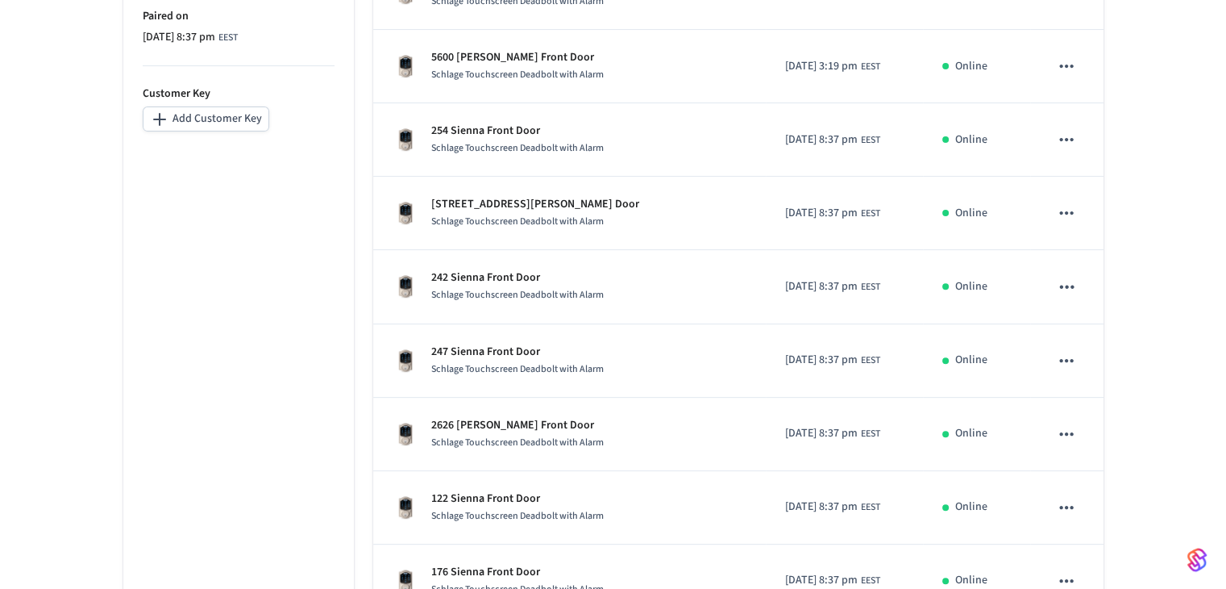
scroll to position [589, 0]
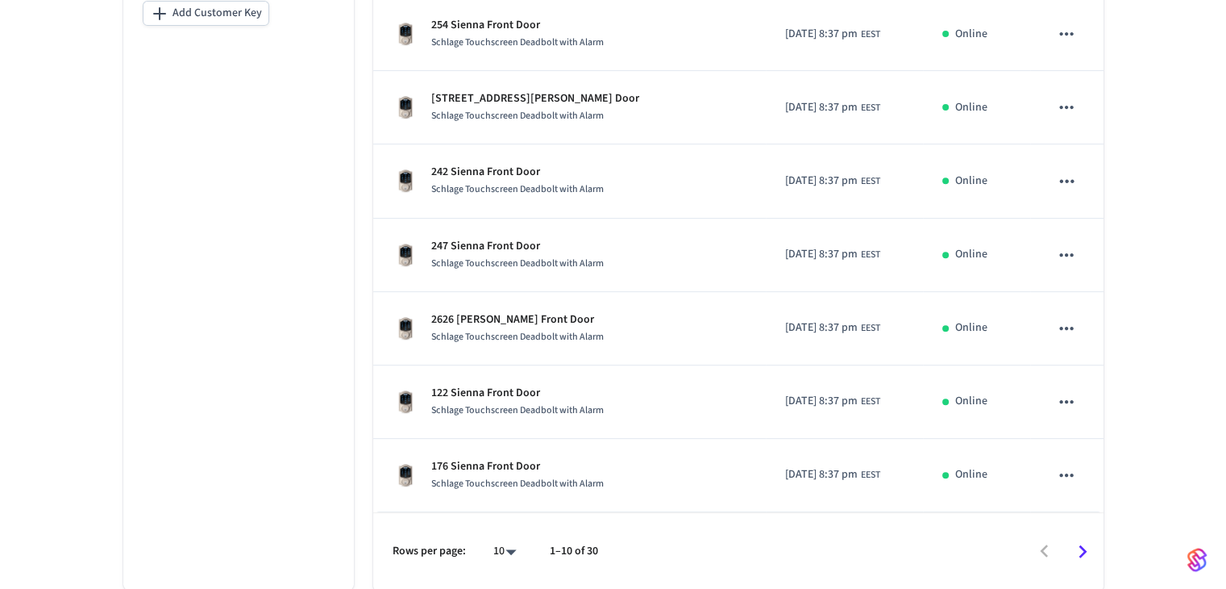
click at [667, 551] on icon "Go to next page" at bounding box center [1083, 551] width 8 height 13
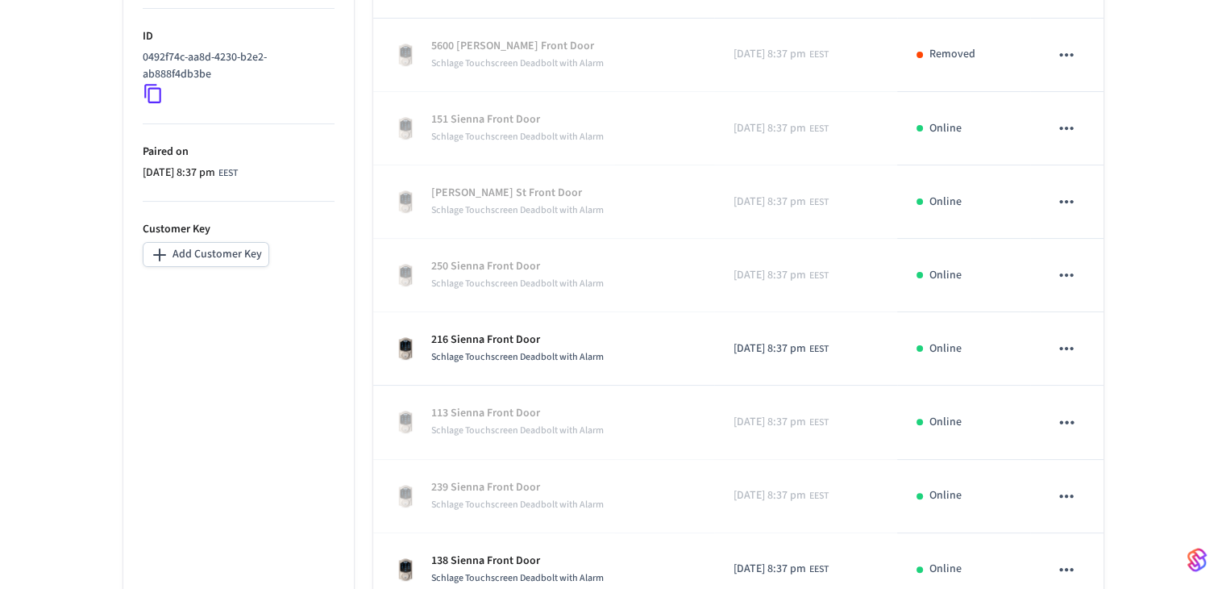
scroll to position [267, 0]
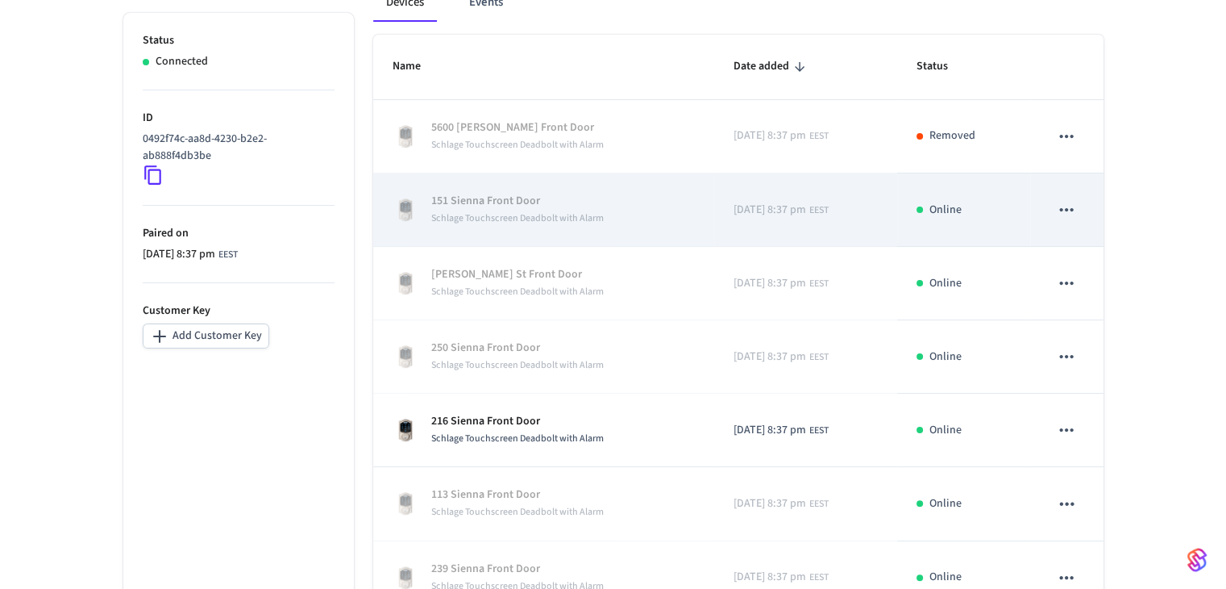
click at [667, 214] on icon "sticky table" at bounding box center [1066, 209] width 21 height 21
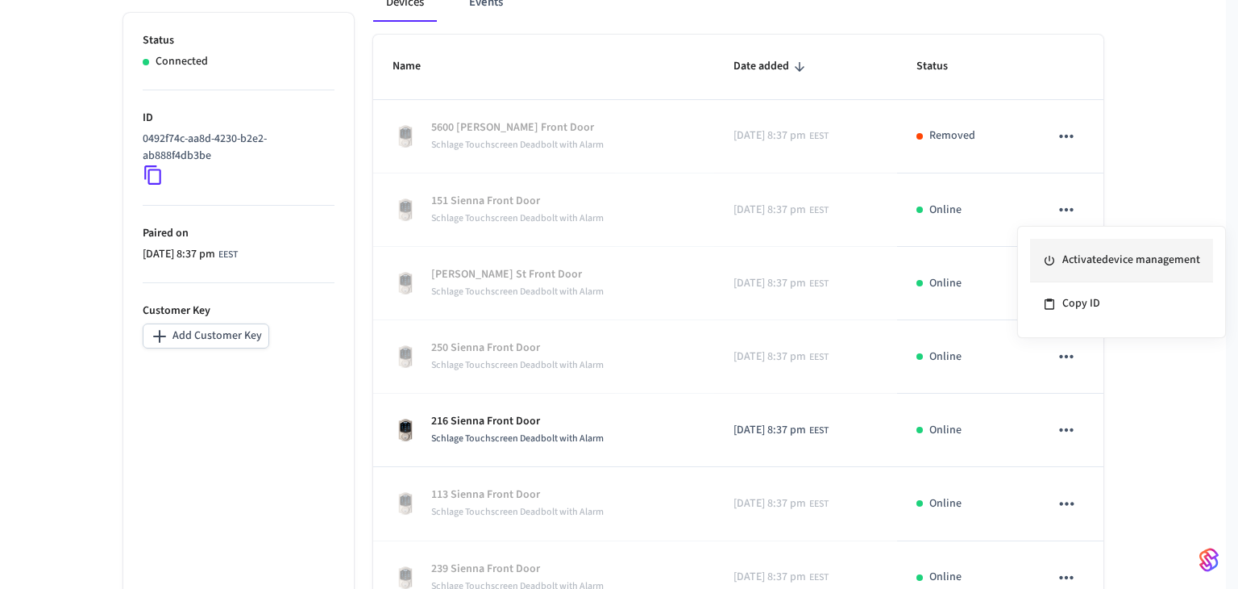
click at [667, 258] on li "Activate device management" at bounding box center [1121, 261] width 183 height 44
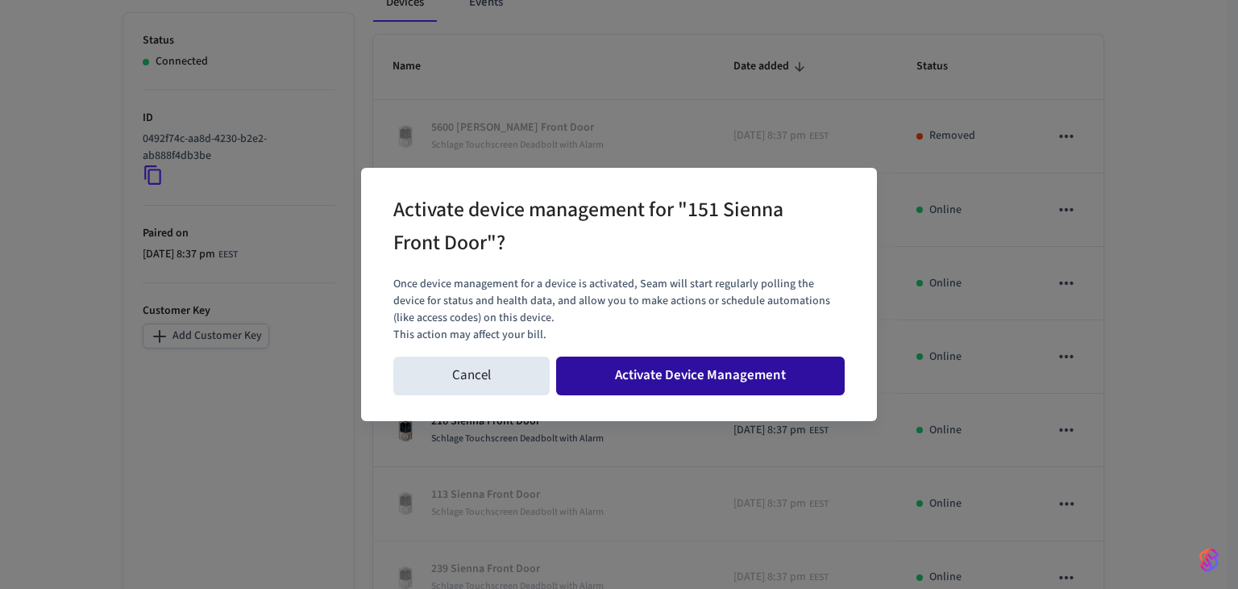
click at [667, 376] on button "Activate Device Management" at bounding box center [700, 375] width 289 height 39
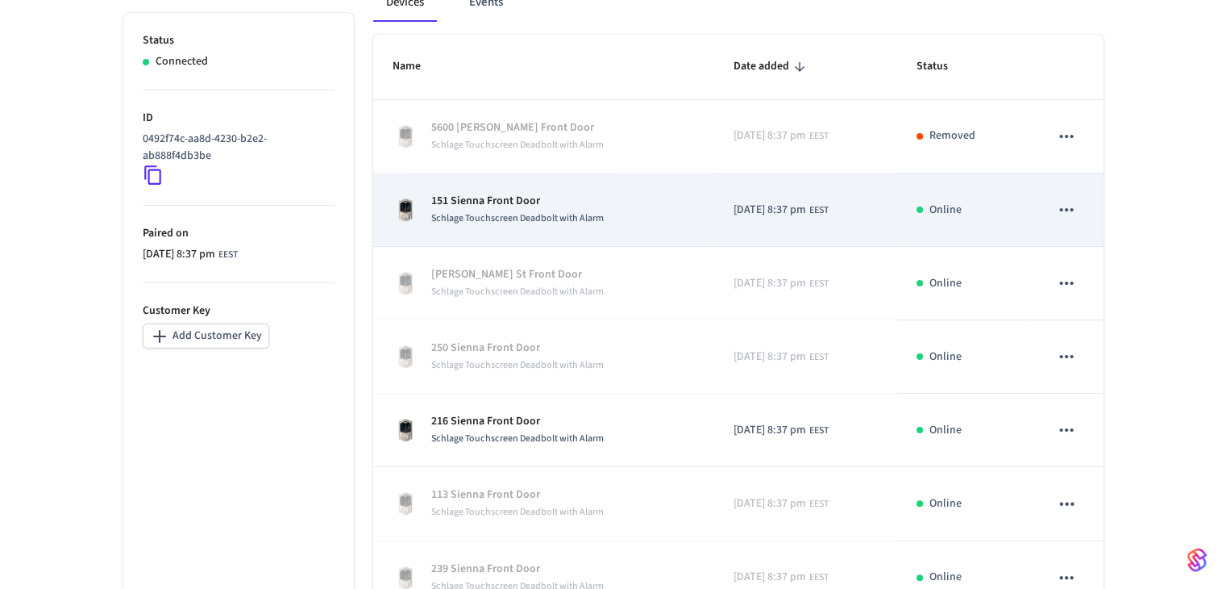
click at [494, 212] on span "Schlage Touchscreen Deadbolt with Alarm" at bounding box center [517, 218] width 173 height 14
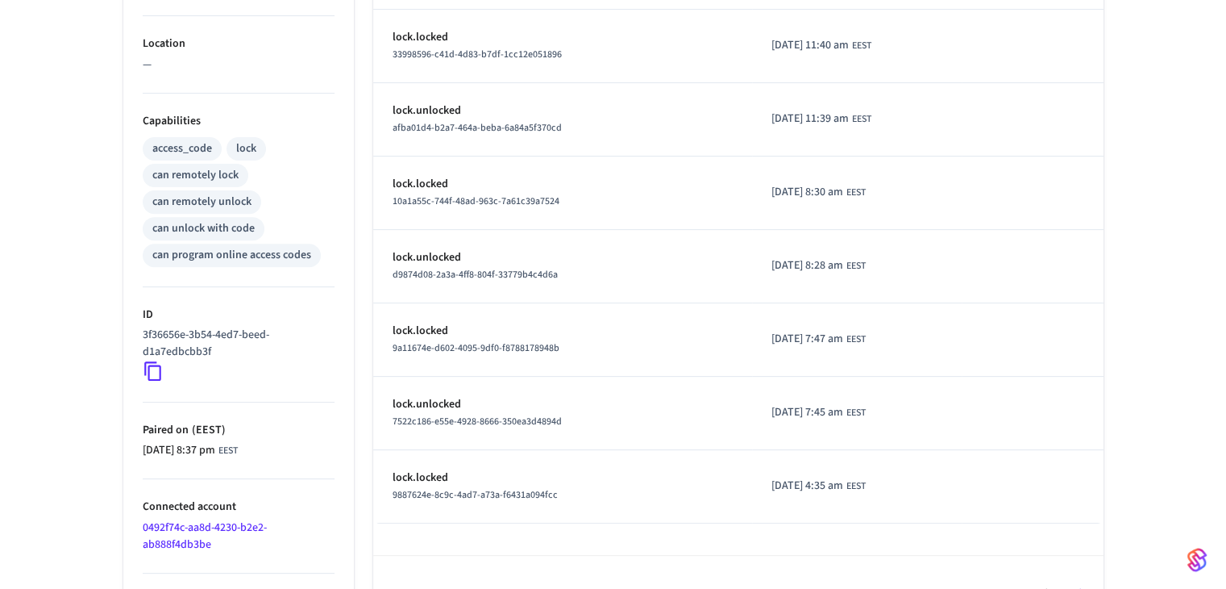
scroll to position [606, 0]
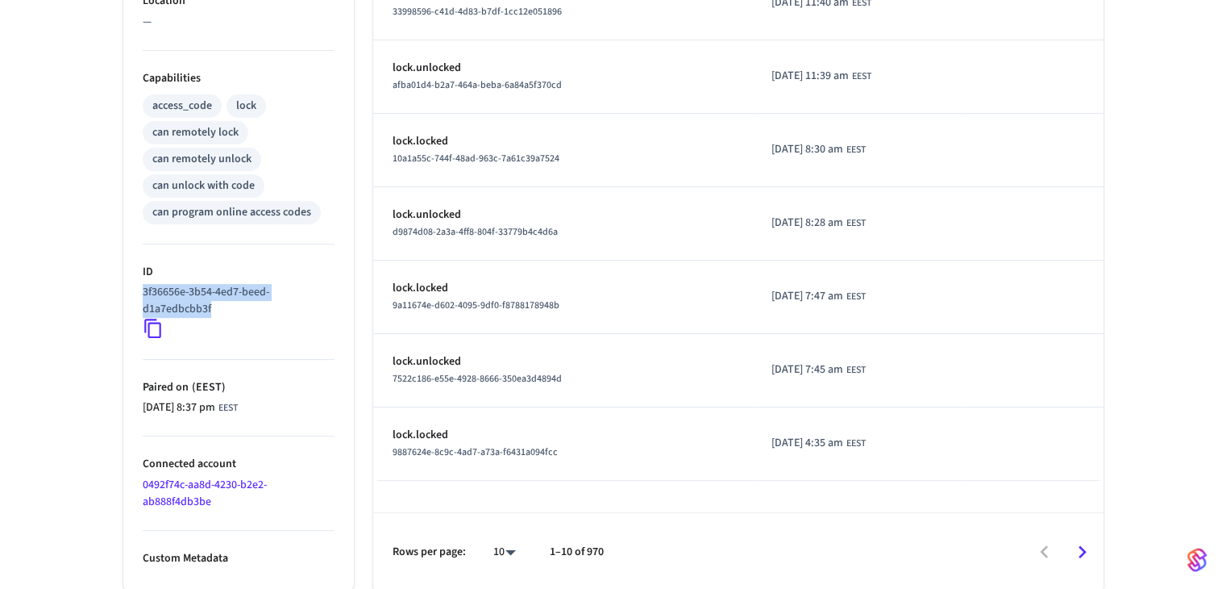
drag, startPoint x: 220, startPoint y: 303, endPoint x: 142, endPoint y: 293, distance: 78.9
click at [143, 293] on p "3f36656e-3b54-4ed7-beed-d1a7edbcbb3f" at bounding box center [235, 301] width 185 height 34
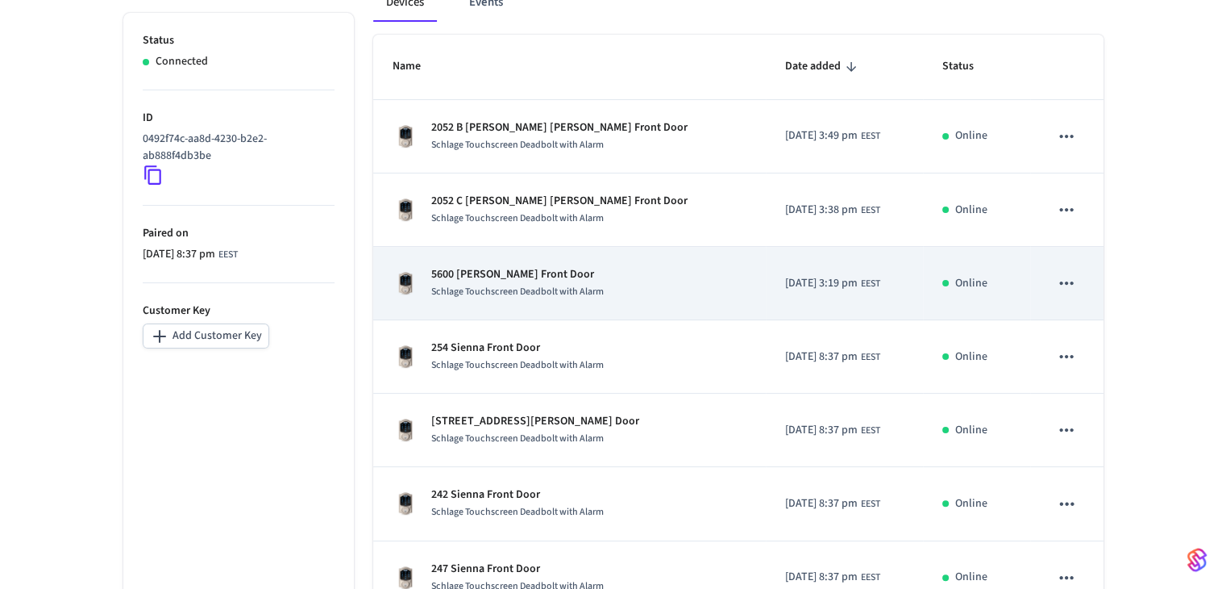
scroll to position [589, 0]
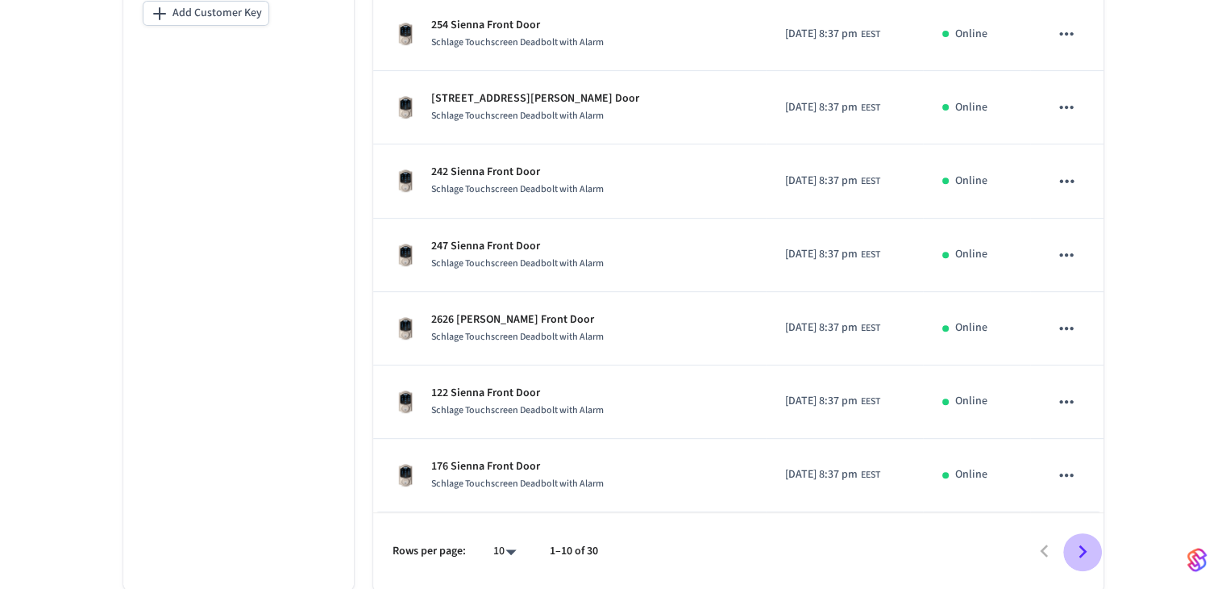
drag, startPoint x: 1081, startPoint y: 546, endPoint x: 1071, endPoint y: 539, distance: 12.3
click at [667, 546] on icon "Go to next page" at bounding box center [1083, 551] width 8 height 13
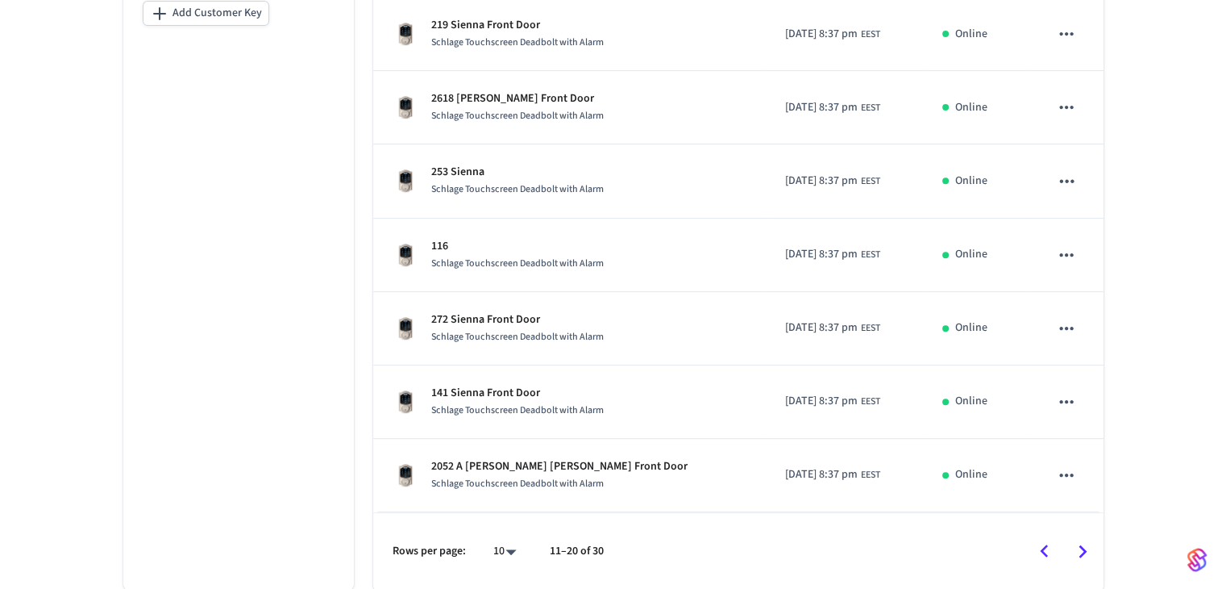
click at [667, 552] on icon "Go to next page" at bounding box center [1082, 551] width 25 height 25
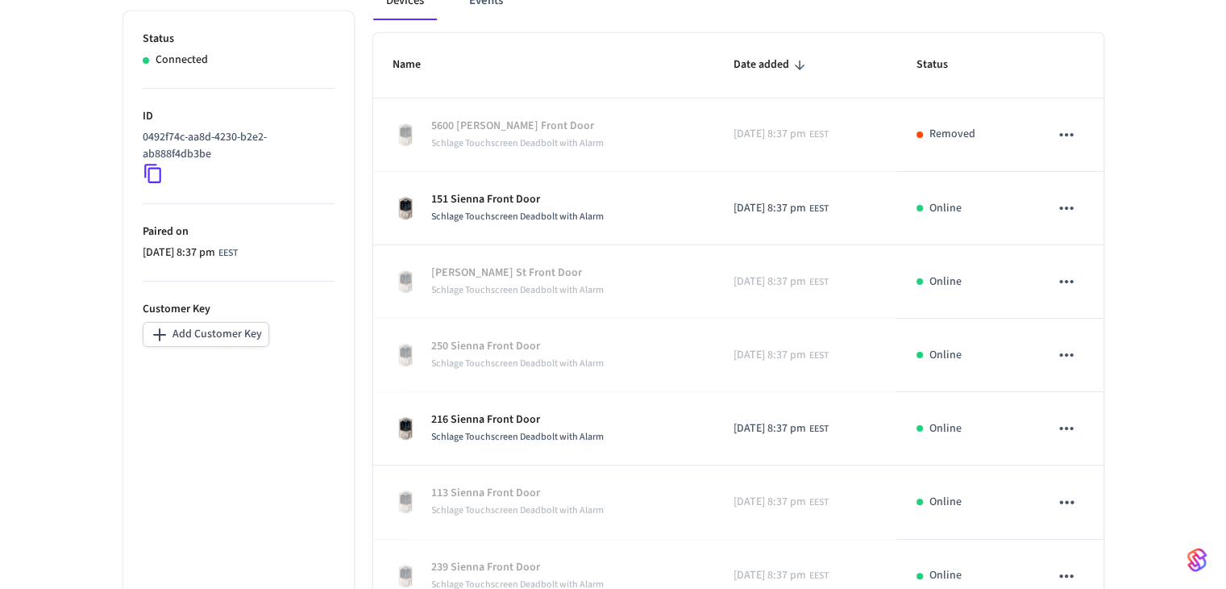
scroll to position [267, 0]
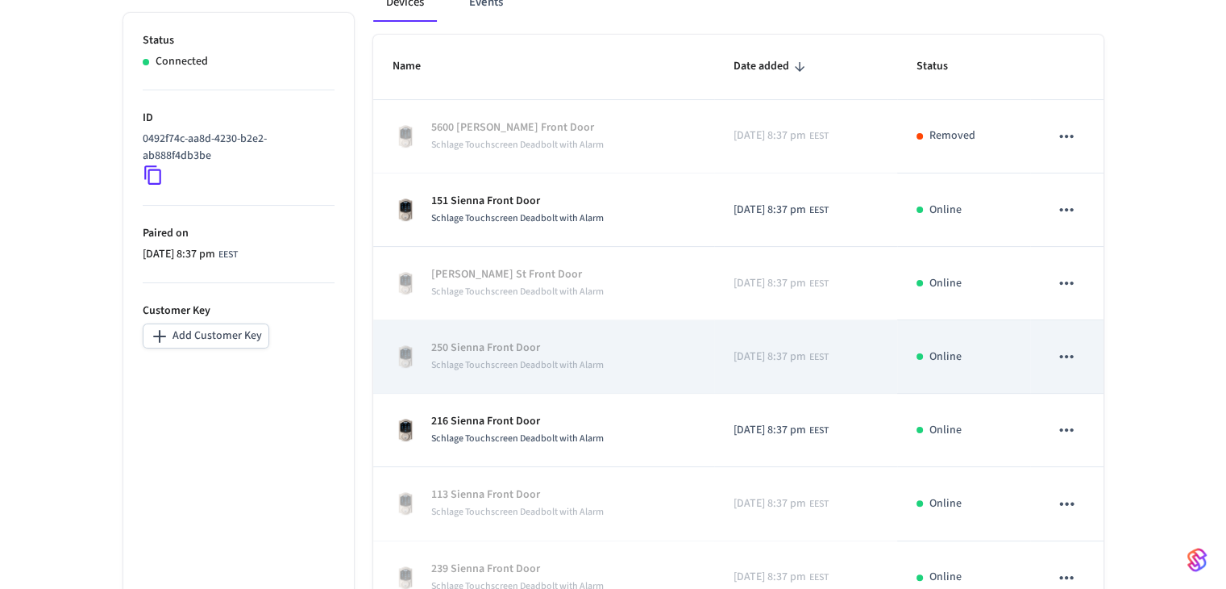
click at [667, 355] on icon "sticky table" at bounding box center [1067, 356] width 14 height 3
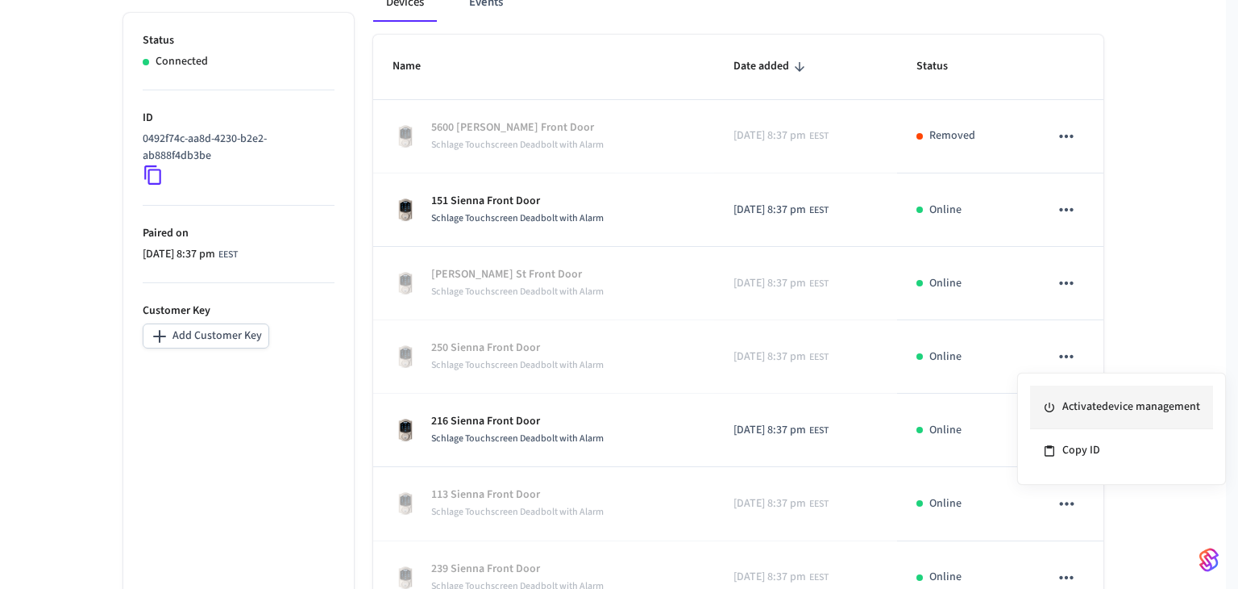
click at [667, 411] on li "Activate device management" at bounding box center [1121, 407] width 183 height 44
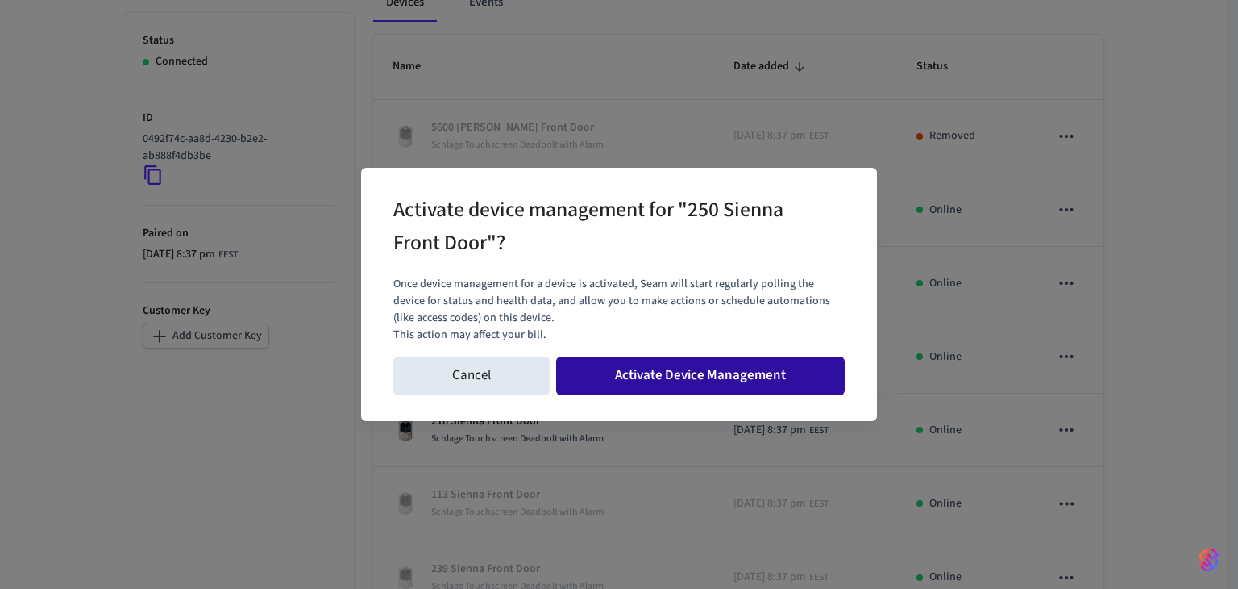
click at [667, 369] on button "Activate Device Management" at bounding box center [700, 375] width 289 height 39
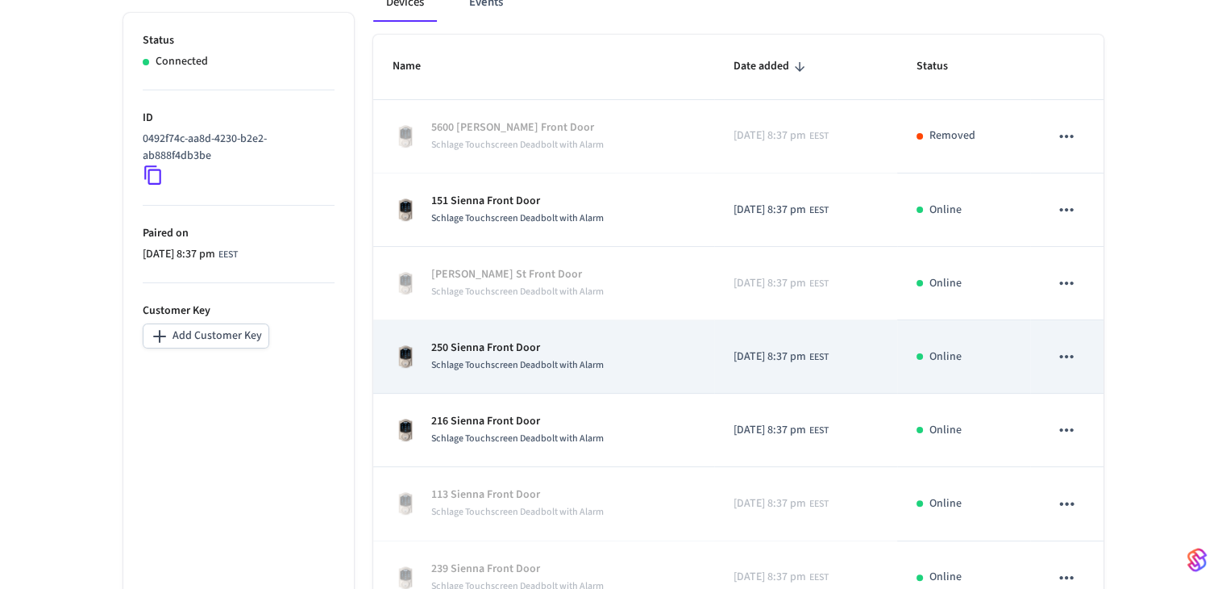
click at [552, 355] on p "250 Sienna Front Door" at bounding box center [517, 347] width 173 height 17
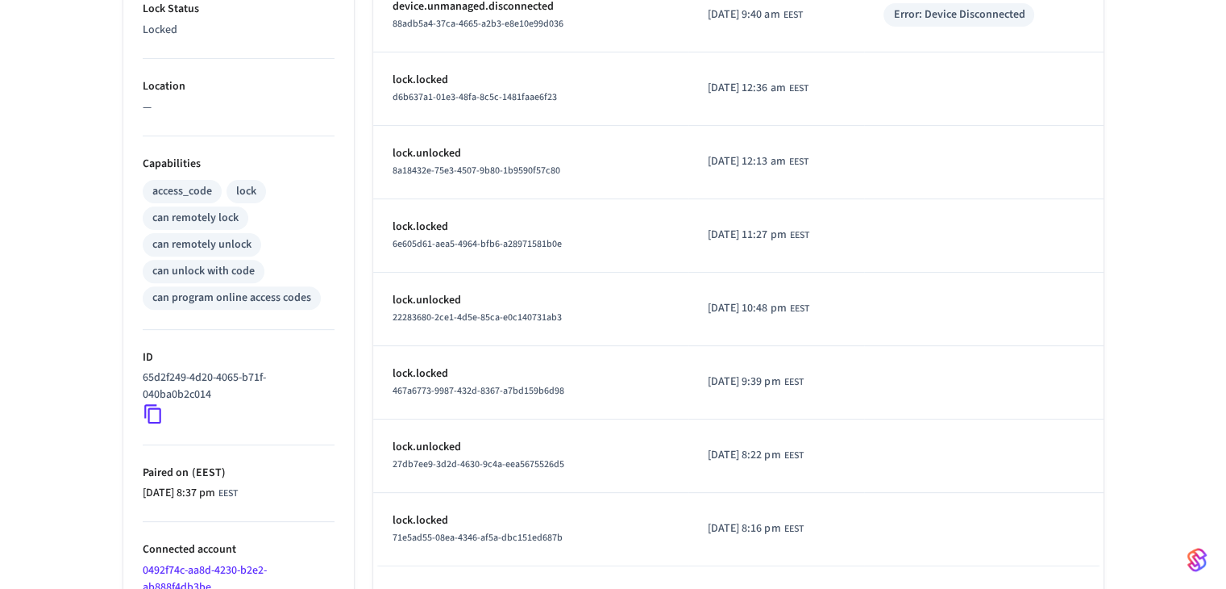
scroll to position [606, 0]
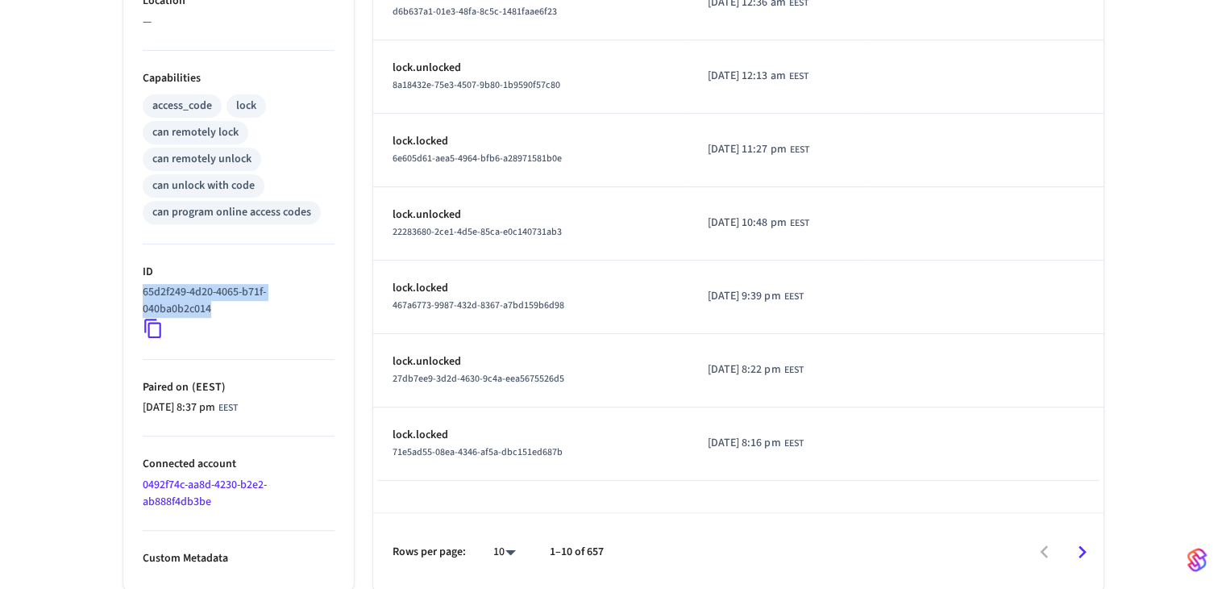
drag, startPoint x: 228, startPoint y: 304, endPoint x: 137, endPoint y: 285, distance: 93.1
click at [137, 285] on ul "Type Schlage Status Online Battery 82% Lock Status Locked Location — Capabiliti…" at bounding box center [238, 125] width 231 height 930
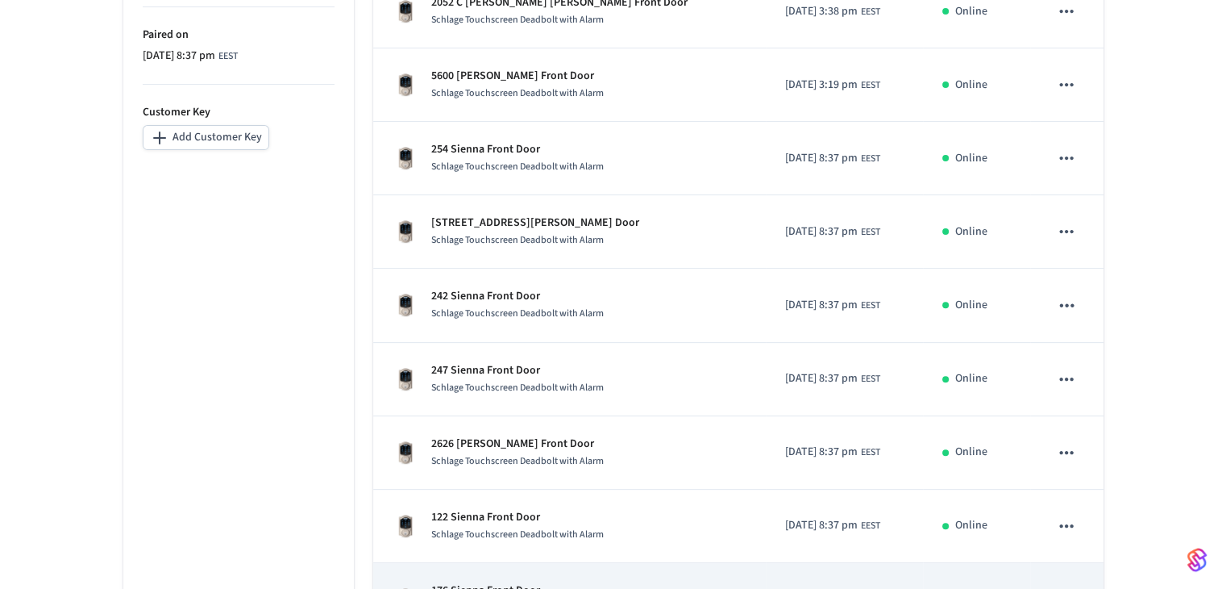
scroll to position [589, 0]
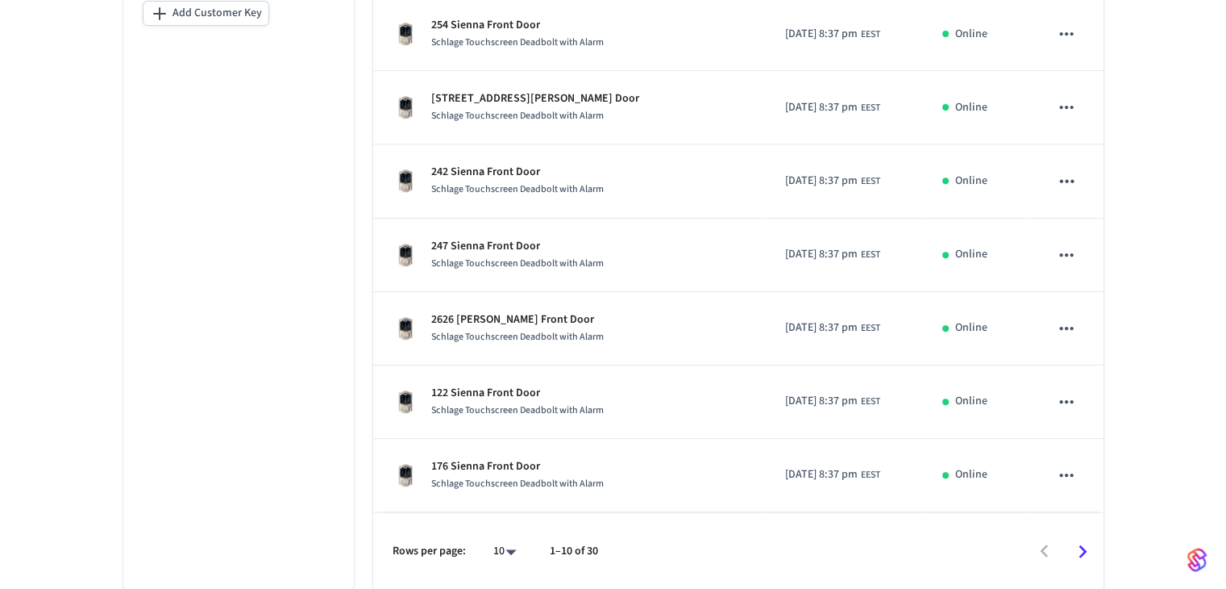
click at [667, 547] on icon "Go to next page" at bounding box center [1082, 551] width 25 height 25
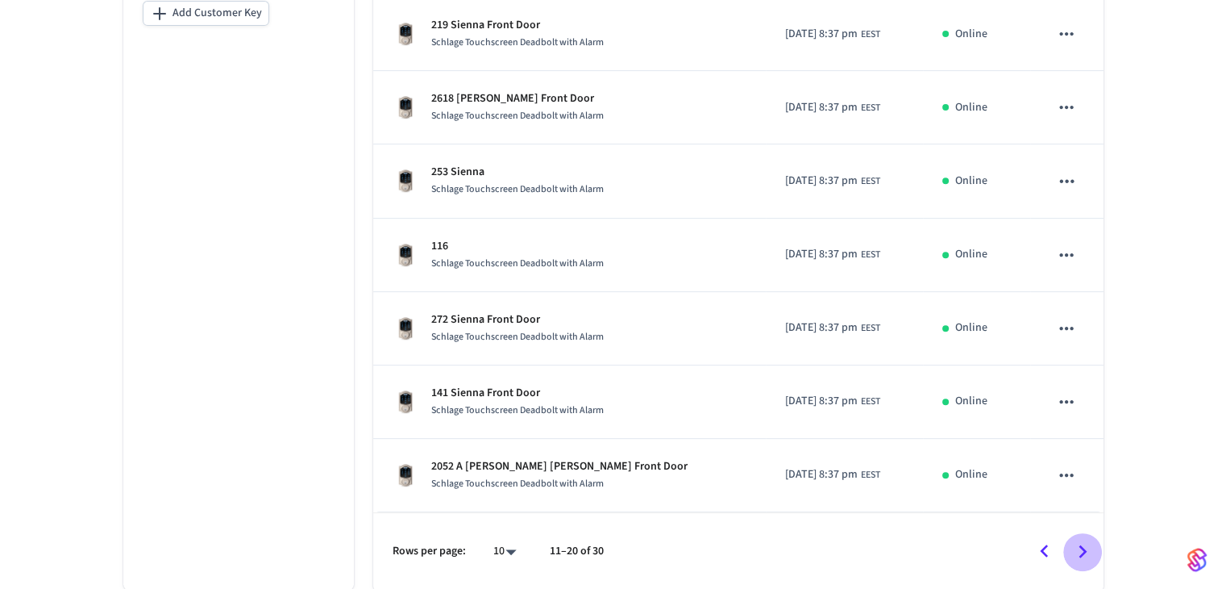
click at [667, 542] on icon "Go to next page" at bounding box center [1082, 551] width 25 height 25
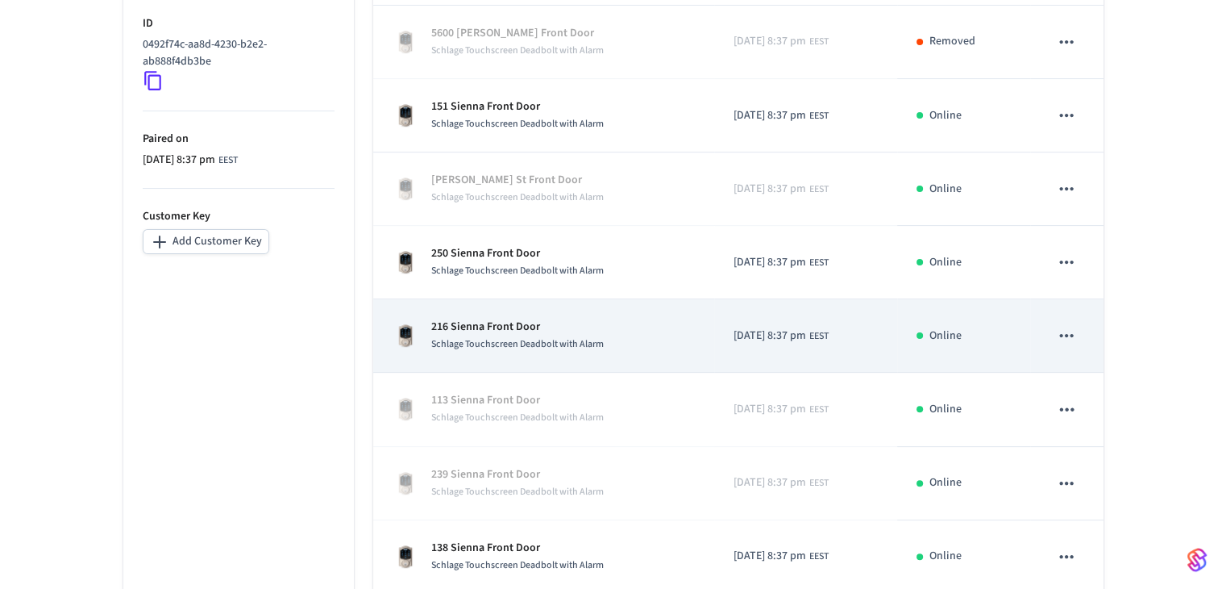
scroll to position [428, 0]
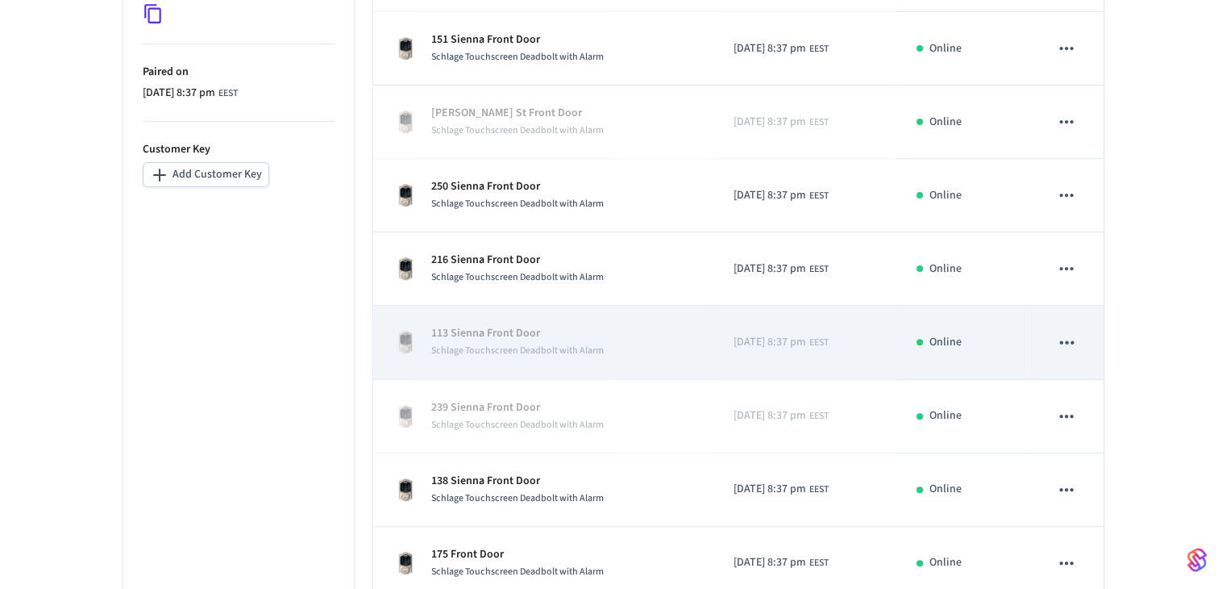
click at [667, 339] on icon "sticky table" at bounding box center [1066, 341] width 21 height 21
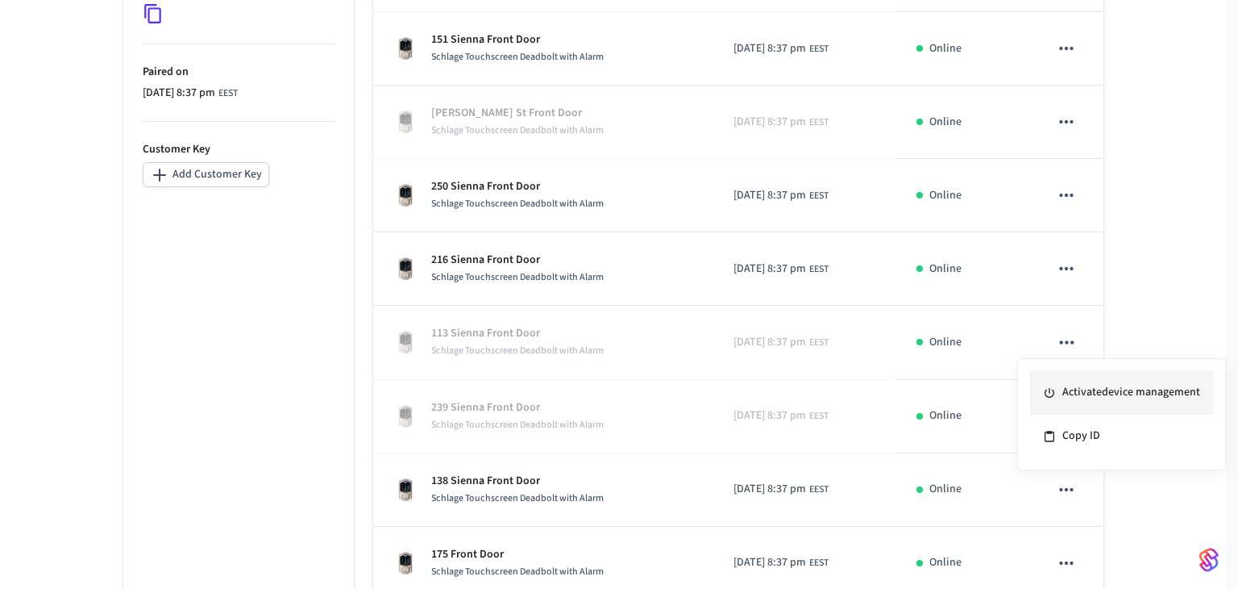
click at [667, 391] on li "Activate device management" at bounding box center [1121, 393] width 183 height 44
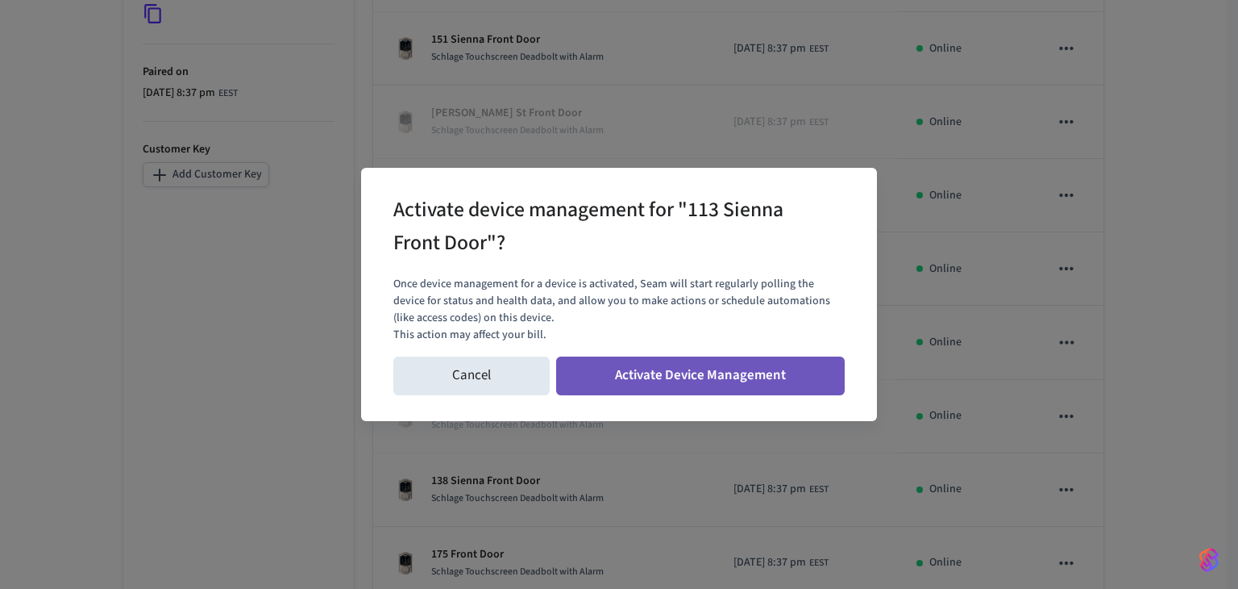
click at [667, 372] on button "Activate Device Management" at bounding box center [700, 375] width 289 height 39
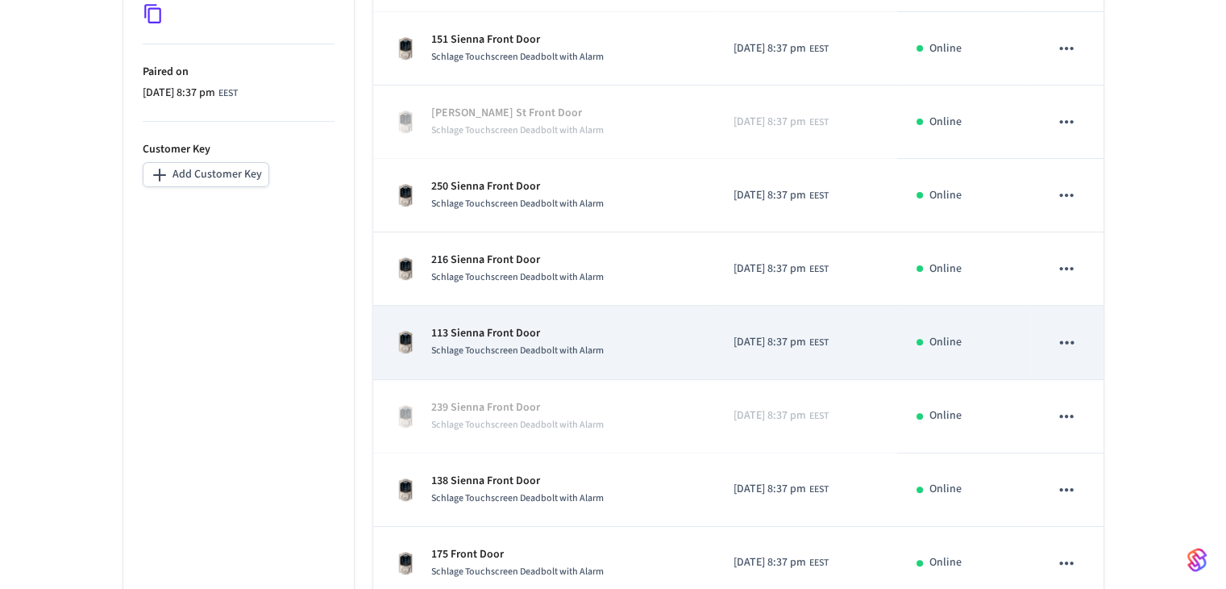
click at [491, 331] on p "113 Sienna Front Door" at bounding box center [517, 333] width 173 height 17
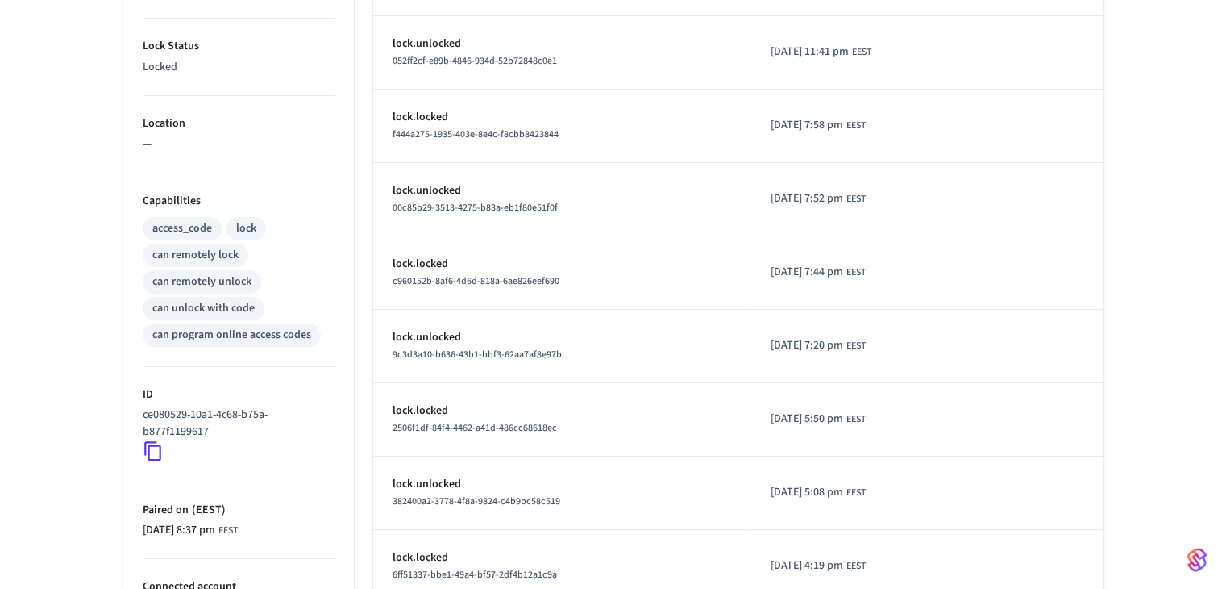
scroll to position [484, 0]
drag, startPoint x: 227, startPoint y: 433, endPoint x: 139, endPoint y: 416, distance: 89.5
click at [139, 416] on ul "Type Schlage Status Online Battery 87% Lock Status Locked Location — Capabiliti…" at bounding box center [238, 246] width 231 height 930
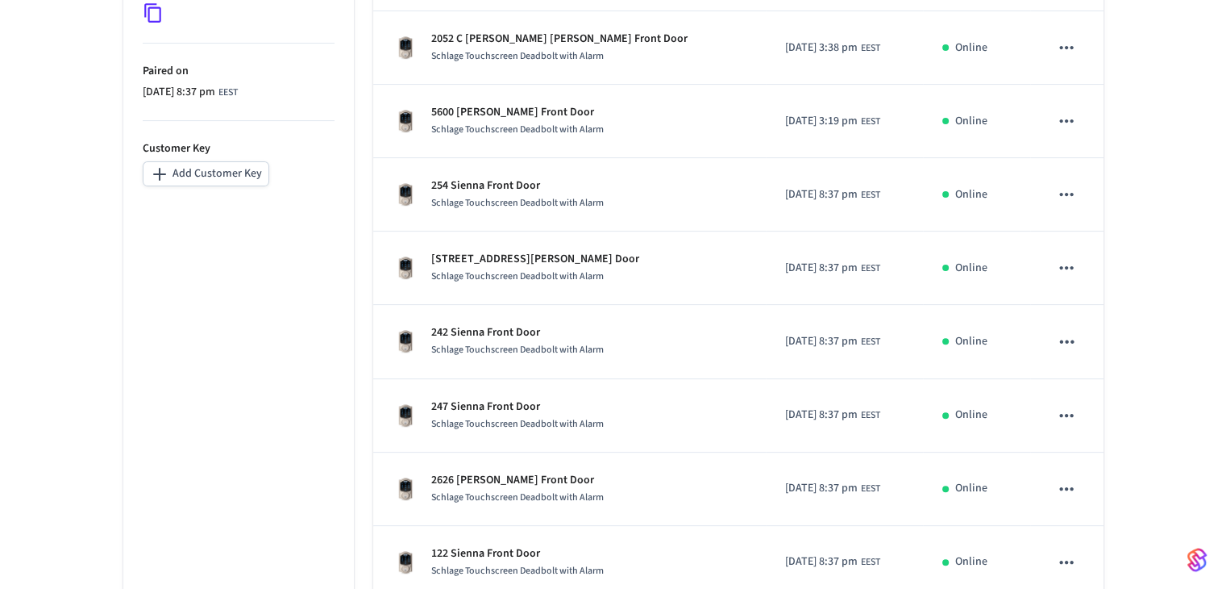
scroll to position [589, 0]
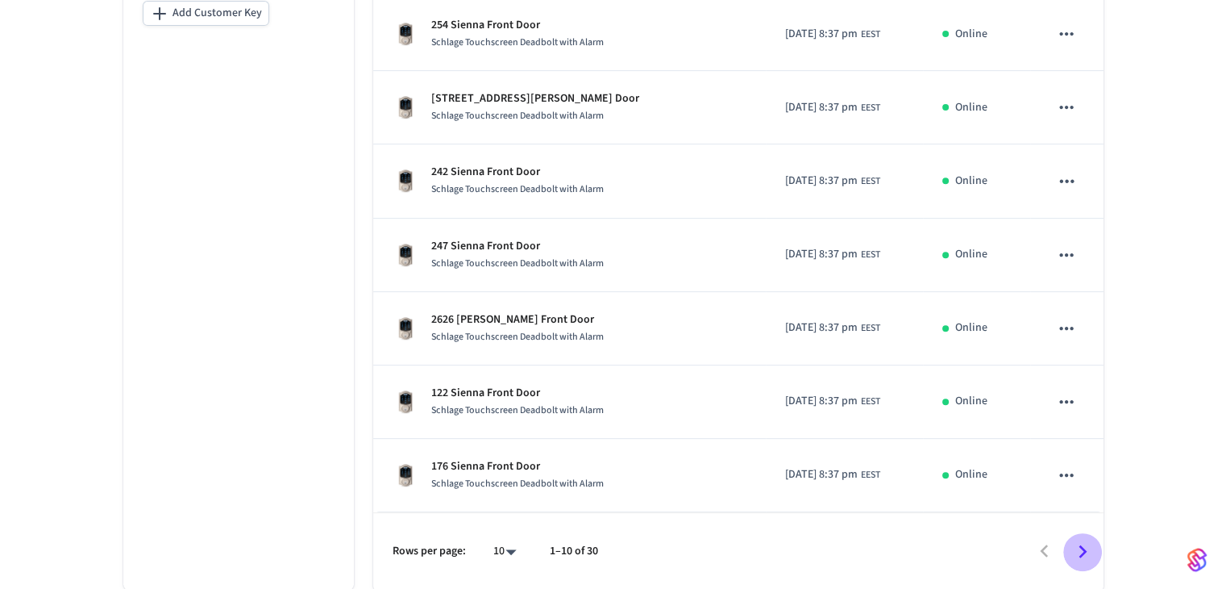
click at [667, 543] on icon "Go to next page" at bounding box center [1082, 551] width 25 height 25
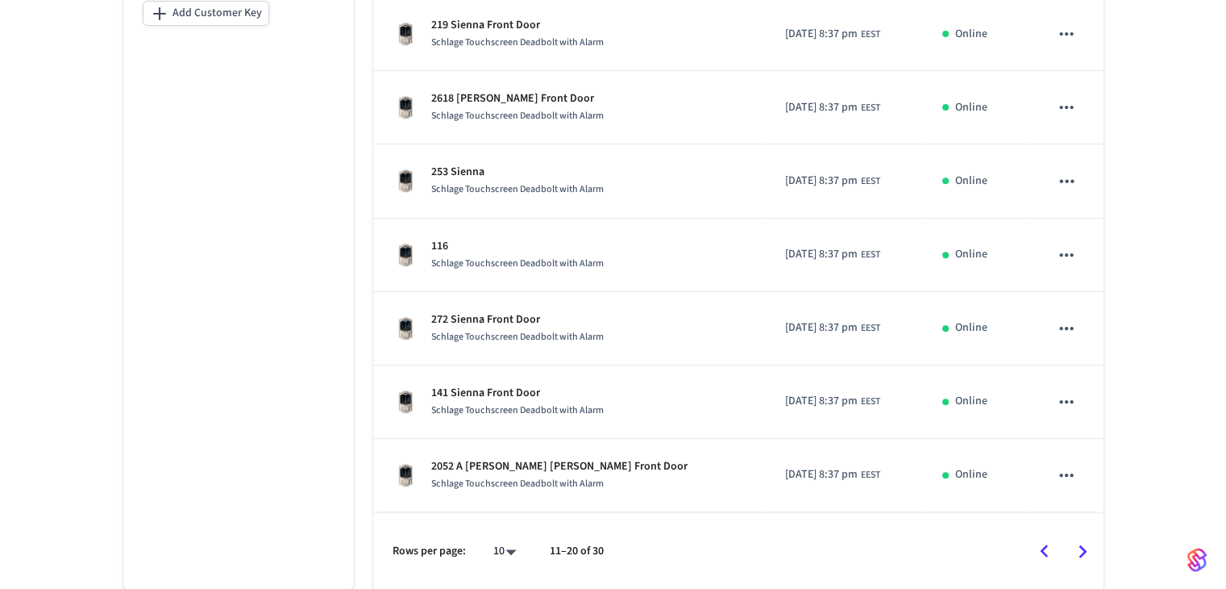
click at [667, 546] on icon "Go to next page" at bounding box center [1083, 551] width 8 height 13
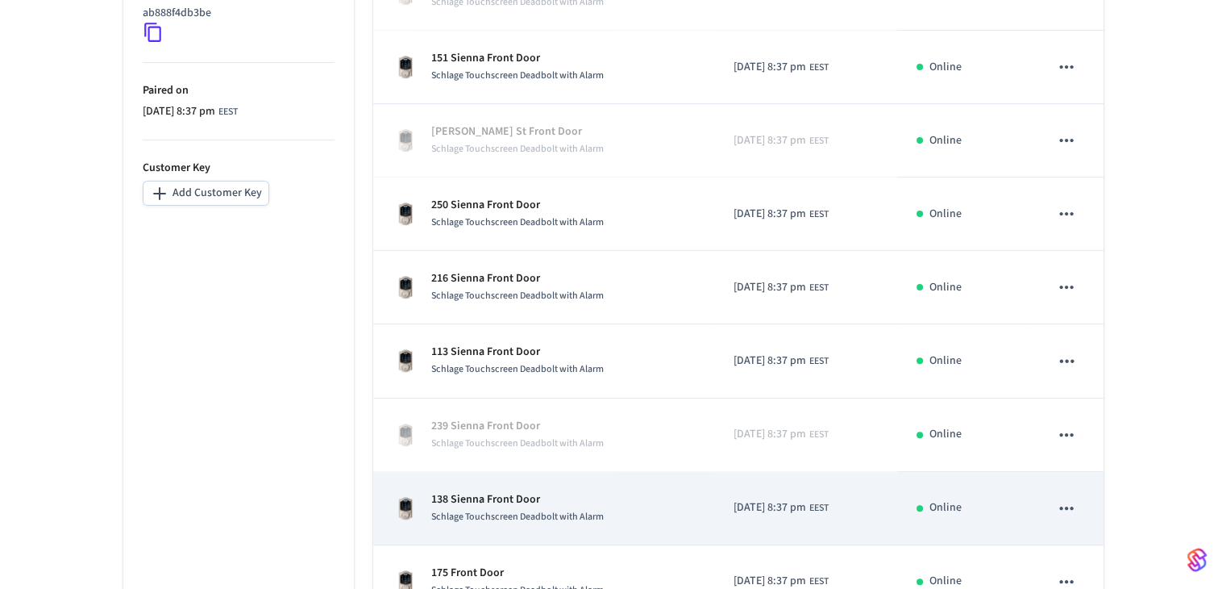
scroll to position [484, 0]
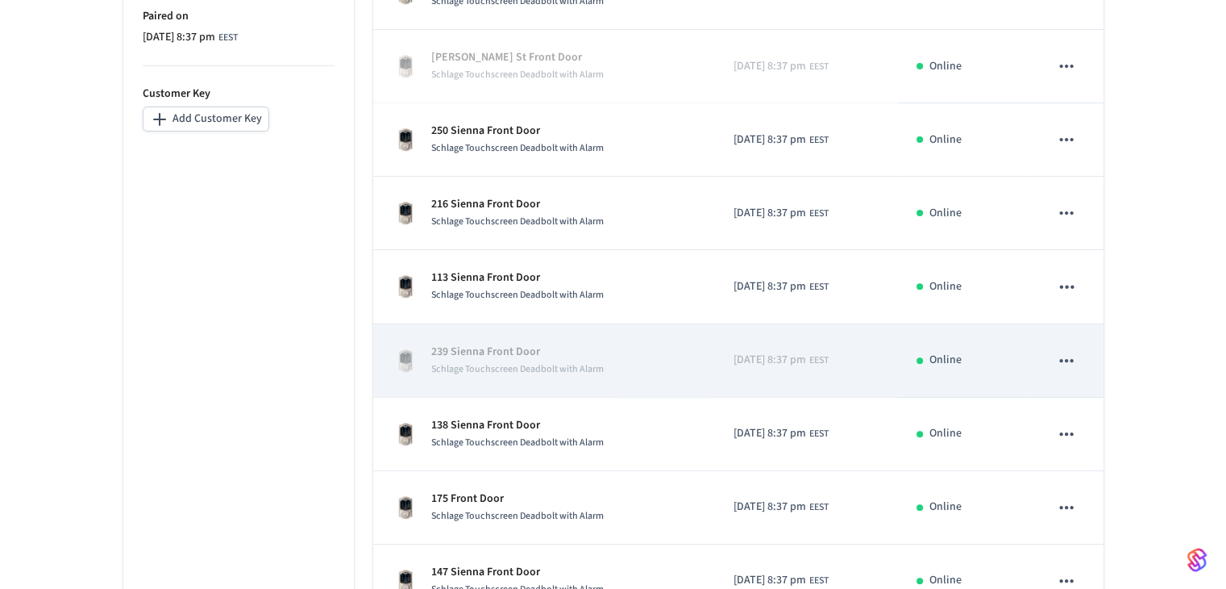
click at [667, 356] on icon "sticky table" at bounding box center [1066, 360] width 21 height 21
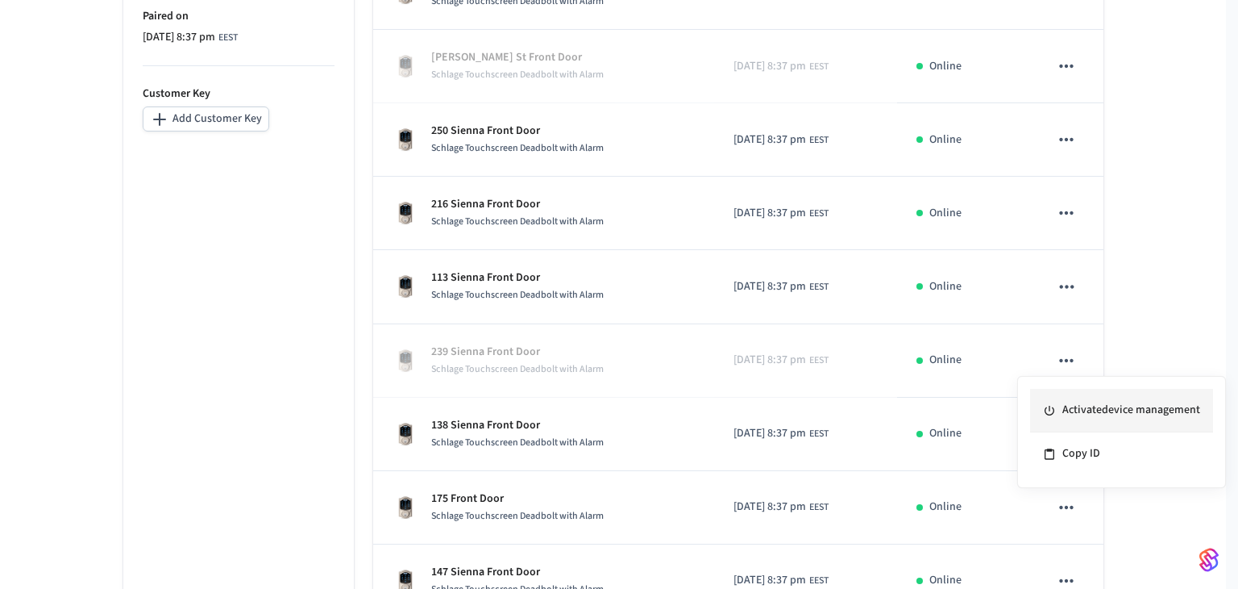
click at [667, 411] on li "Activate device management" at bounding box center [1121, 411] width 183 height 44
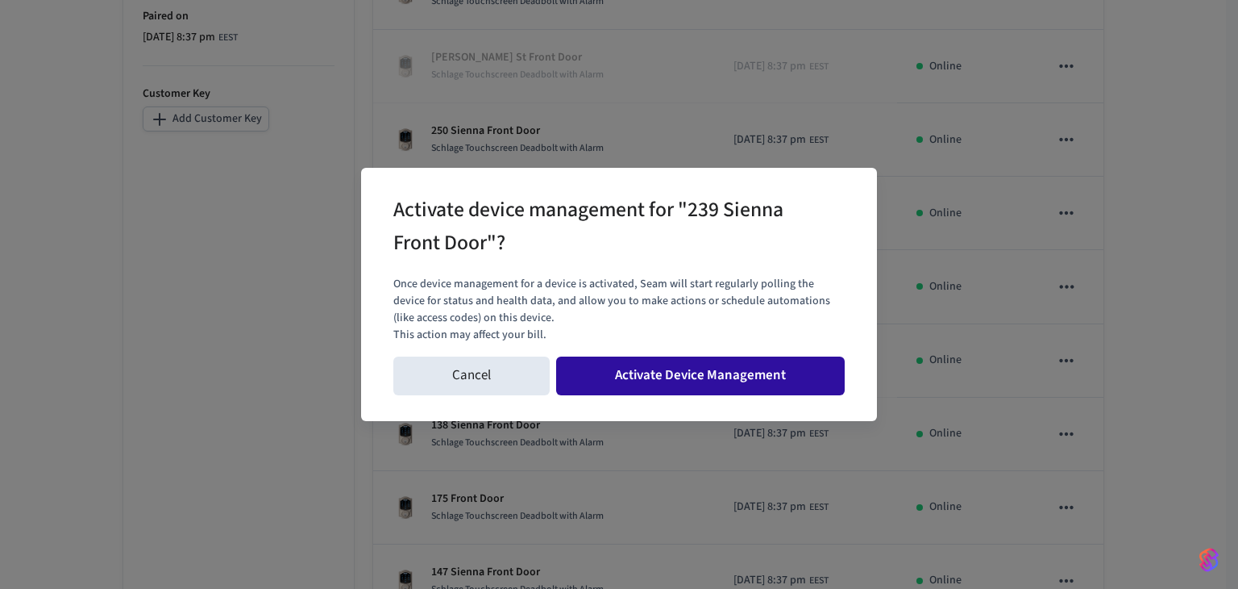
click at [667, 379] on button "Activate Device Management" at bounding box center [700, 375] width 289 height 39
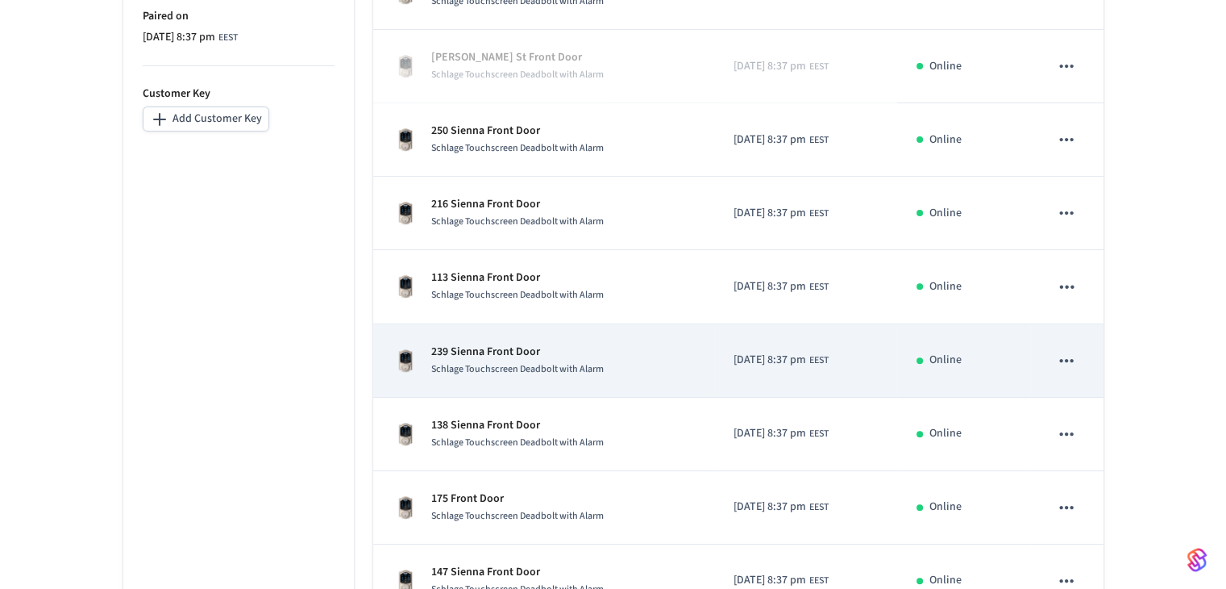
click at [504, 346] on p "239 Sienna Front Door" at bounding box center [517, 351] width 173 height 17
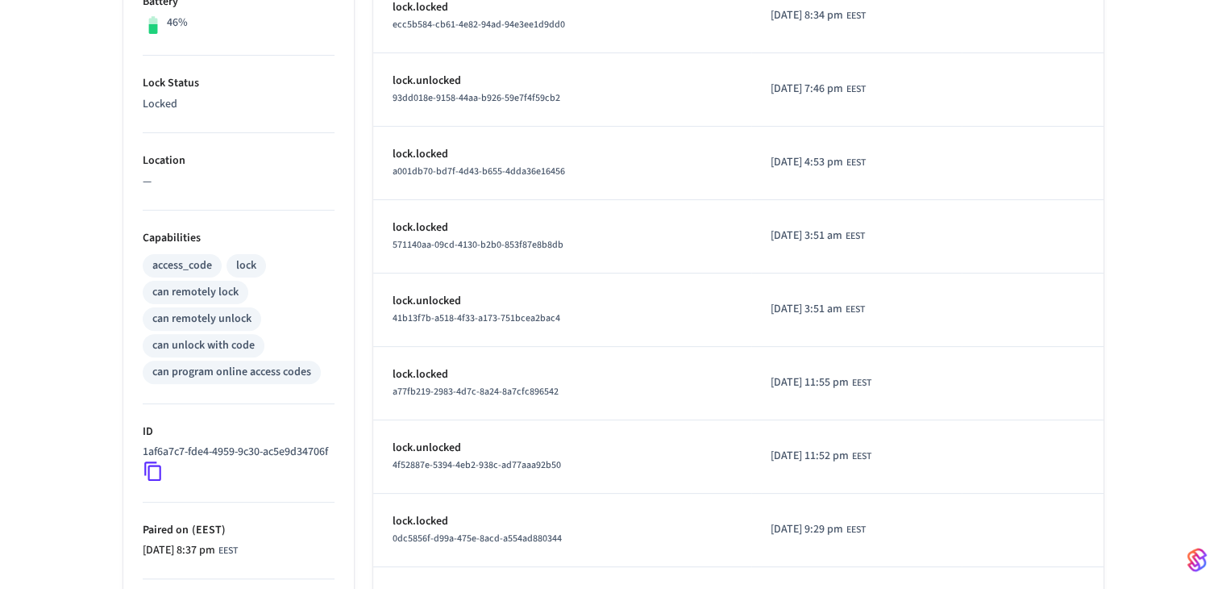
scroll to position [484, 0]
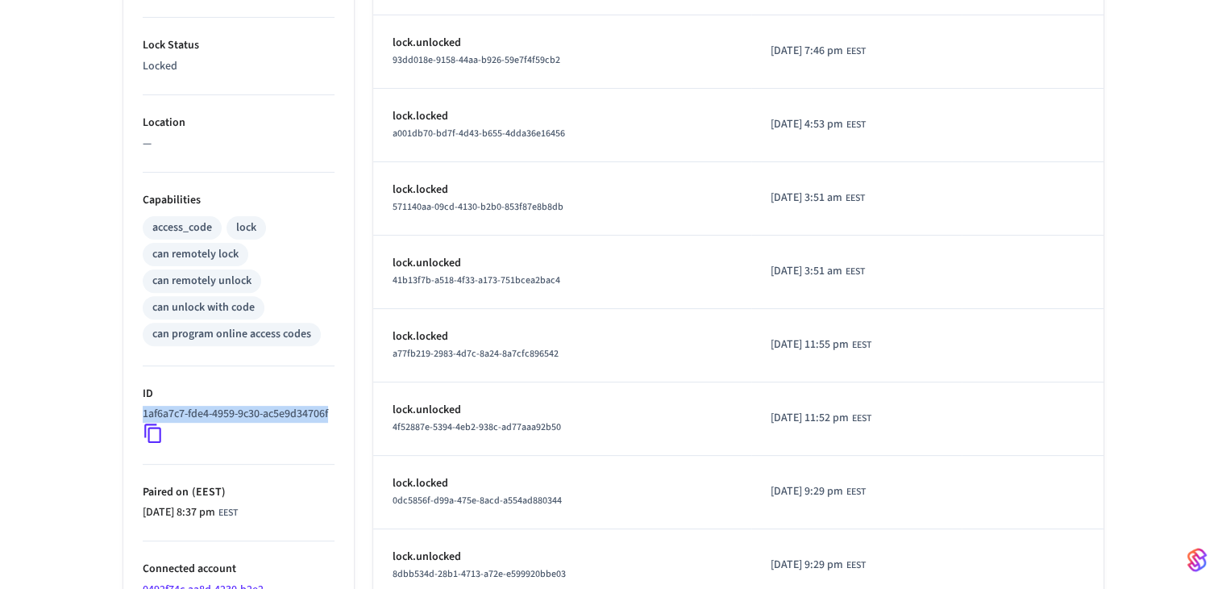
drag, startPoint x: 222, startPoint y: 427, endPoint x: 137, endPoint y: 414, distance: 85.6
click at [137, 414] on ul "Type Schlage Status Online Battery 46% Lock Status Locked Location — Capabiliti…" at bounding box center [238, 238] width 231 height 914
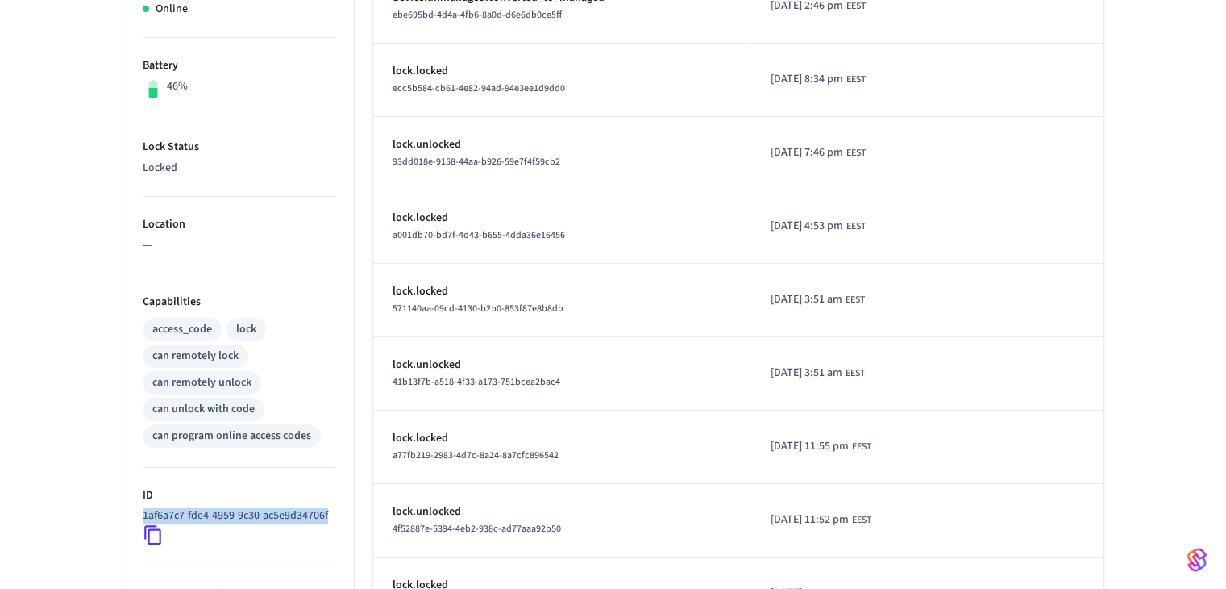
scroll to position [403, 0]
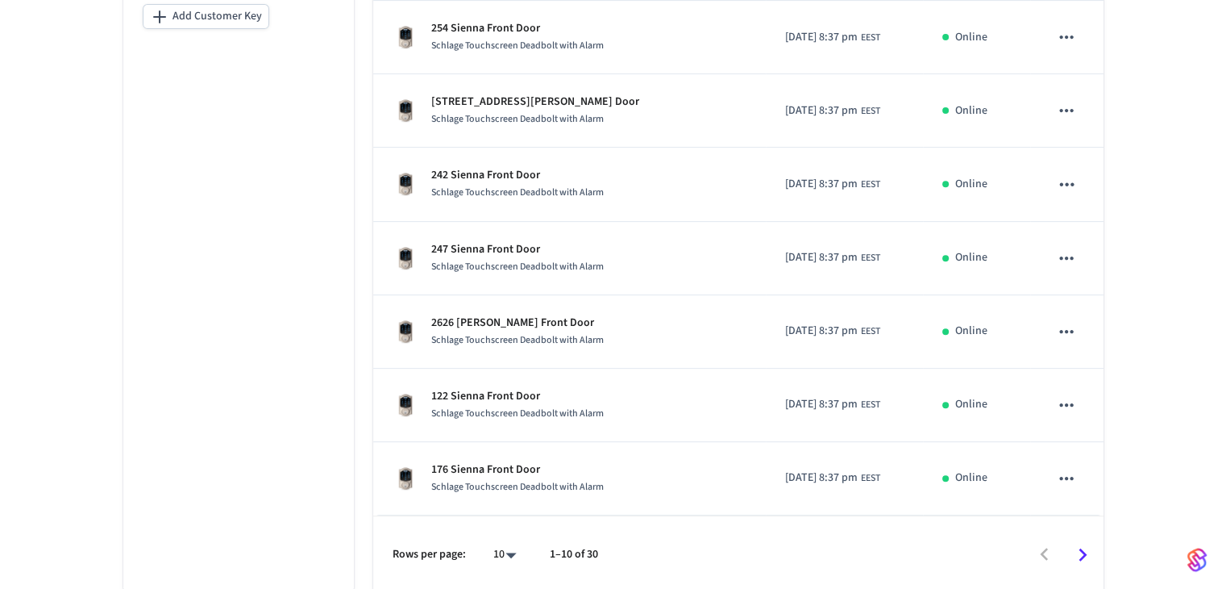
scroll to position [589, 0]
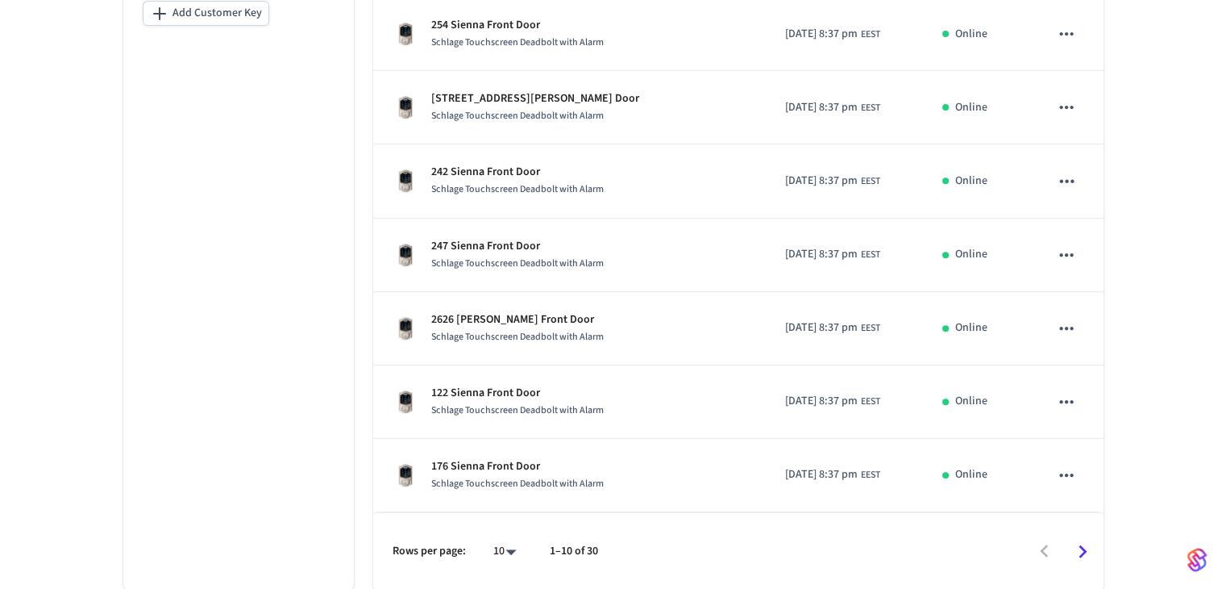
click at [667, 549] on icon "Go to next page" at bounding box center [1082, 551] width 25 height 25
click at [667, 548] on icon "Go to next page" at bounding box center [1082, 551] width 25 height 25
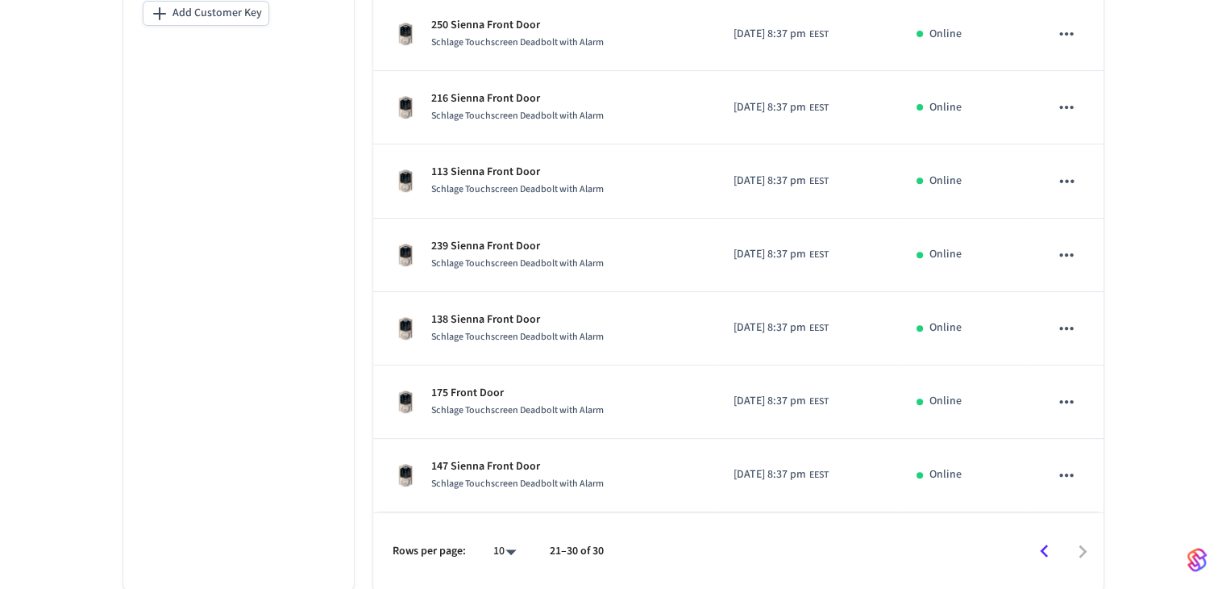
click at [510, 551] on body "[PERSON_NAME] [US_STATE] Production Find by ID Ctrl K ES Devices ACS Systems Co…" at bounding box center [613, 1] width 1226 height 1180
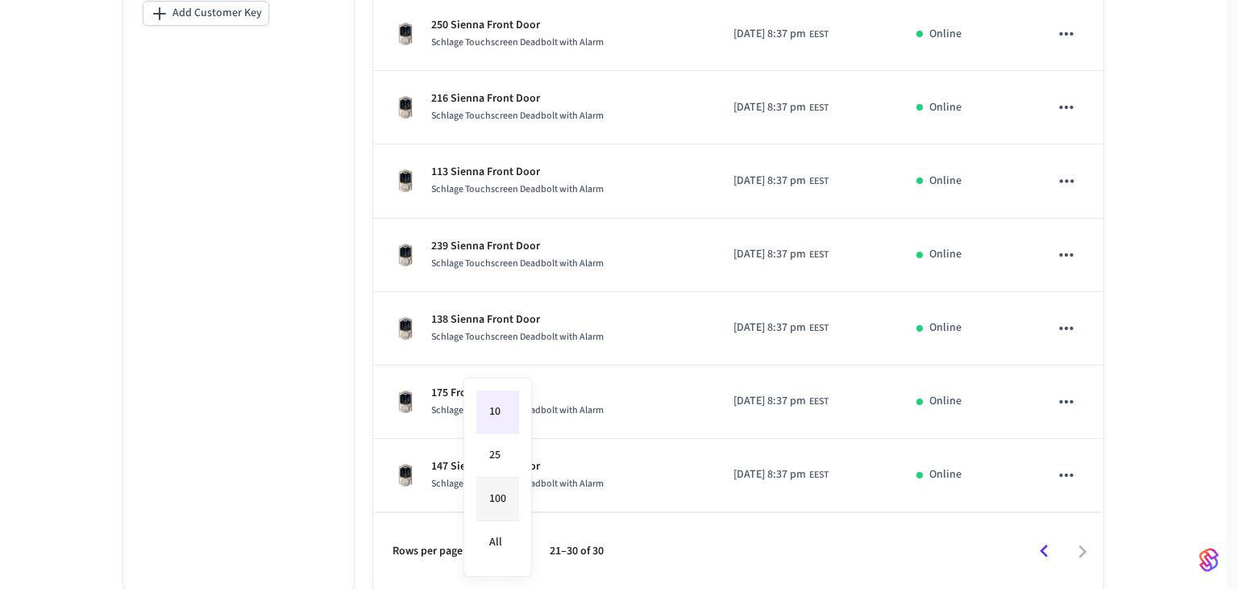
click at [503, 499] on li "100" at bounding box center [498, 499] width 43 height 44
type input "***"
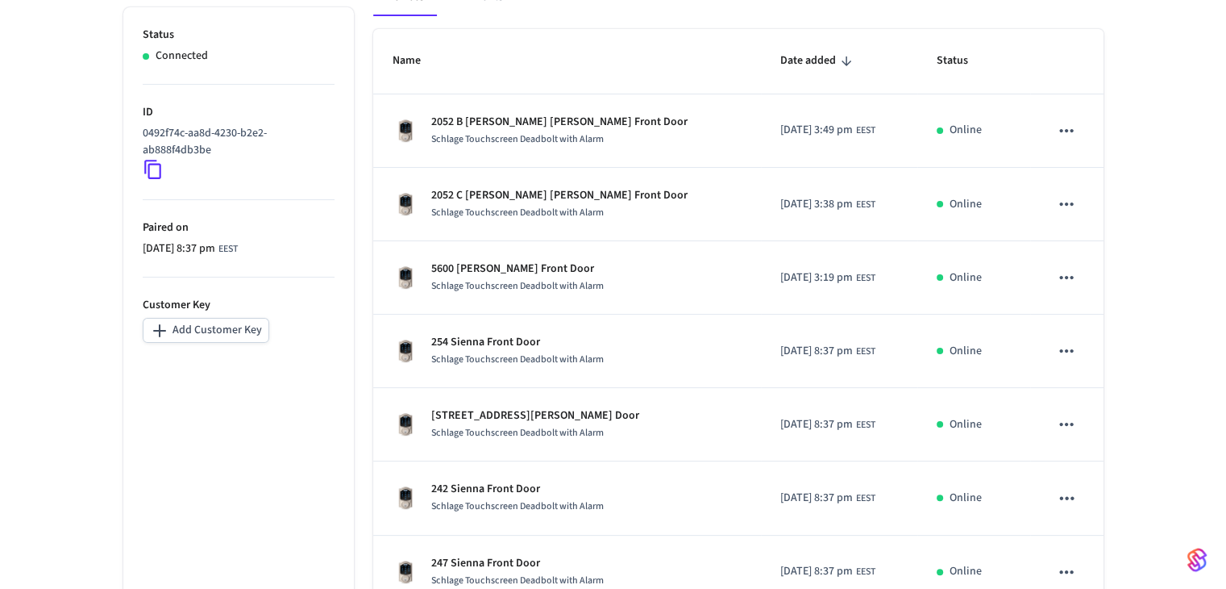
scroll to position [281, 0]
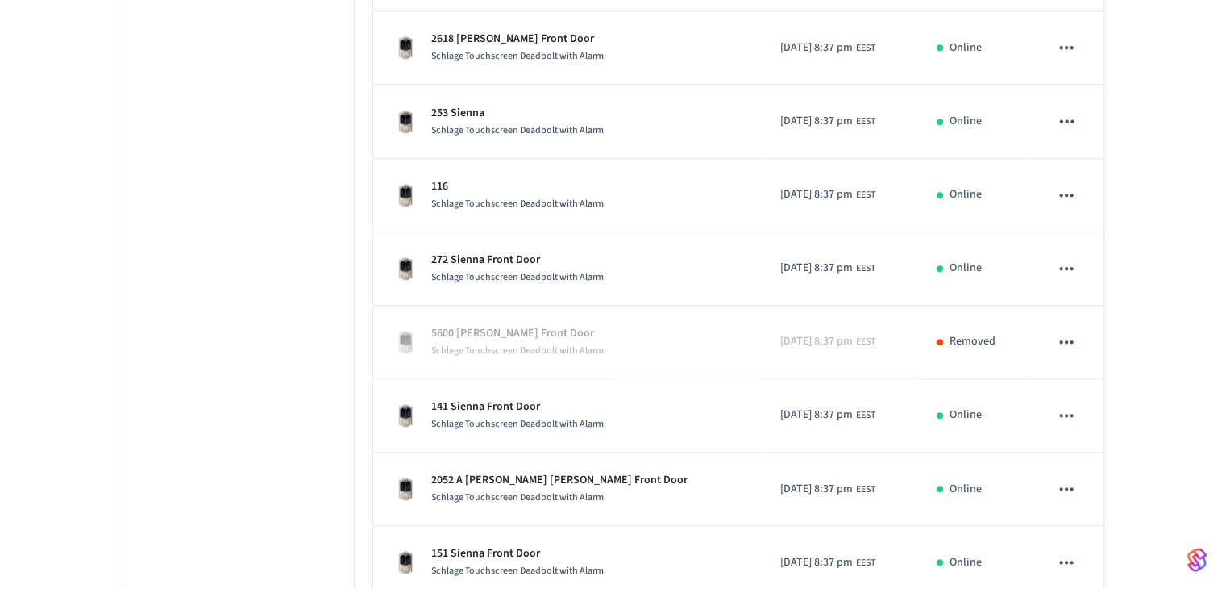
scroll to position [1409, 0]
